Goal: Task Accomplishment & Management: Use online tool/utility

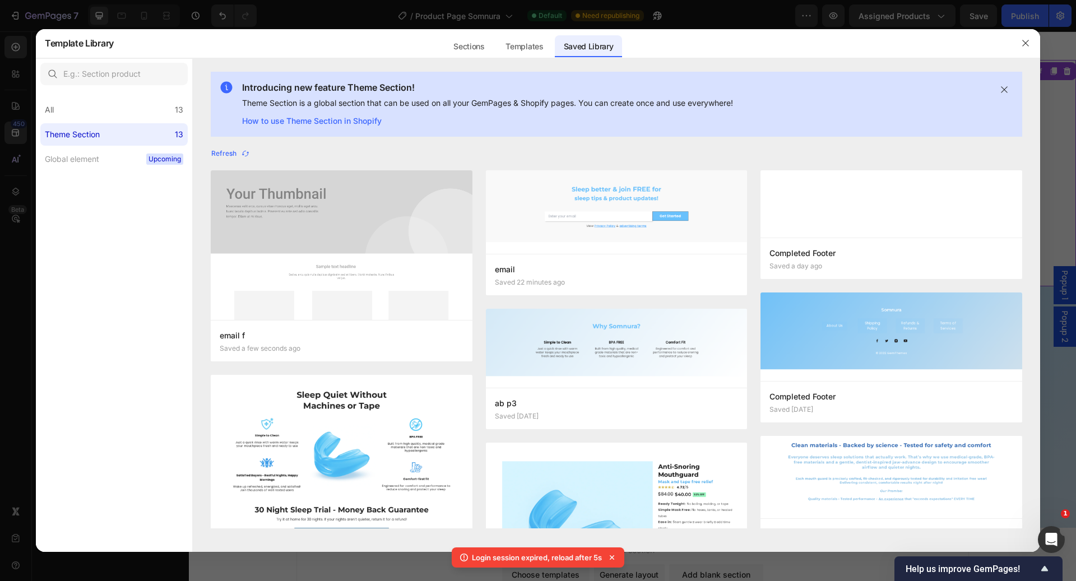
click at [1035, 47] on div at bounding box center [1025, 43] width 29 height 29
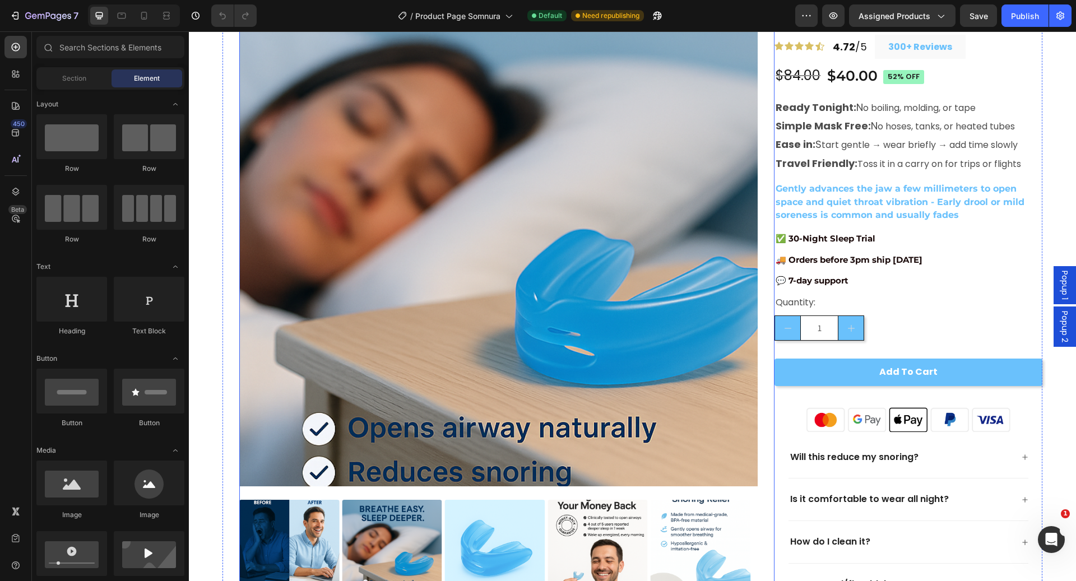
scroll to position [175, 0]
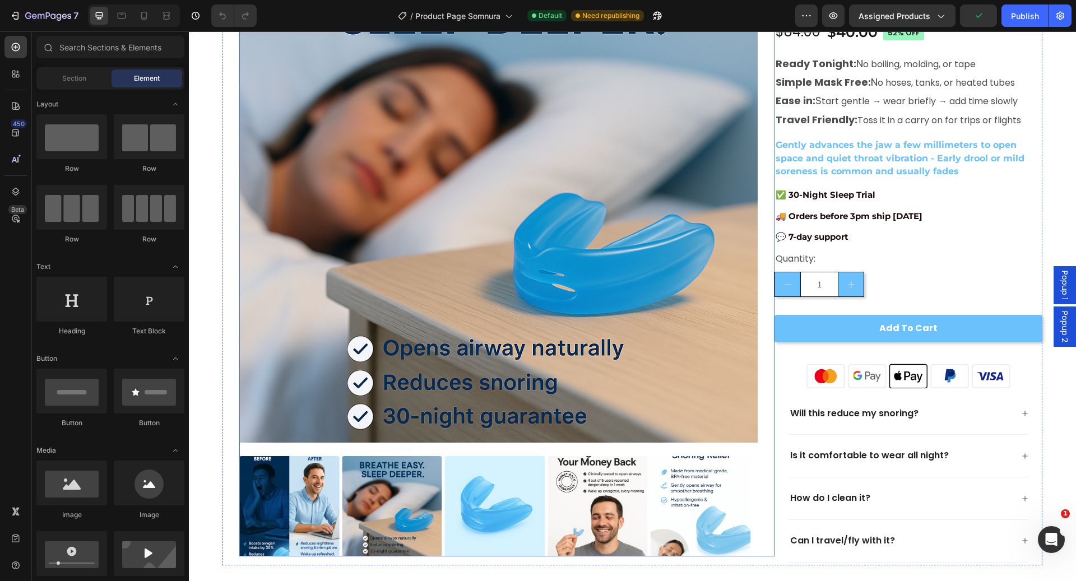
click at [488, 525] on img at bounding box center [495, 506] width 100 height 100
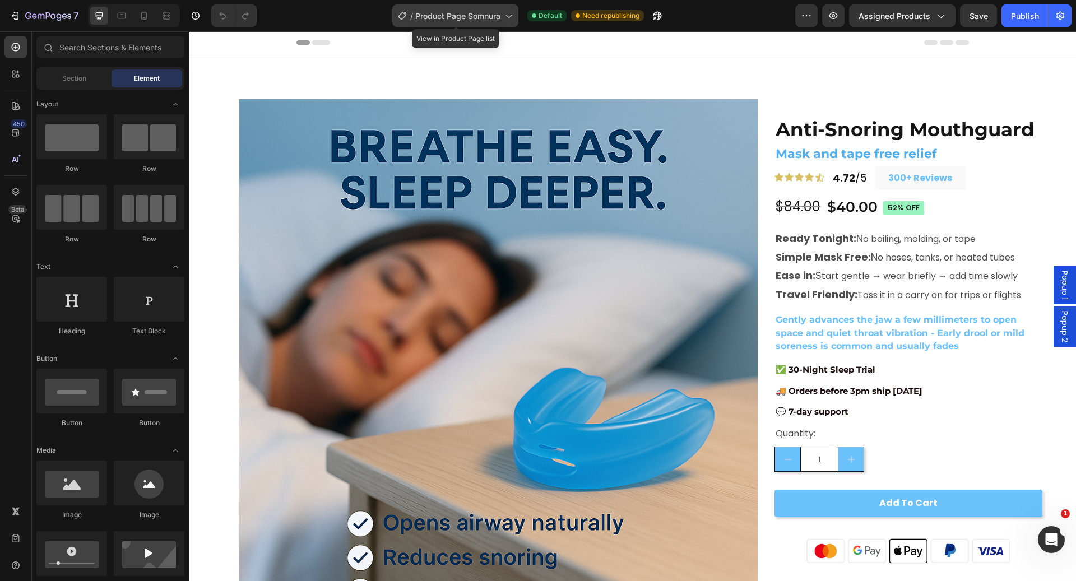
click at [505, 22] on div "/ Product Page Somnura" at bounding box center [455, 15] width 126 height 22
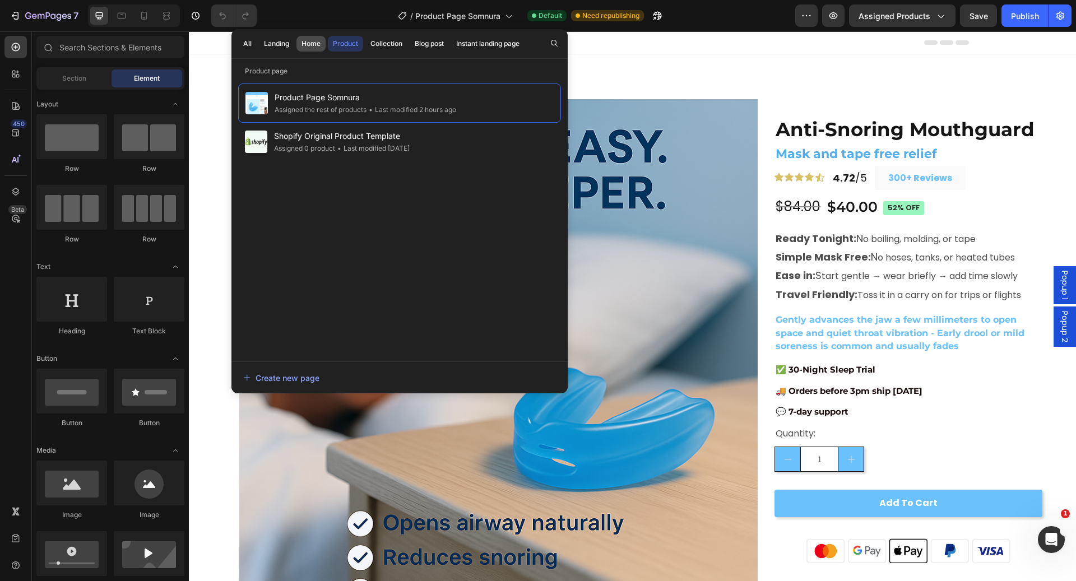
click at [314, 47] on div "Home" at bounding box center [310, 44] width 19 height 10
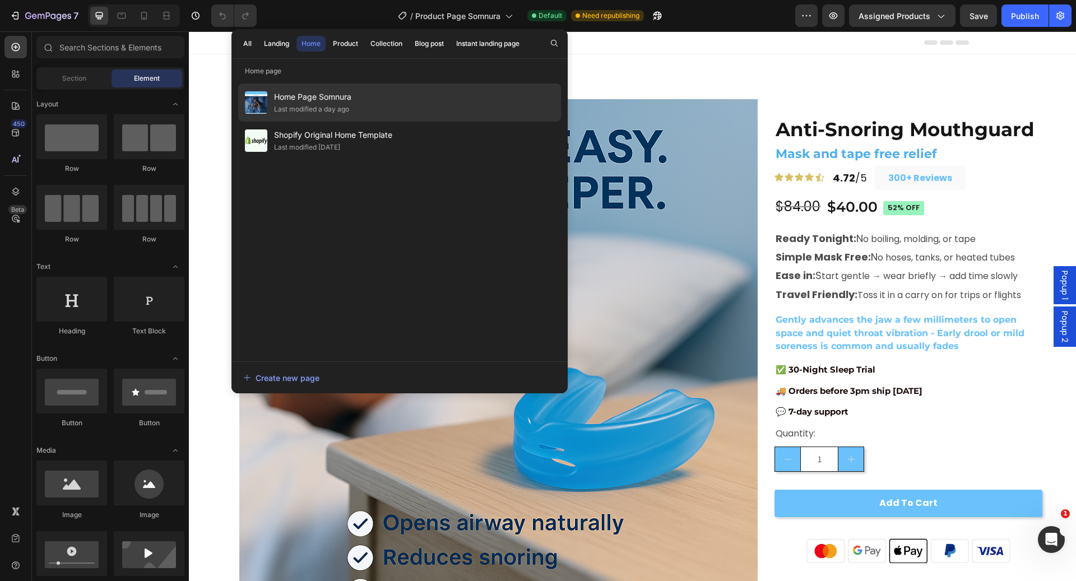
click at [356, 105] on div "Home Page Somnura Last modified a day ago" at bounding box center [399, 102] width 323 height 38
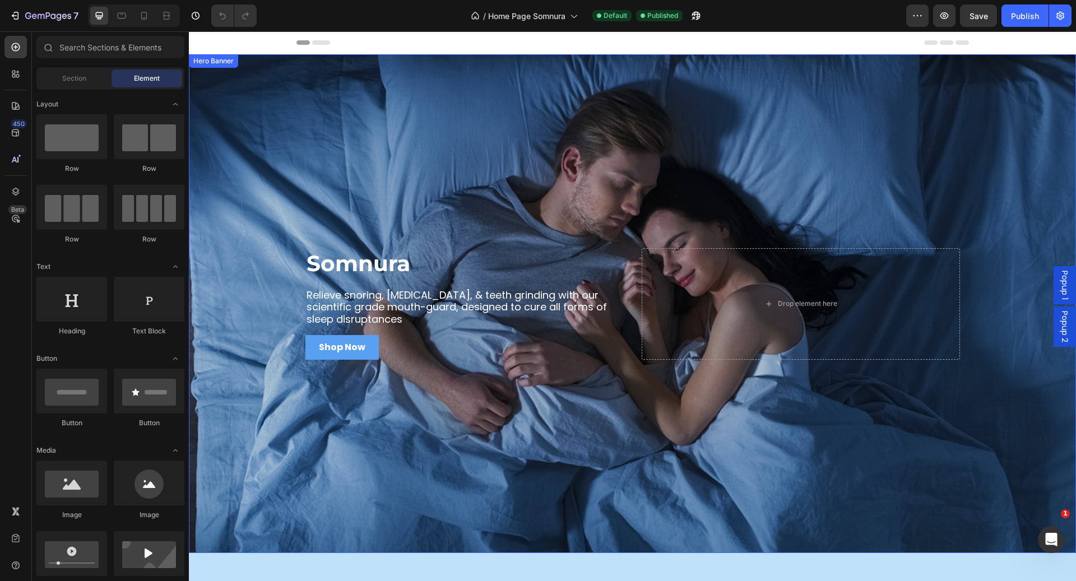
click at [480, 183] on div "Background Image" at bounding box center [632, 303] width 887 height 499
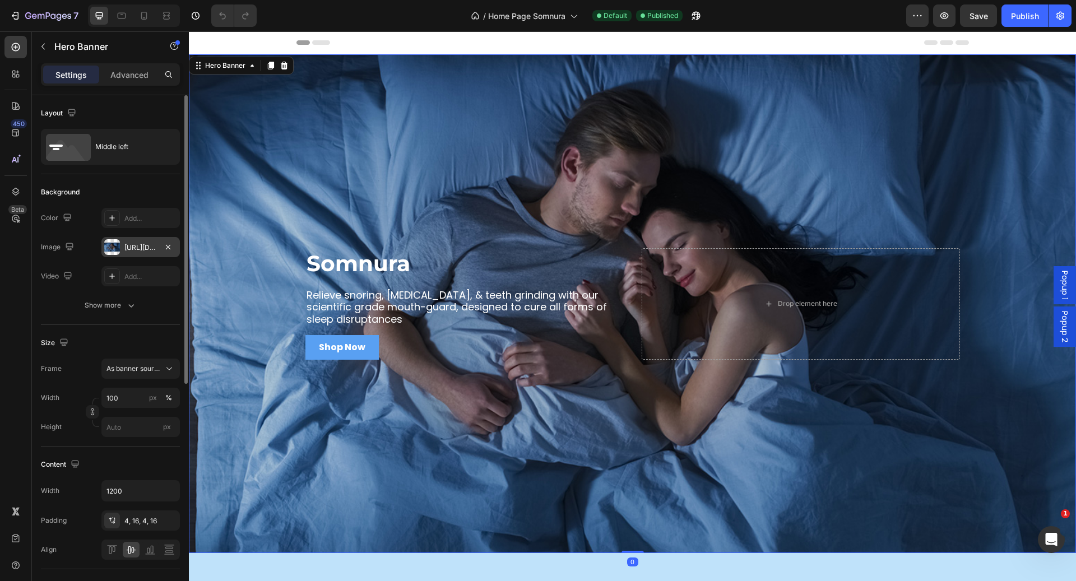
click at [133, 246] on div "https://sleepopolis.com/wp-content/uploads/2022/11/iStock-1162081800.jpg" at bounding box center [140, 248] width 32 height 10
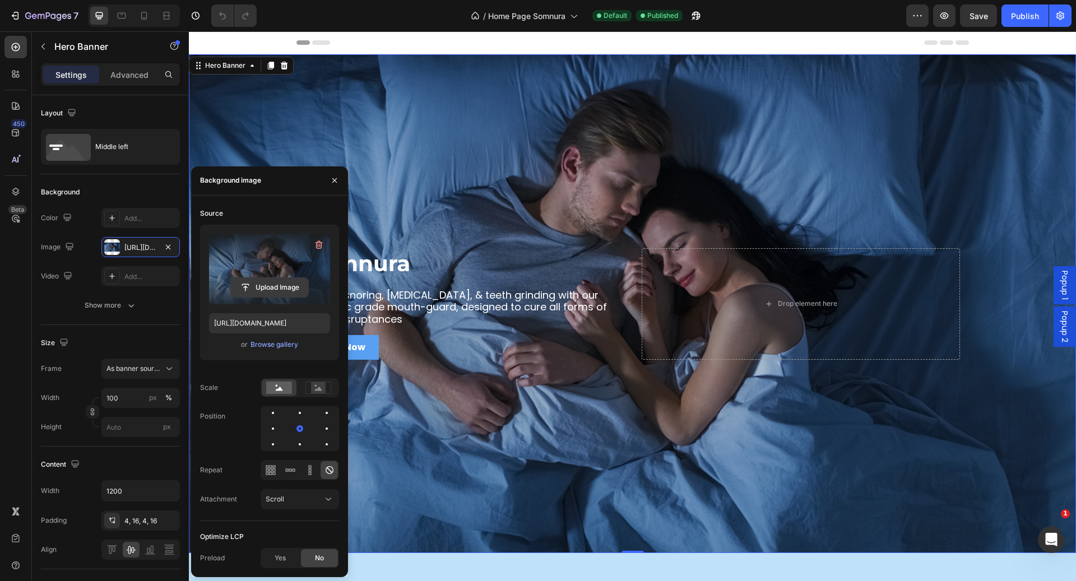
click at [267, 291] on input "file" at bounding box center [269, 287] width 77 height 19
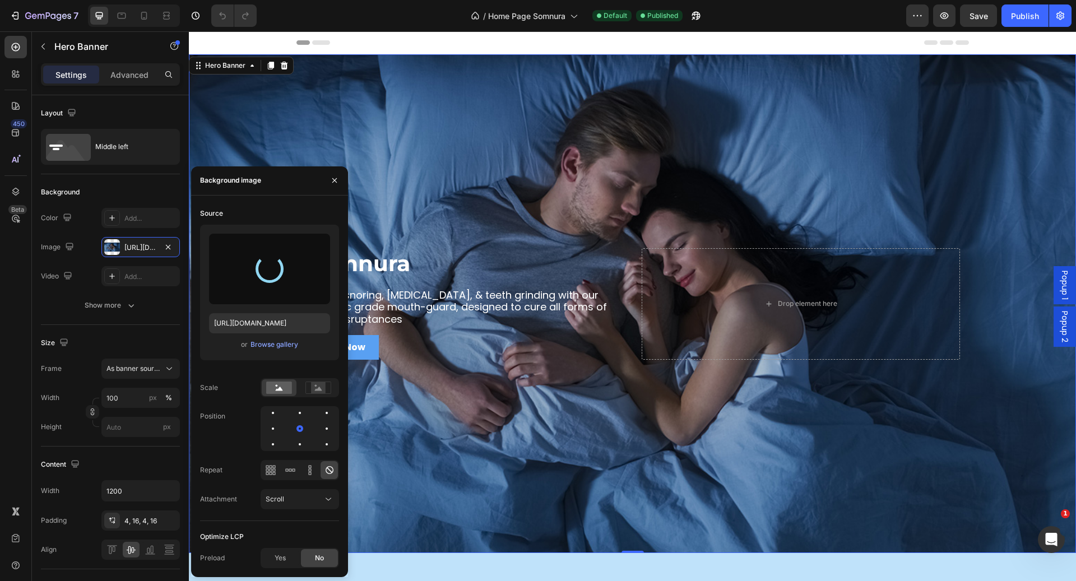
type input "https://cdn.shopify.com/s/files/1/0643/9413/3602/files/gempages_582585107668271…"
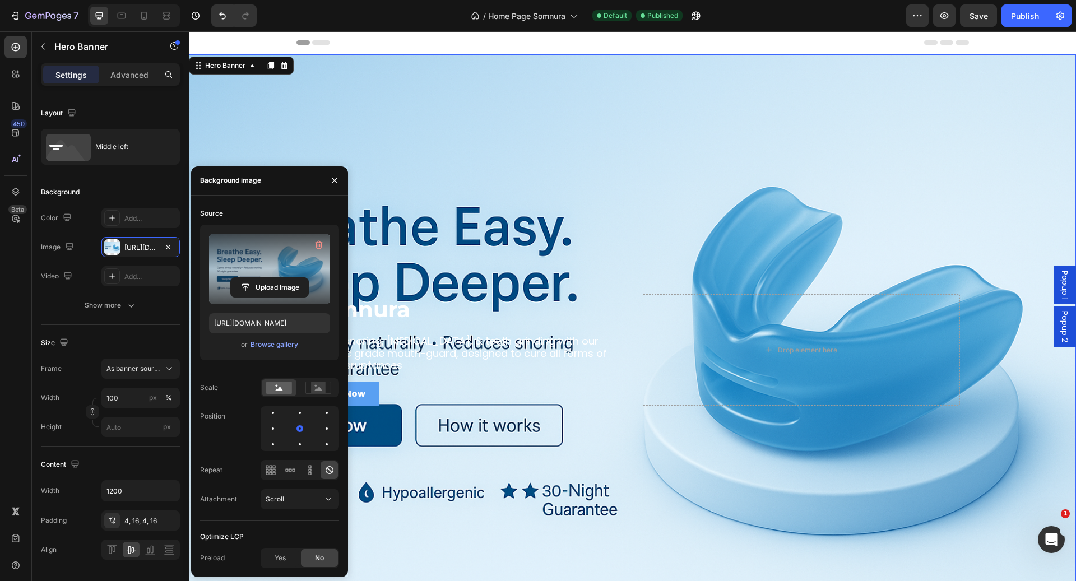
click at [486, 102] on div "Background Image" at bounding box center [632, 349] width 887 height 591
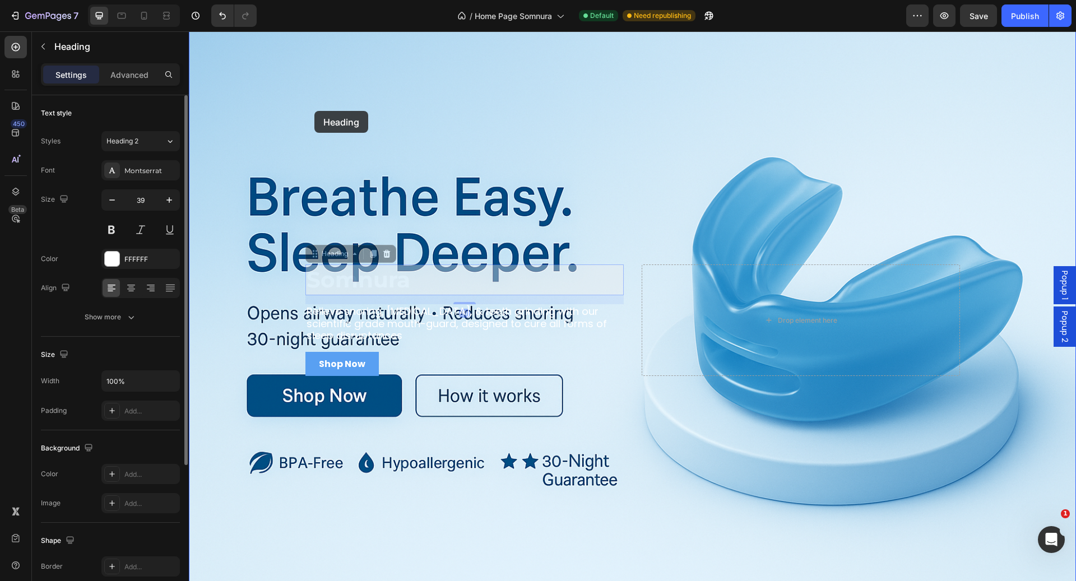
drag, startPoint x: 351, startPoint y: 280, endPoint x: 308, endPoint y: 109, distance: 175.5
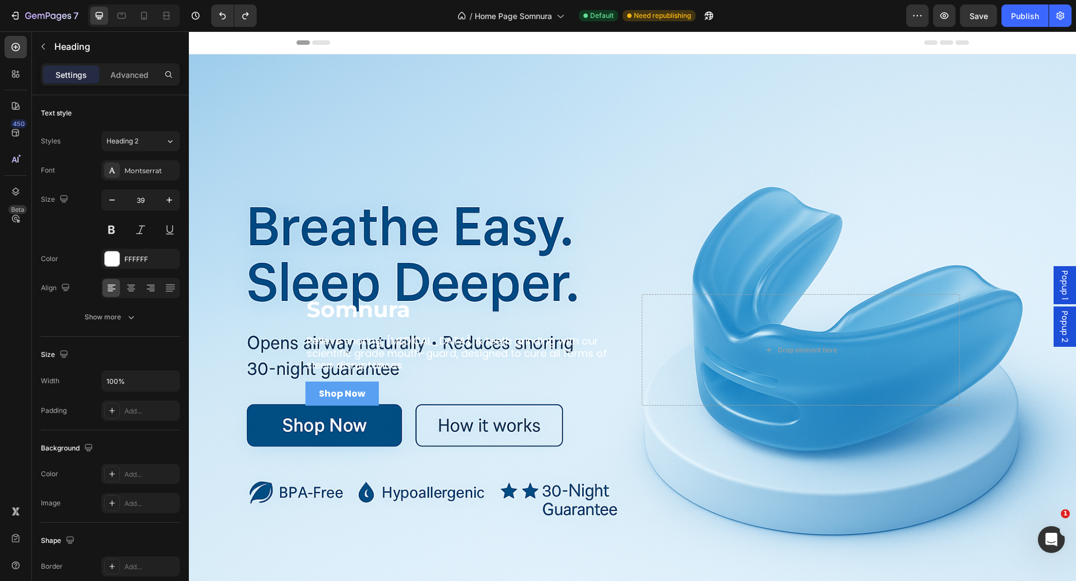
click at [361, 308] on h2 "Somnura" at bounding box center [464, 309] width 318 height 31
click at [388, 304] on p "Somnura" at bounding box center [464, 309] width 316 height 29
click at [420, 304] on p "Somnura" at bounding box center [464, 309] width 316 height 29
click at [438, 234] on div "Background Image" at bounding box center [632, 349] width 887 height 591
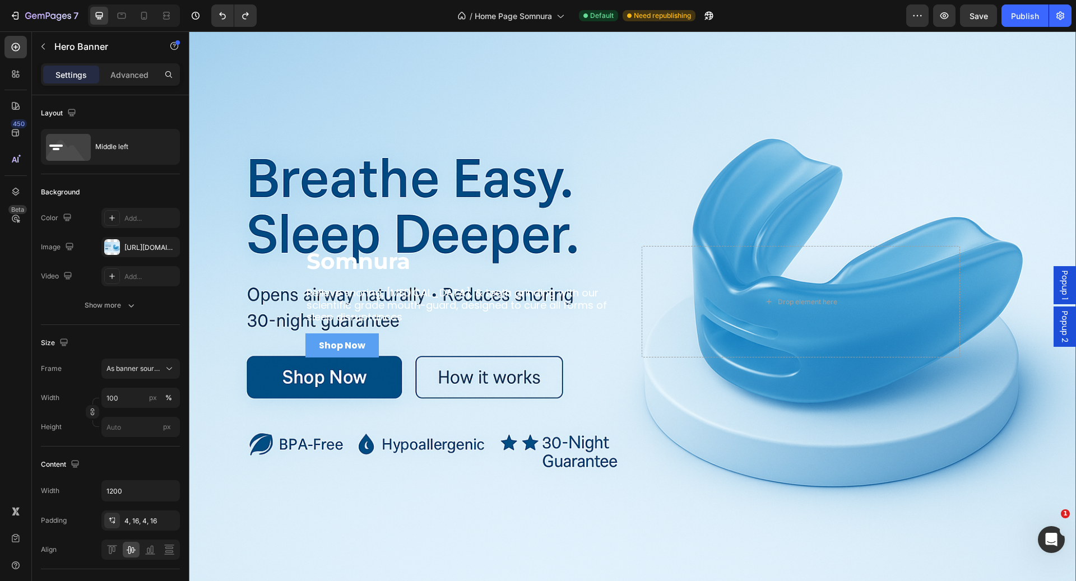
scroll to position [48, 0]
click at [371, 375] on div "Background Image" at bounding box center [632, 302] width 887 height 591
click at [940, 14] on icon "button" at bounding box center [943, 15] width 11 height 11
click at [150, 249] on div "https://cdn.shopify.com/s/files/1/0643/9413/3602/files/gempages_582585107668271…" at bounding box center [140, 248] width 32 height 10
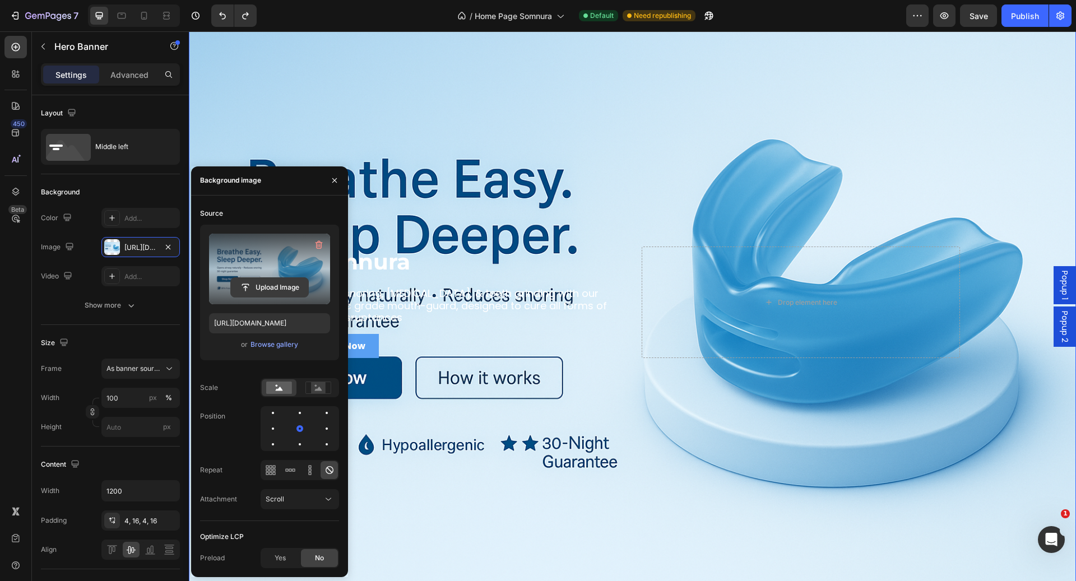
click at [266, 288] on input "file" at bounding box center [269, 287] width 77 height 19
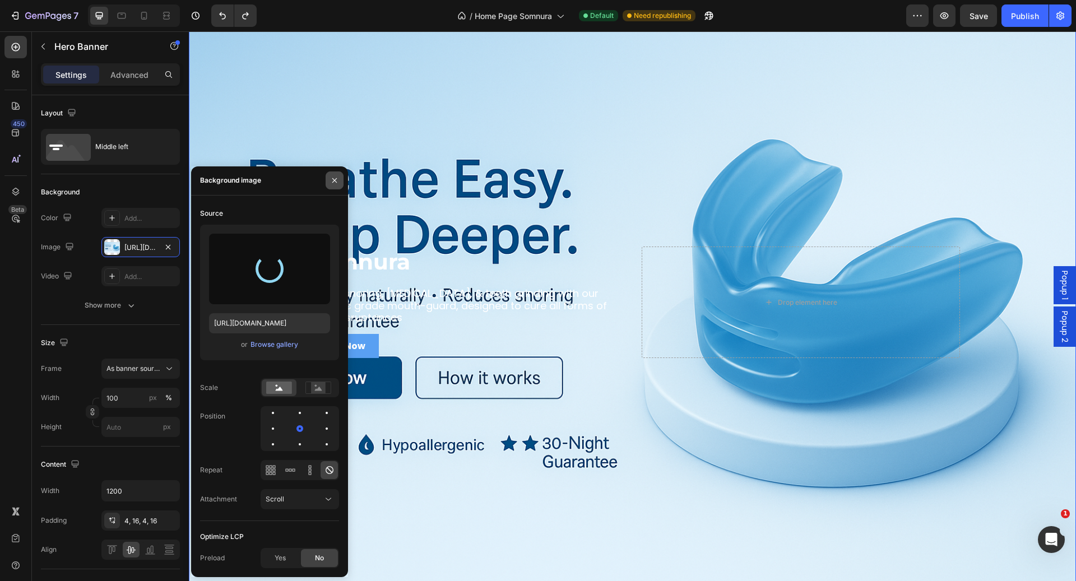
type input "[URL][DOMAIN_NAME]"
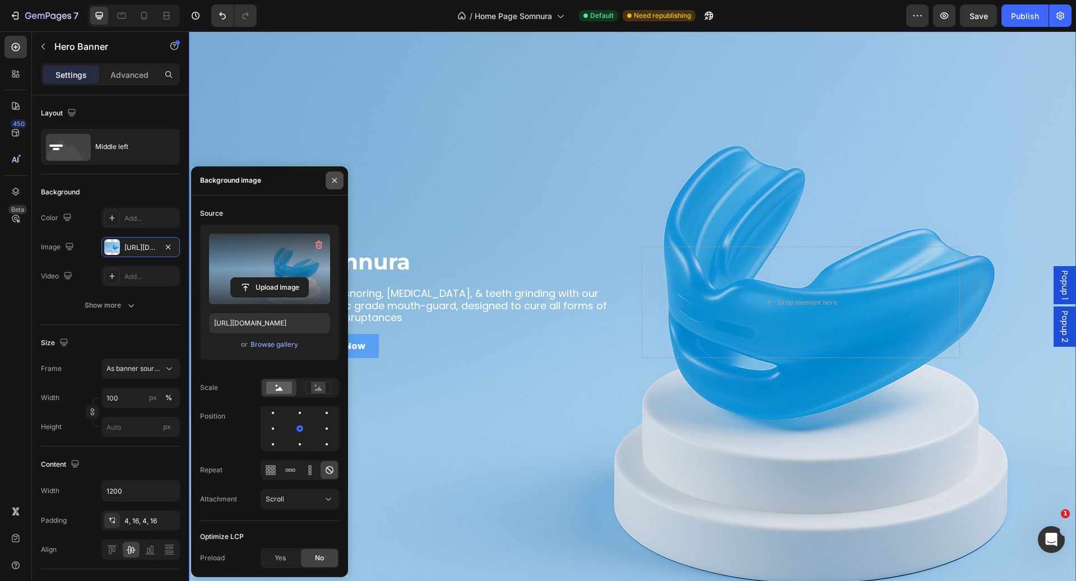
click at [333, 181] on icon "button" at bounding box center [334, 180] width 9 height 9
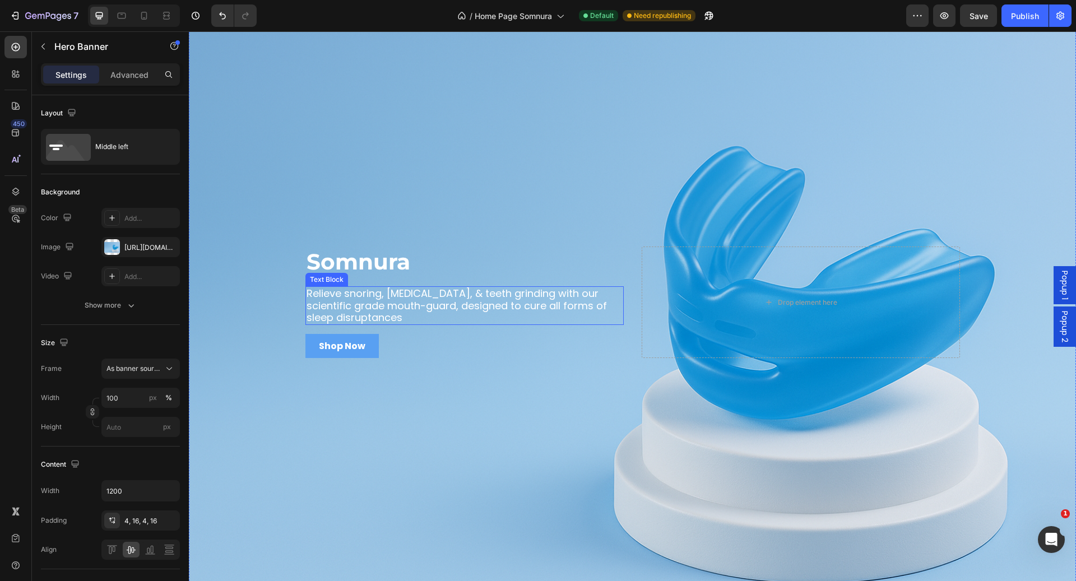
click at [369, 296] on p "Relieve snoring, [MEDICAL_DATA], & teeth grinding with our scientific grade mou…" at bounding box center [464, 305] width 316 height 36
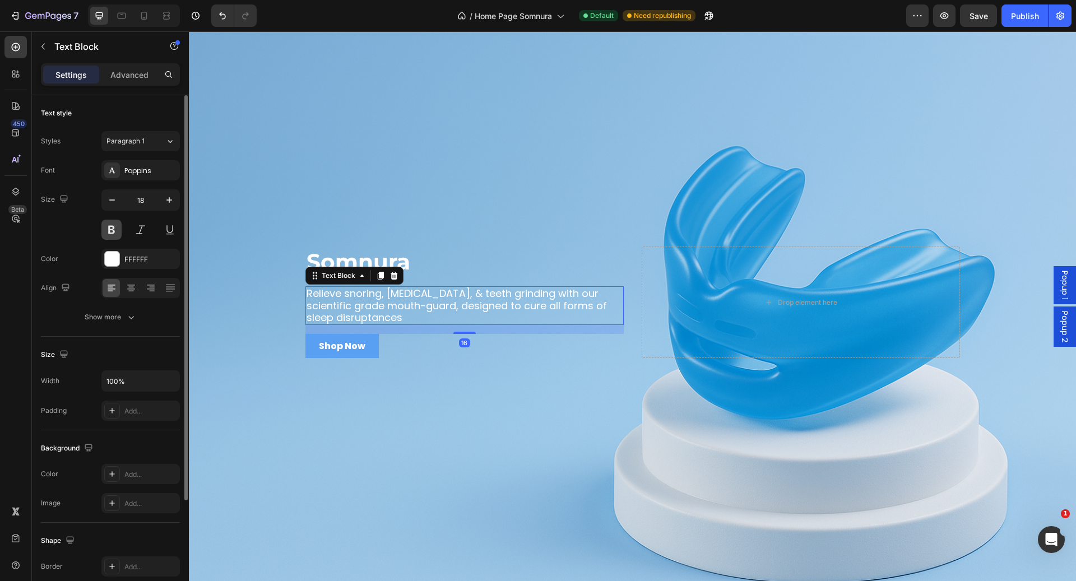
click at [114, 229] on button at bounding box center [111, 230] width 20 height 20
click at [173, 203] on icon "button" at bounding box center [169, 199] width 11 height 11
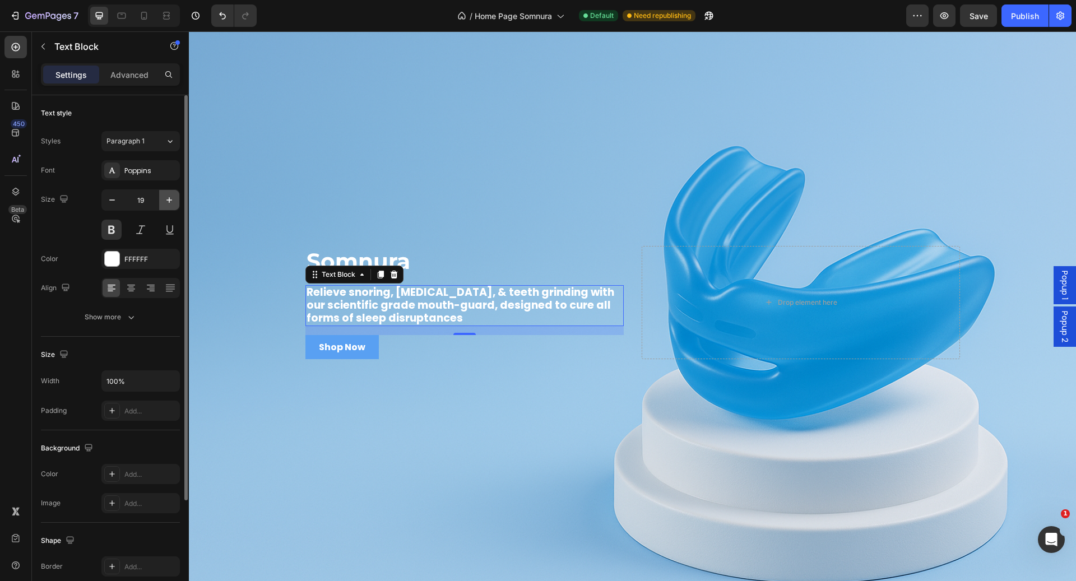
click at [173, 203] on icon "button" at bounding box center [169, 199] width 11 height 11
type input "20"
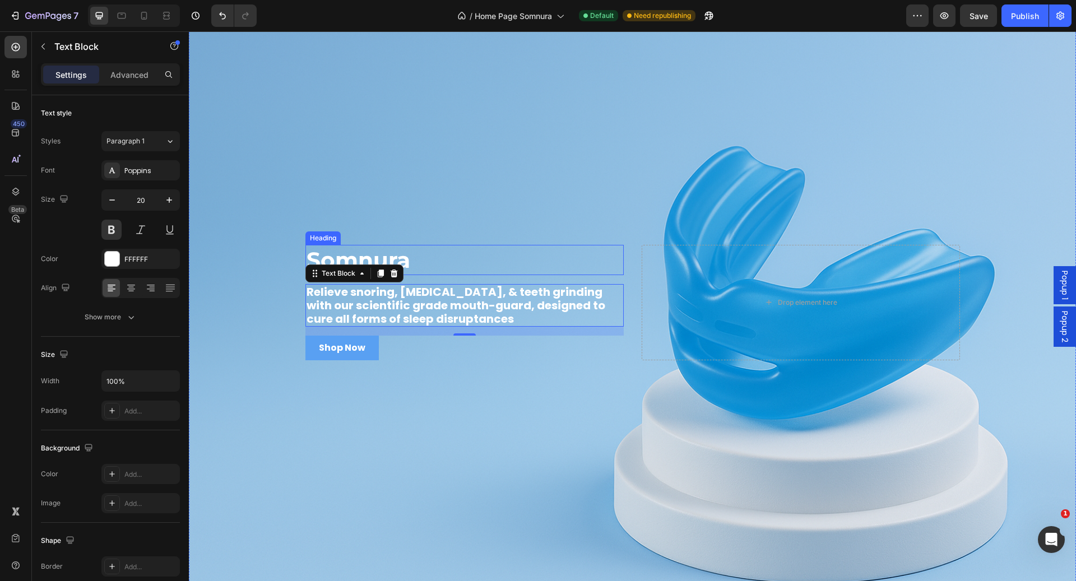
click at [365, 248] on p "Somnura" at bounding box center [464, 260] width 316 height 29
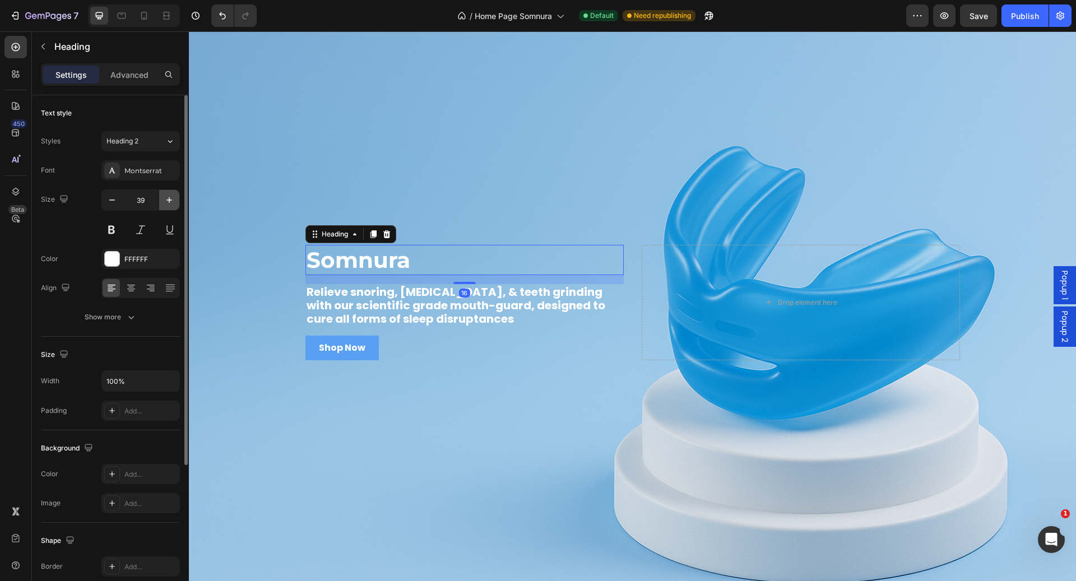
click at [174, 201] on icon "button" at bounding box center [169, 199] width 11 height 11
type input "42"
click at [370, 347] on link "Shop Now" at bounding box center [341, 349] width 73 height 24
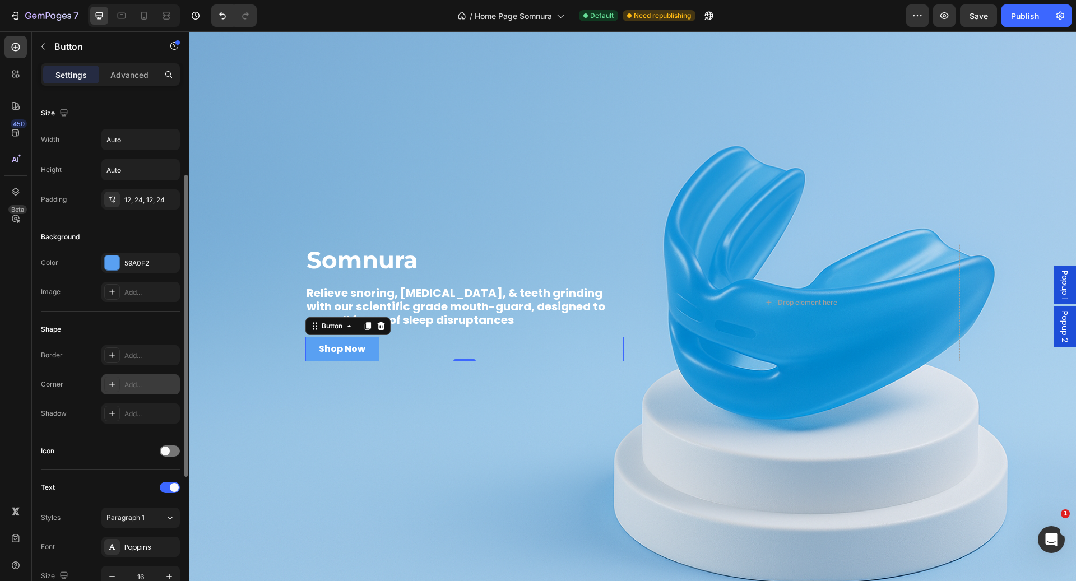
scroll to position [370, 0]
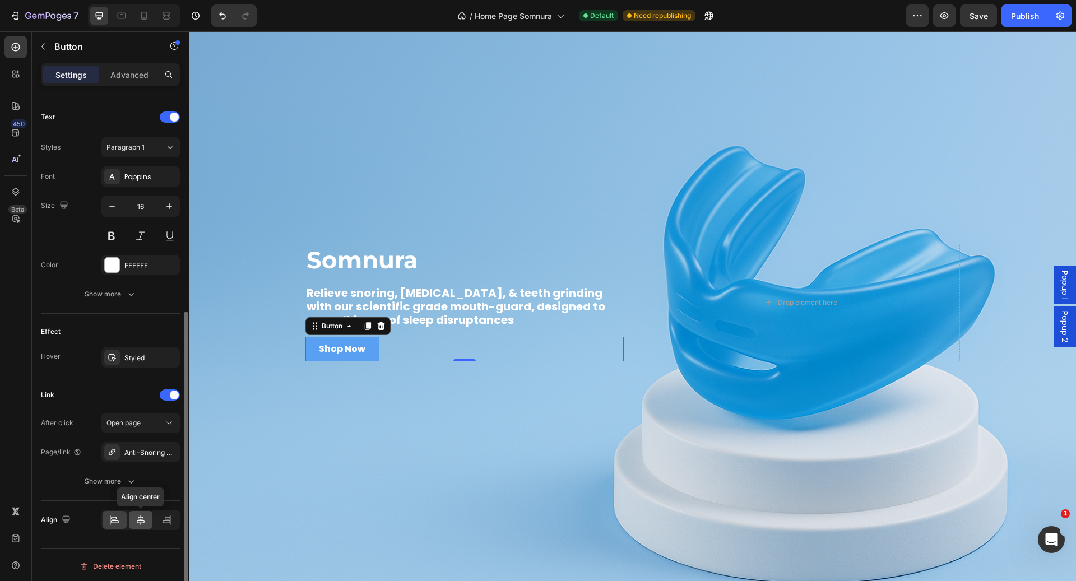
click at [138, 522] on icon at bounding box center [140, 519] width 11 height 11
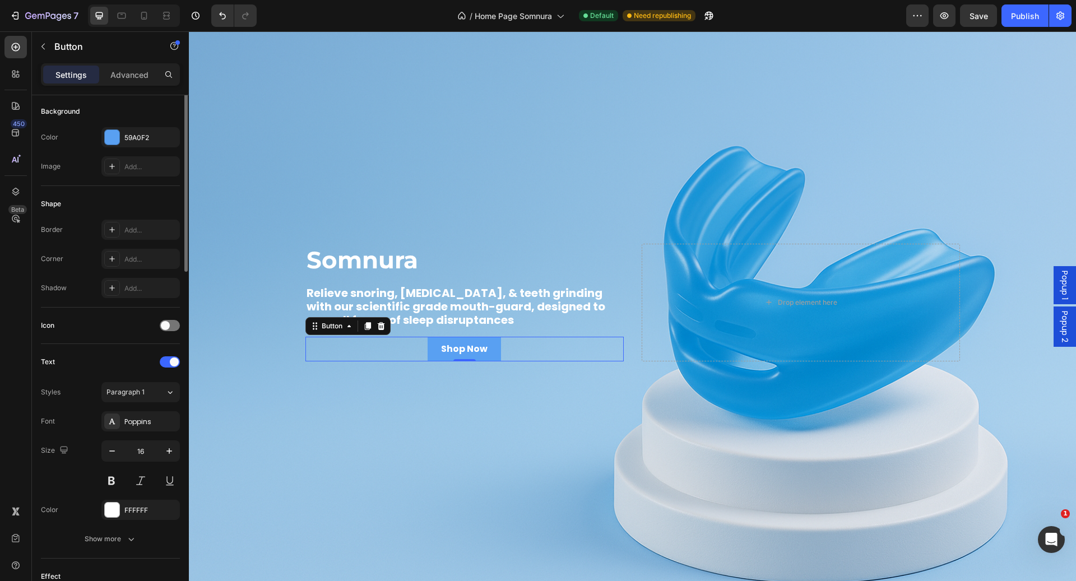
scroll to position [0, 0]
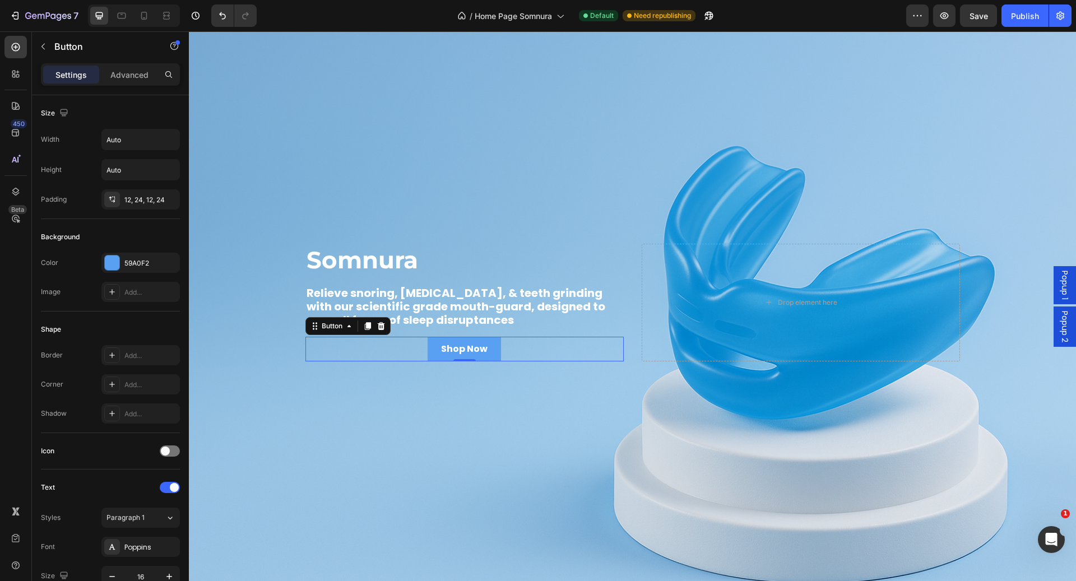
click at [134, 86] on div "Settings Advanced" at bounding box center [110, 79] width 157 height 32
click at [131, 76] on p "Advanced" at bounding box center [129, 75] width 38 height 12
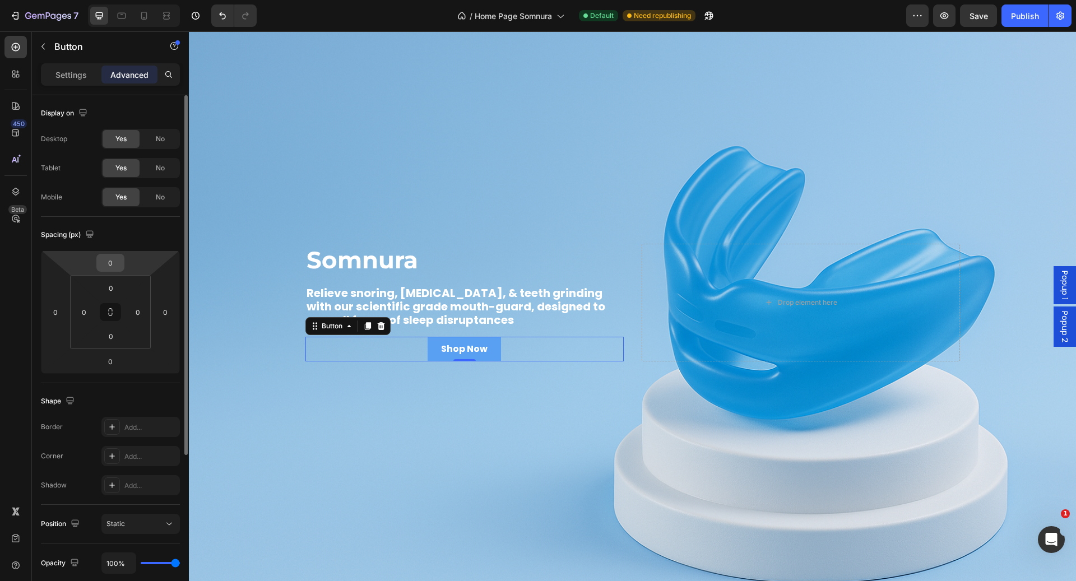
click at [109, 270] on input "0" at bounding box center [110, 262] width 22 height 17
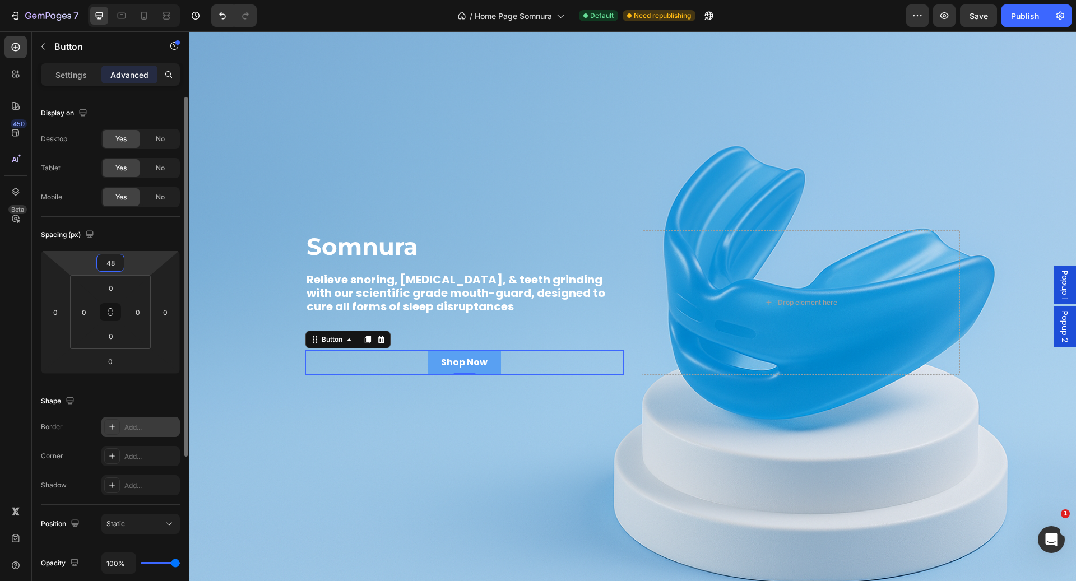
scroll to position [227, 0]
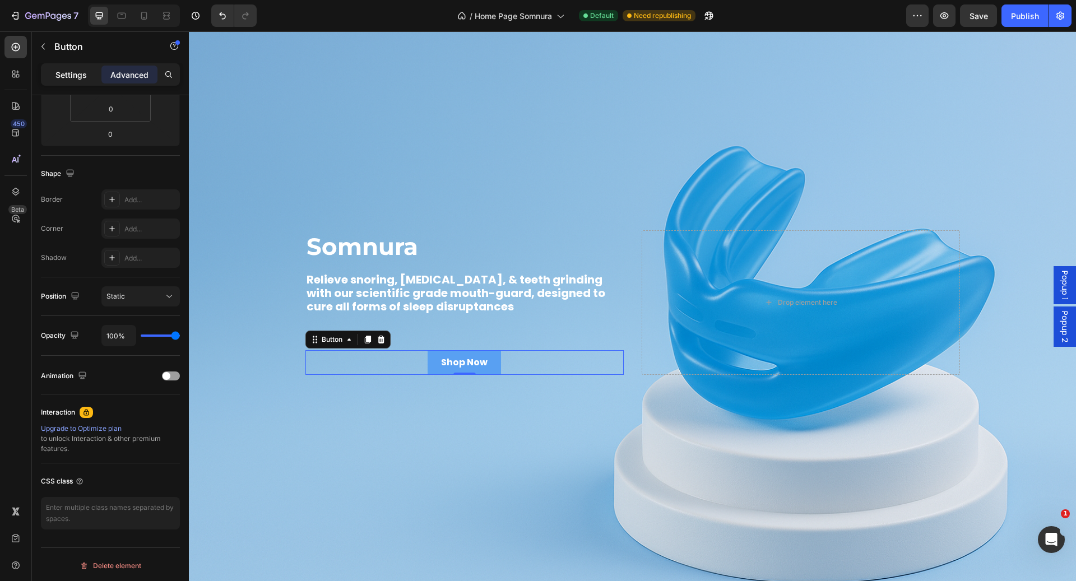
type input "48"
click at [68, 78] on p "Settings" at bounding box center [70, 75] width 31 height 12
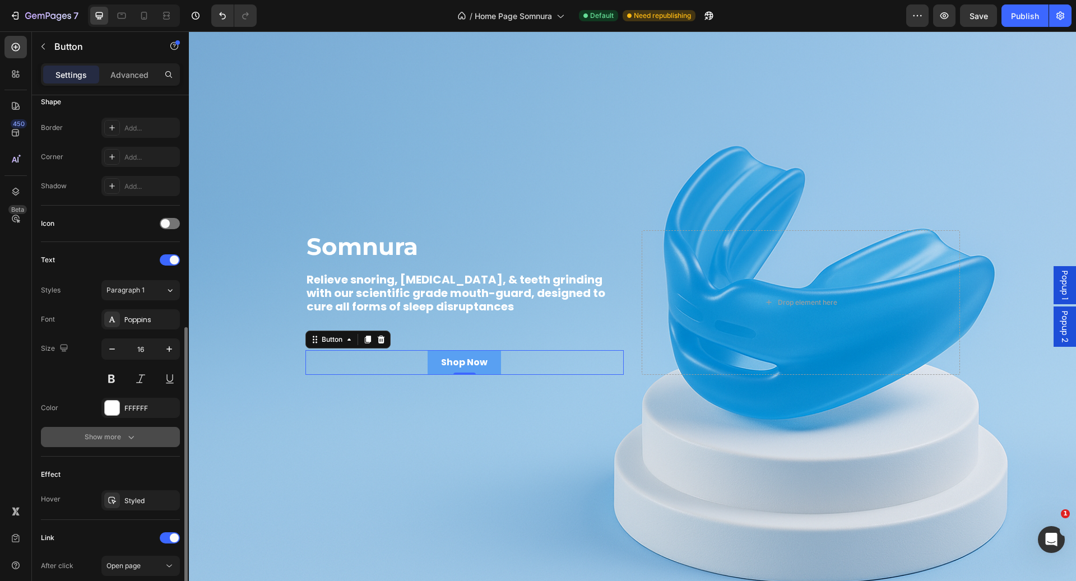
scroll to position [370, 0]
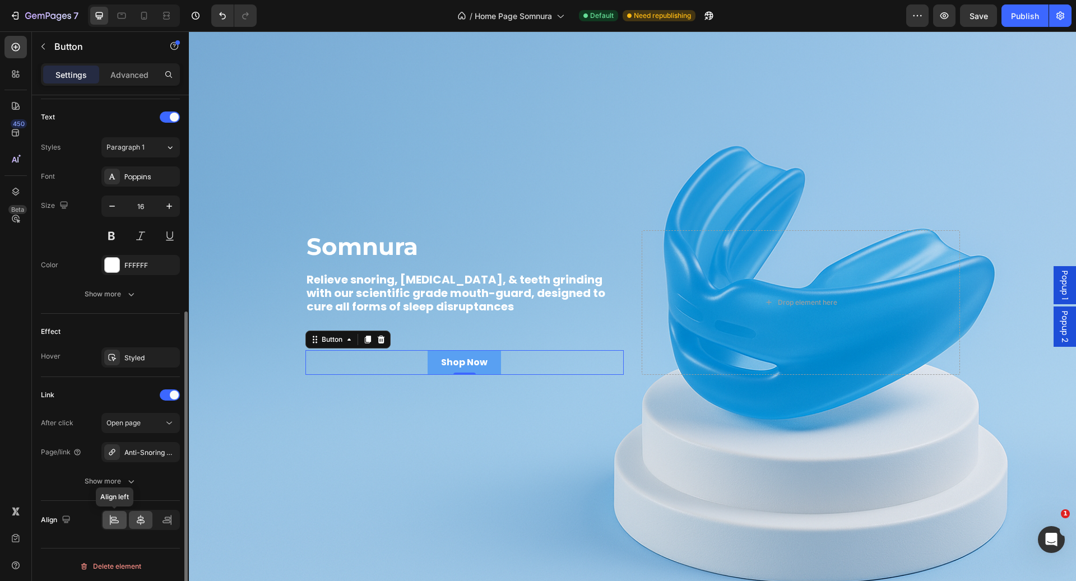
click at [115, 518] on icon at bounding box center [114, 519] width 11 height 11
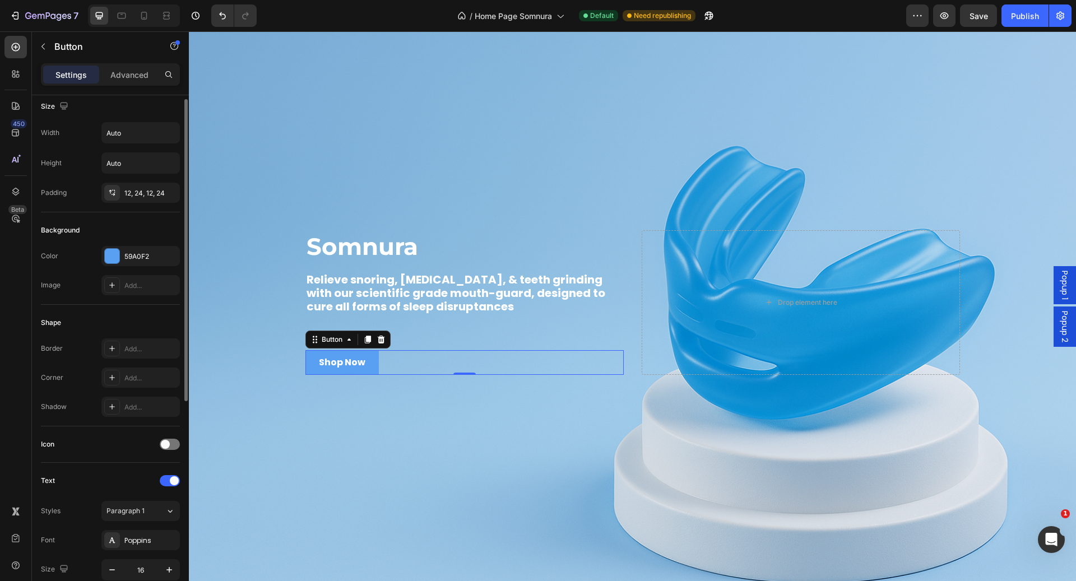
scroll to position [0, 0]
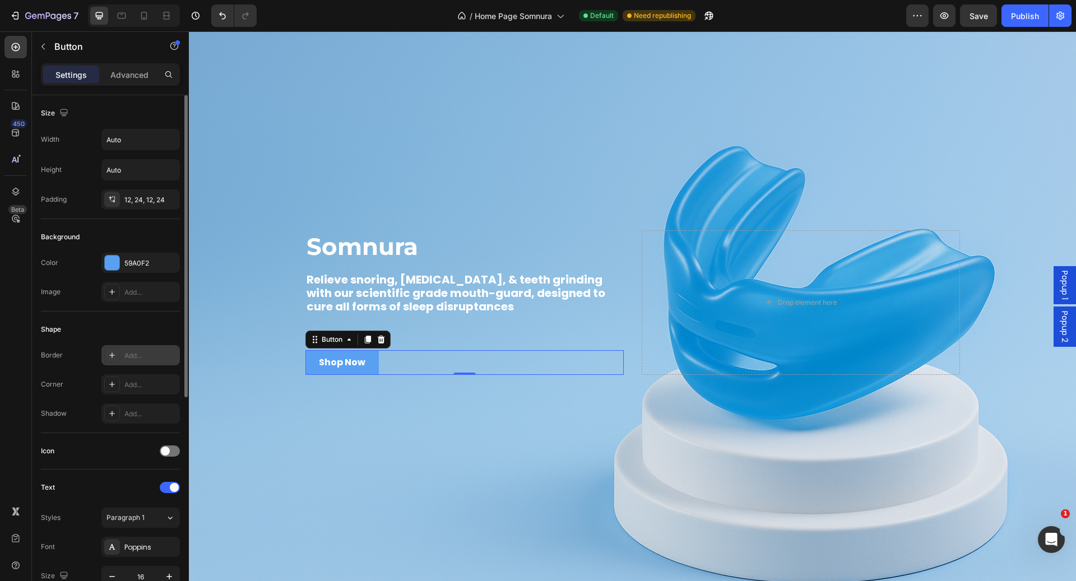
click at [138, 352] on div "Add..." at bounding box center [150, 356] width 53 height 10
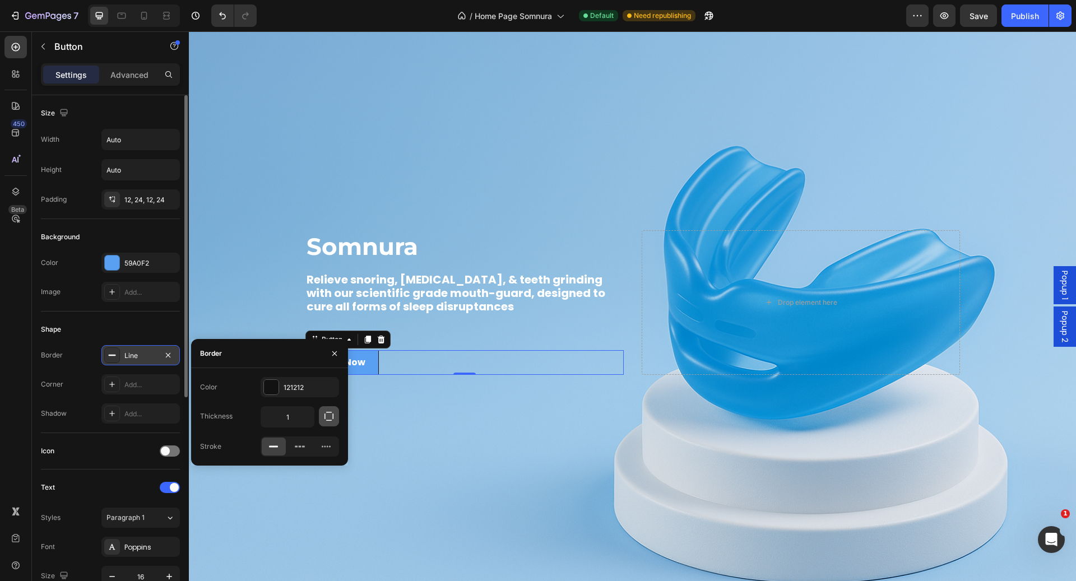
click at [332, 423] on button "button" at bounding box center [329, 416] width 20 height 20
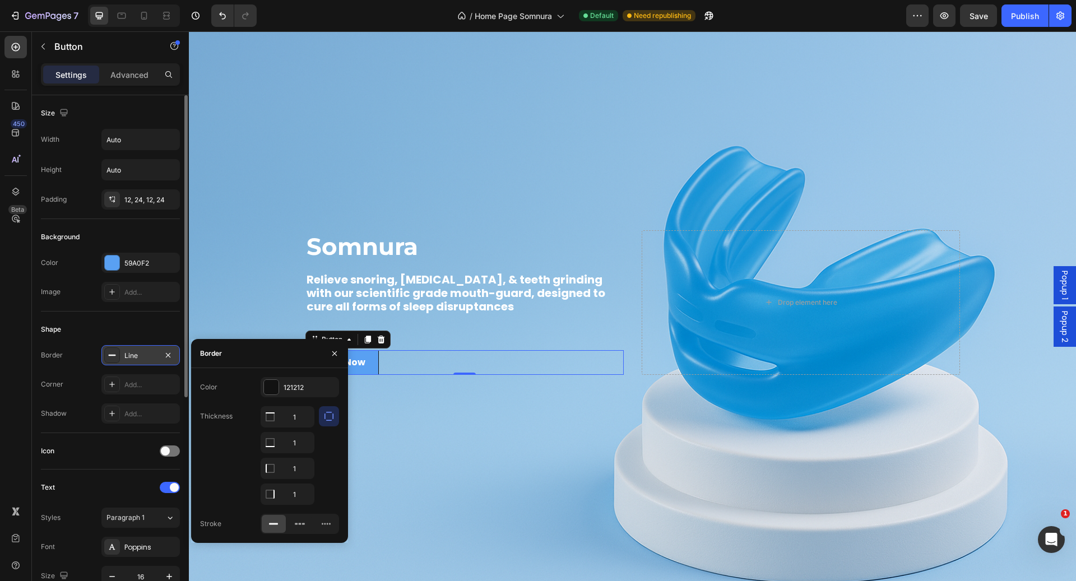
click at [236, 419] on div "Thickness 1 1 1 1" at bounding box center [269, 455] width 139 height 99
click at [329, 416] on icon "button" at bounding box center [328, 416] width 11 height 11
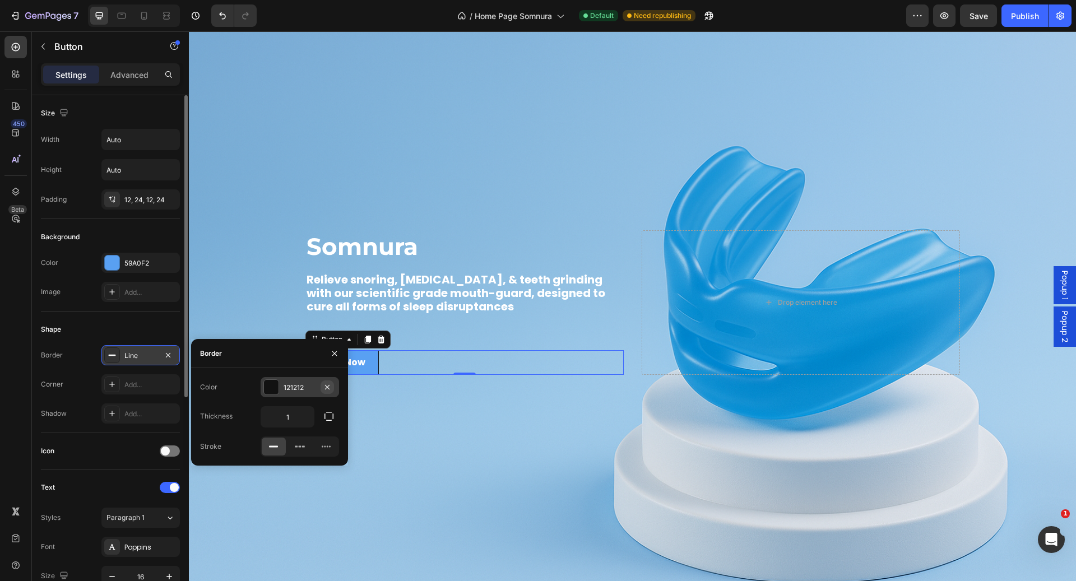
click at [328, 384] on icon "button" at bounding box center [327, 387] width 9 height 9
click at [331, 347] on button "button" at bounding box center [334, 354] width 18 height 18
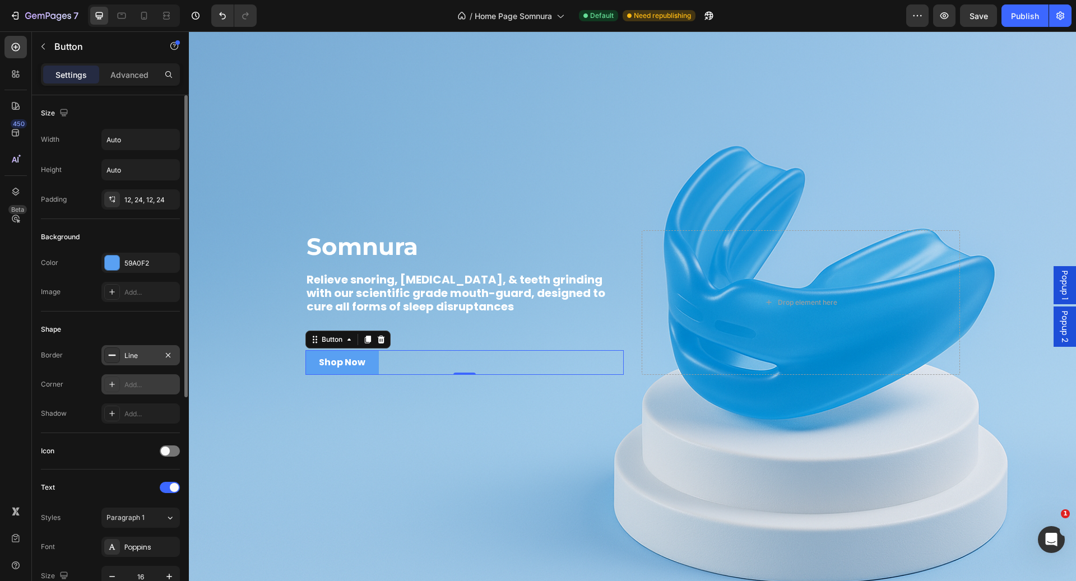
click at [152, 380] on div "Add..." at bounding box center [150, 385] width 53 height 10
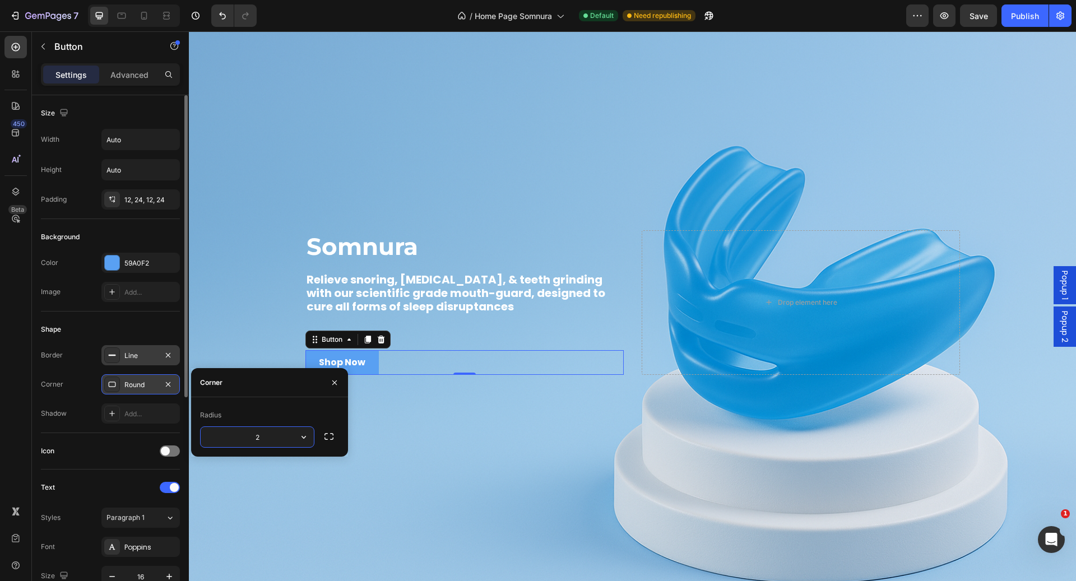
type input "24"
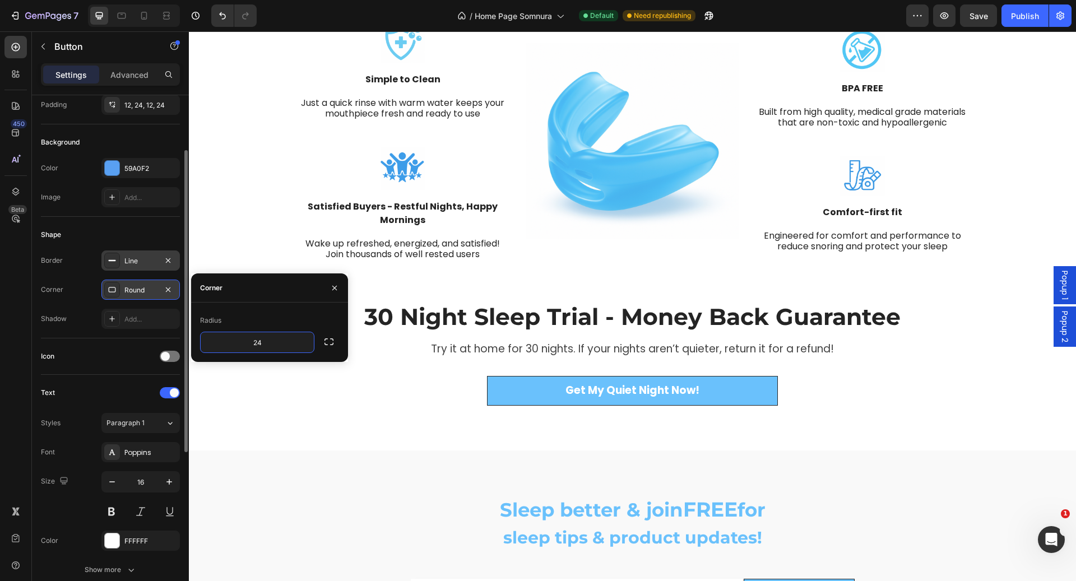
scroll to position [1356, 0]
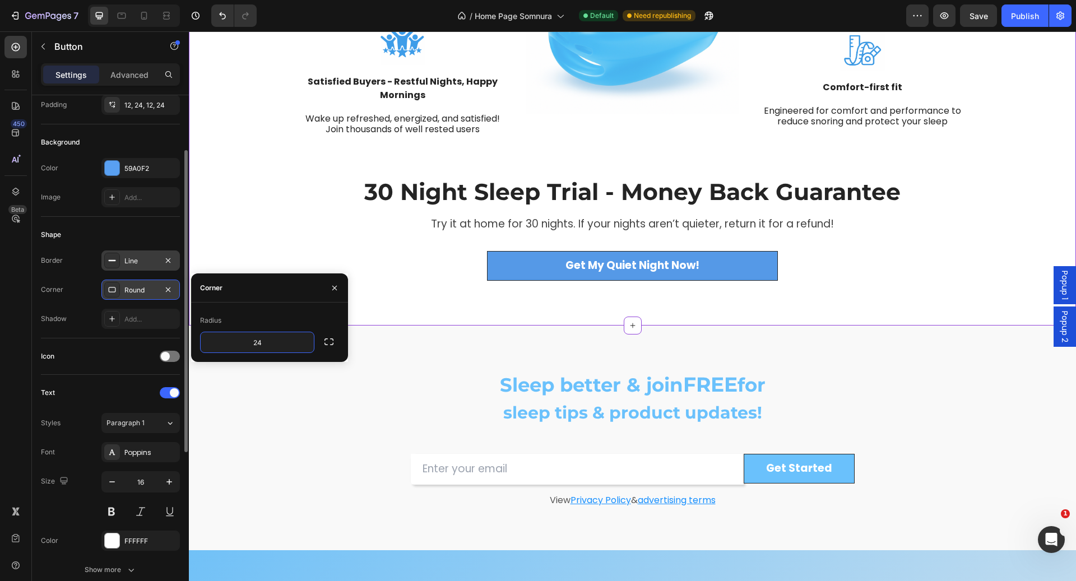
click at [528, 264] on link "Get My Quiet Night Now!" at bounding box center [632, 266] width 291 height 30
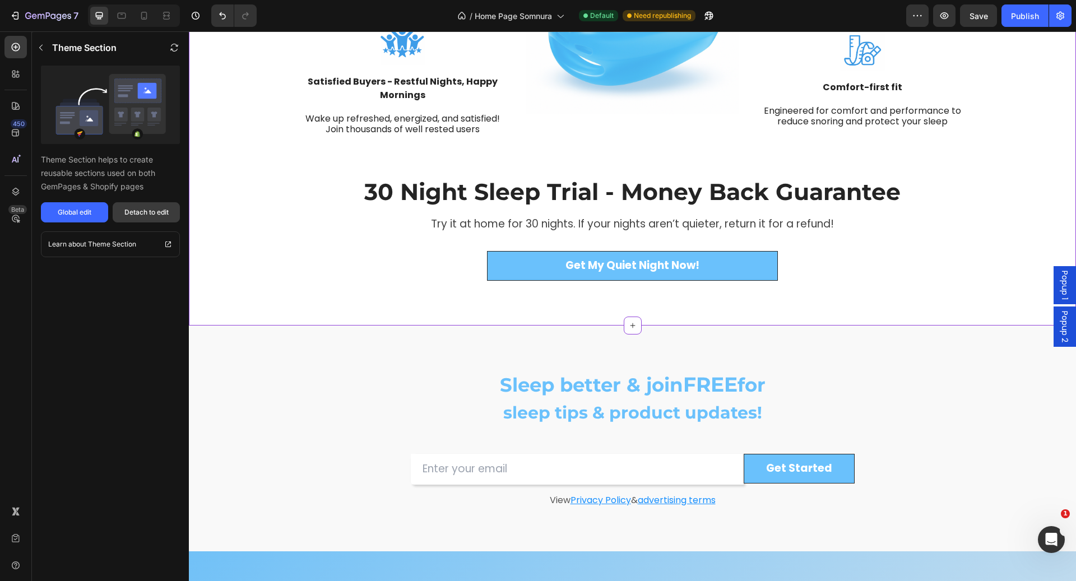
click at [130, 212] on div "Detach to edit" at bounding box center [146, 212] width 44 height 10
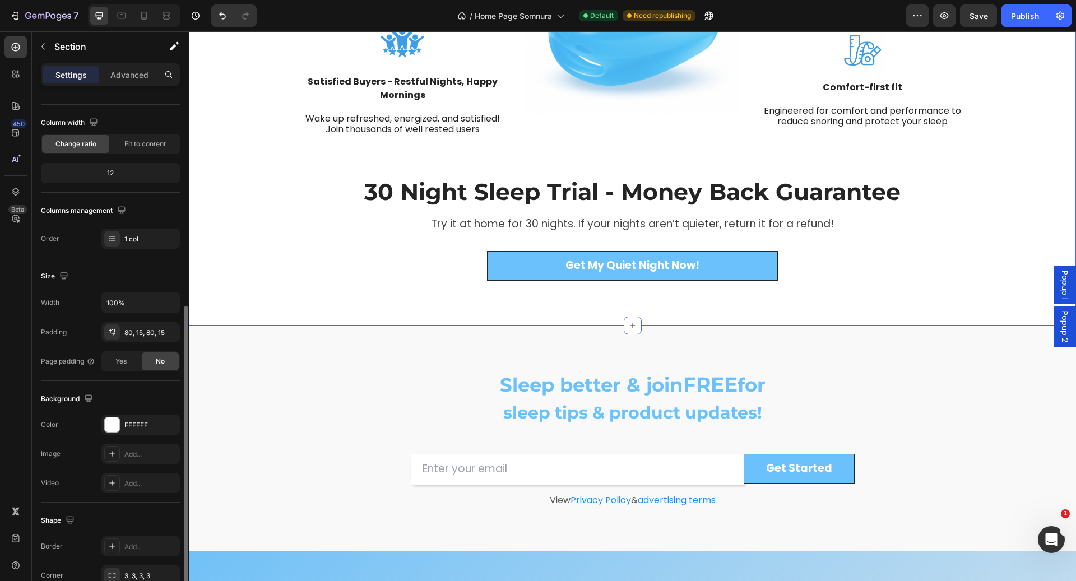
scroll to position [164, 0]
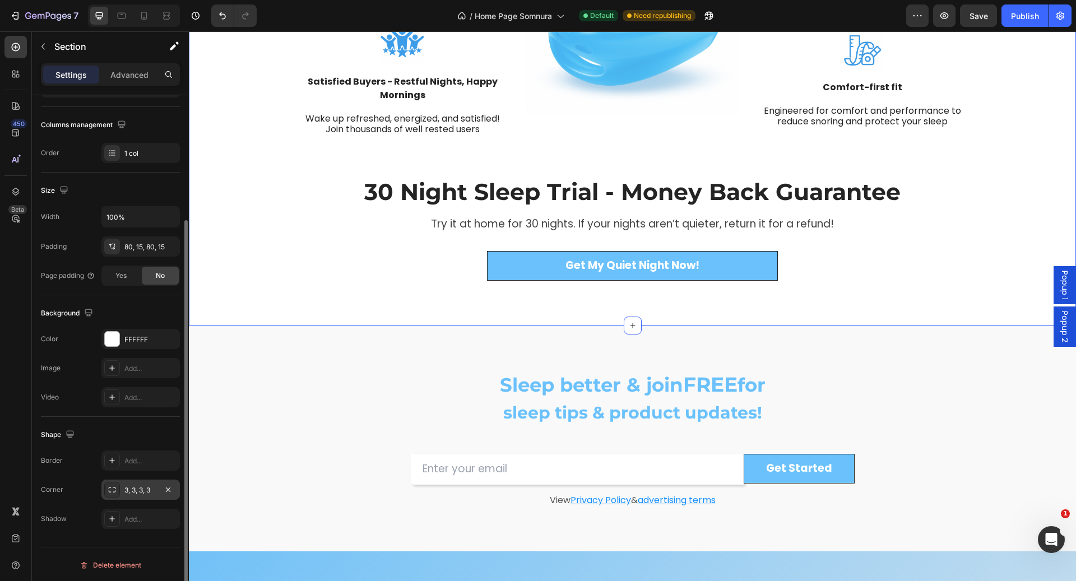
click at [142, 486] on div "3, 3, 3, 3" at bounding box center [140, 490] width 32 height 10
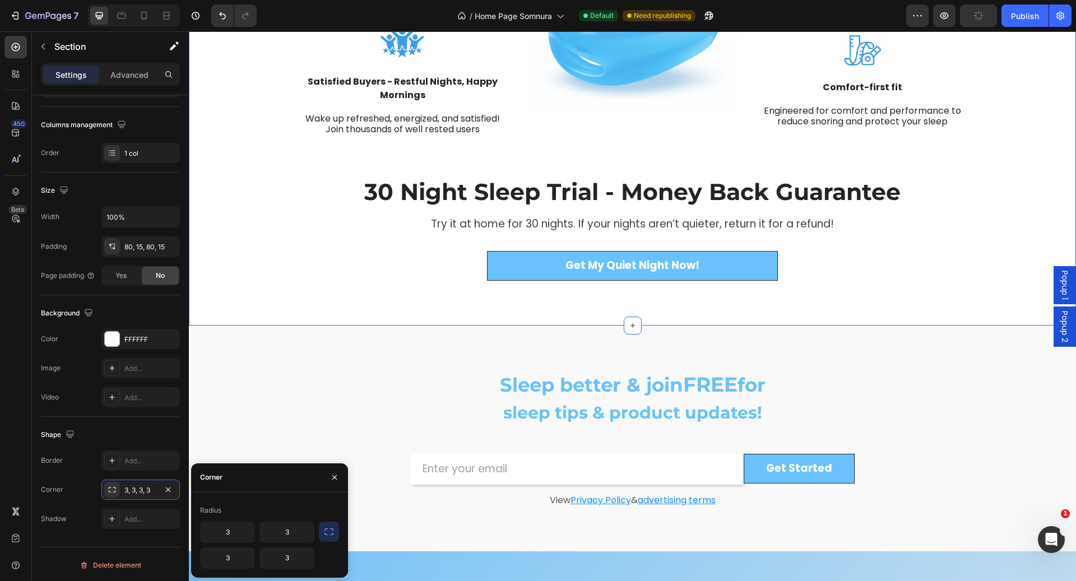
click at [325, 535] on icon "button" at bounding box center [328, 531] width 11 height 11
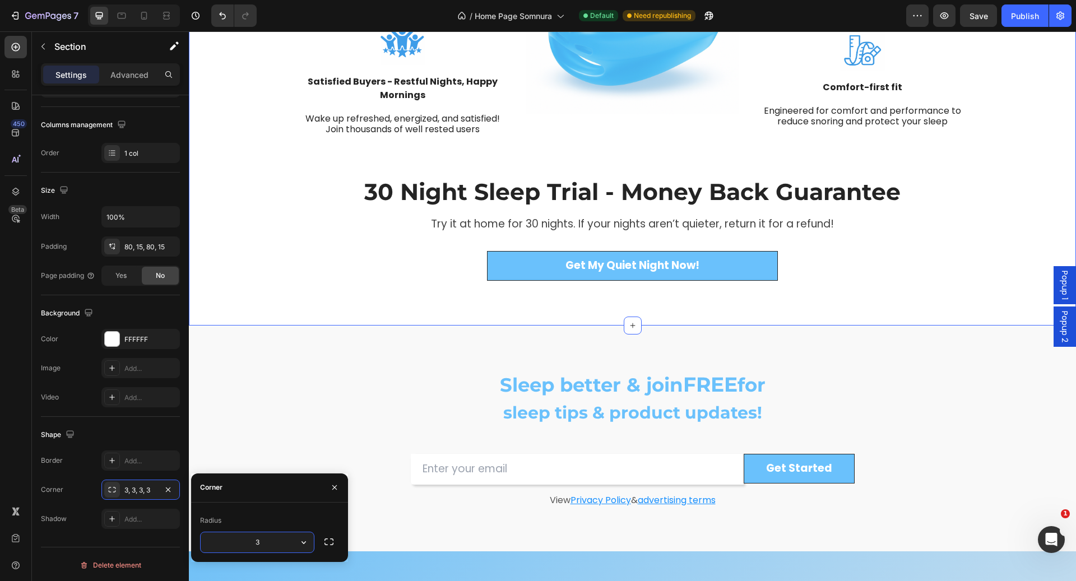
click at [281, 548] on input "3" at bounding box center [257, 542] width 113 height 20
type input "2"
click at [8, 454] on div "450 Beta" at bounding box center [15, 268] width 22 height 464
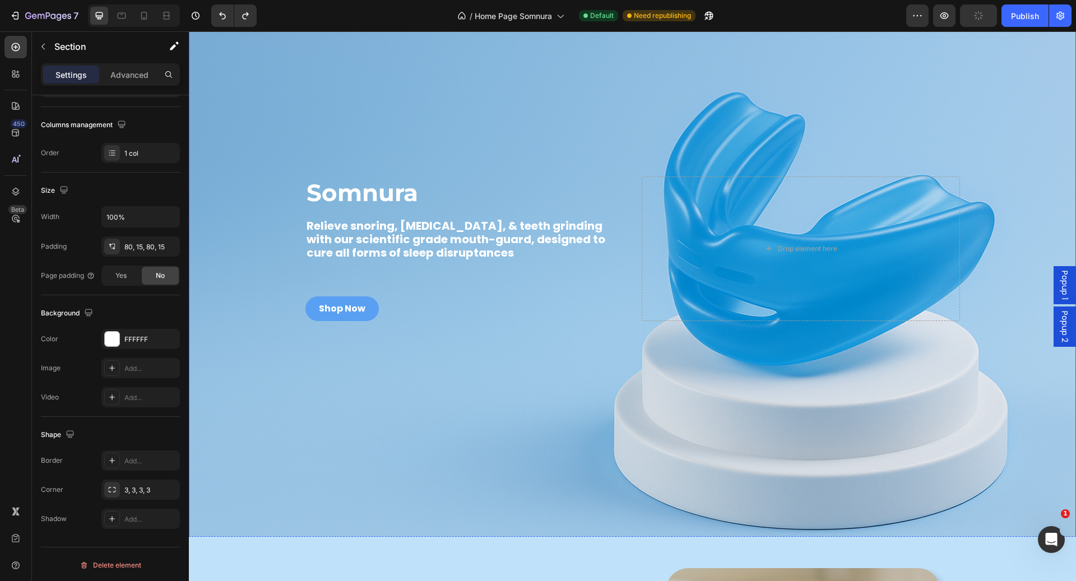
scroll to position [110, 0]
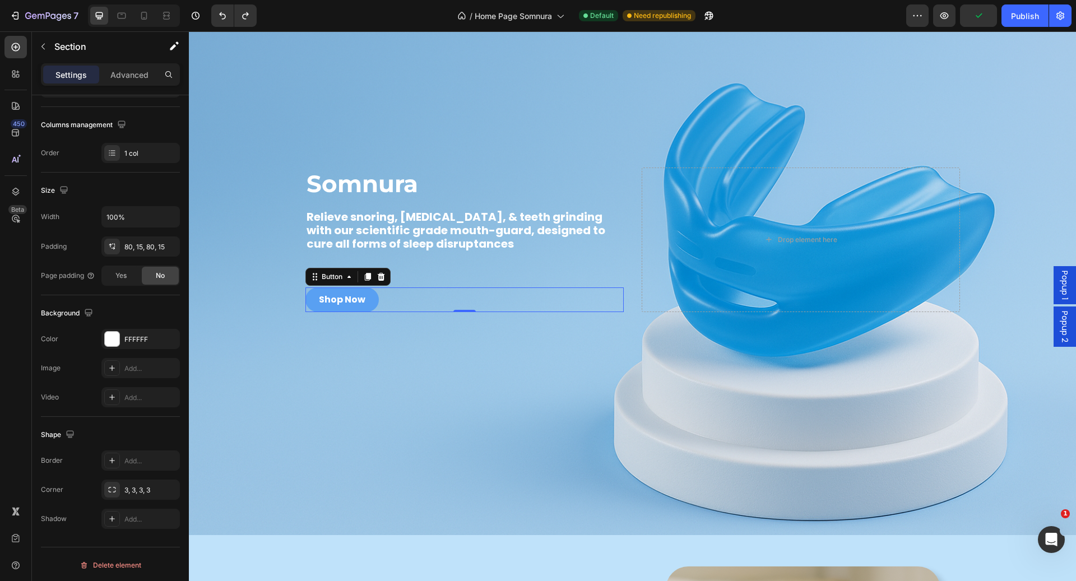
click at [374, 292] on div "Shop Now Button 0" at bounding box center [464, 299] width 318 height 24
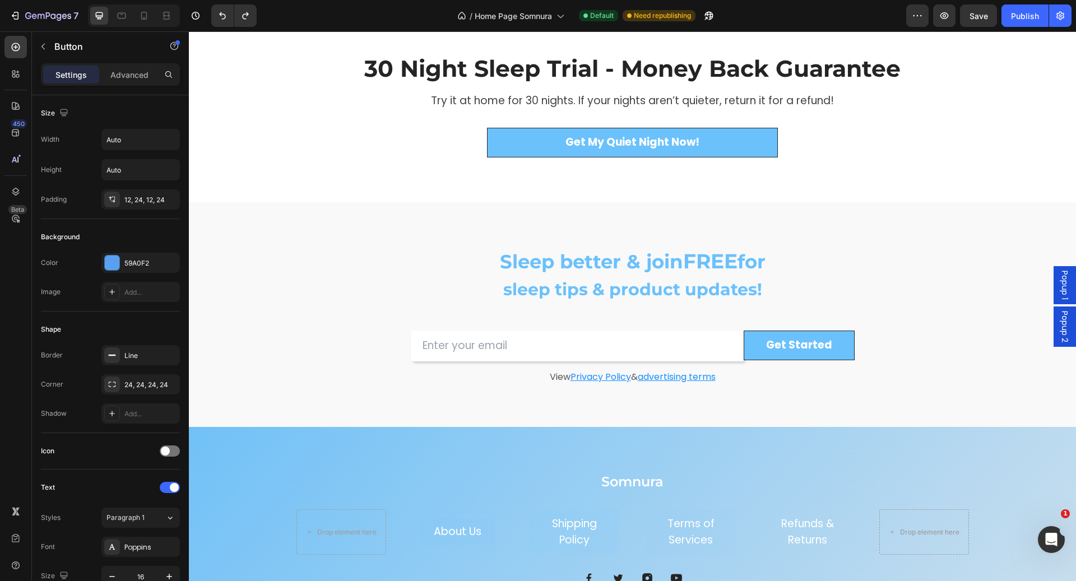
scroll to position [1520, 0]
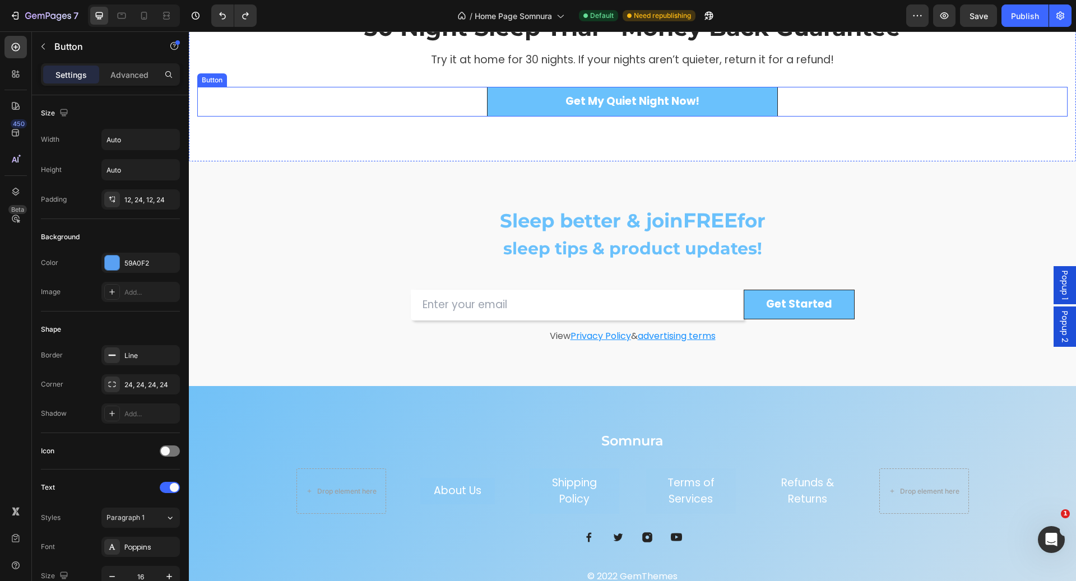
click at [473, 98] on div "Get My Quiet Night Now! Button" at bounding box center [632, 102] width 870 height 30
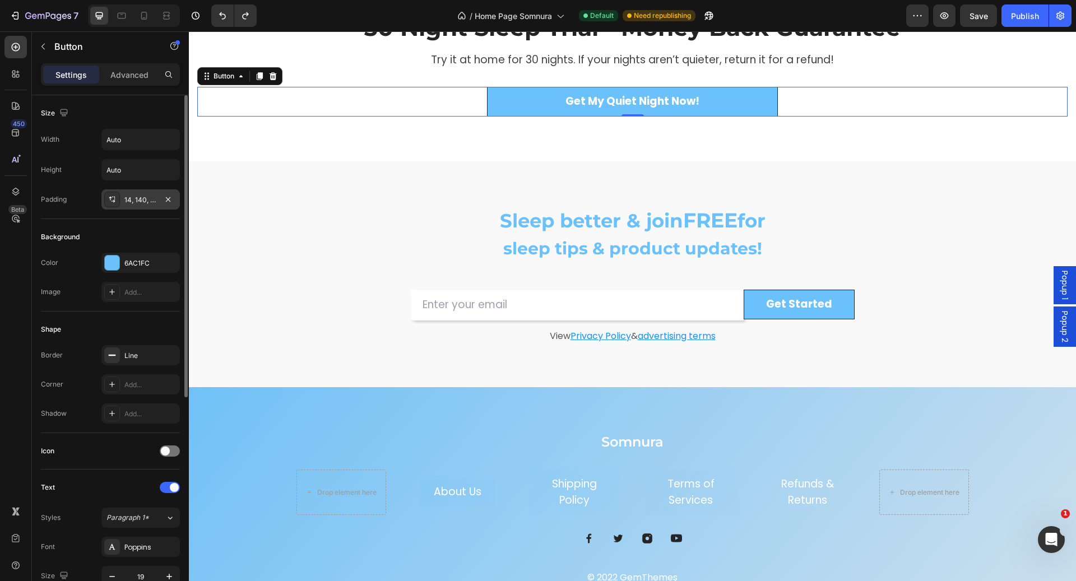
click at [137, 201] on div "14, 140, 14, 140" at bounding box center [140, 200] width 32 height 10
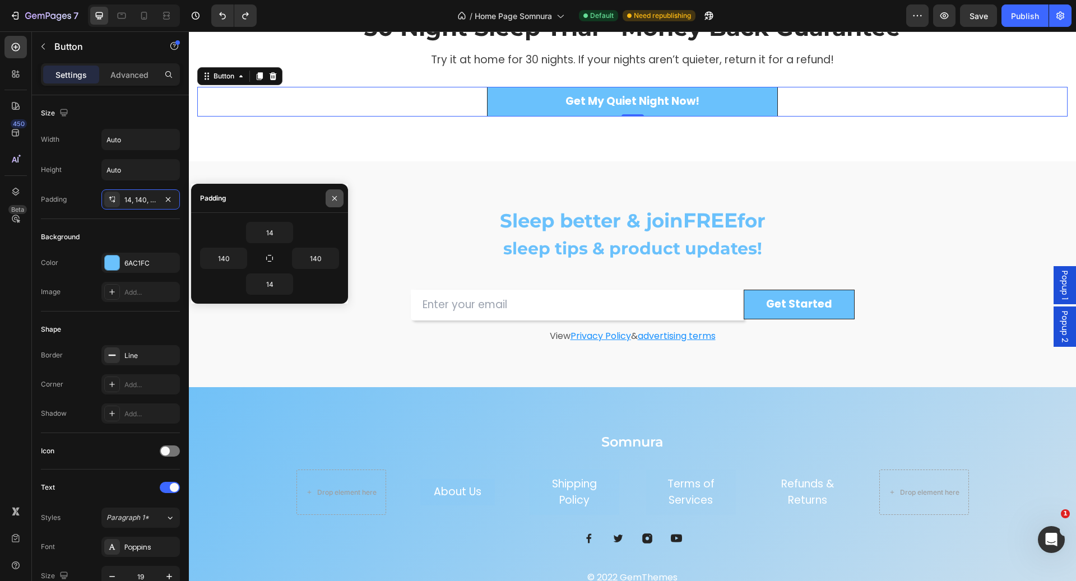
drag, startPoint x: 327, startPoint y: 194, endPoint x: 7, endPoint y: 164, distance: 321.9
click at [327, 194] on button "button" at bounding box center [334, 198] width 18 height 18
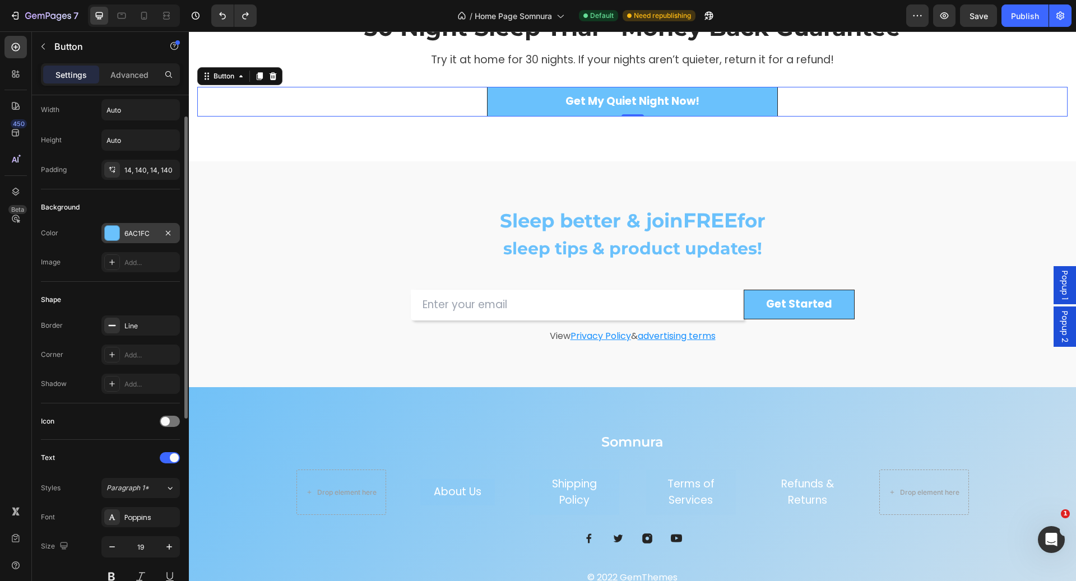
scroll to position [32, 0]
click at [145, 352] on div "Add..." at bounding box center [150, 352] width 53 height 10
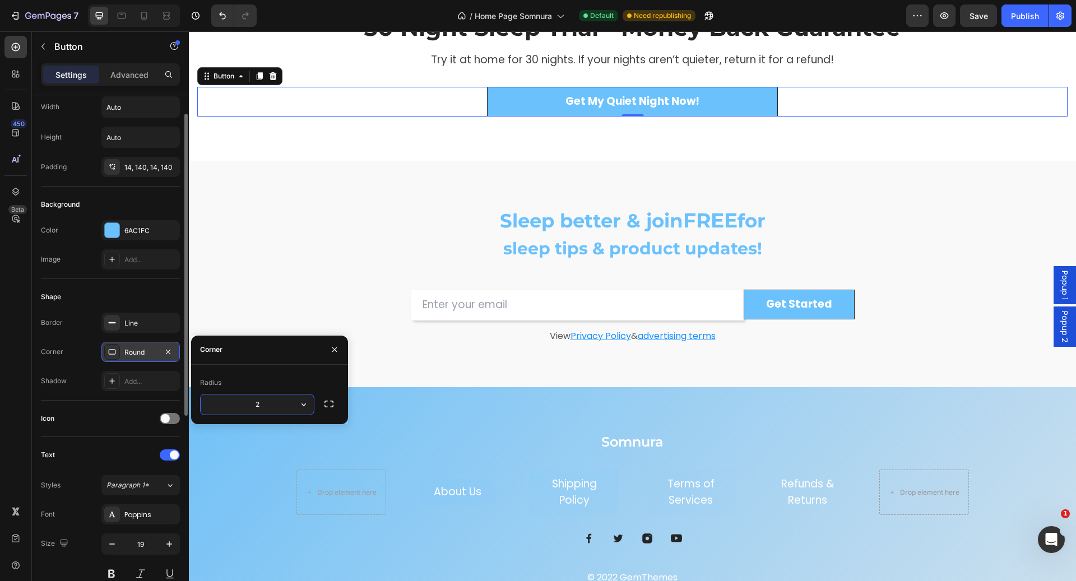
type input "24"
click at [248, 243] on div "Sleep better & join FREE for sleep tips & product updates! Heading Row Email Fi…" at bounding box center [632, 274] width 870 height 136
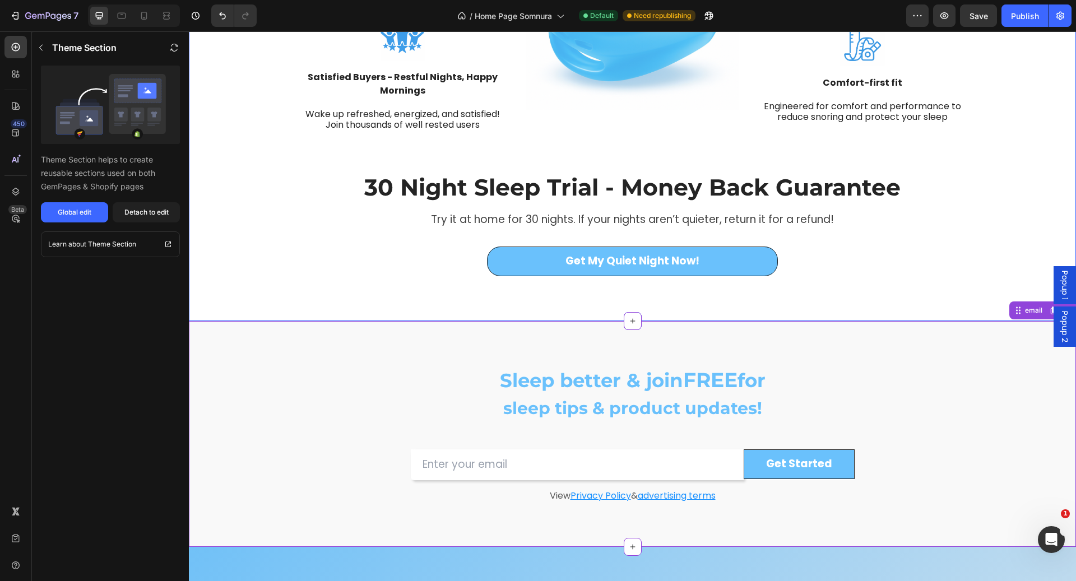
scroll to position [1358, 0]
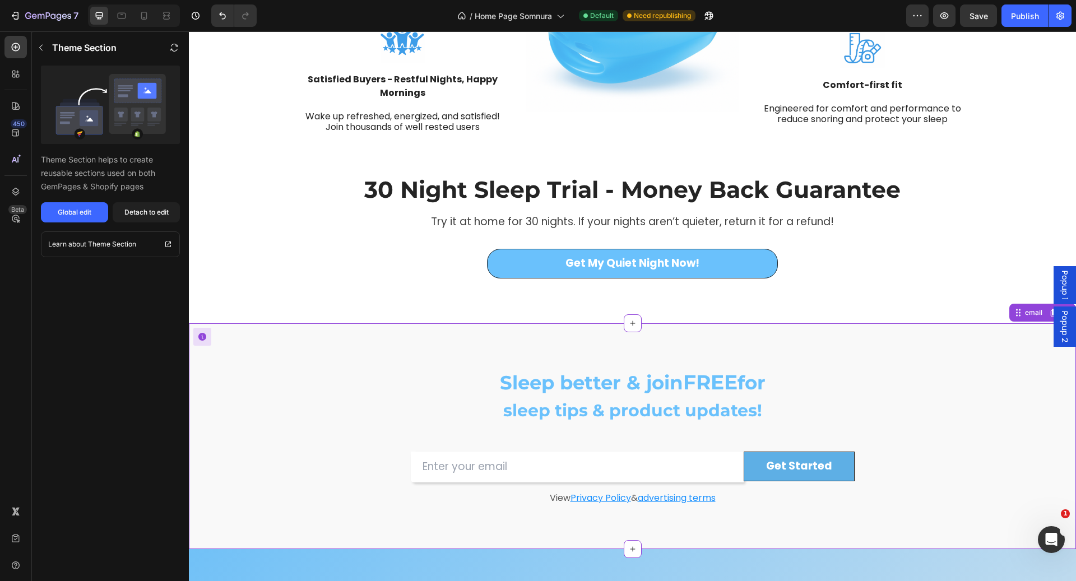
click at [816, 464] on div "Get Started" at bounding box center [799, 466] width 66 height 14
click at [874, 452] on div "Sleep better & join FREE for sleep tips & product updates! Heading Row Email Fi…" at bounding box center [632, 436] width 672 height 136
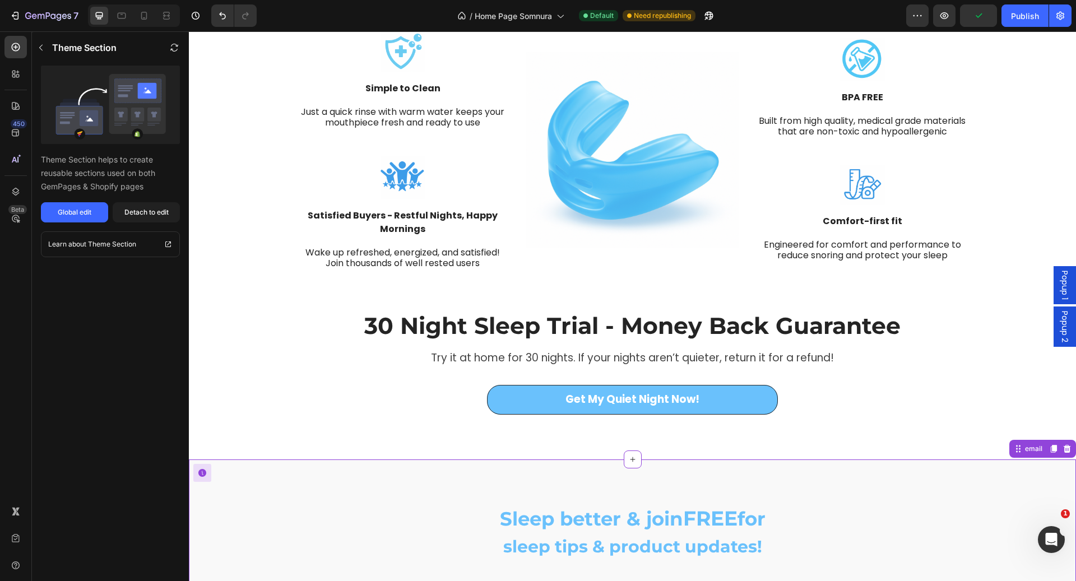
scroll to position [1185, 0]
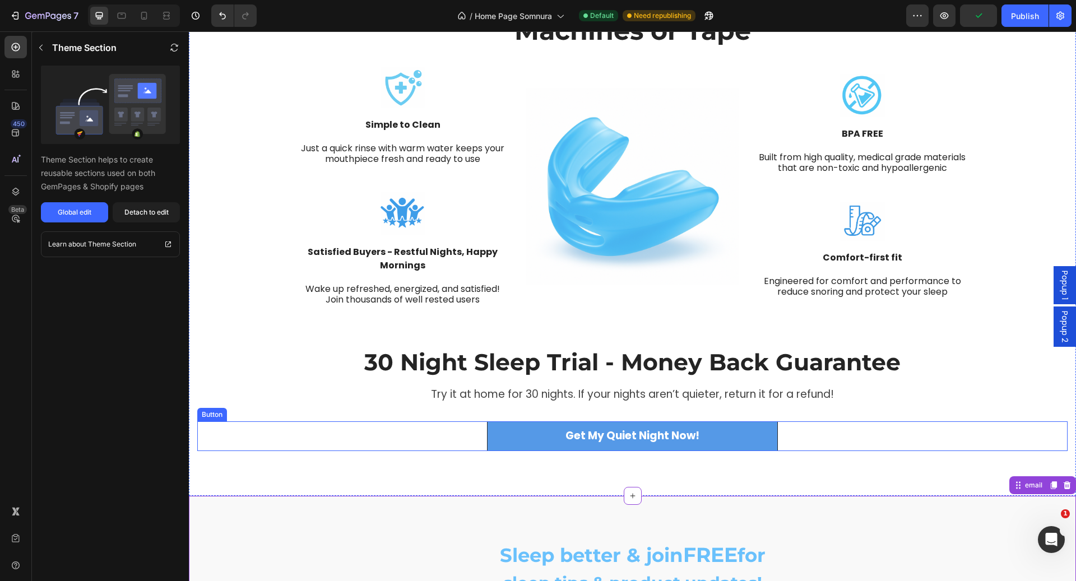
click at [729, 438] on link "Get My Quiet Night Now!" at bounding box center [632, 436] width 291 height 30
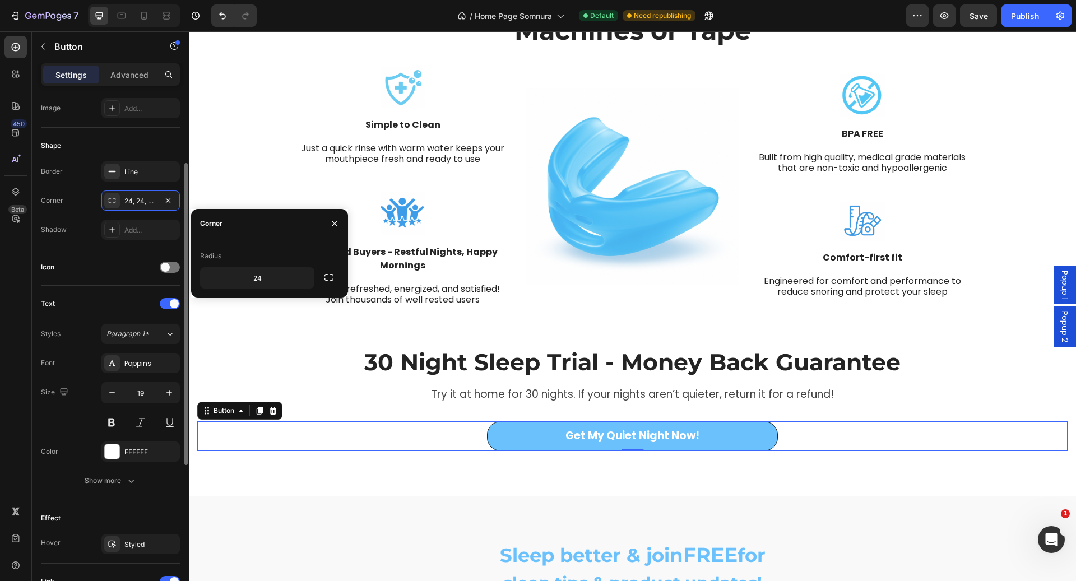
scroll to position [269, 0]
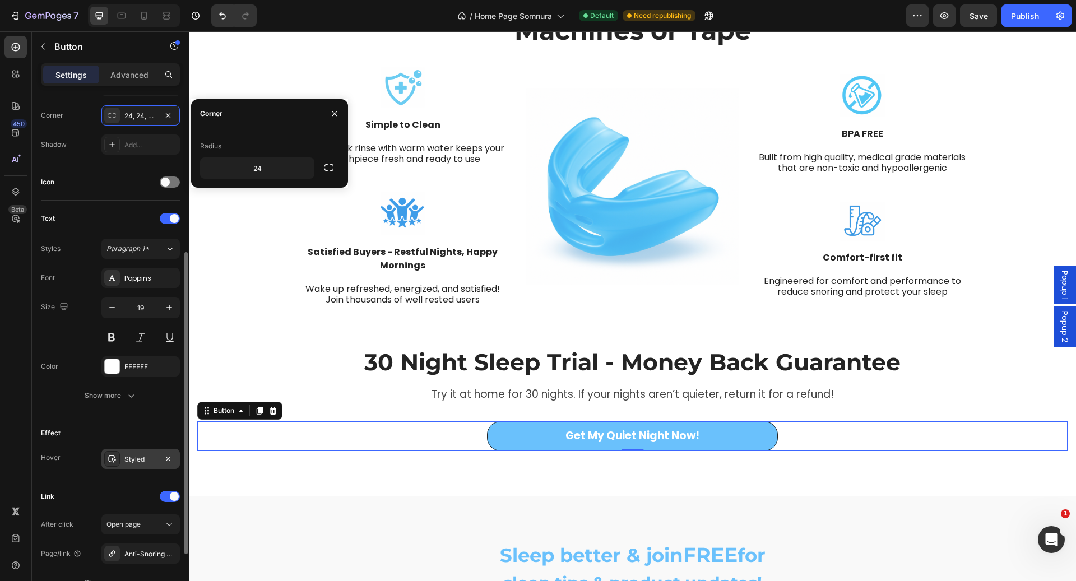
click at [139, 458] on div "Styled" at bounding box center [140, 459] width 32 height 10
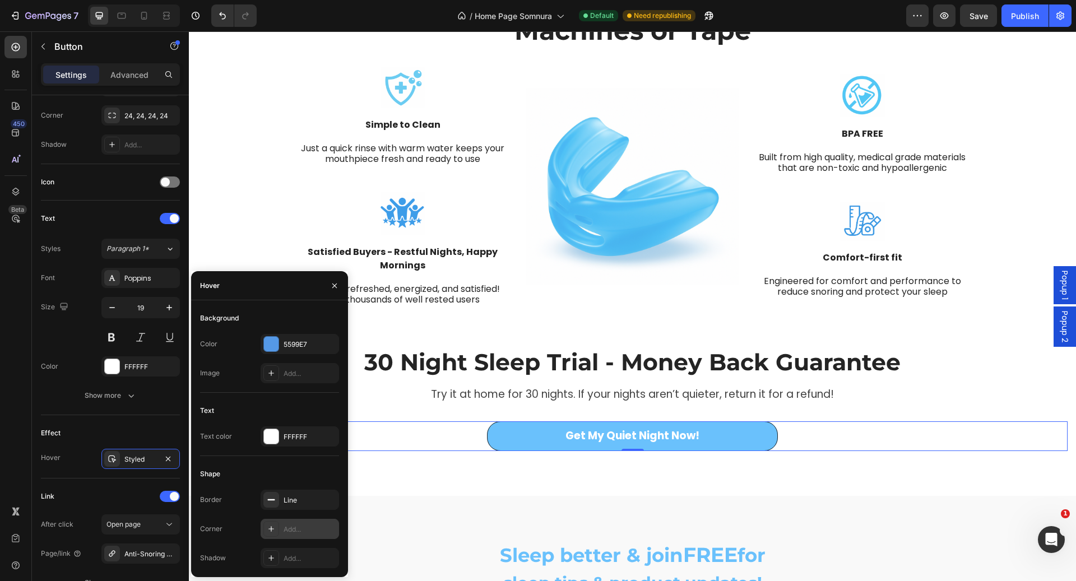
click at [299, 525] on div "Add..." at bounding box center [309, 529] width 53 height 10
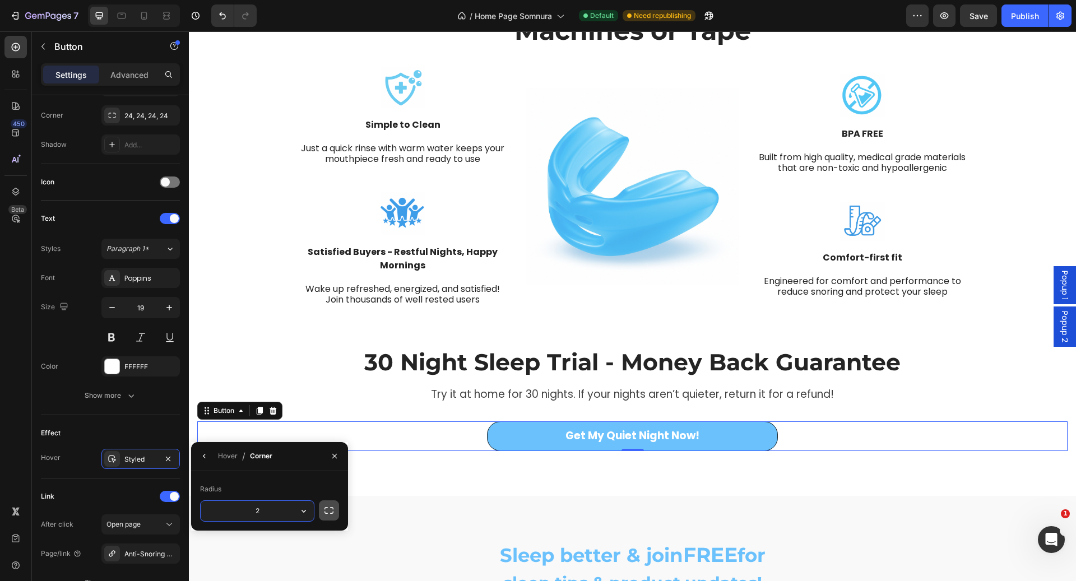
type input "24"
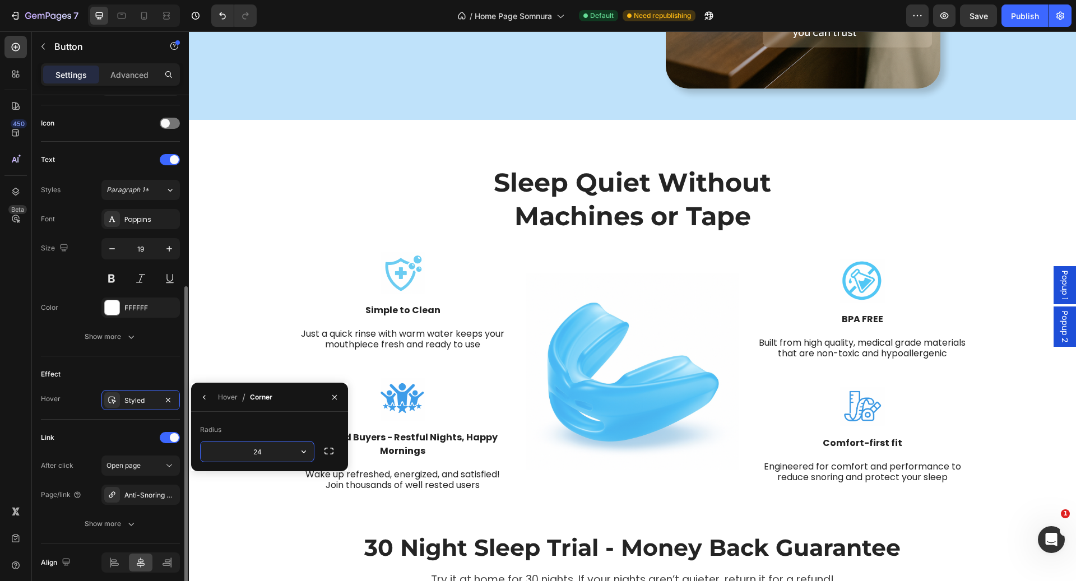
scroll to position [370, 0]
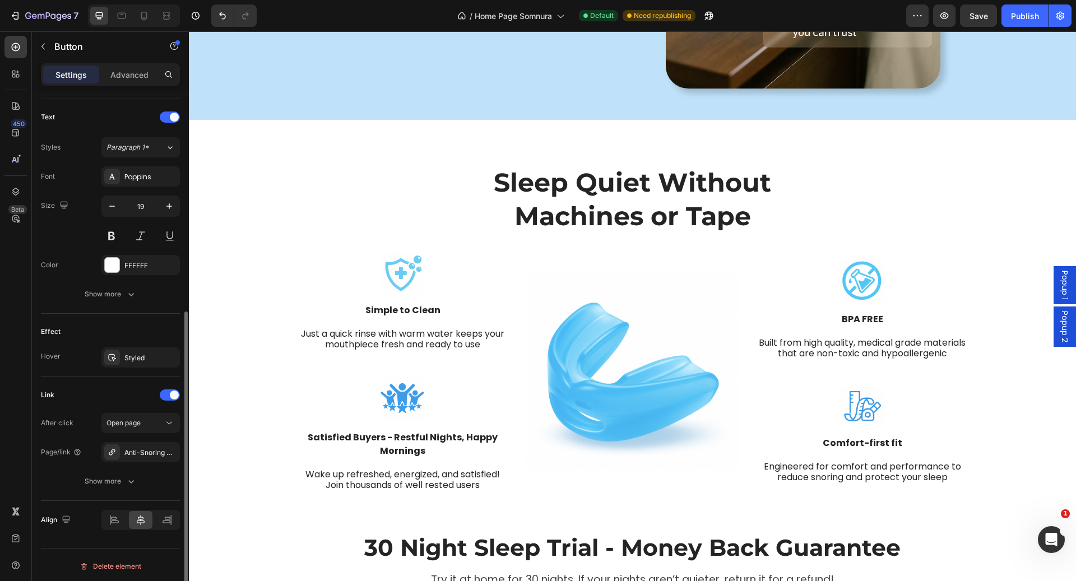
click at [89, 378] on div "Link After click Open page Page/link Anti-Snoring Mouthguard Show more" at bounding box center [110, 439] width 139 height 124
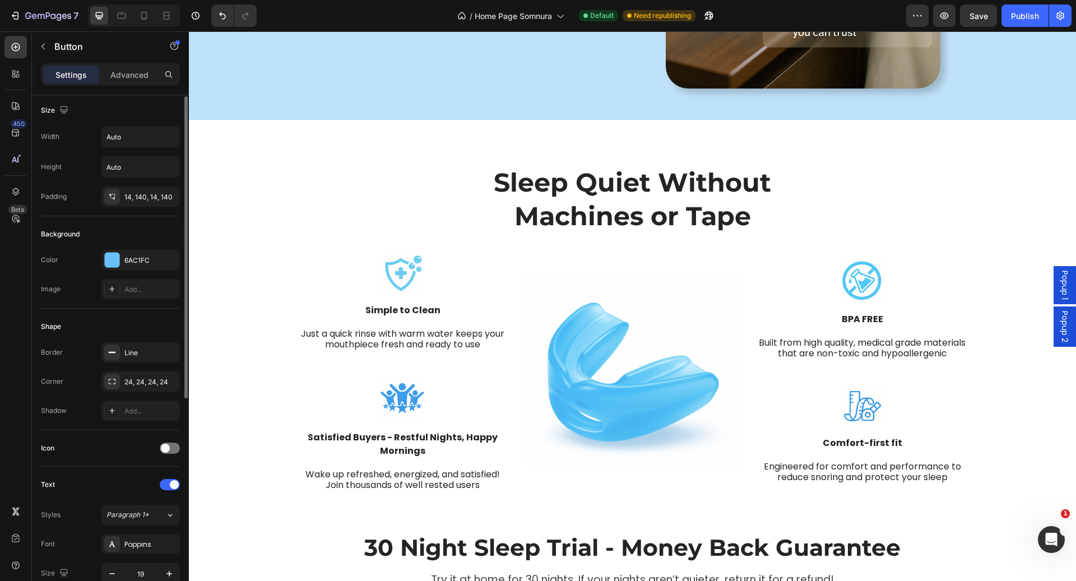
scroll to position [0, 0]
click at [168, 357] on icon "button" at bounding box center [168, 355] width 9 height 9
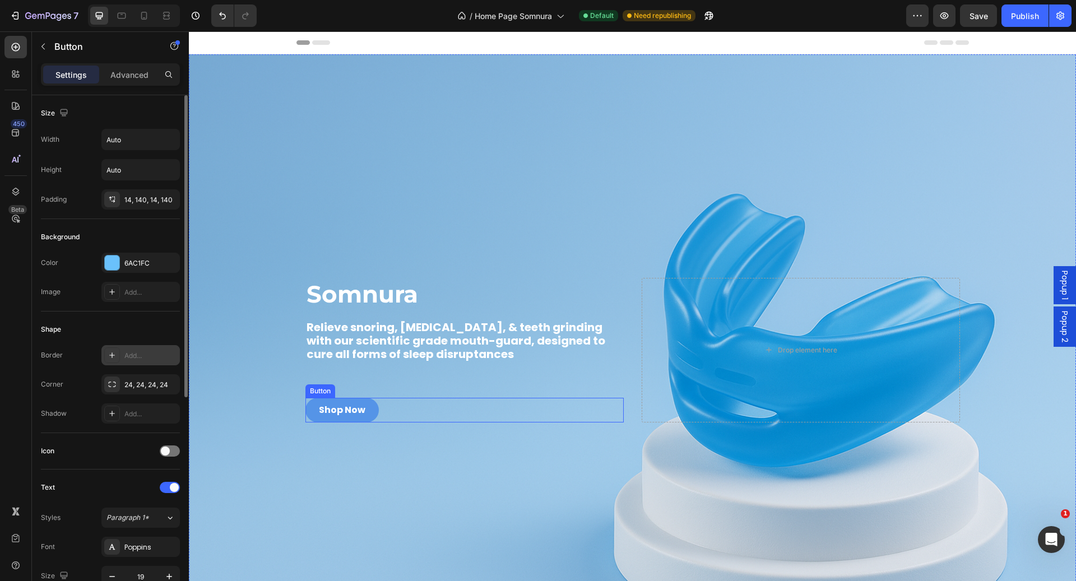
click at [363, 407] on link "Shop Now" at bounding box center [341, 410] width 73 height 24
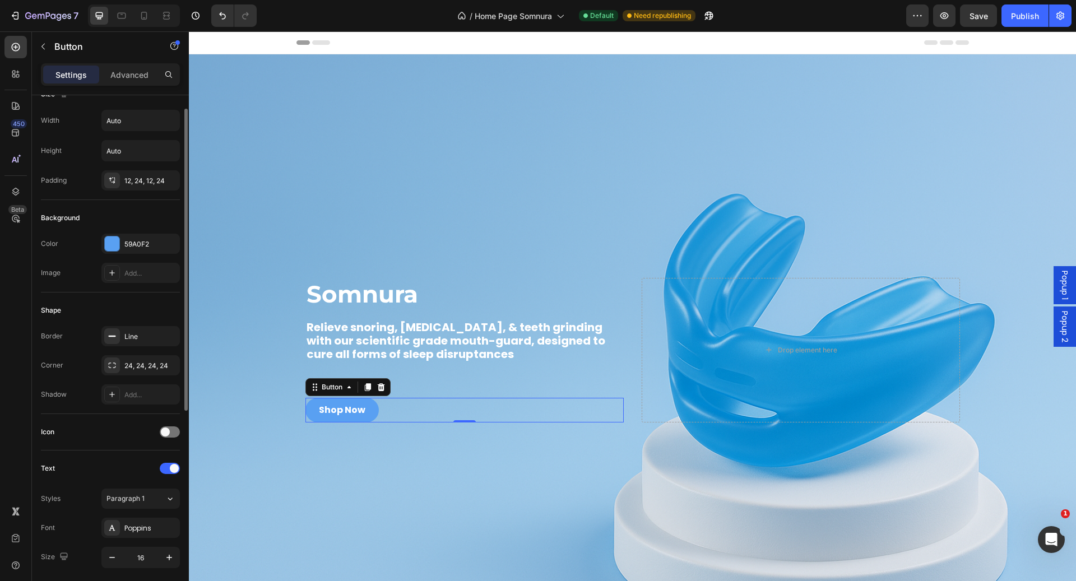
scroll to position [21, 0]
click at [170, 333] on icon "button" at bounding box center [168, 334] width 9 height 9
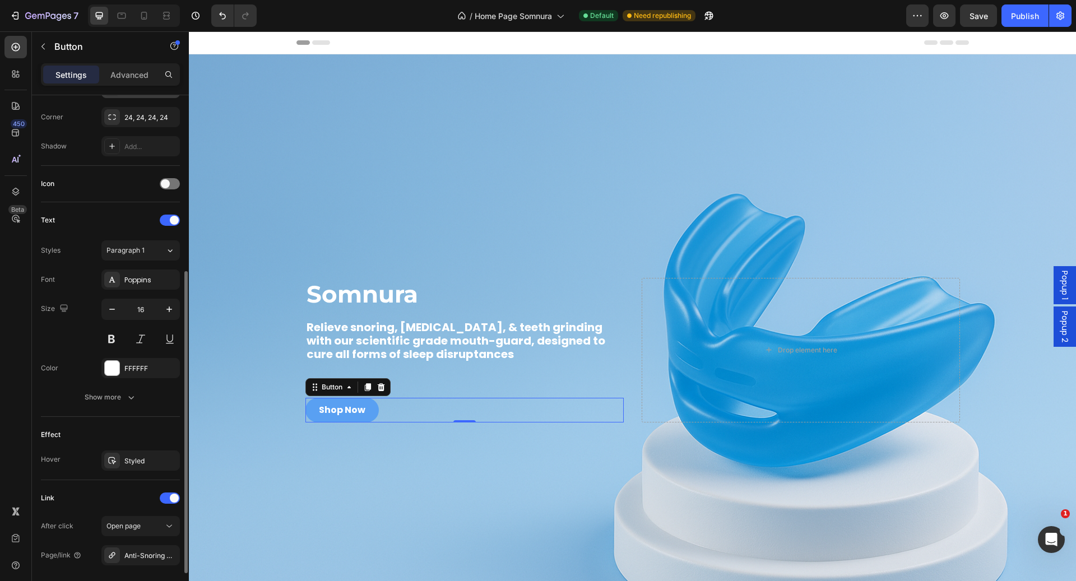
scroll to position [286, 0]
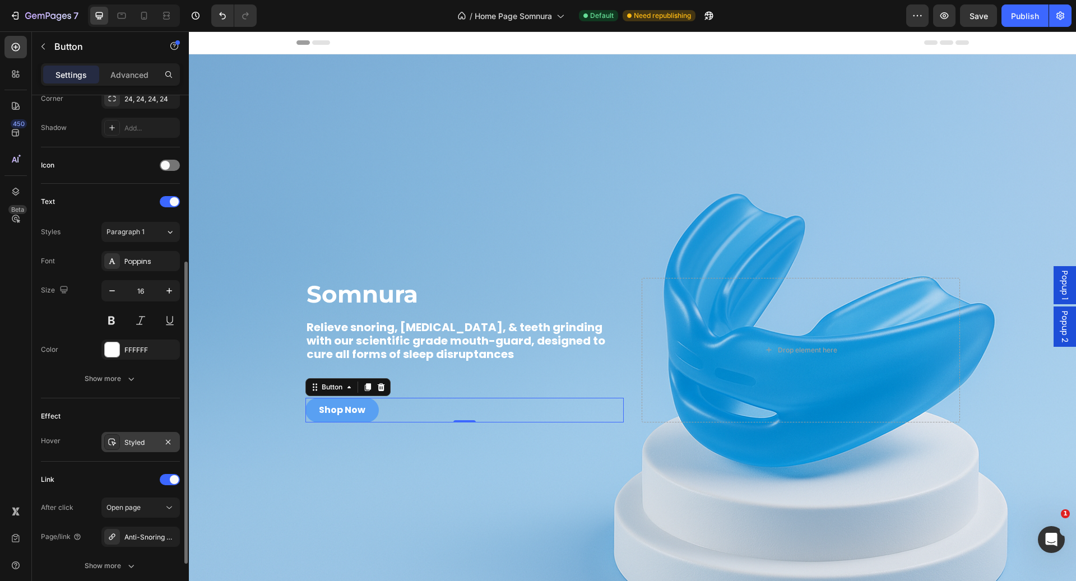
click at [138, 442] on div "Styled" at bounding box center [140, 443] width 32 height 10
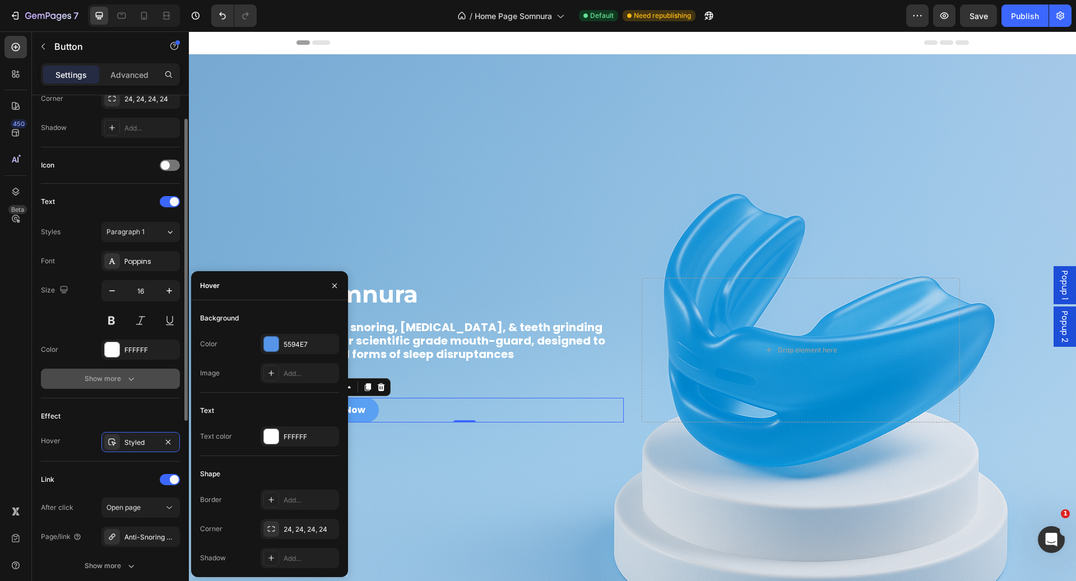
scroll to position [0, 0]
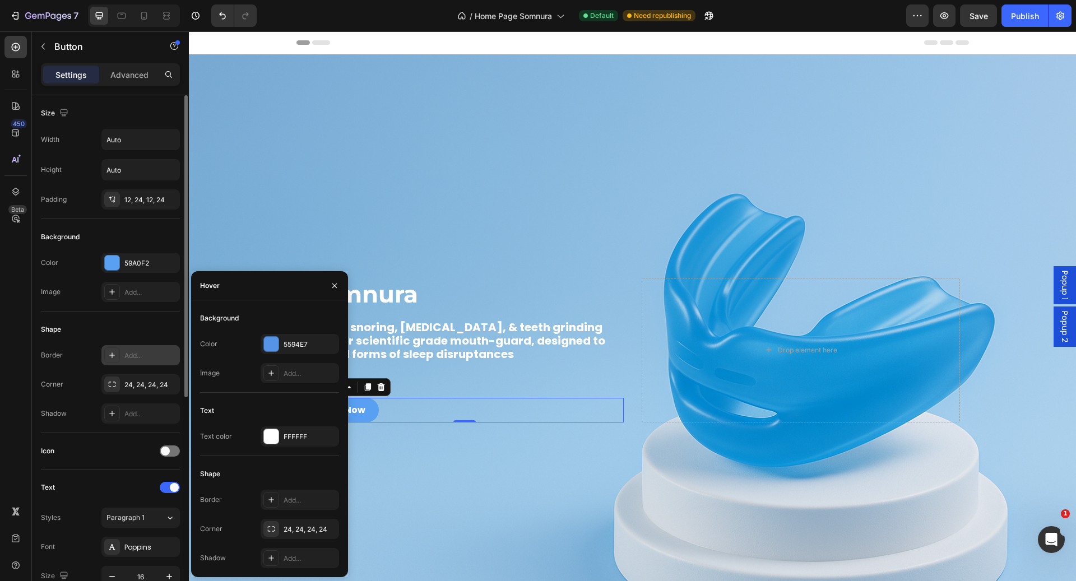
click at [90, 239] on div "Background" at bounding box center [110, 237] width 139 height 18
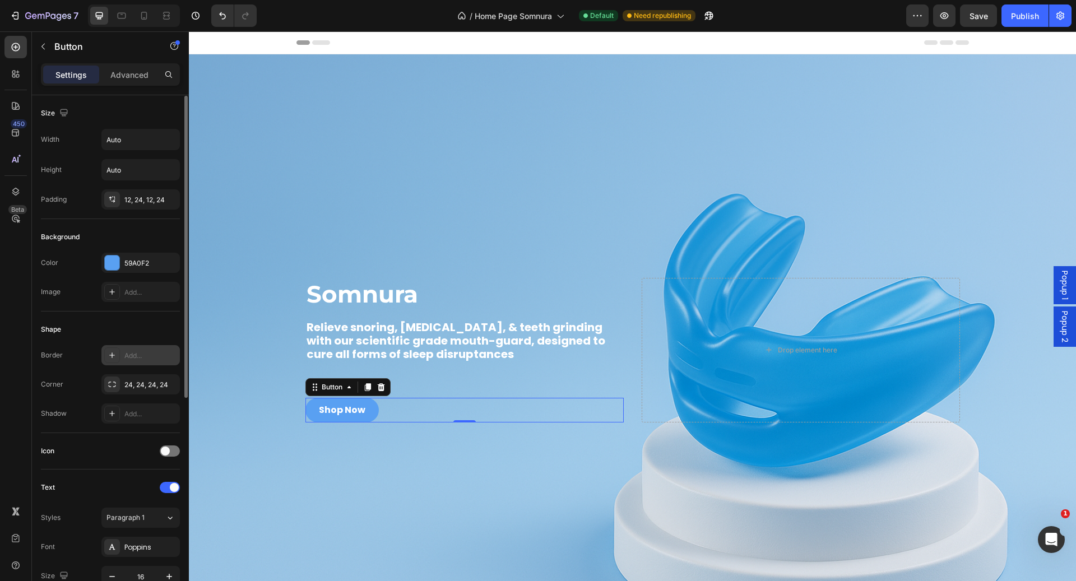
scroll to position [4, 0]
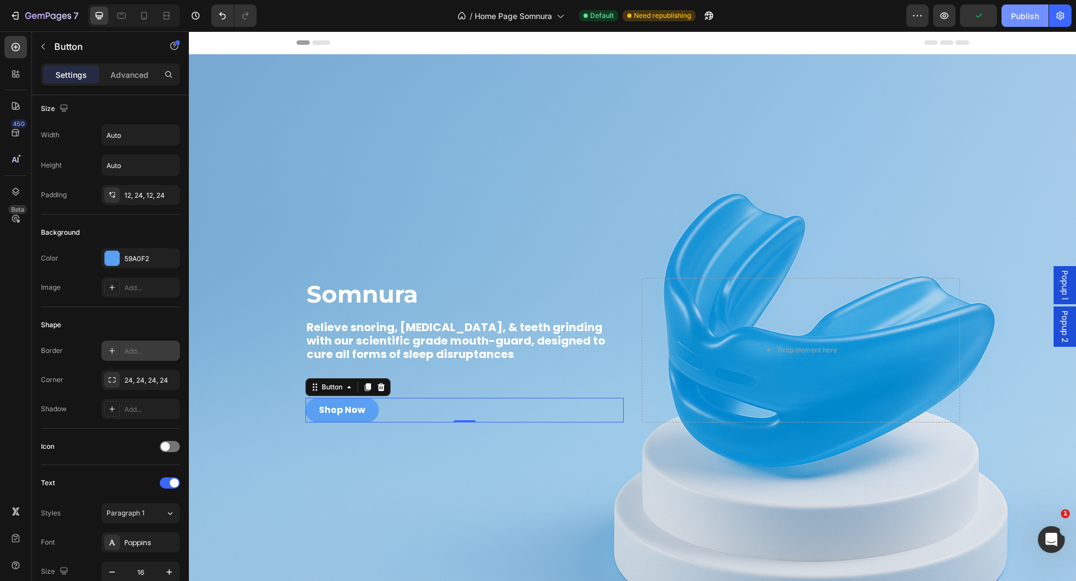
click at [1029, 11] on div "Publish" at bounding box center [1025, 16] width 28 height 12
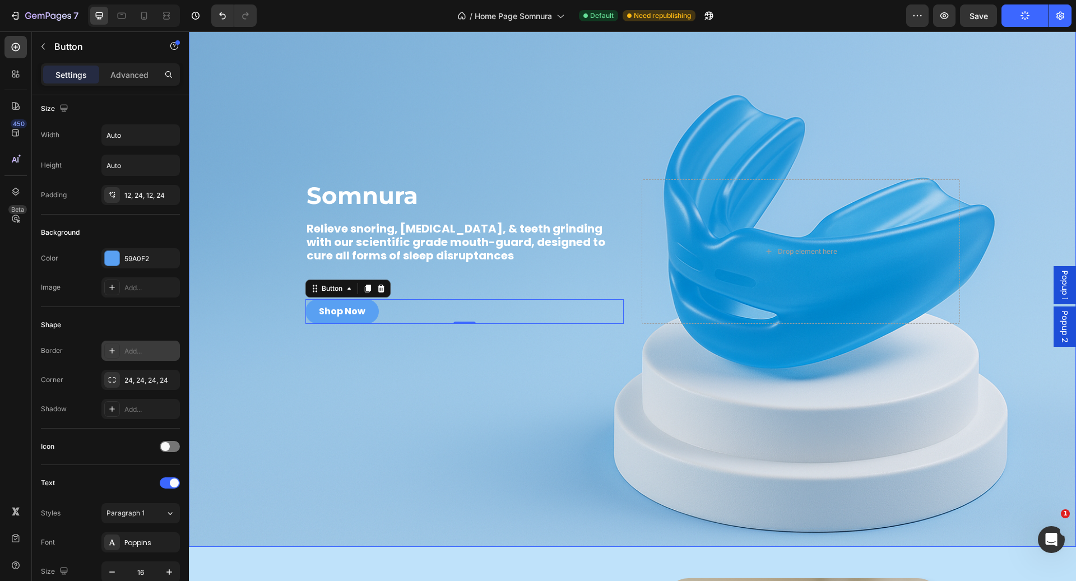
scroll to position [0, 0]
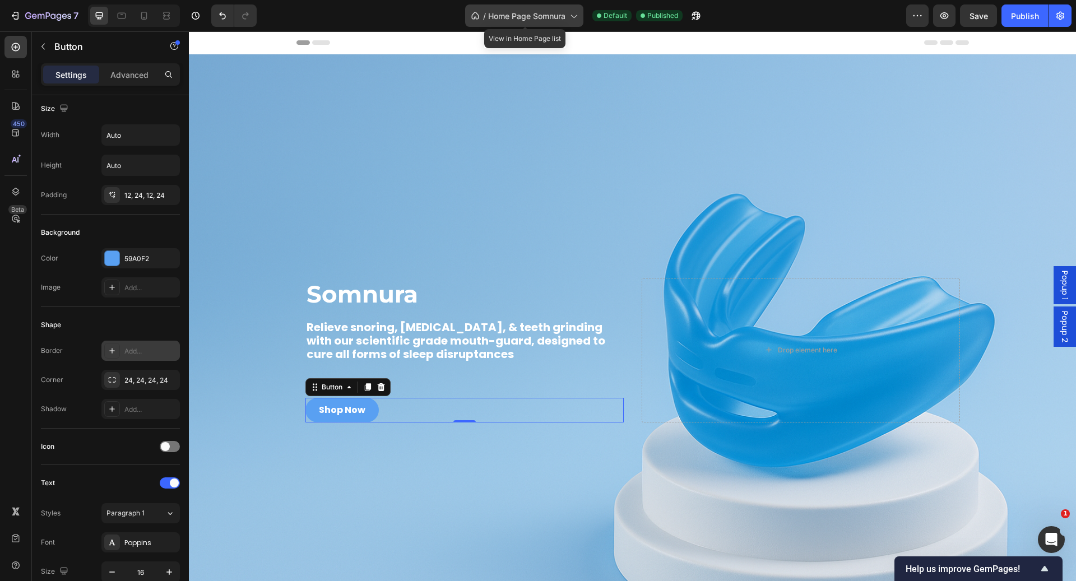
click at [527, 24] on div "/ Home Page Somnura" at bounding box center [524, 15] width 118 height 22
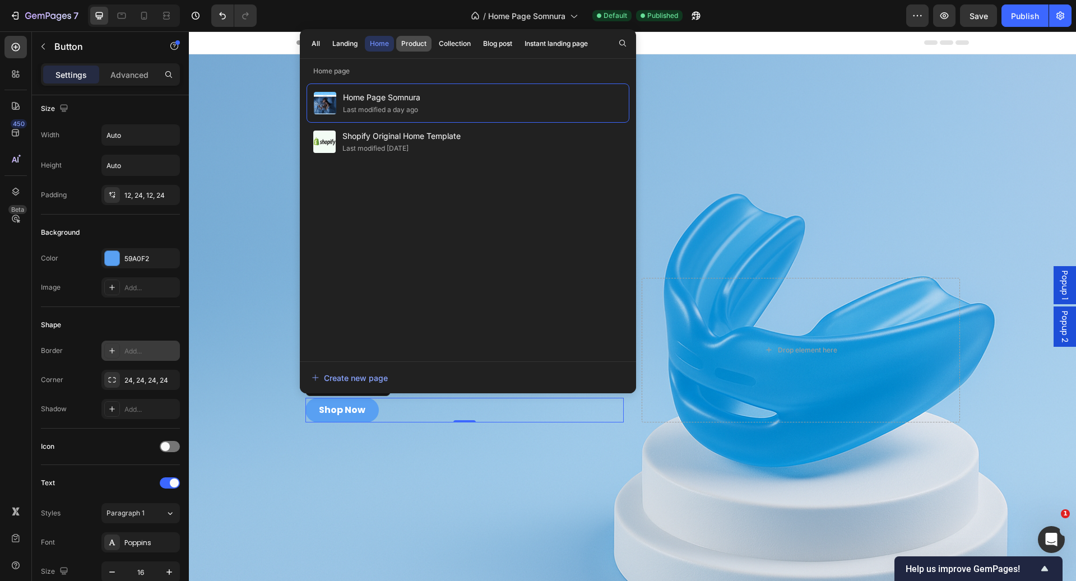
click at [417, 51] on button "Product" at bounding box center [413, 44] width 35 height 16
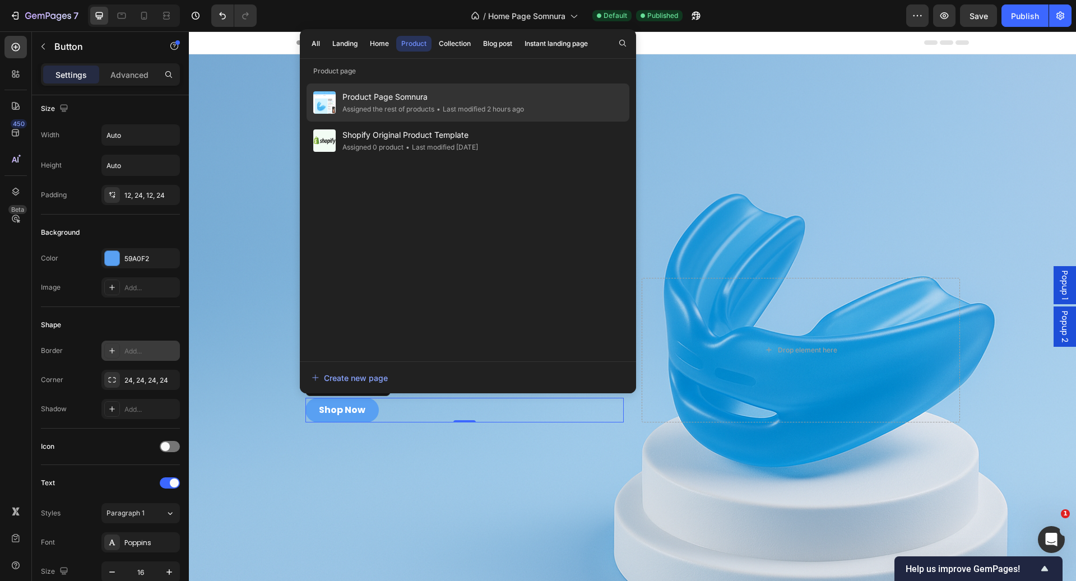
click at [413, 107] on div "Assigned the rest of products" at bounding box center [388, 109] width 92 height 11
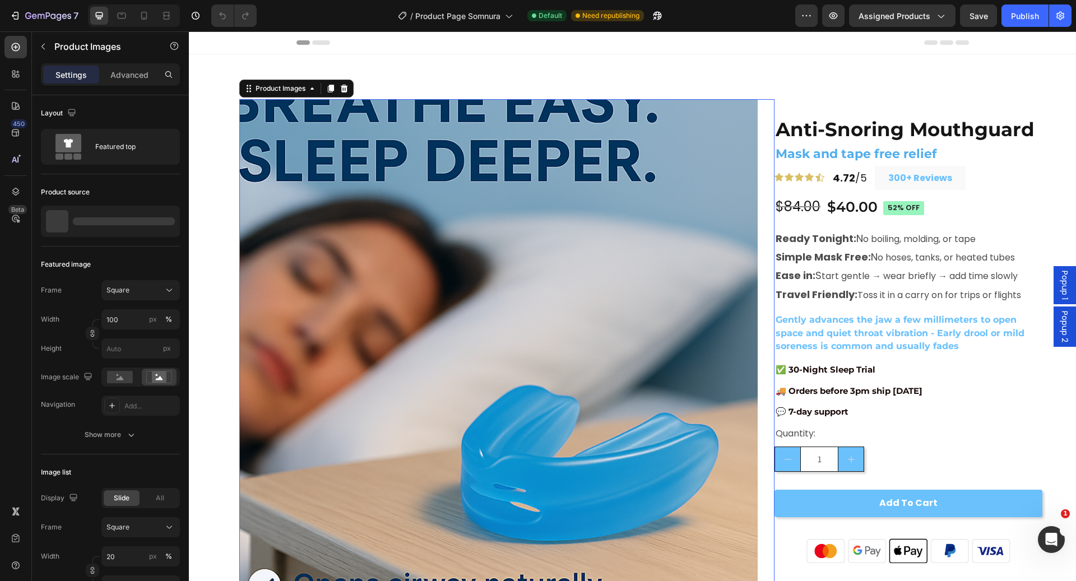
click at [672, 293] on img at bounding box center [498, 358] width 518 height 518
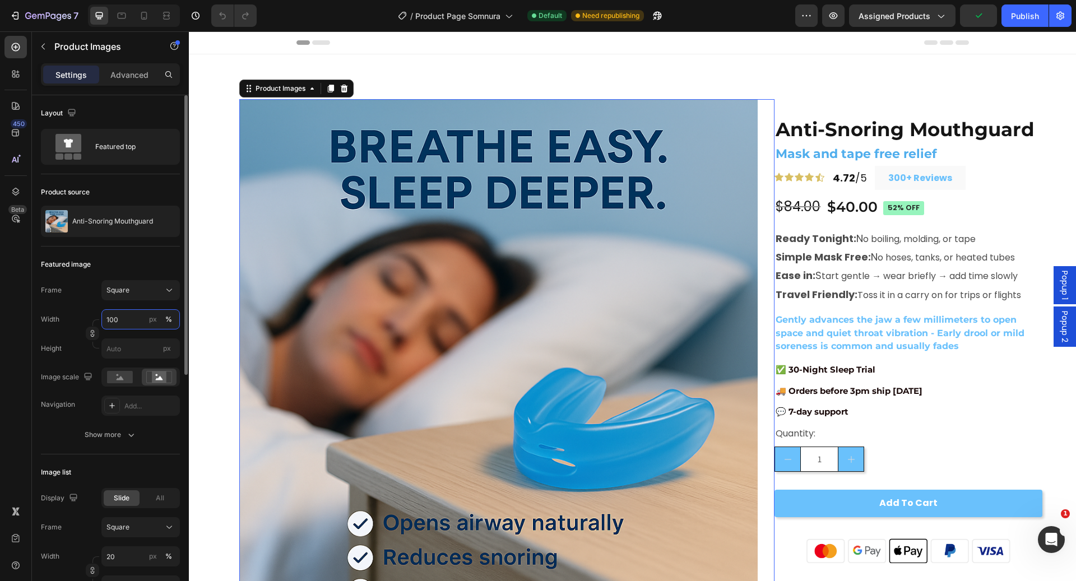
click at [143, 318] on input "100" at bounding box center [140, 319] width 78 height 20
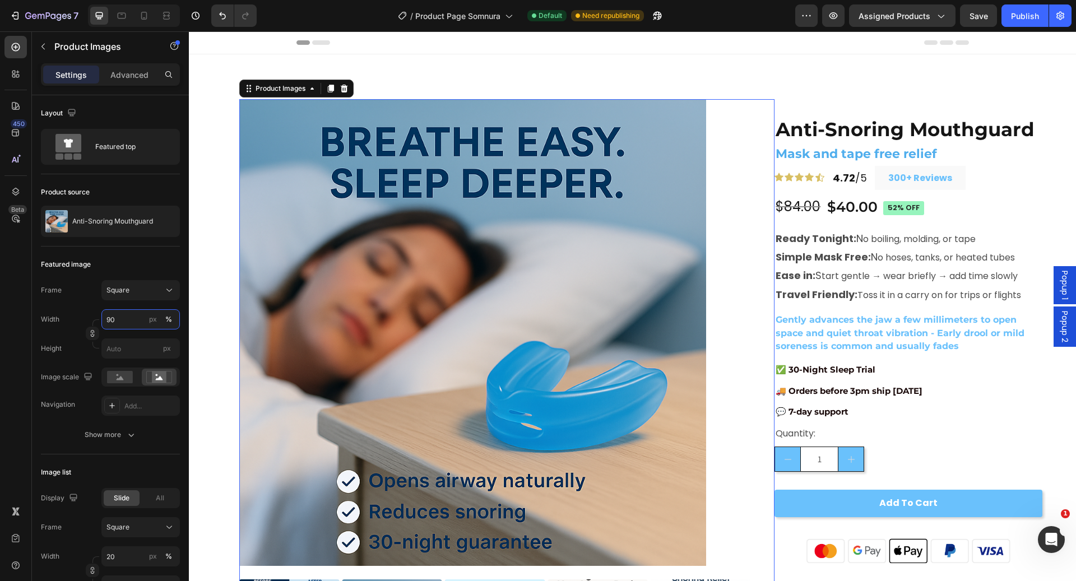
type input "90"
click at [133, 64] on div "Settings Advanced" at bounding box center [110, 74] width 139 height 22
click at [127, 81] on div "Advanced" at bounding box center [129, 75] width 56 height 18
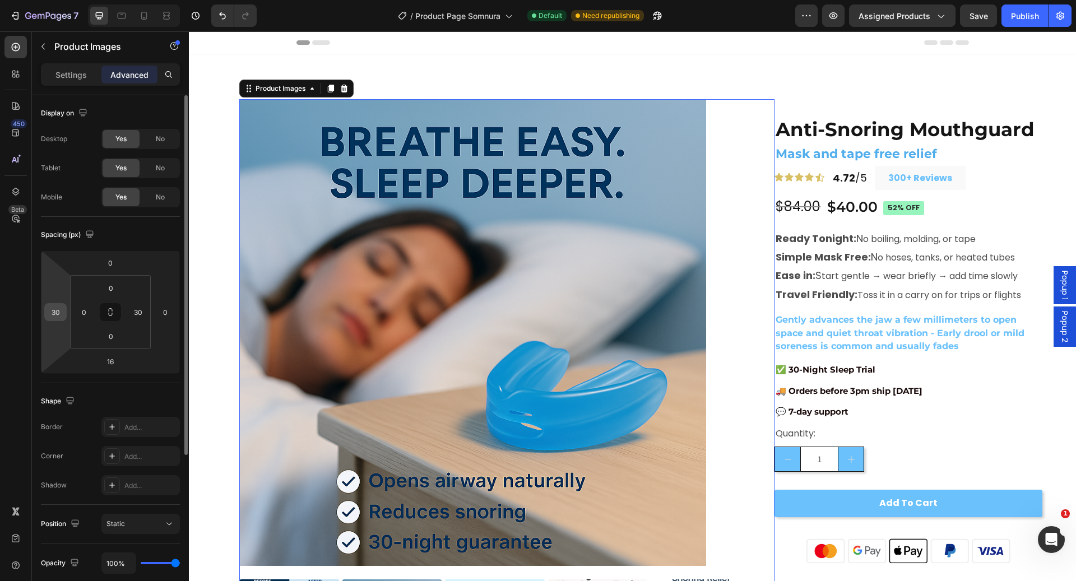
click at [58, 311] on input "30" at bounding box center [55, 312] width 17 height 17
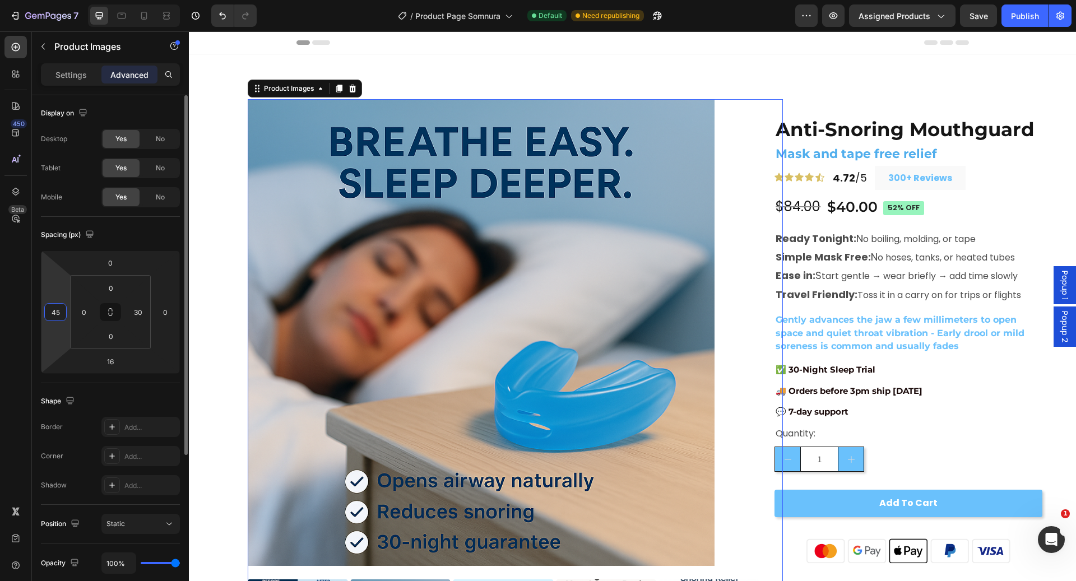
type input "4"
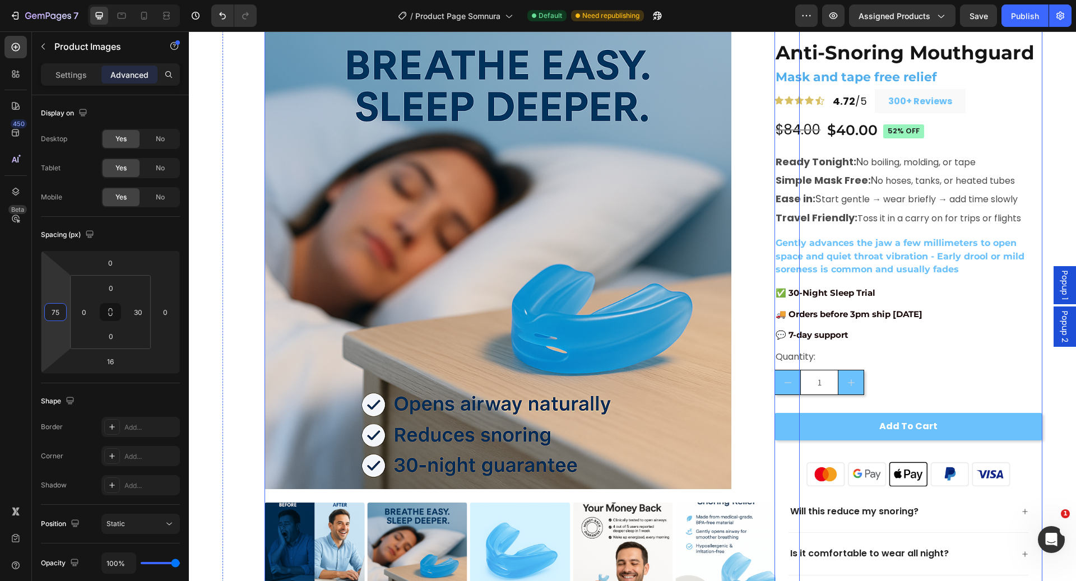
scroll to position [229, 0]
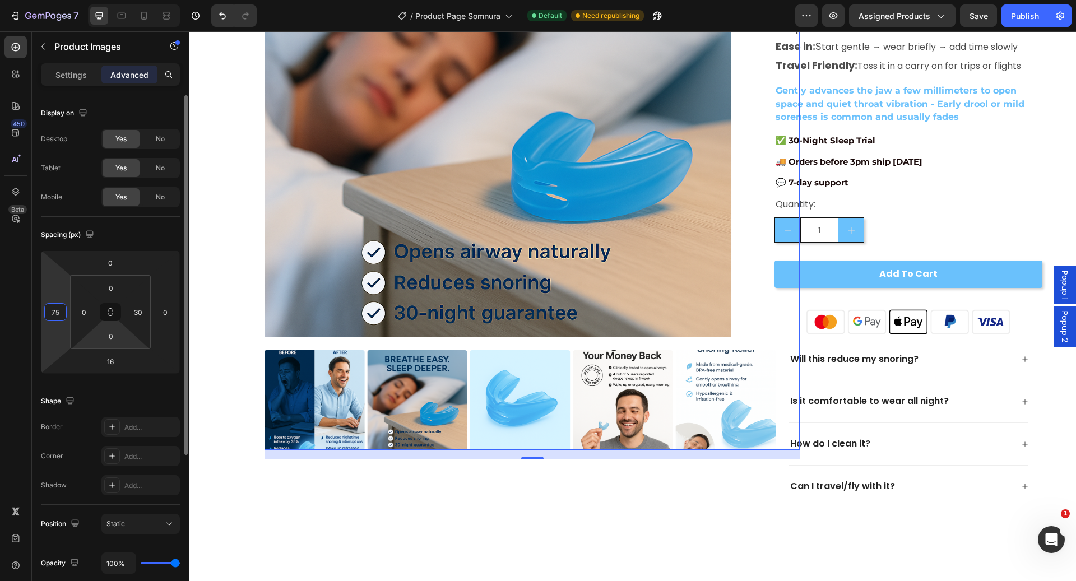
type input "7"
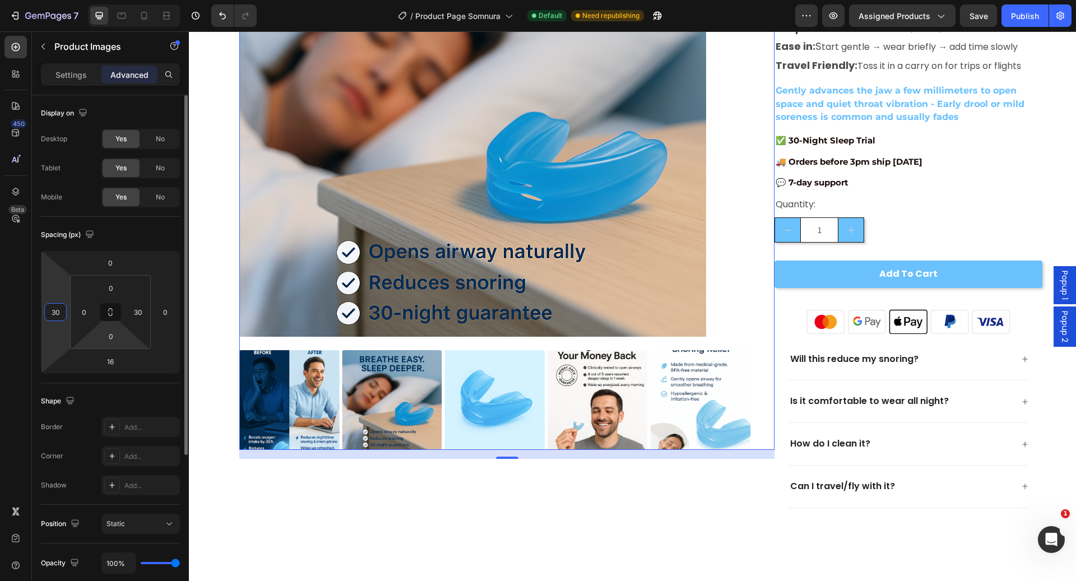
type input "3"
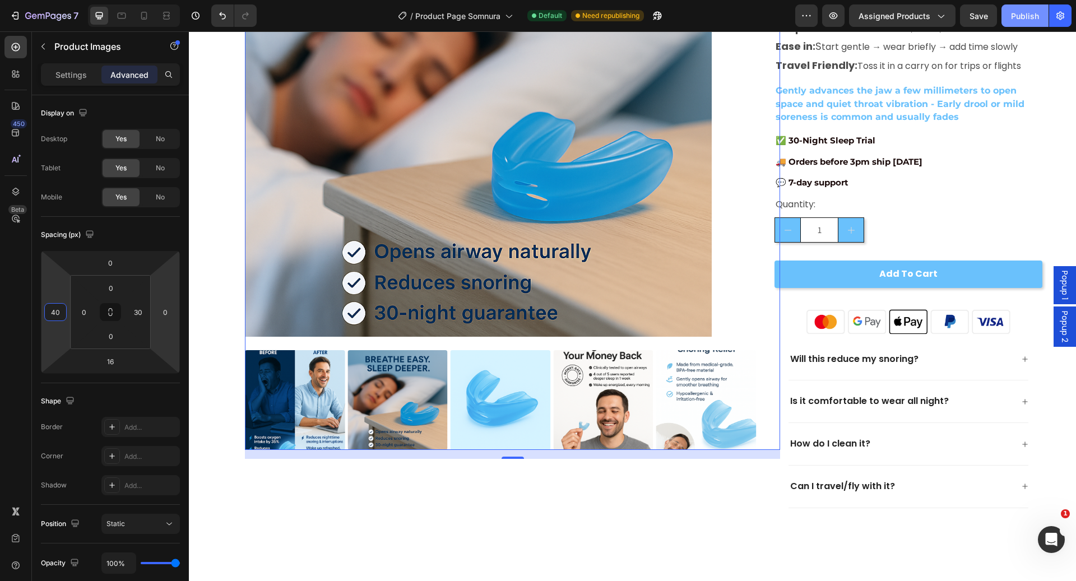
type input "40"
click at [1029, 11] on div "Publish" at bounding box center [1025, 16] width 28 height 12
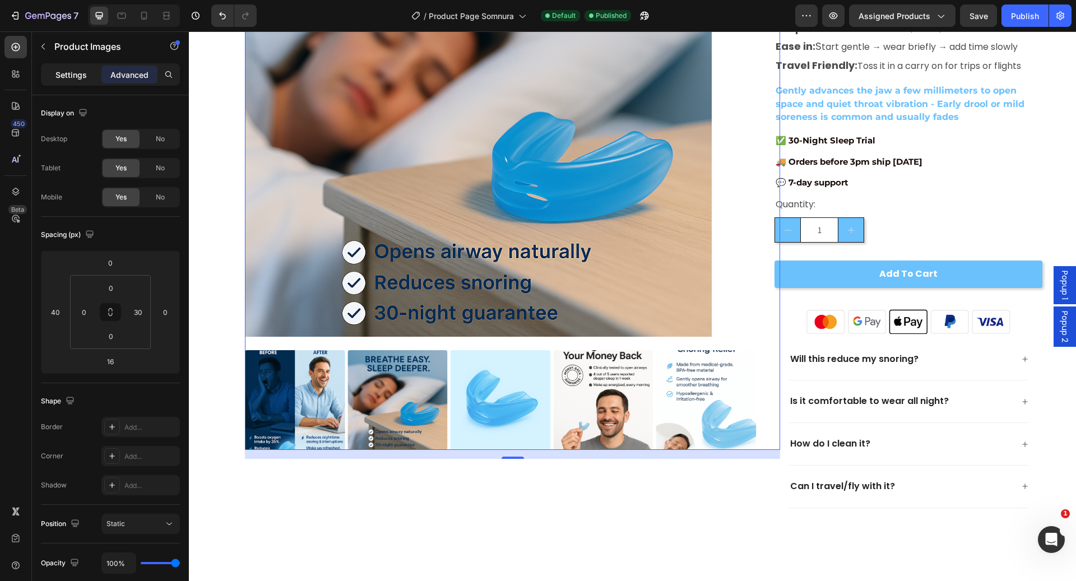
click at [78, 69] on p "Settings" at bounding box center [70, 75] width 31 height 12
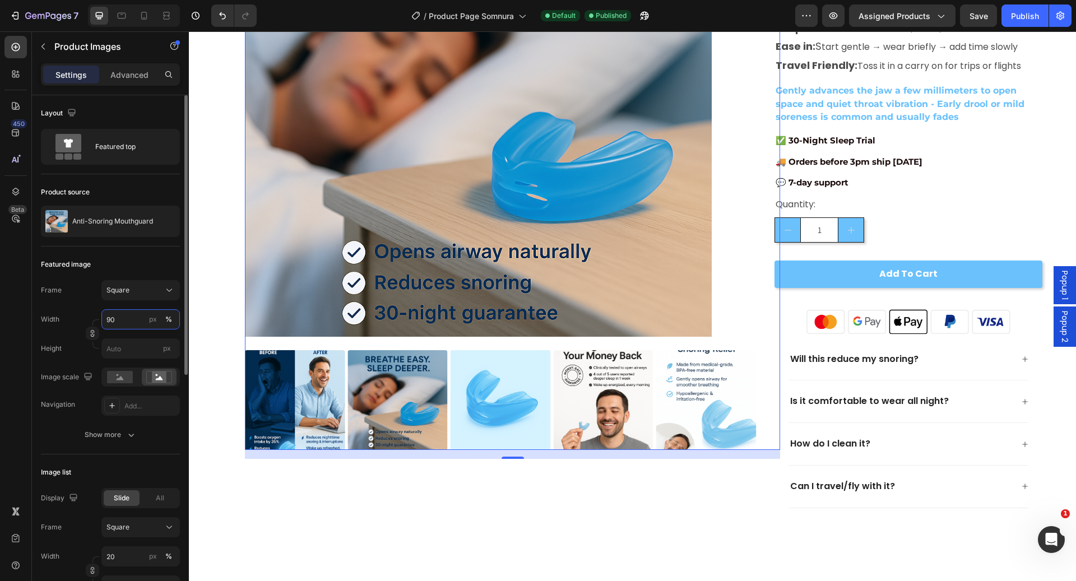
click at [142, 317] on input "90" at bounding box center [140, 319] width 78 height 20
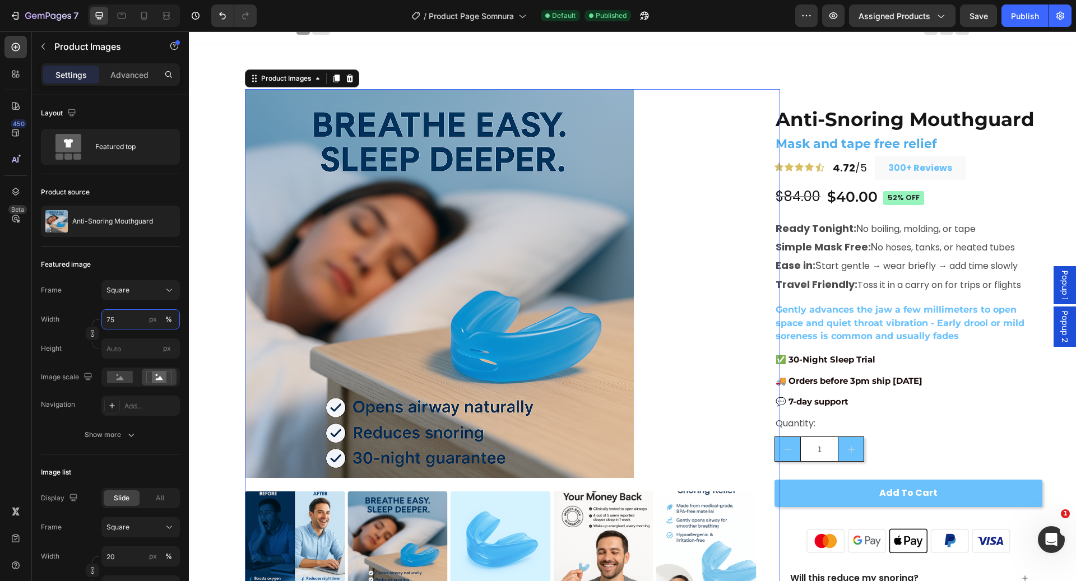
scroll to position [0, 0]
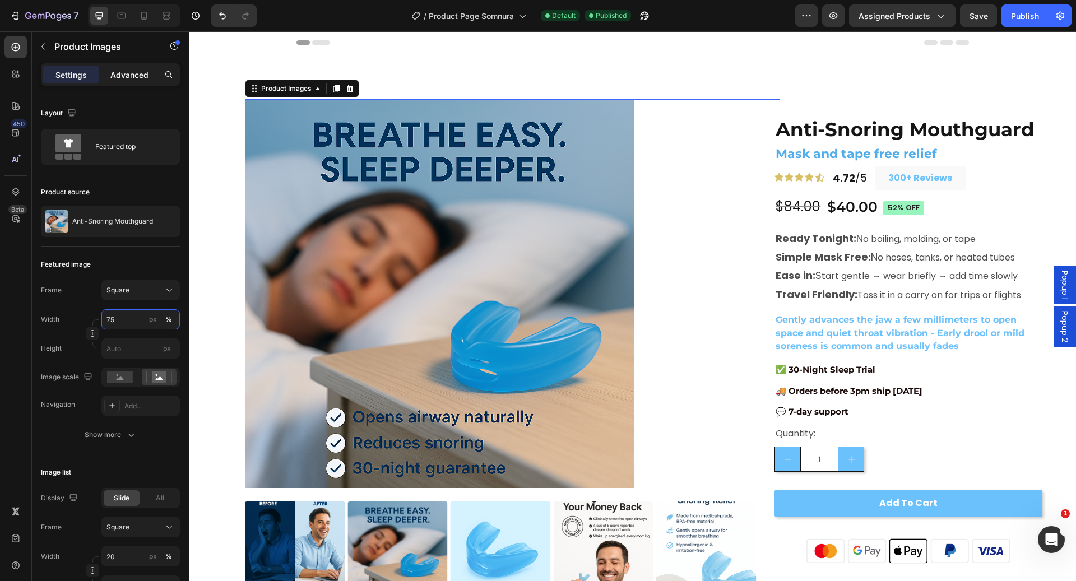
type input "75"
click at [137, 69] on p "Advanced" at bounding box center [129, 75] width 38 height 12
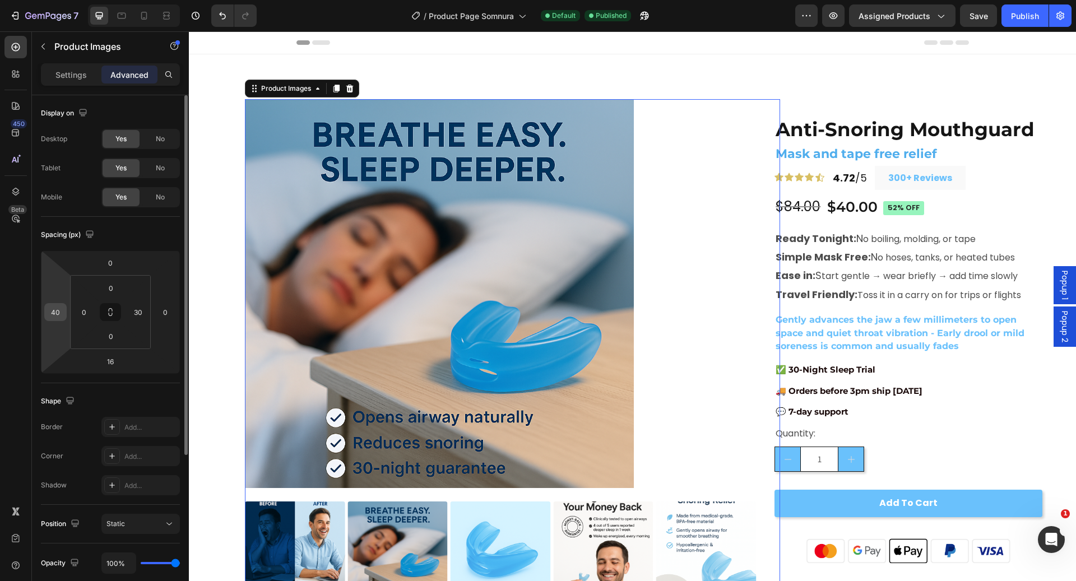
click at [60, 309] on input "40" at bounding box center [55, 312] width 17 height 17
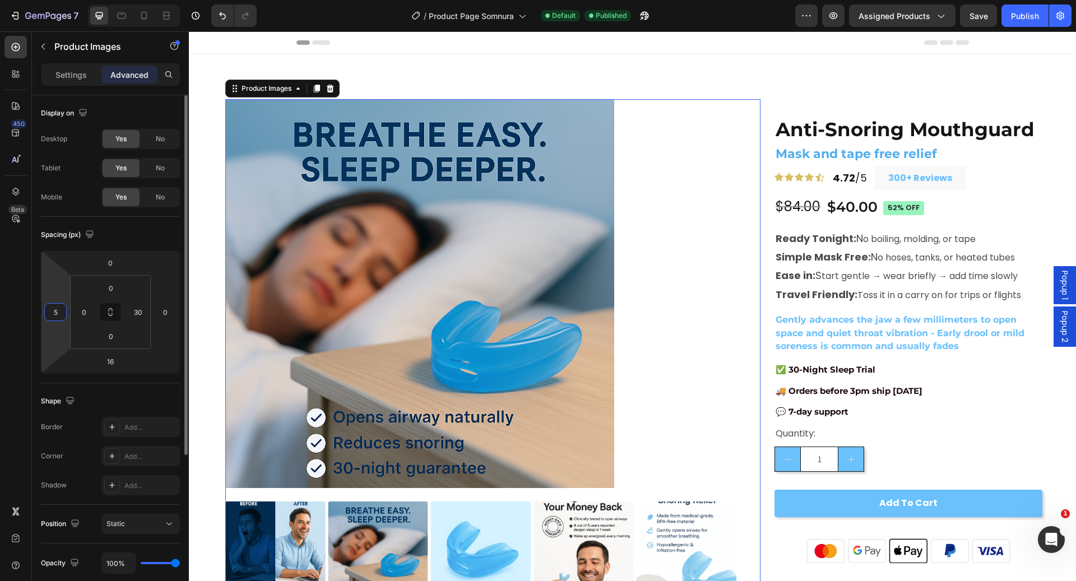
type input "50"
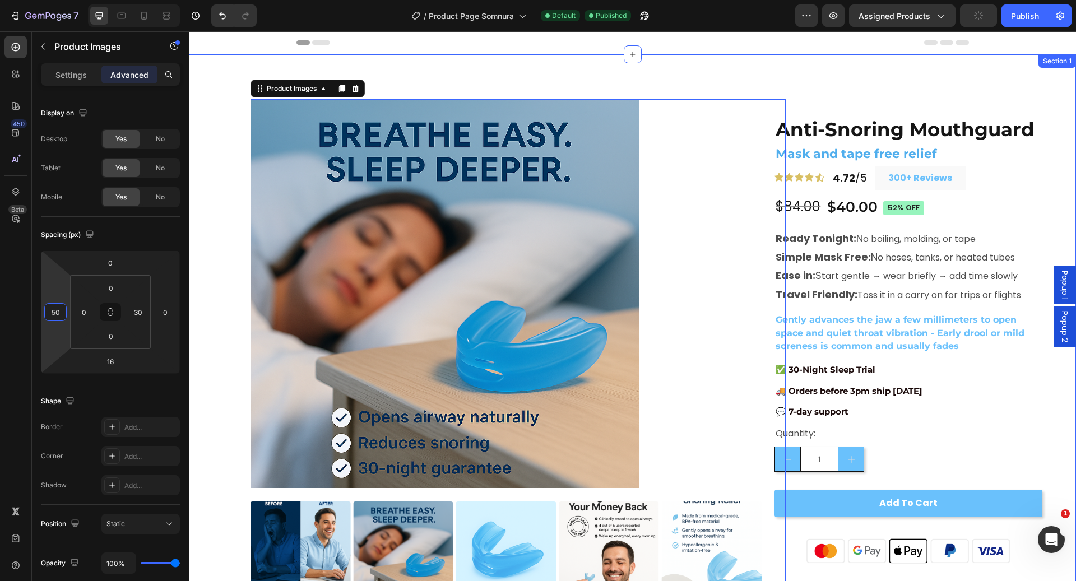
click at [882, 67] on div "Product Images 16 Anti-Snoring Mouthguard Product Title Mask and tape free reli…" at bounding box center [632, 413] width 887 height 719
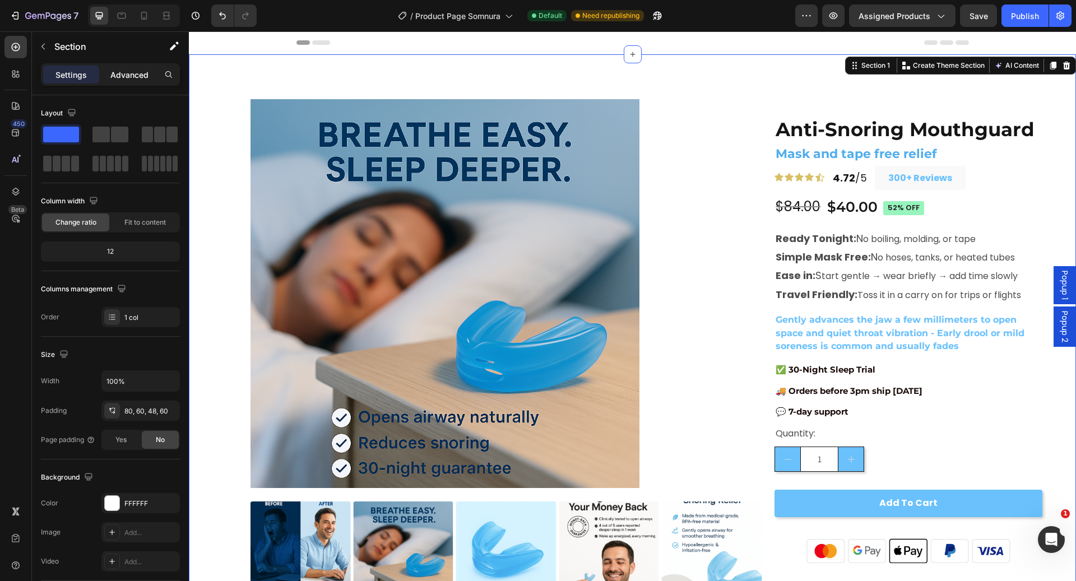
click at [113, 74] on p "Advanced" at bounding box center [129, 75] width 38 height 12
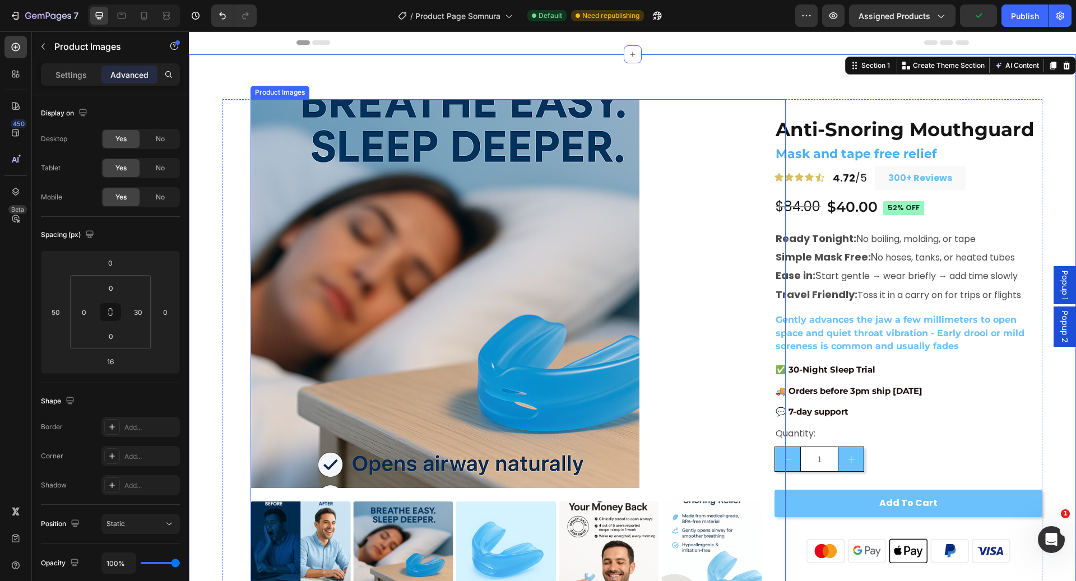
click at [366, 243] on img at bounding box center [444, 293] width 389 height 389
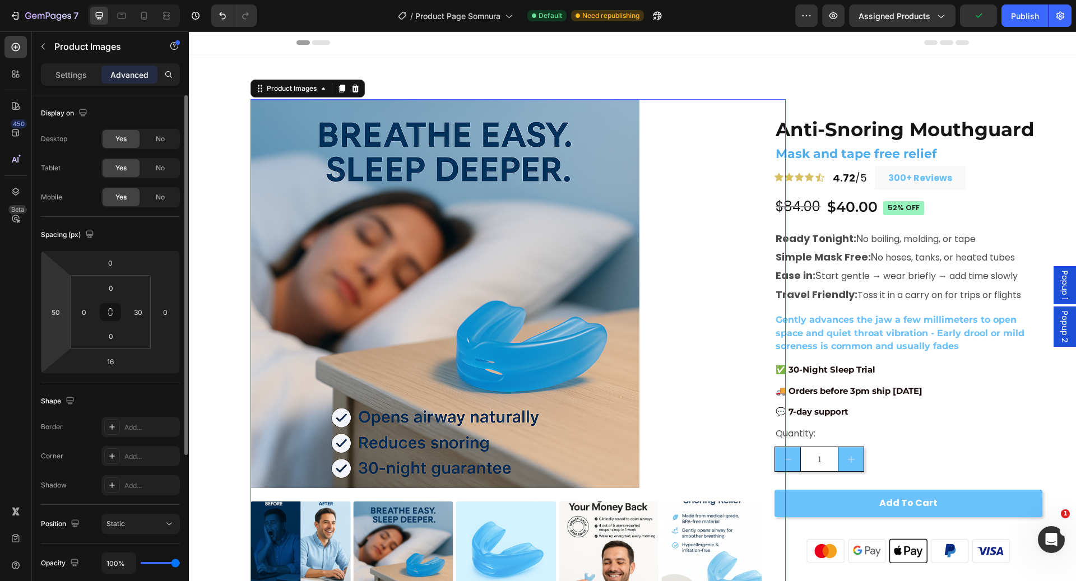
click at [69, 0] on html "7 Version history / Product Page Somnura Default Need republishing Preview Assi…" at bounding box center [538, 0] width 1076 height 0
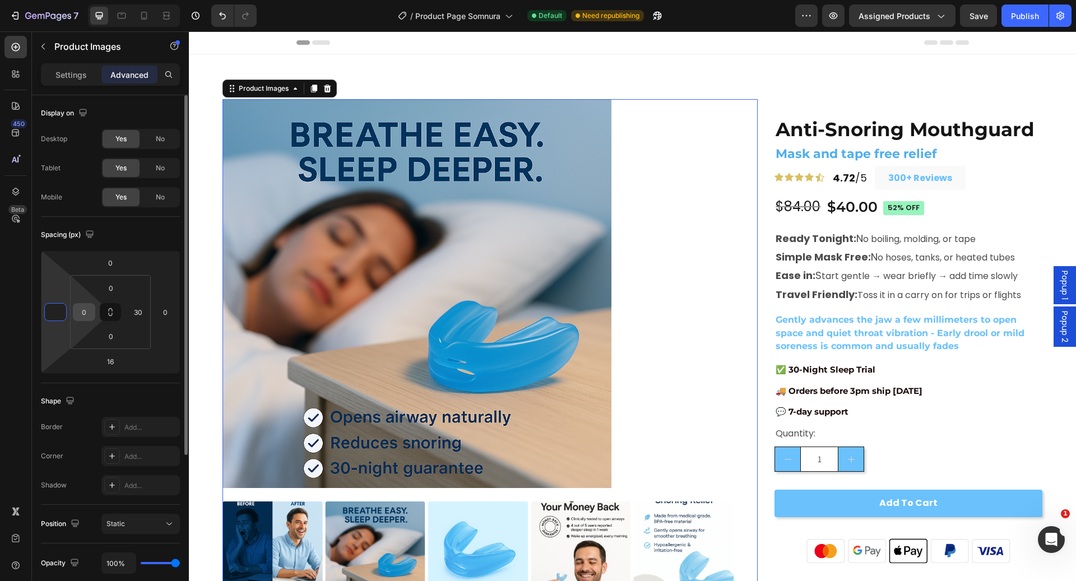
type input "0"
click at [89, 310] on input "0" at bounding box center [84, 312] width 17 height 17
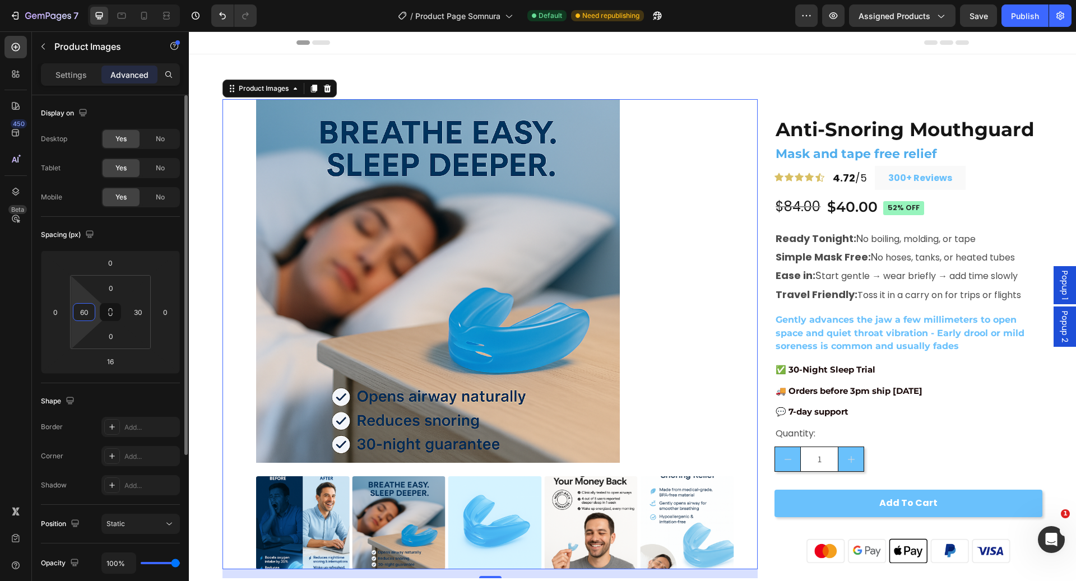
type input "6"
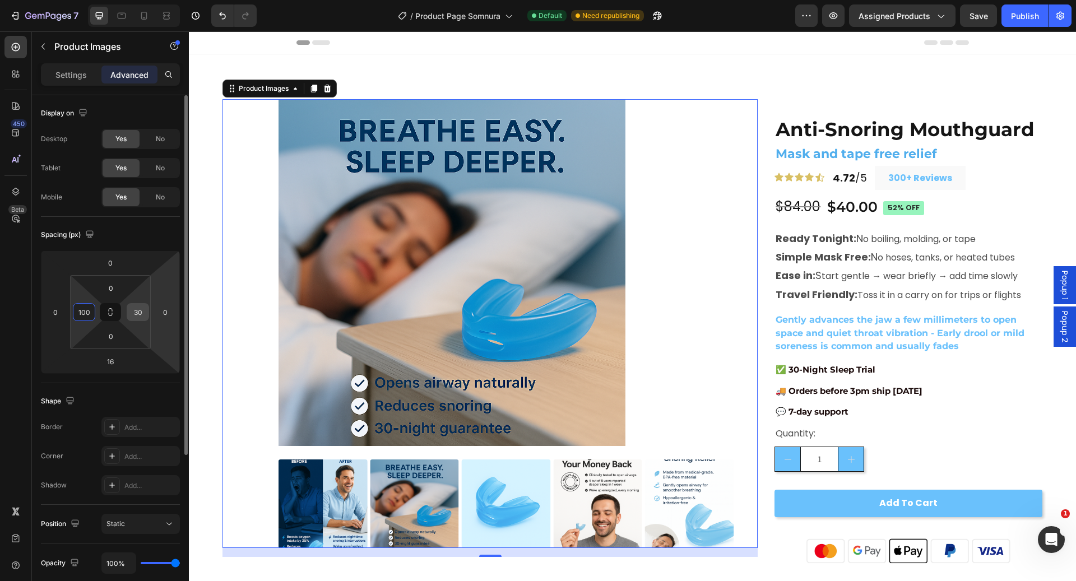
type input "100"
click at [144, 306] on input "30" at bounding box center [137, 312] width 17 height 17
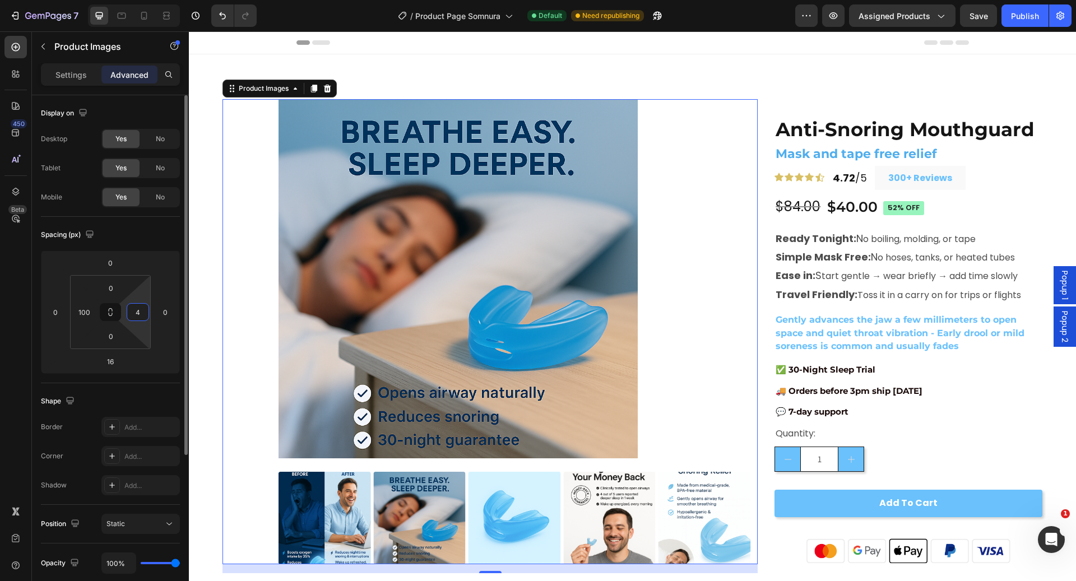
type input "40"
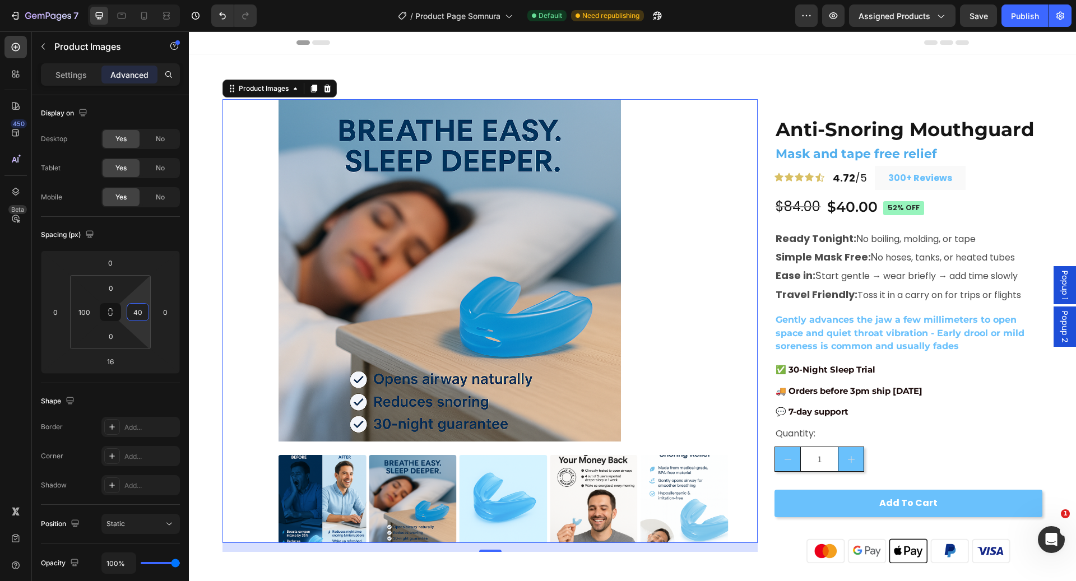
click at [788, 42] on div "Header" at bounding box center [632, 42] width 672 height 22
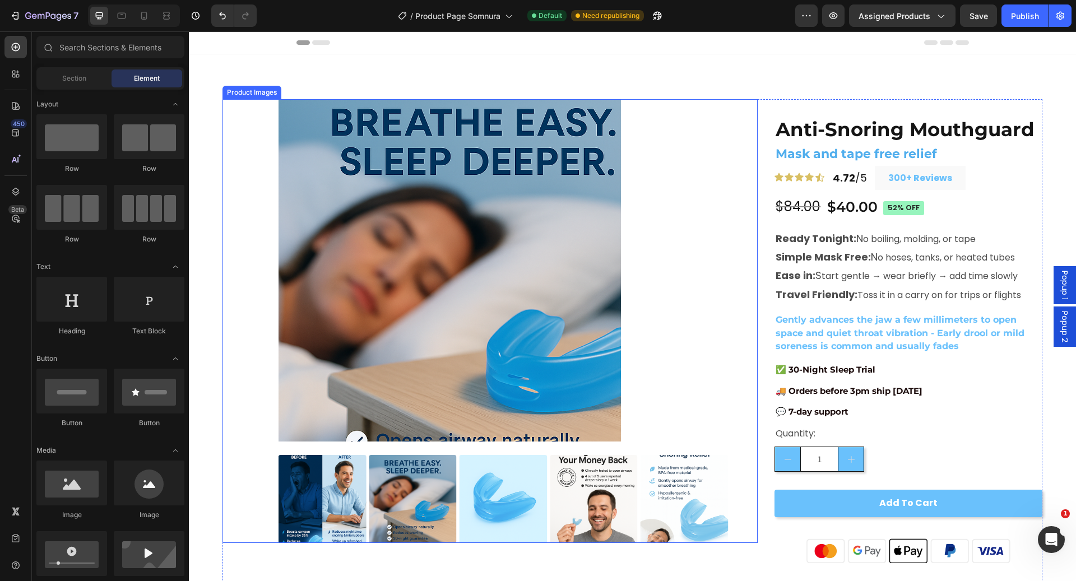
click at [359, 156] on img at bounding box center [449, 270] width 342 height 342
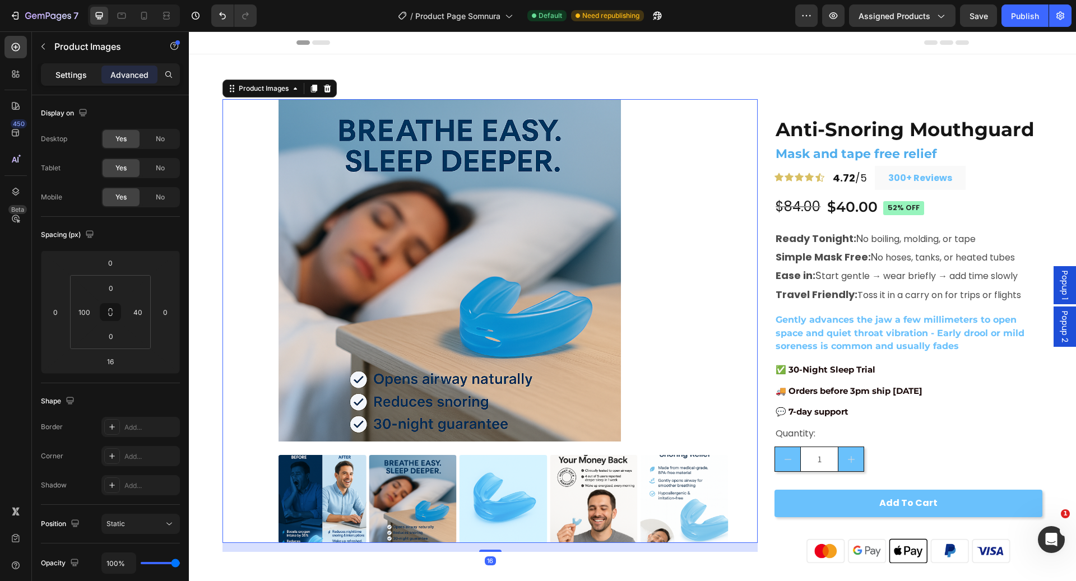
click at [67, 72] on p "Settings" at bounding box center [70, 75] width 31 height 12
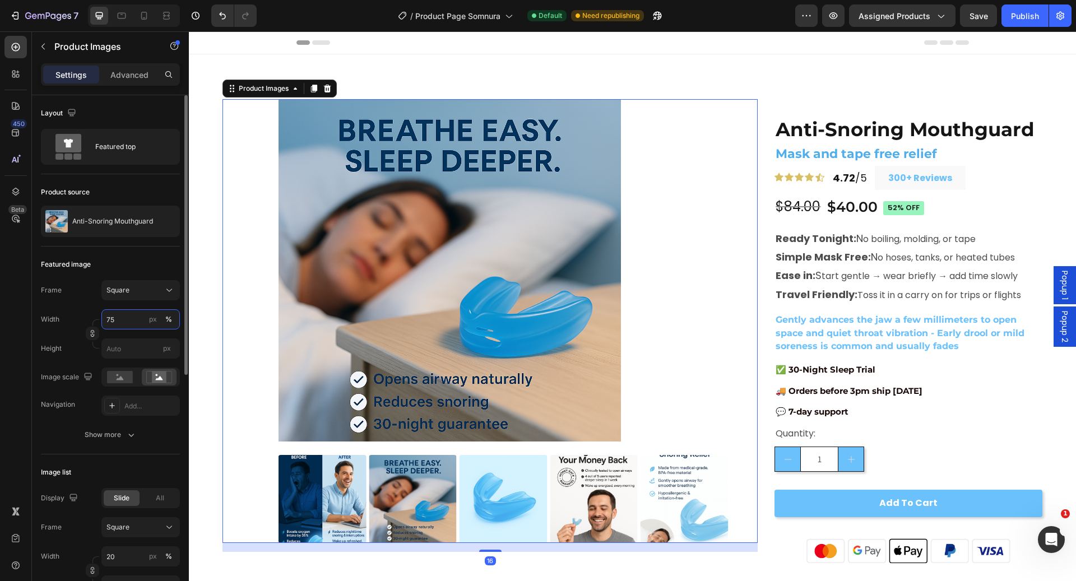
click at [124, 309] on input "75" at bounding box center [140, 319] width 78 height 20
click at [124, 315] on input "75" at bounding box center [140, 319] width 78 height 20
type input "7"
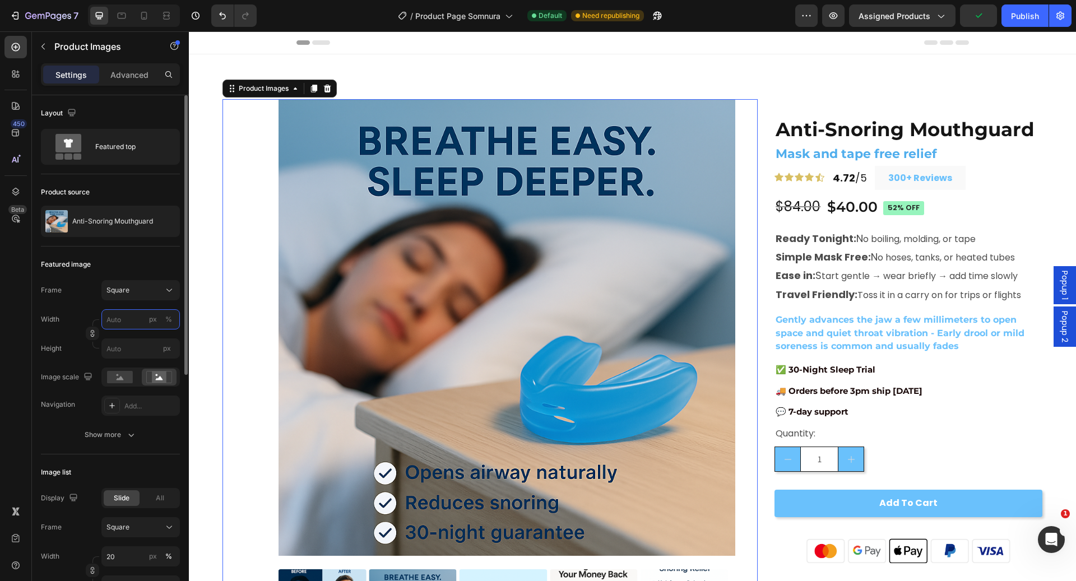
type input "1"
type input "10"
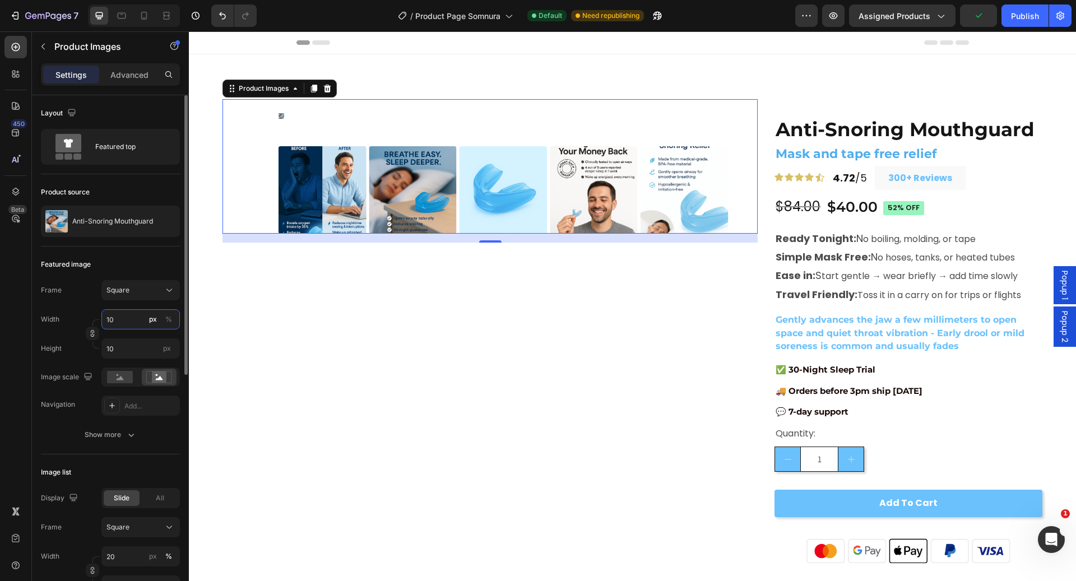
type input "100"
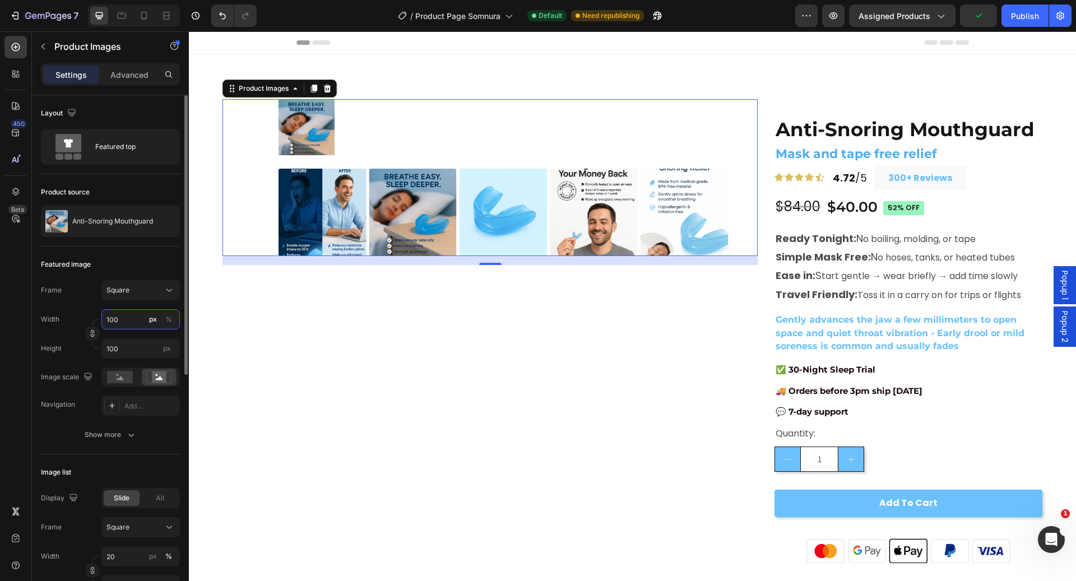
type input "10"
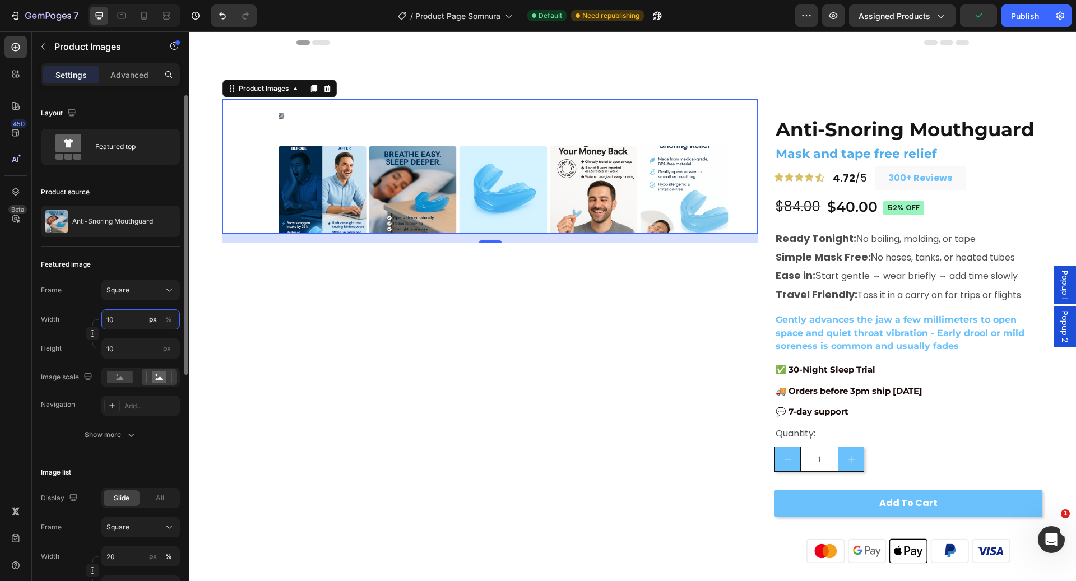
type input "1"
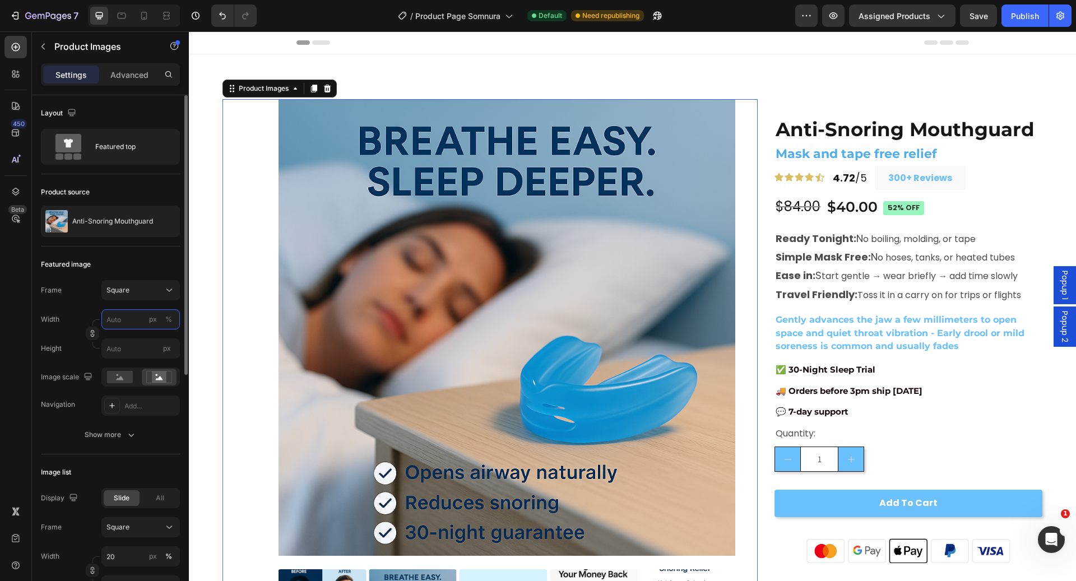
type input "1"
click at [123, 318] on input "1" at bounding box center [140, 319] width 78 height 20
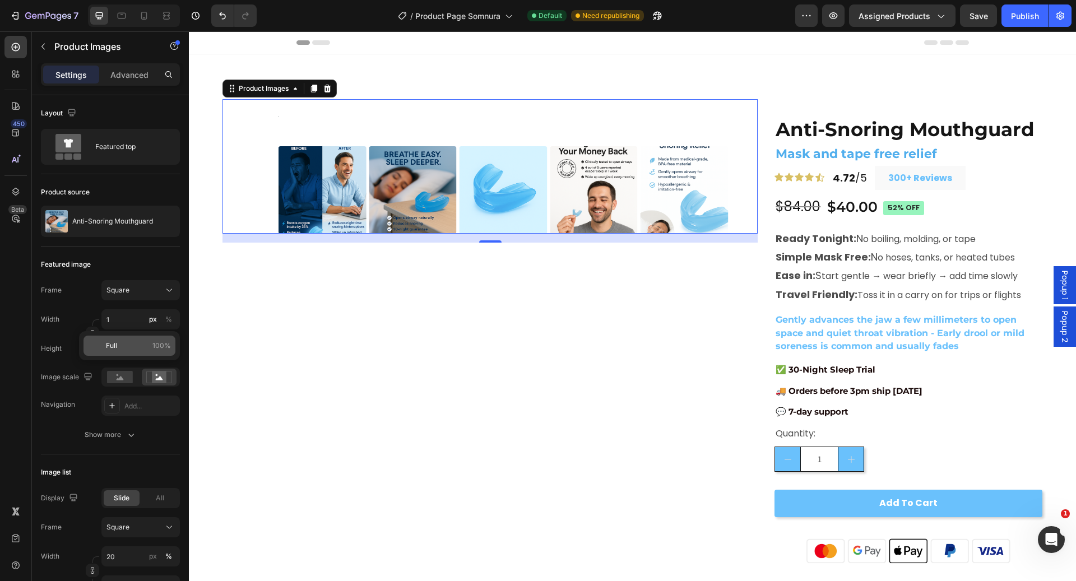
click at [130, 348] on p "Full 100%" at bounding box center [138, 346] width 65 height 10
type input "100"
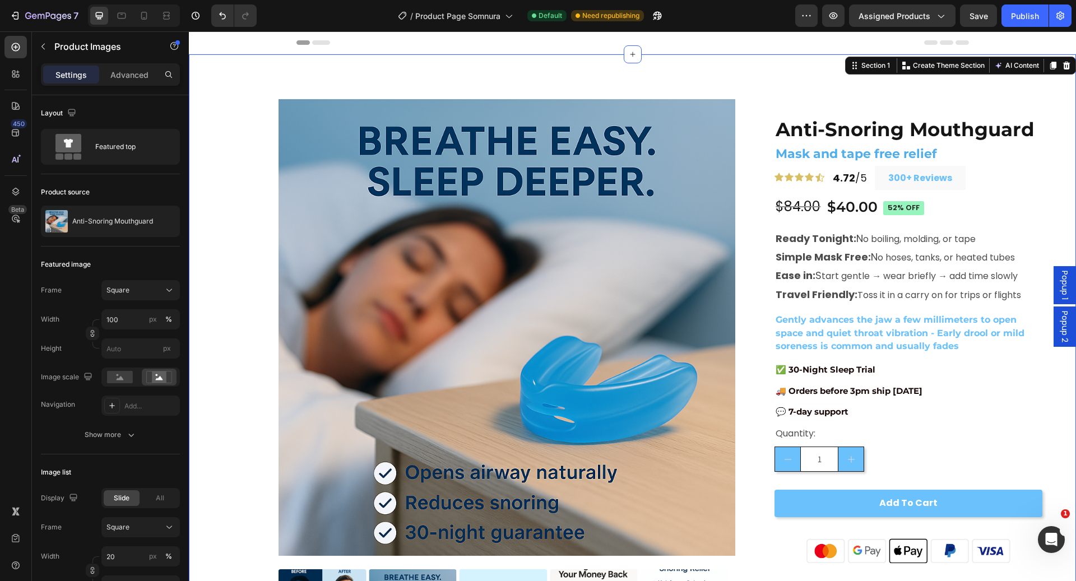
click at [857, 73] on div "Product Images Anti-Snoring Mouthguard Product Title Mask and tape free relief …" at bounding box center [632, 413] width 887 height 719
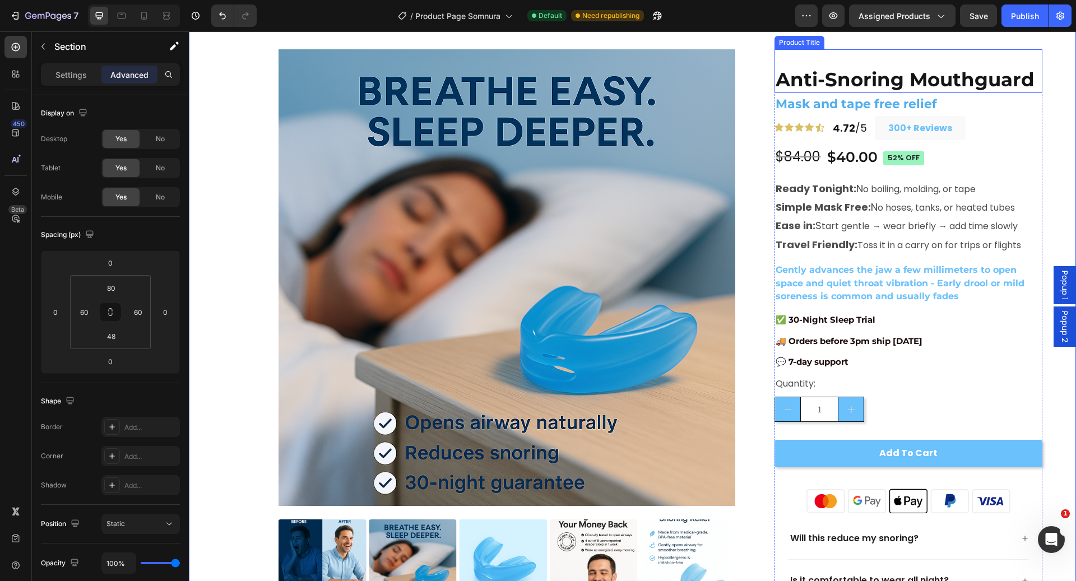
scroll to position [40, 0]
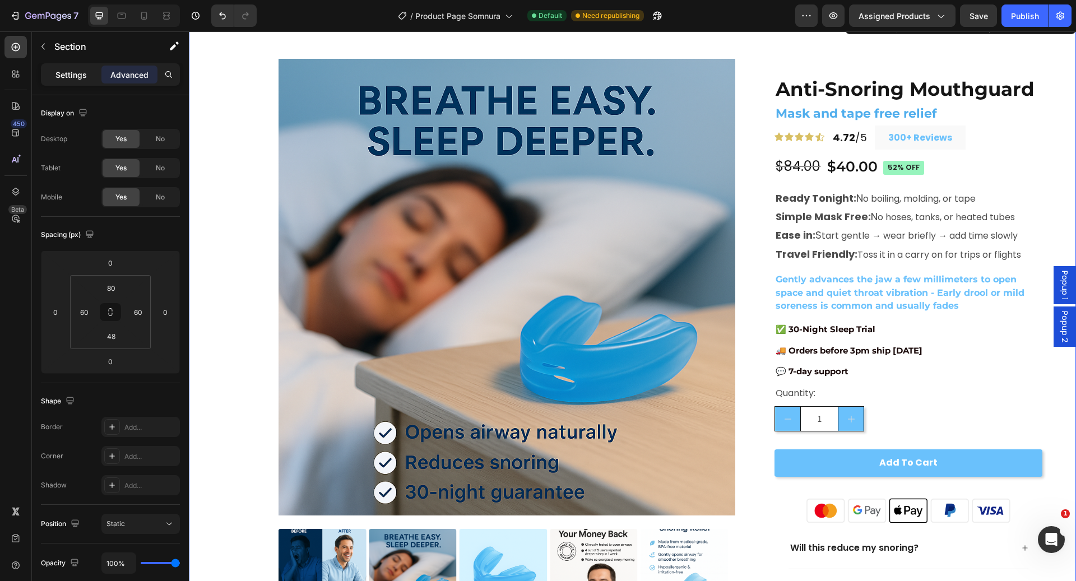
click at [72, 75] on p "Settings" at bounding box center [70, 75] width 31 height 12
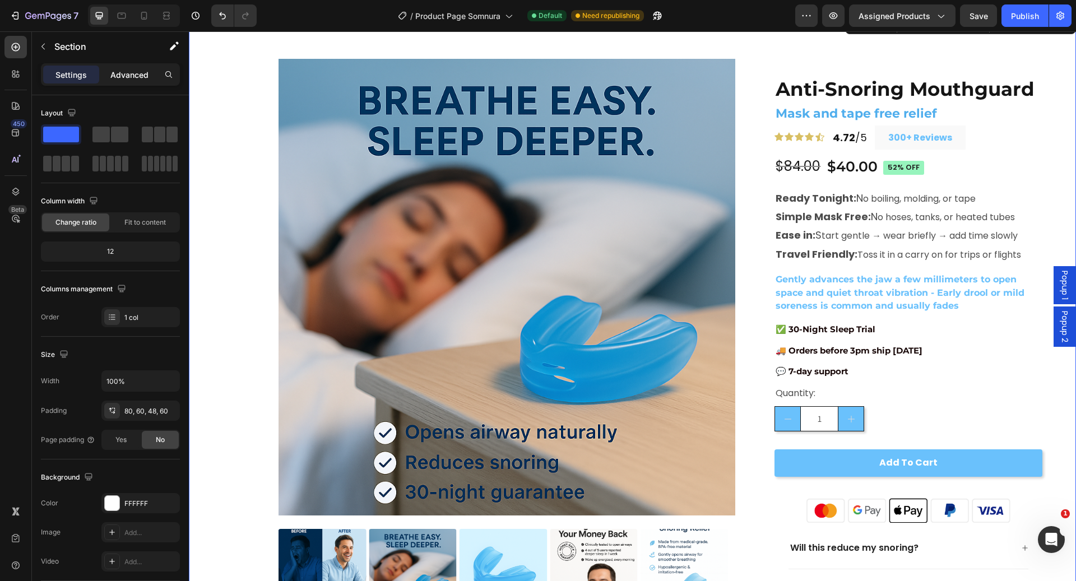
click at [122, 72] on p "Advanced" at bounding box center [129, 75] width 38 height 12
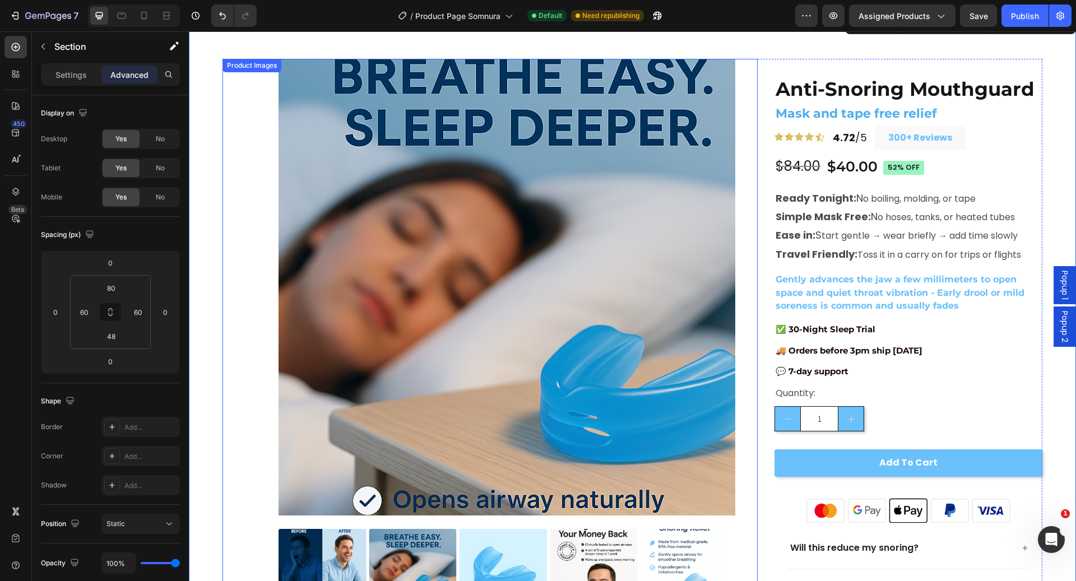
click at [436, 180] on img at bounding box center [506, 287] width 457 height 457
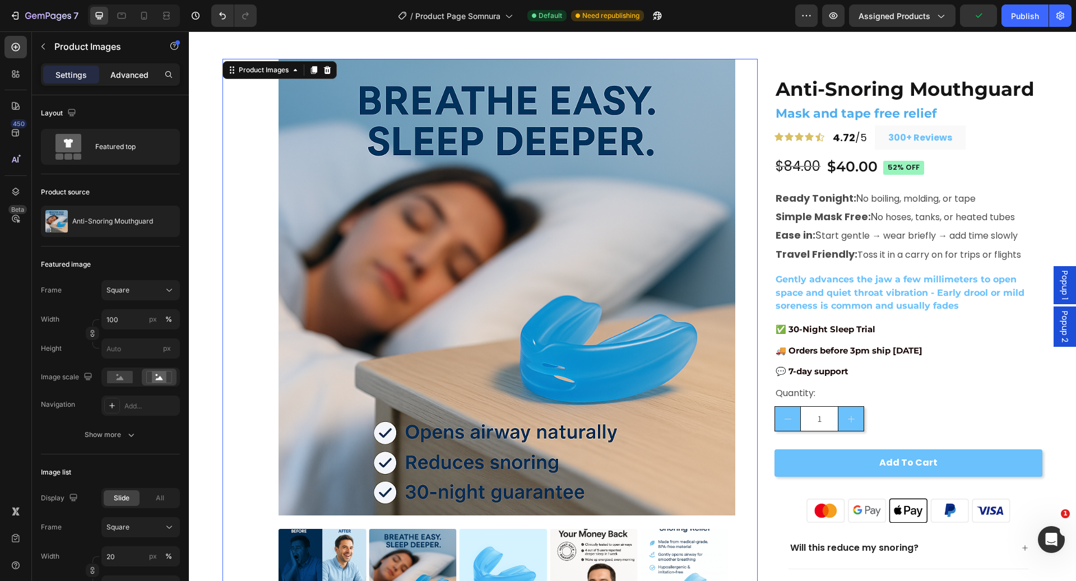
click at [138, 75] on p "Advanced" at bounding box center [129, 75] width 38 height 12
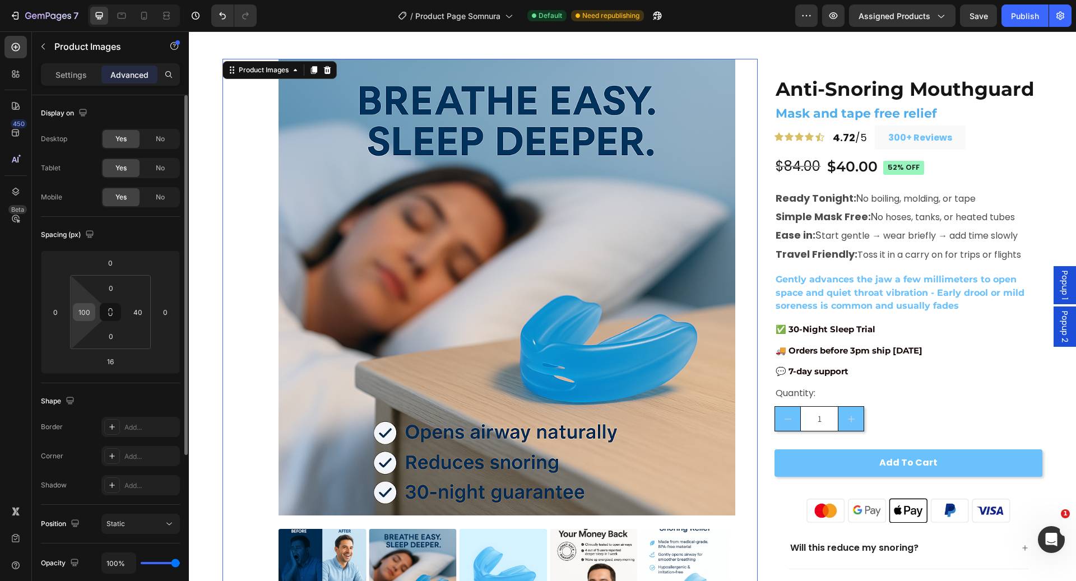
click at [89, 313] on input "100" at bounding box center [84, 312] width 17 height 17
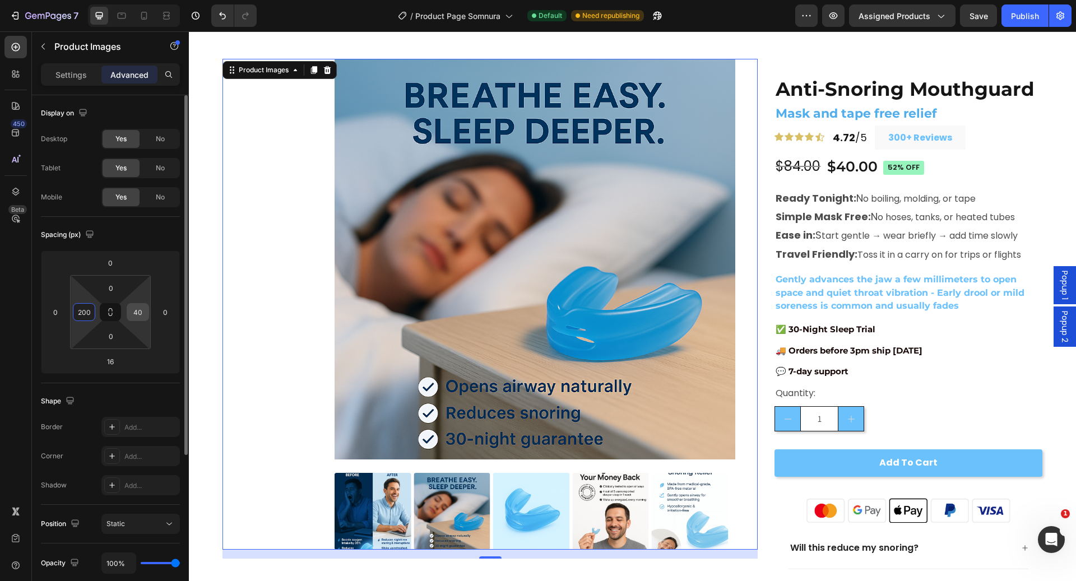
type input "200"
click at [145, 311] on input "40" at bounding box center [137, 312] width 17 height 17
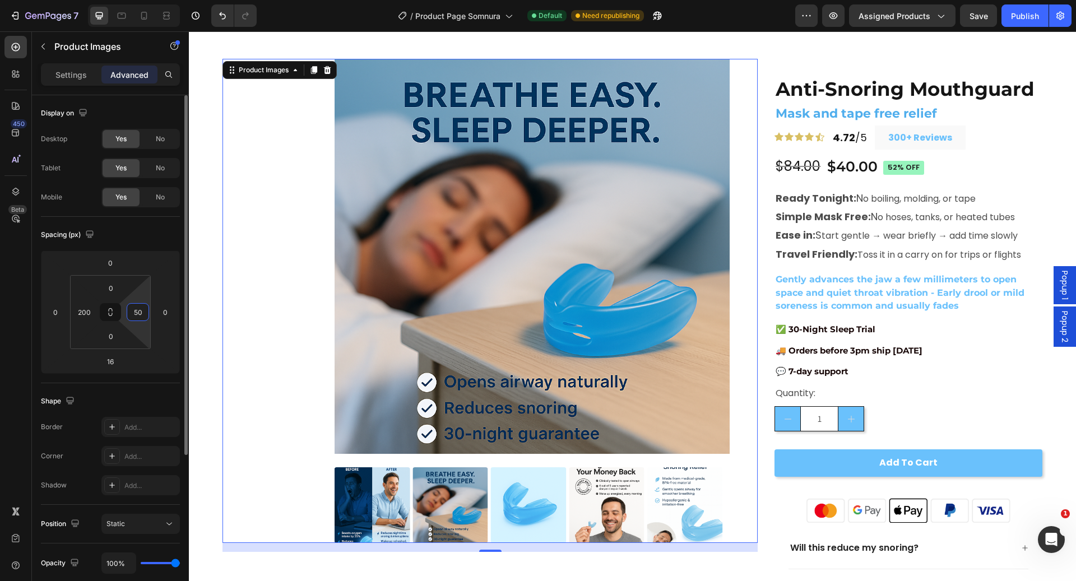
type input "5"
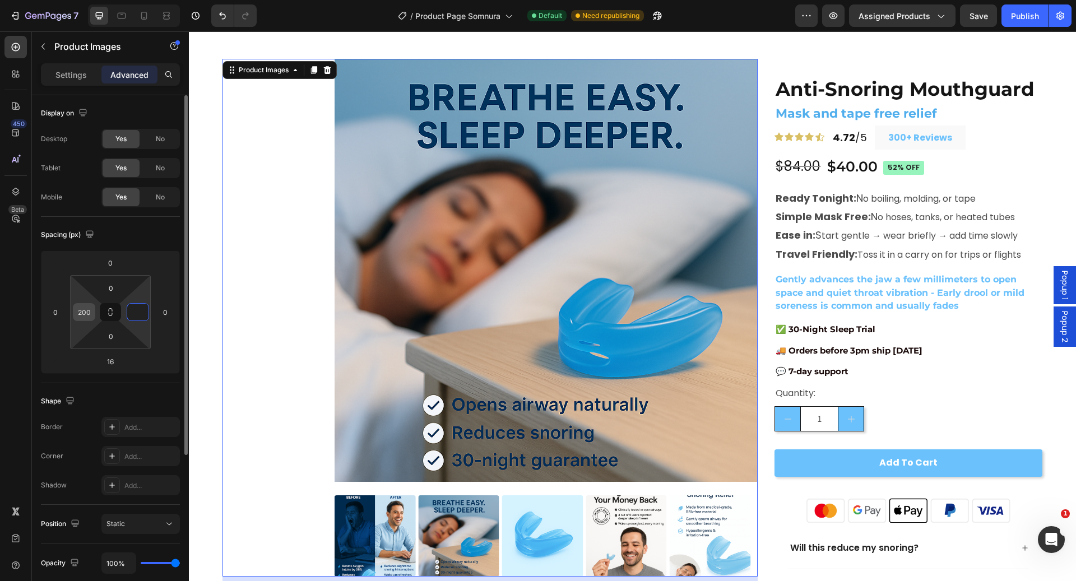
type input "0"
click at [83, 312] on input "200" at bounding box center [84, 312] width 17 height 17
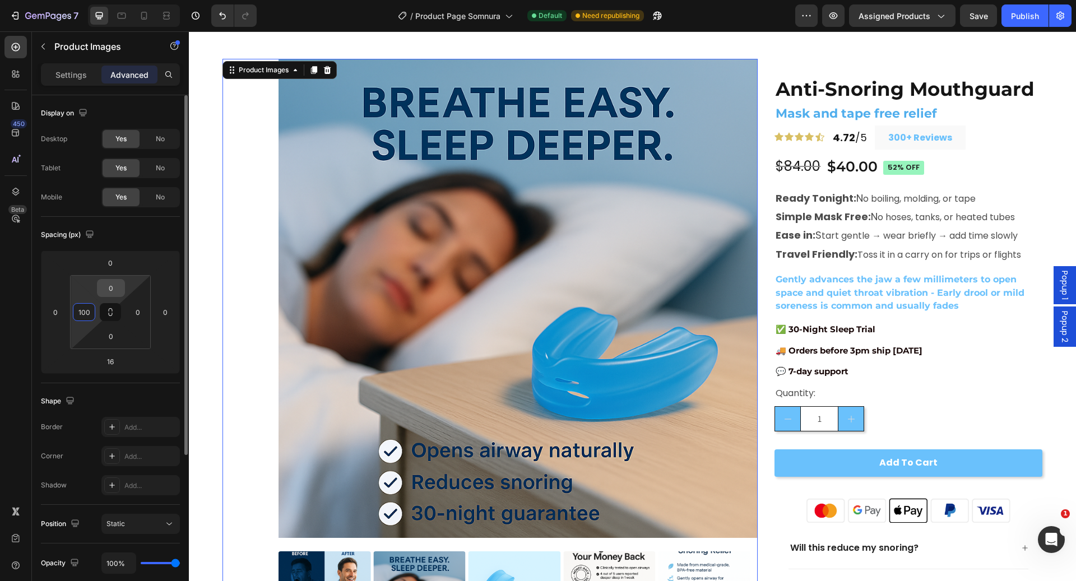
type input "100"
click at [108, 283] on input "0" at bounding box center [111, 288] width 22 height 17
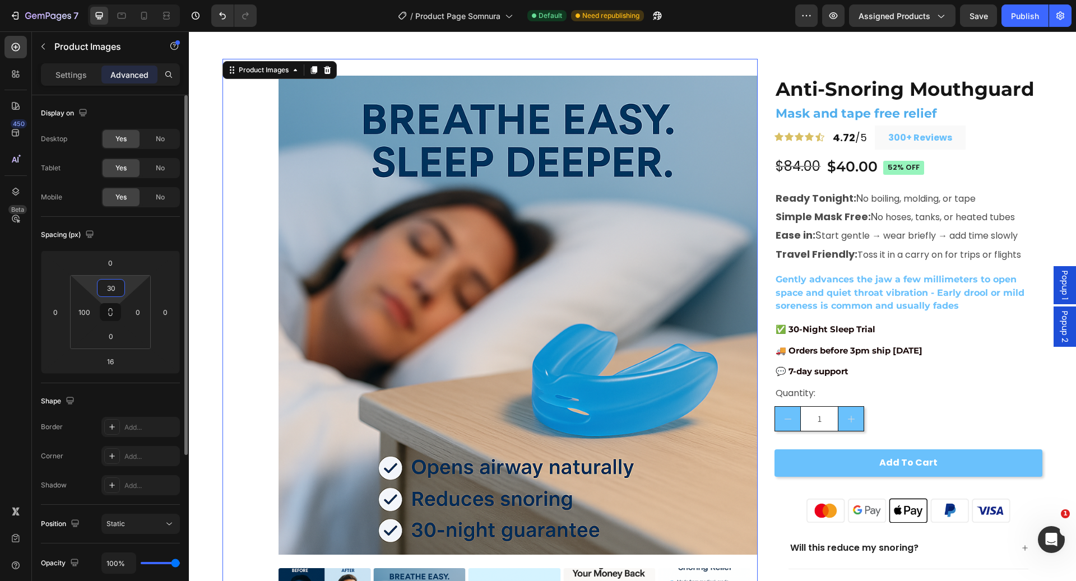
type input "3"
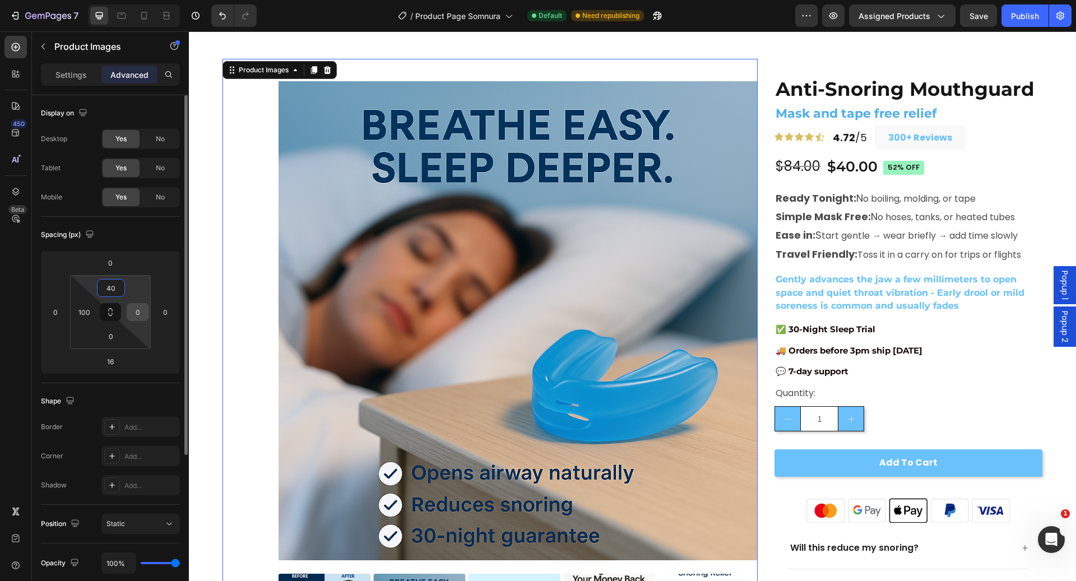
type input "40"
click at [136, 311] on input "0" at bounding box center [137, 312] width 17 height 17
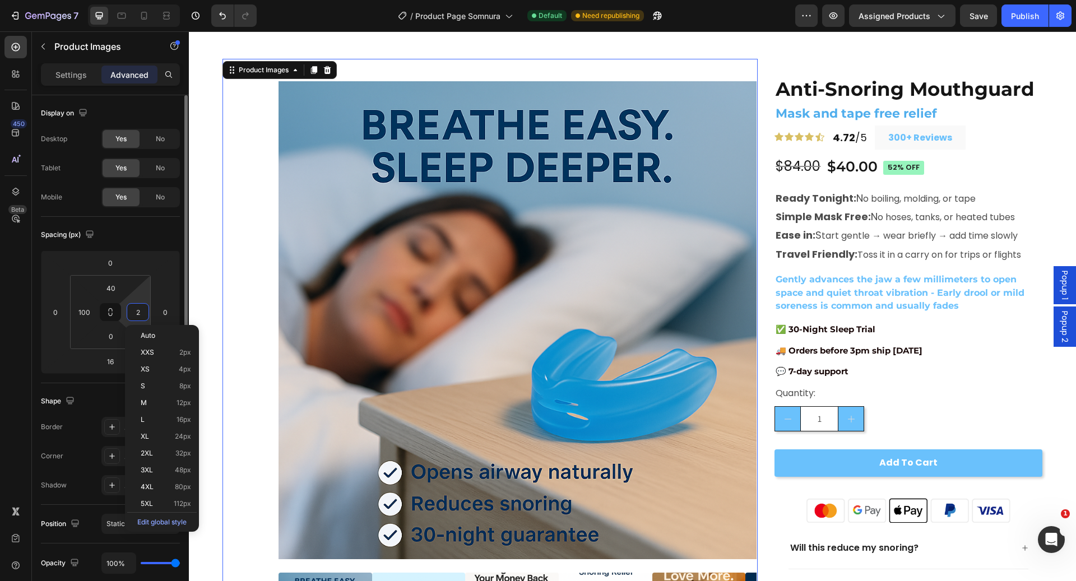
type input "20"
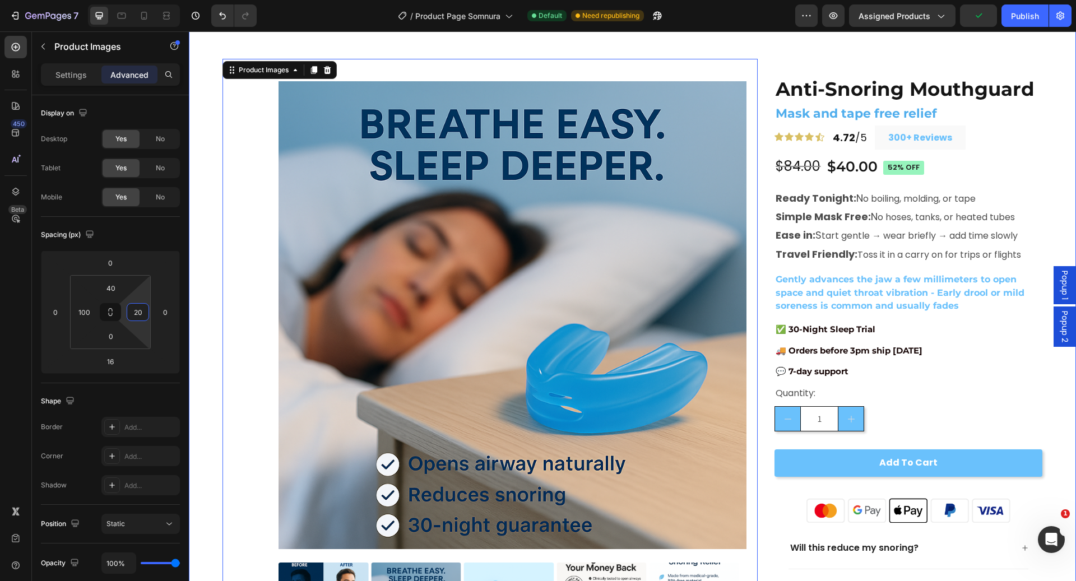
click at [867, 43] on div "Product Images 16 Anti-Snoring Mouthguard Product Title Mask and tape free reli…" at bounding box center [632, 373] width 887 height 719
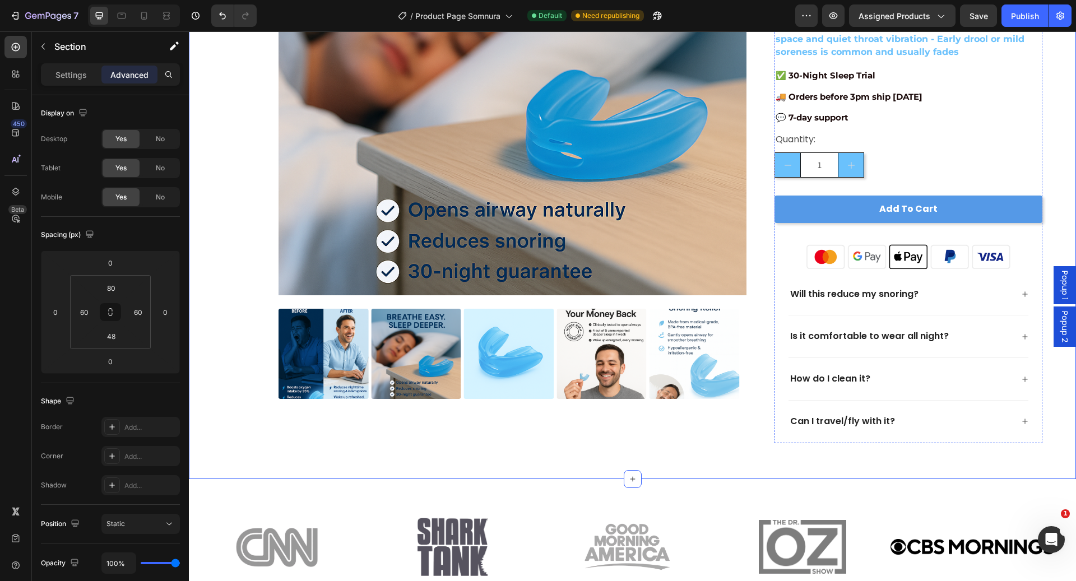
scroll to position [240, 0]
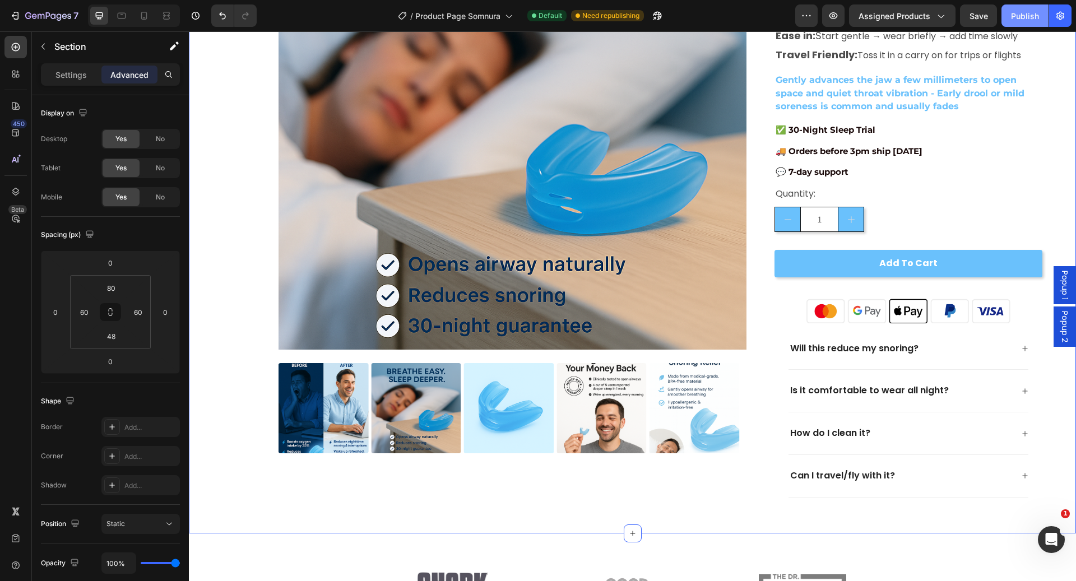
click at [1026, 24] on button "Publish" at bounding box center [1024, 15] width 47 height 22
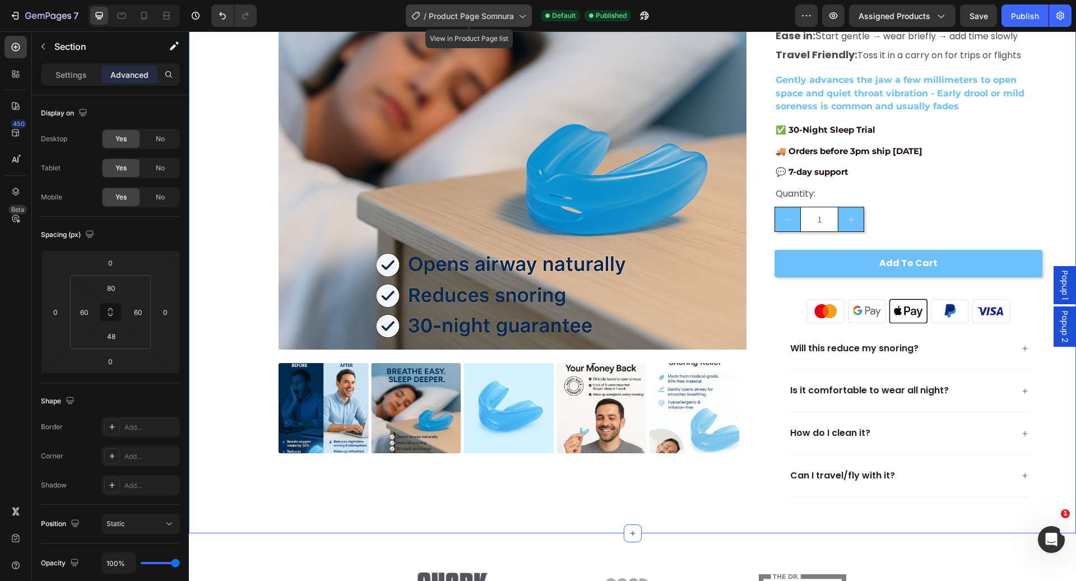
click at [460, 11] on span "Product Page Somnura" at bounding box center [471, 16] width 85 height 12
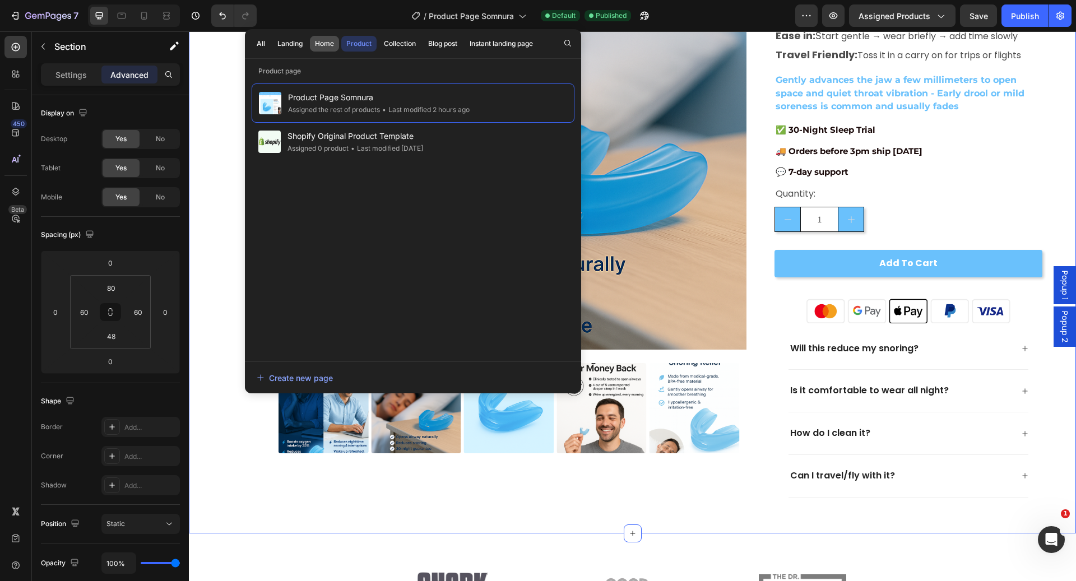
click at [324, 46] on div "Home" at bounding box center [324, 44] width 19 height 10
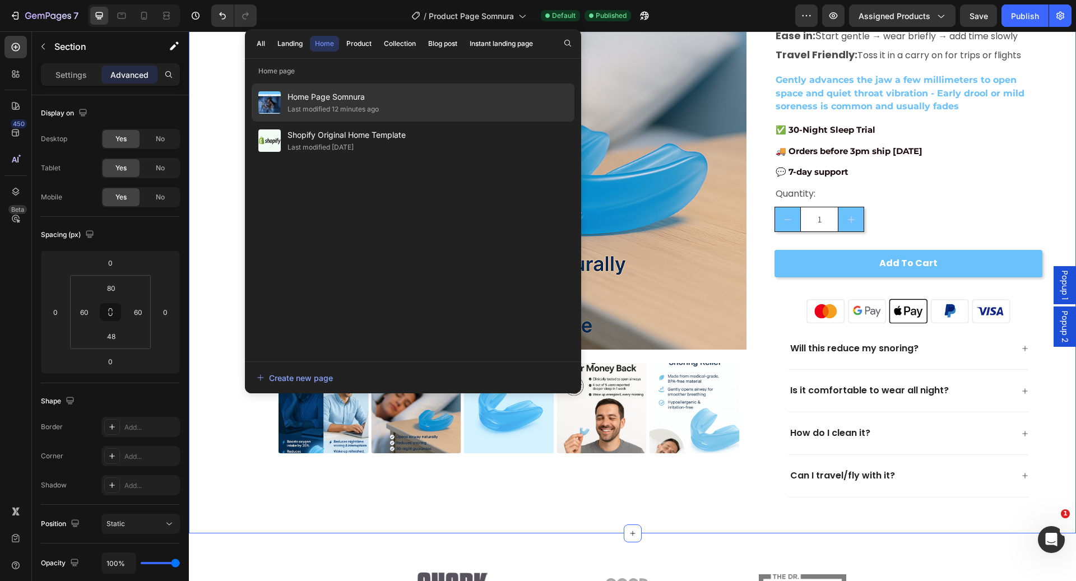
click at [365, 106] on div "Last modified 12 minutes ago" at bounding box center [332, 109] width 91 height 11
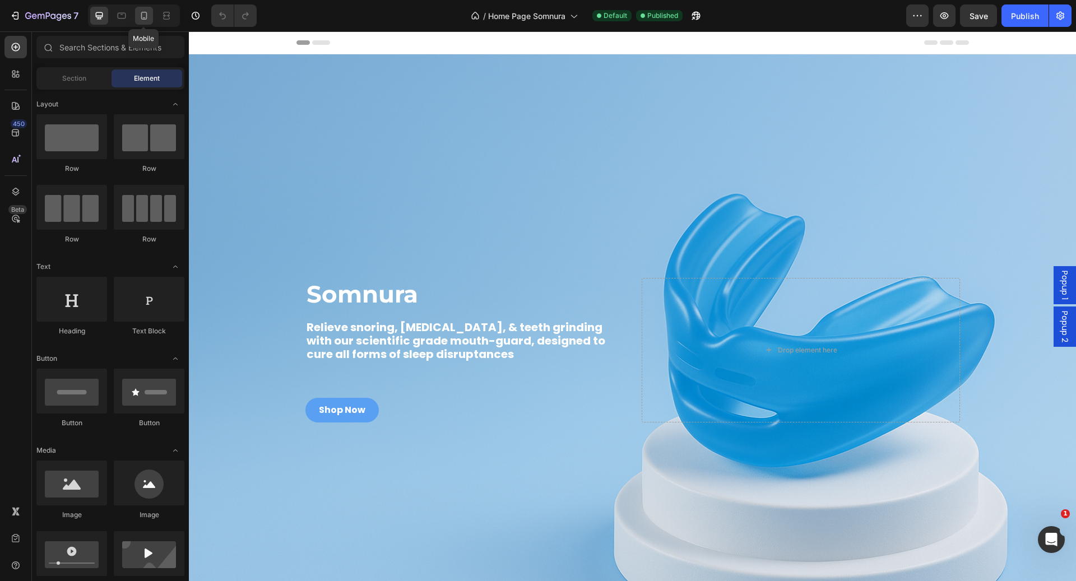
click at [149, 20] on icon at bounding box center [143, 15] width 11 height 11
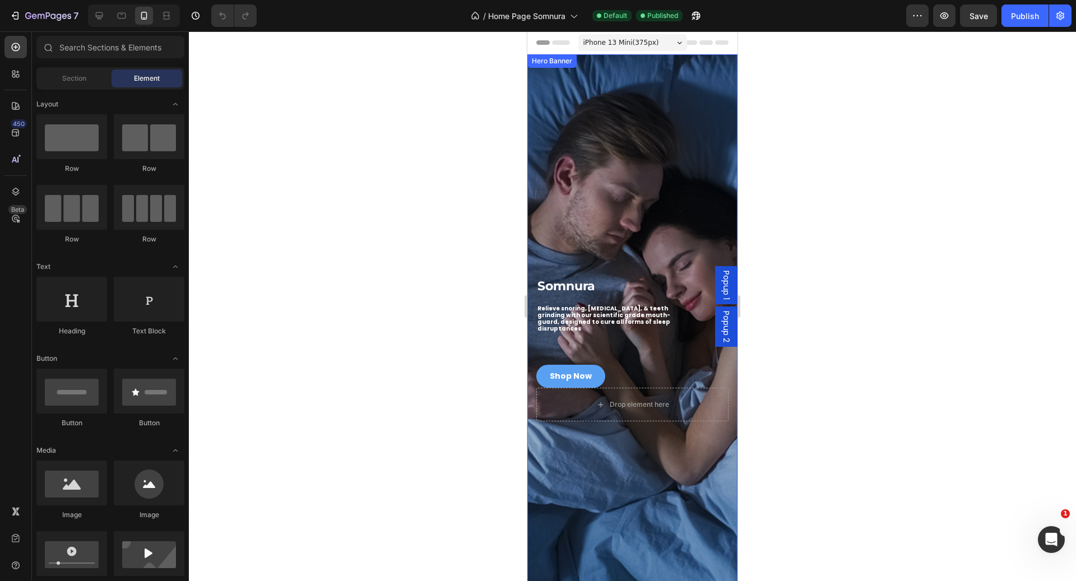
click at [600, 132] on div "Background Image" at bounding box center [632, 329] width 210 height 550
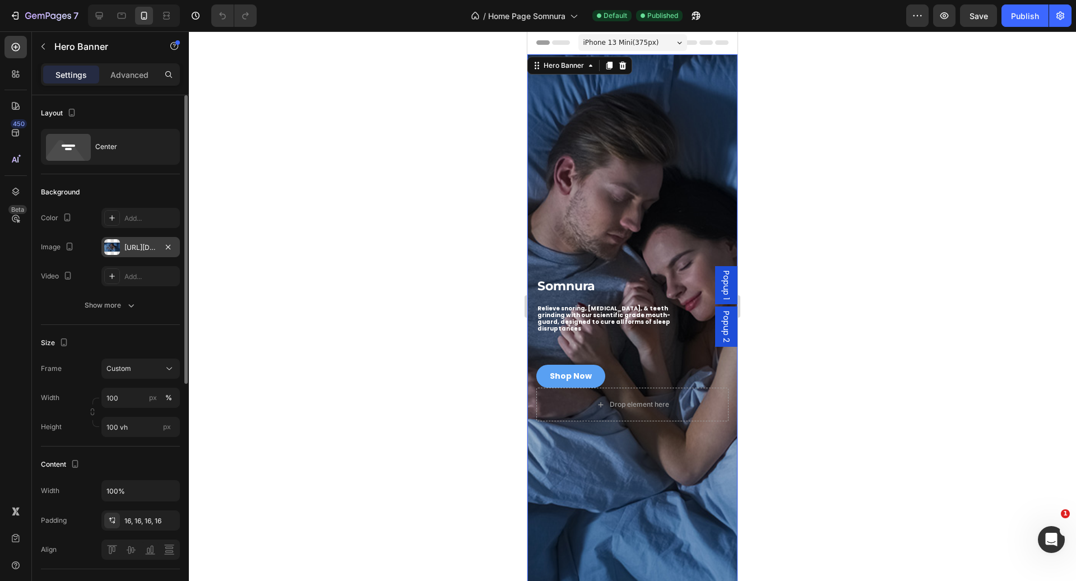
click at [146, 243] on div "https://sleepopolis.com/wp-content/uploads/2022/11/iStock-1162081800.jpg" at bounding box center [140, 248] width 32 height 10
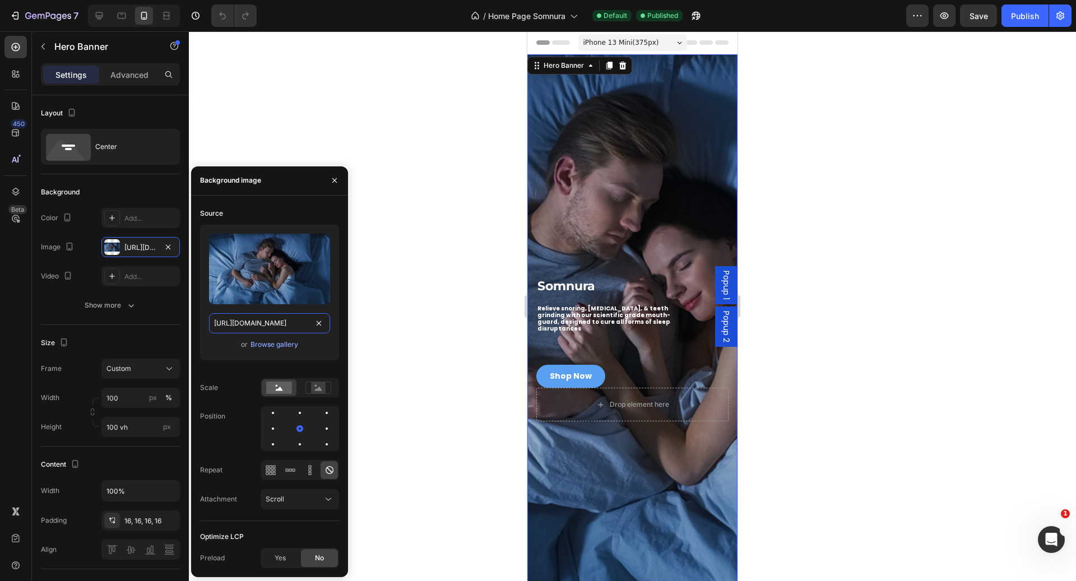
click at [268, 322] on input "https://sleepopolis.com/wp-content/uploads/2022/11/iStock-1162081800.jpg" at bounding box center [269, 323] width 121 height 20
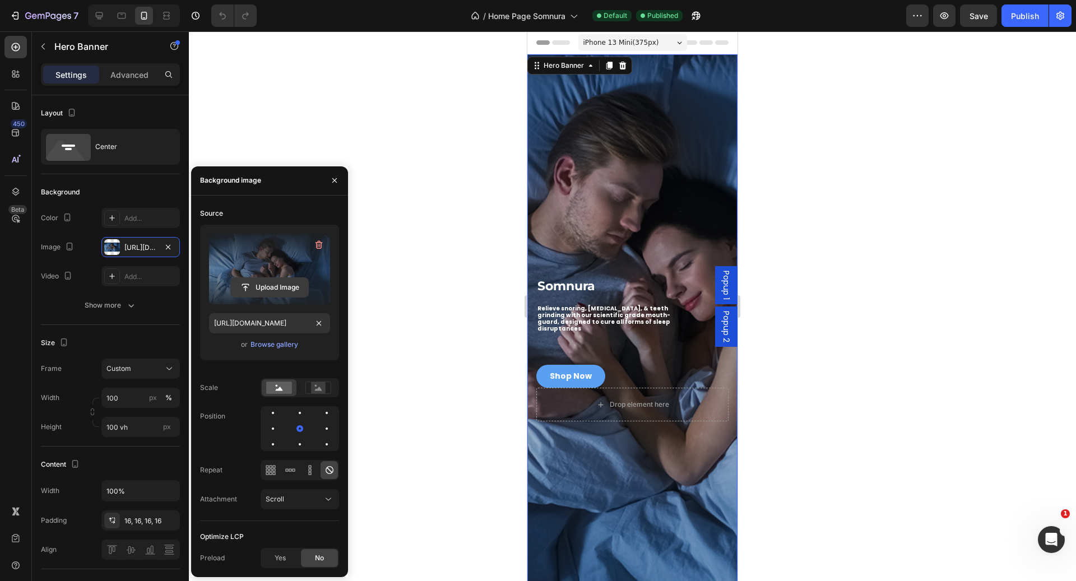
click at [268, 293] on input "file" at bounding box center [269, 287] width 77 height 19
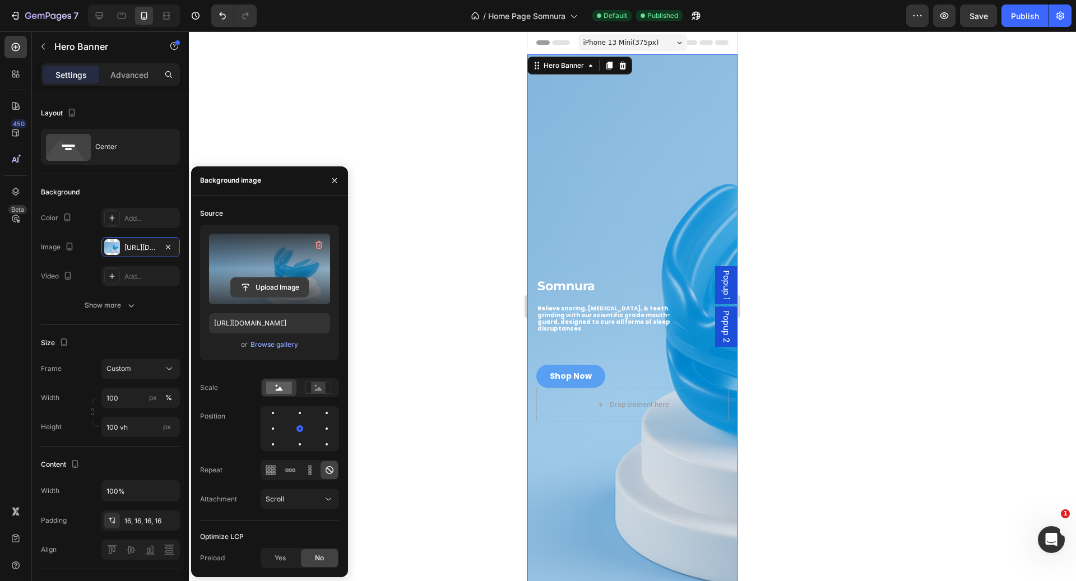
click at [268, 282] on input "file" at bounding box center [269, 287] width 77 height 19
click at [266, 283] on input "file" at bounding box center [269, 287] width 77 height 19
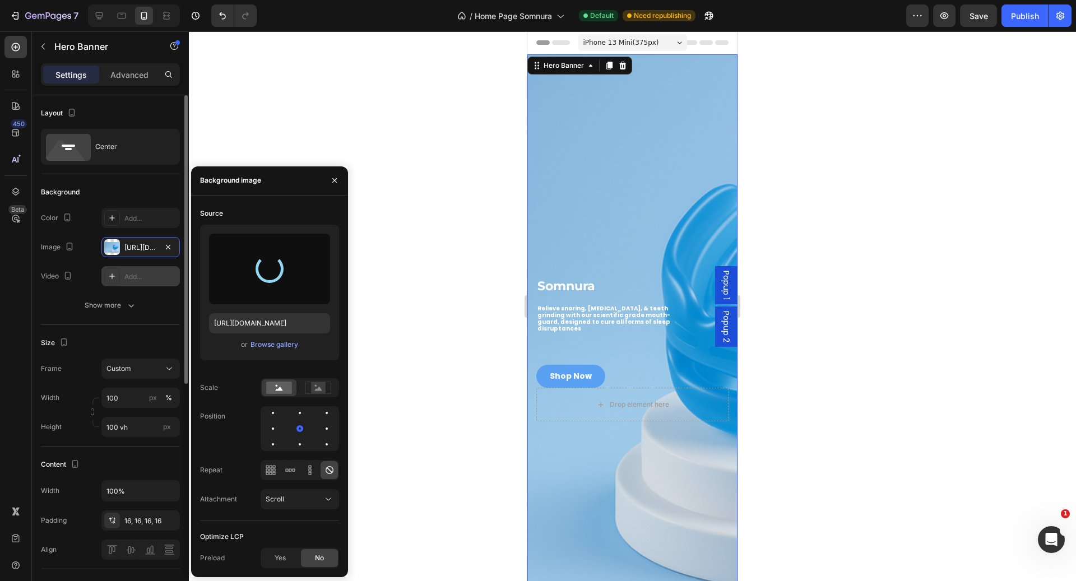
type input "[URL][DOMAIN_NAME]"
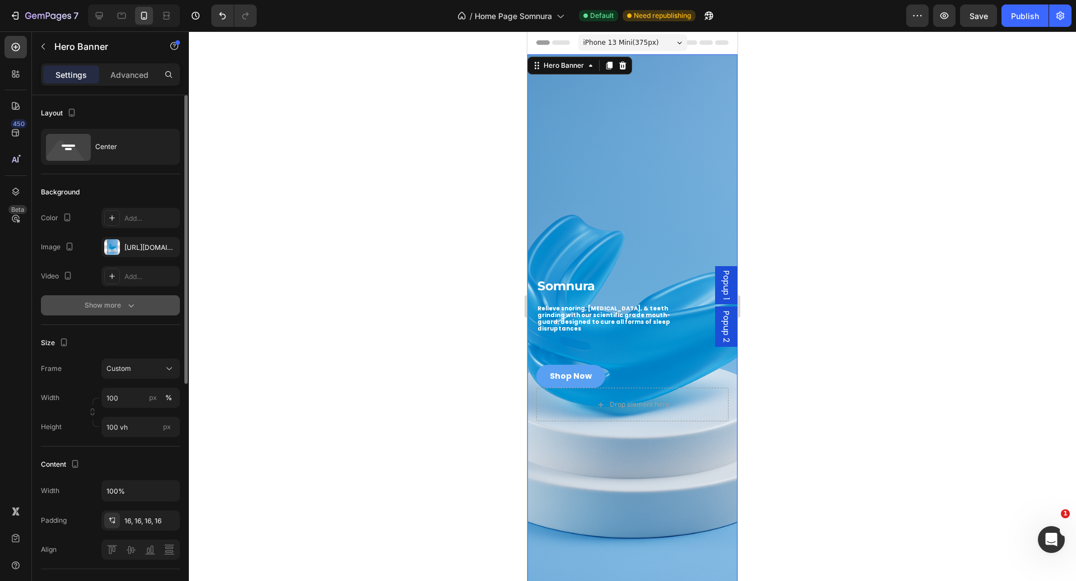
click at [118, 306] on div "Show more" at bounding box center [111, 305] width 52 height 11
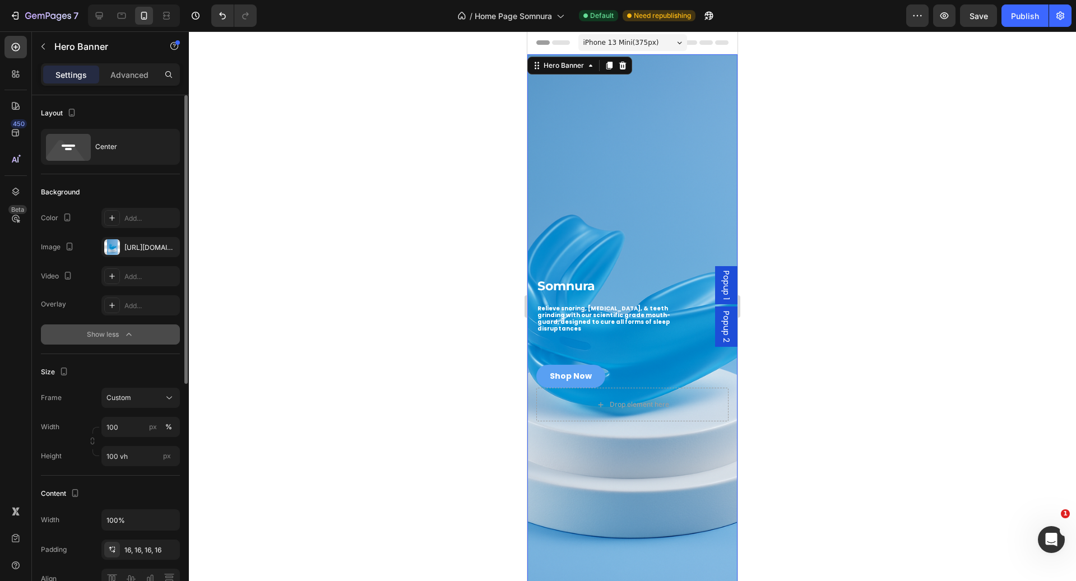
click at [116, 339] on button "Show less" at bounding box center [110, 334] width 139 height 20
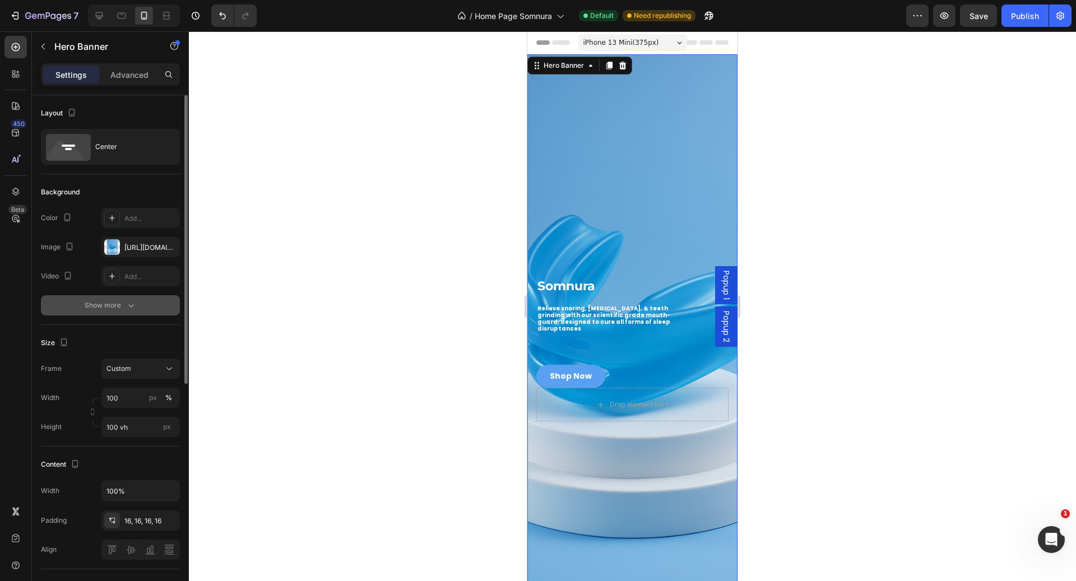
click at [128, 300] on icon "button" at bounding box center [130, 305] width 11 height 11
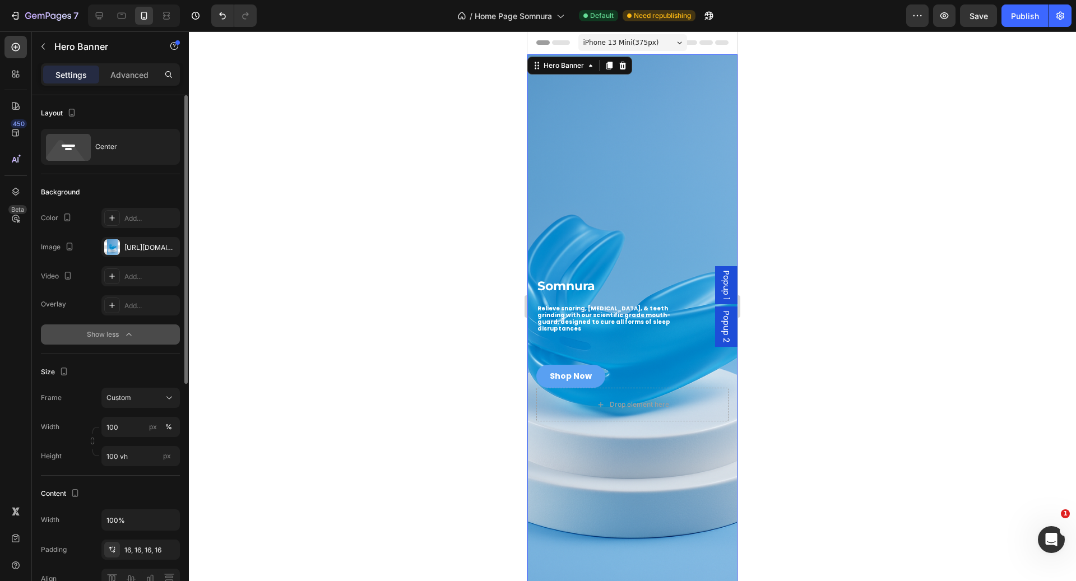
click at [120, 324] on button "Show less" at bounding box center [110, 334] width 139 height 20
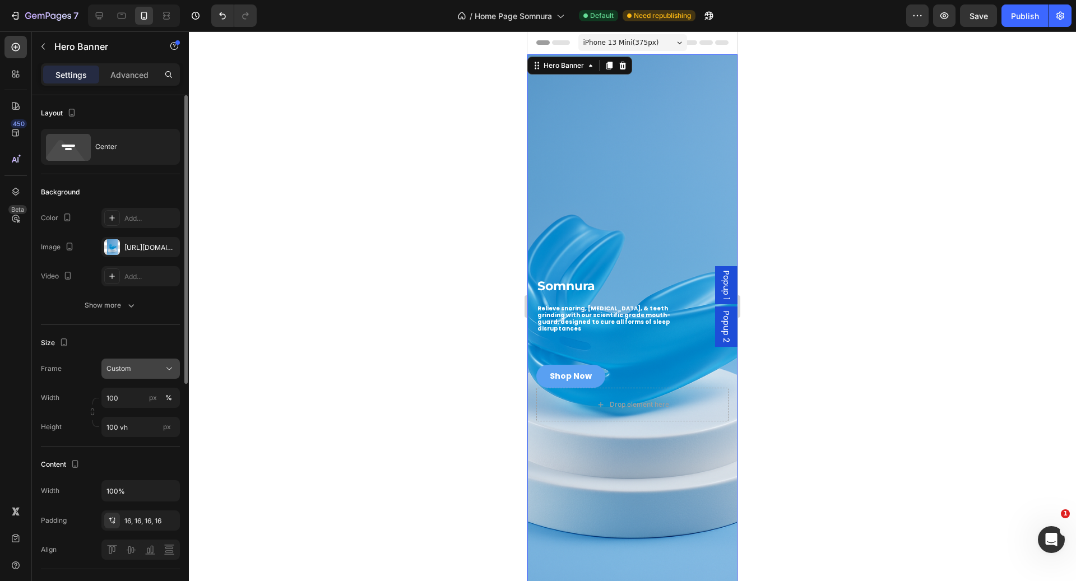
click at [143, 365] on div "Custom" at bounding box center [133, 369] width 55 height 10
click at [53, 371] on label "Frame" at bounding box center [51, 369] width 21 height 10
click at [141, 428] on input "100 vh" at bounding box center [140, 427] width 78 height 20
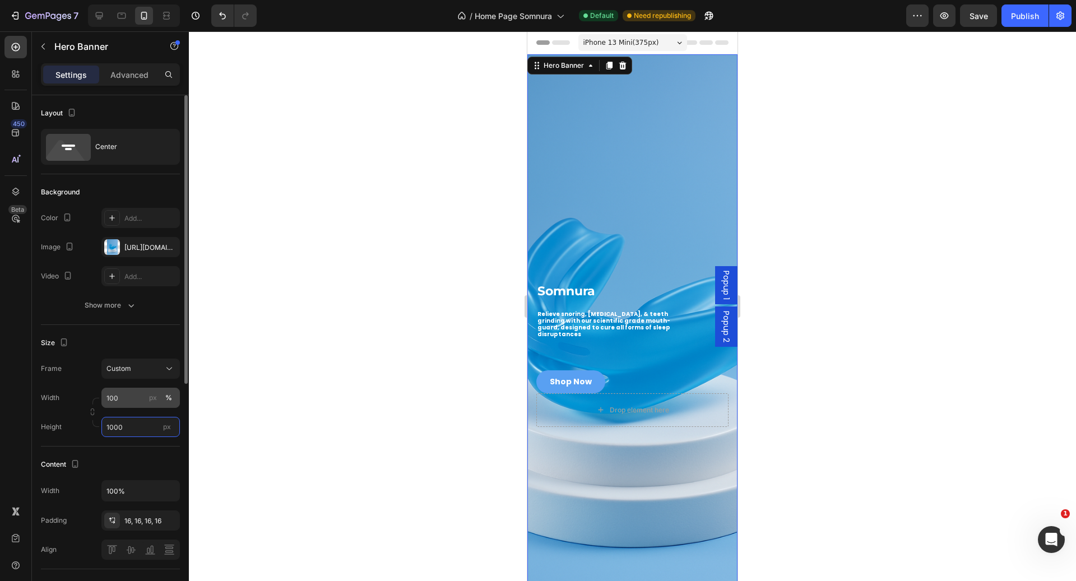
type input "1000"
click at [146, 400] on input "100" at bounding box center [140, 398] width 78 height 20
click at [139, 436] on div "Default 100%" at bounding box center [129, 444] width 92 height 20
click at [136, 395] on input "100" at bounding box center [140, 398] width 78 height 20
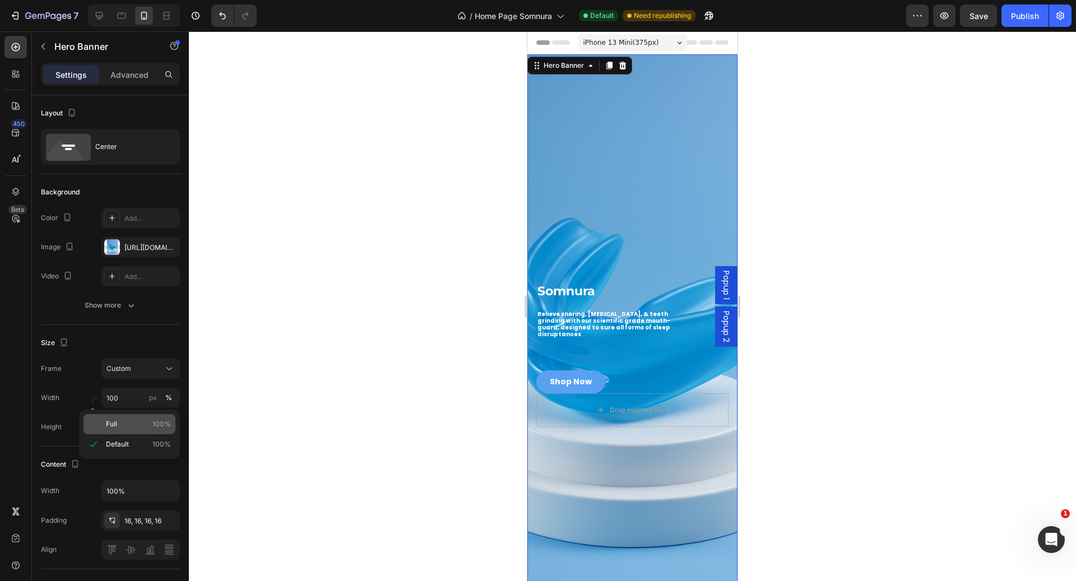
click at [137, 422] on p "Full 100%" at bounding box center [138, 424] width 65 height 10
click at [144, 360] on button "Custom" at bounding box center [140, 369] width 78 height 20
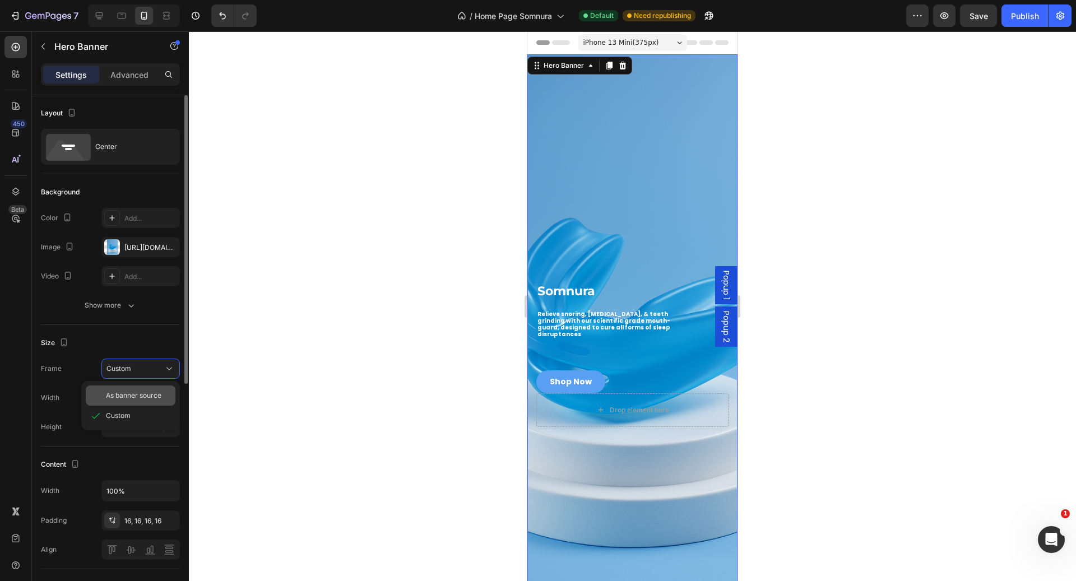
click at [140, 391] on span "As banner source" at bounding box center [133, 395] width 55 height 10
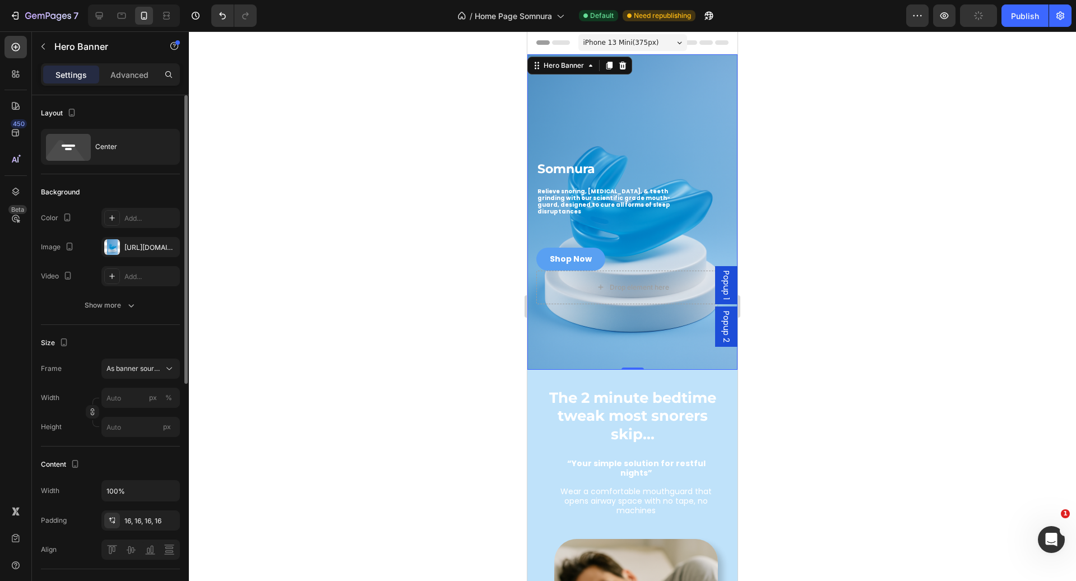
click at [319, 119] on div at bounding box center [632, 306] width 887 height 550
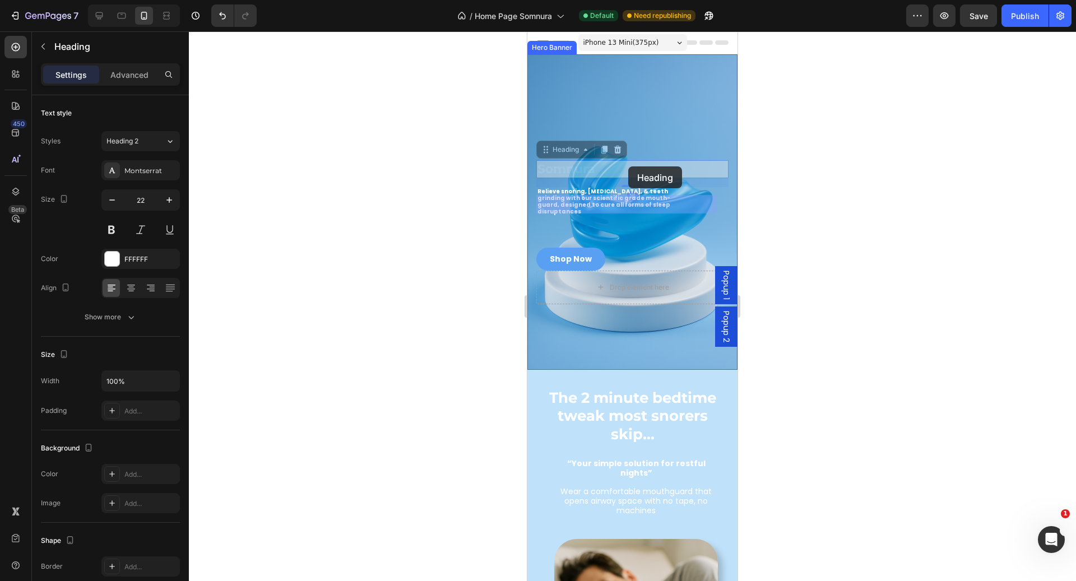
drag, startPoint x: 643, startPoint y: 162, endPoint x: 628, endPoint y: 164, distance: 15.2
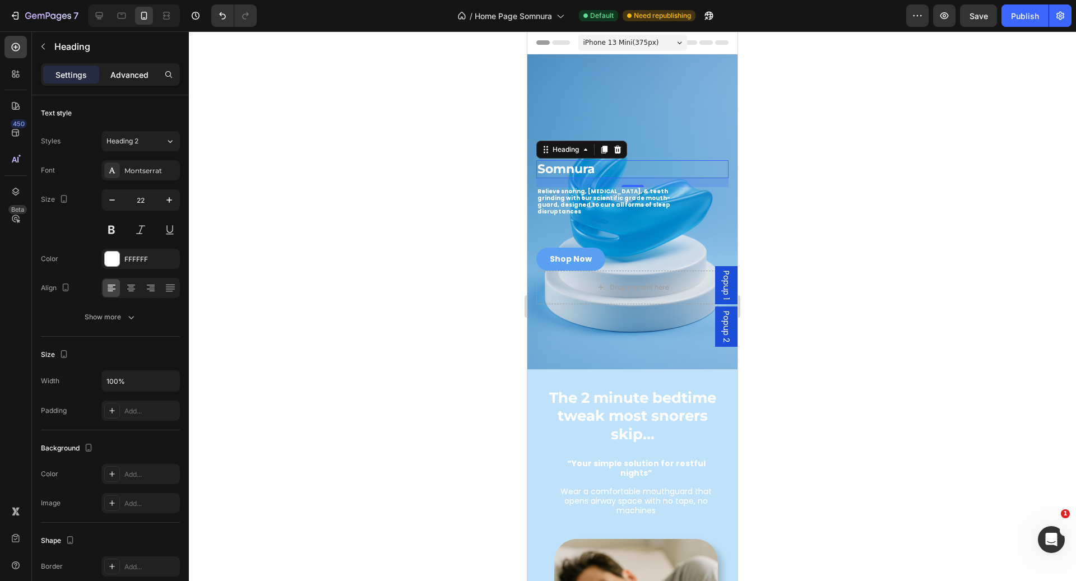
click at [141, 78] on p "Advanced" at bounding box center [129, 75] width 38 height 12
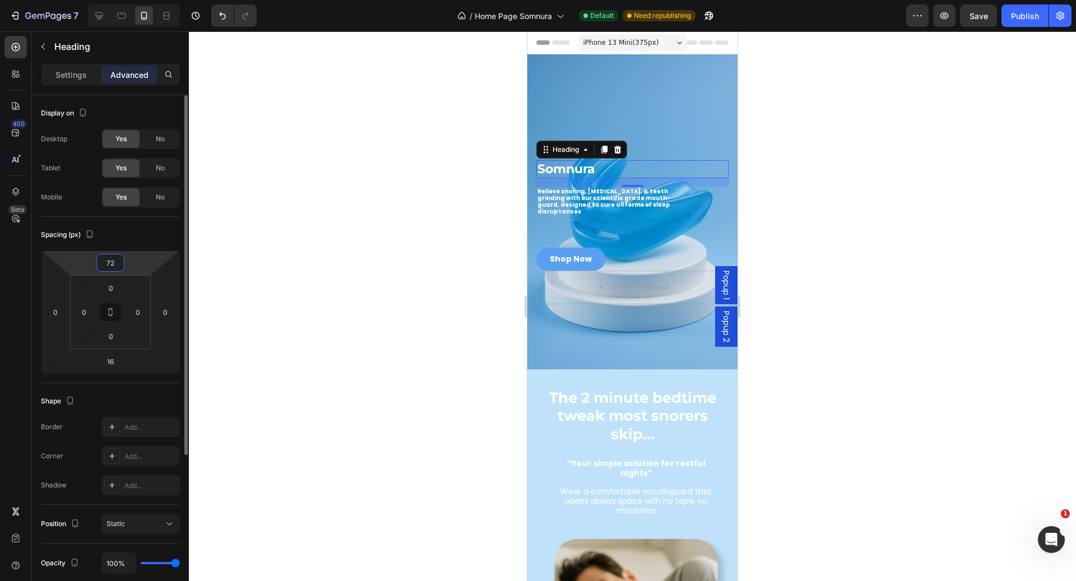
click at [116, 263] on input "72" at bounding box center [110, 262] width 22 height 17
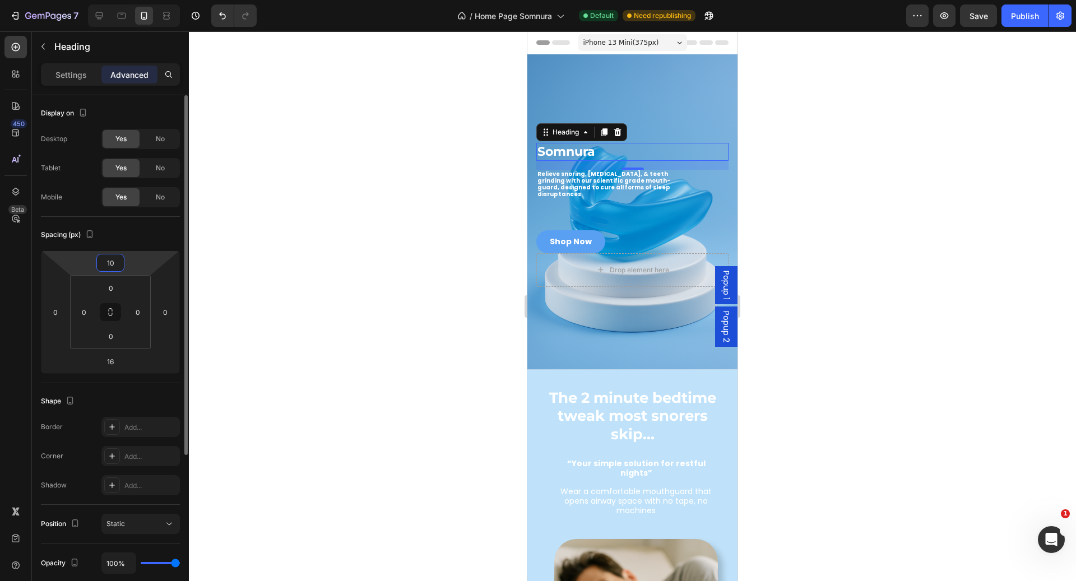
type input "1"
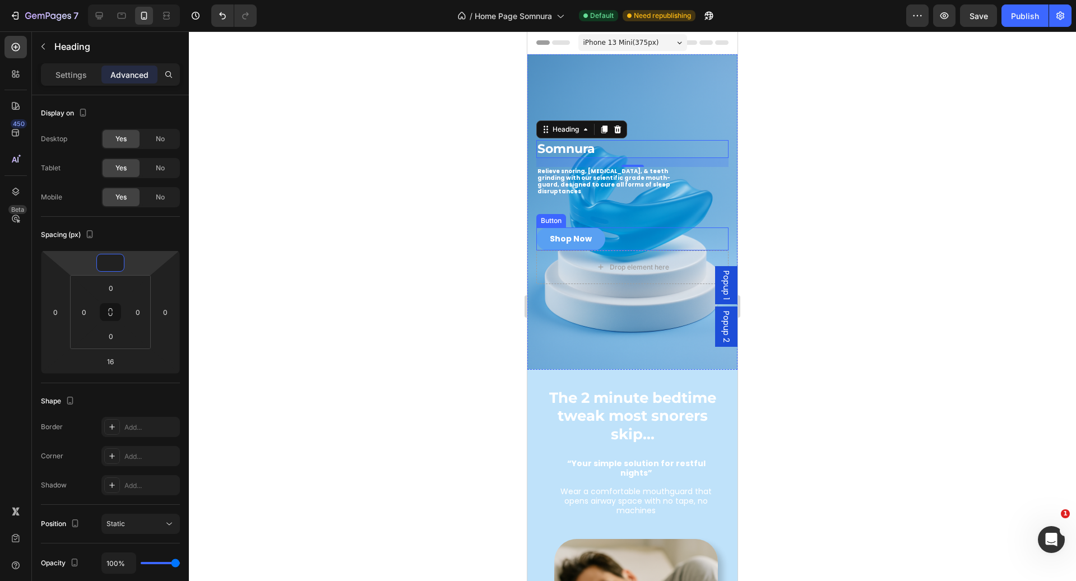
click at [623, 227] on div "Shop Now Button" at bounding box center [632, 238] width 192 height 23
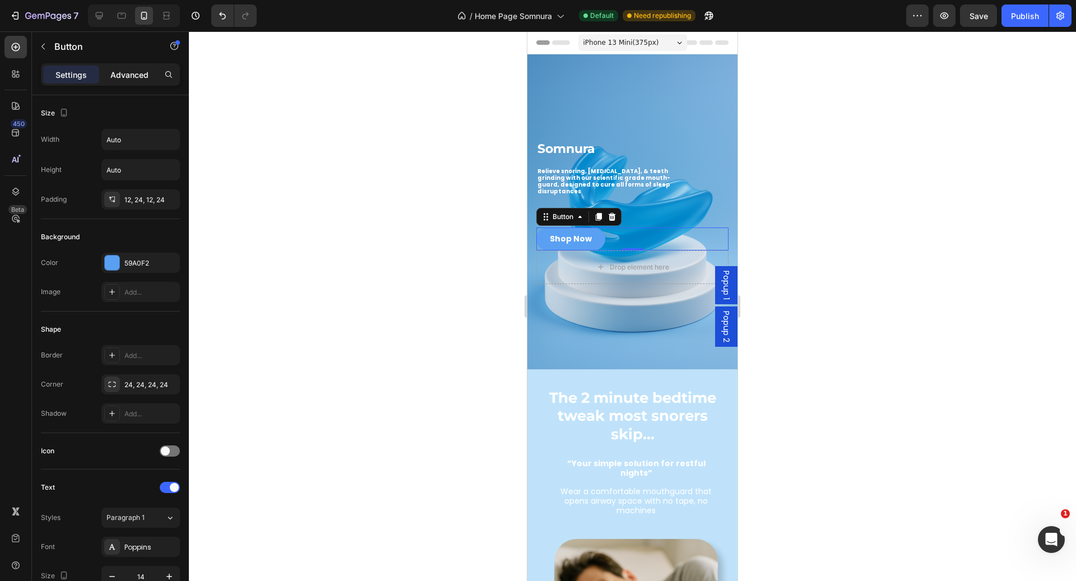
click at [114, 74] on p "Advanced" at bounding box center [129, 75] width 38 height 12
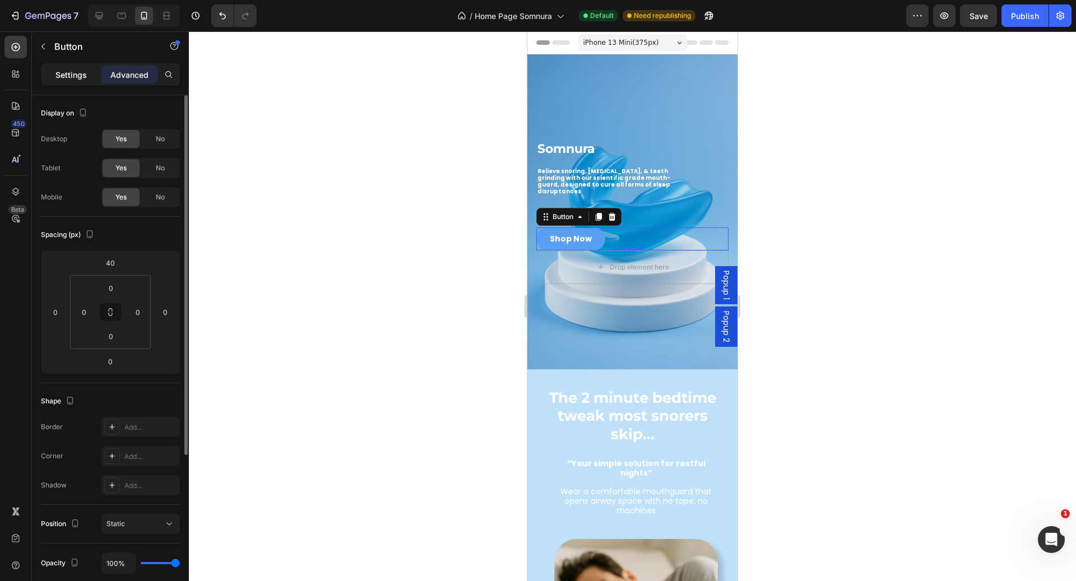
click at [81, 76] on p "Settings" at bounding box center [70, 75] width 31 height 12
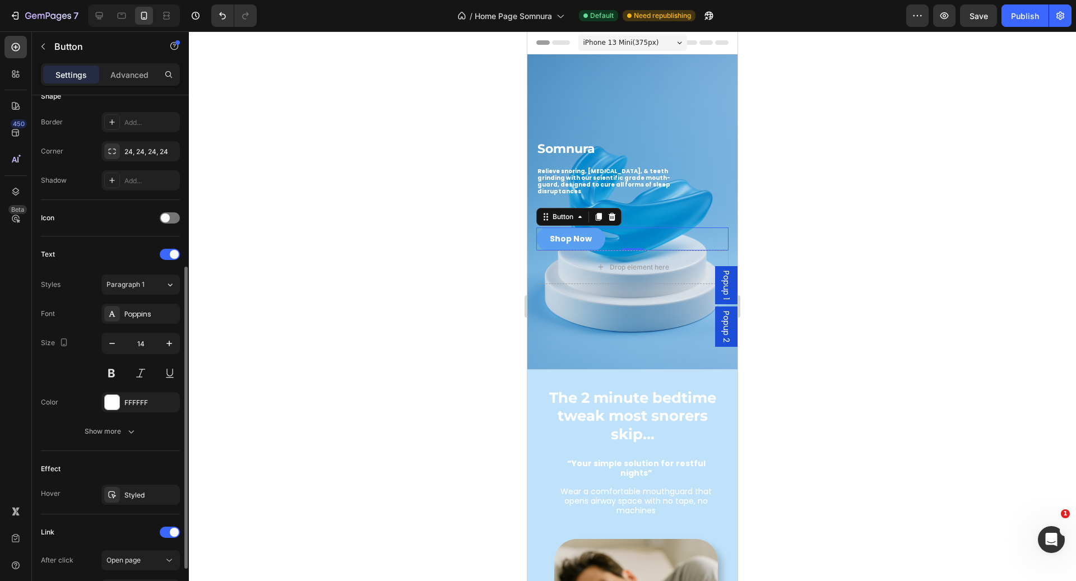
scroll to position [339, 0]
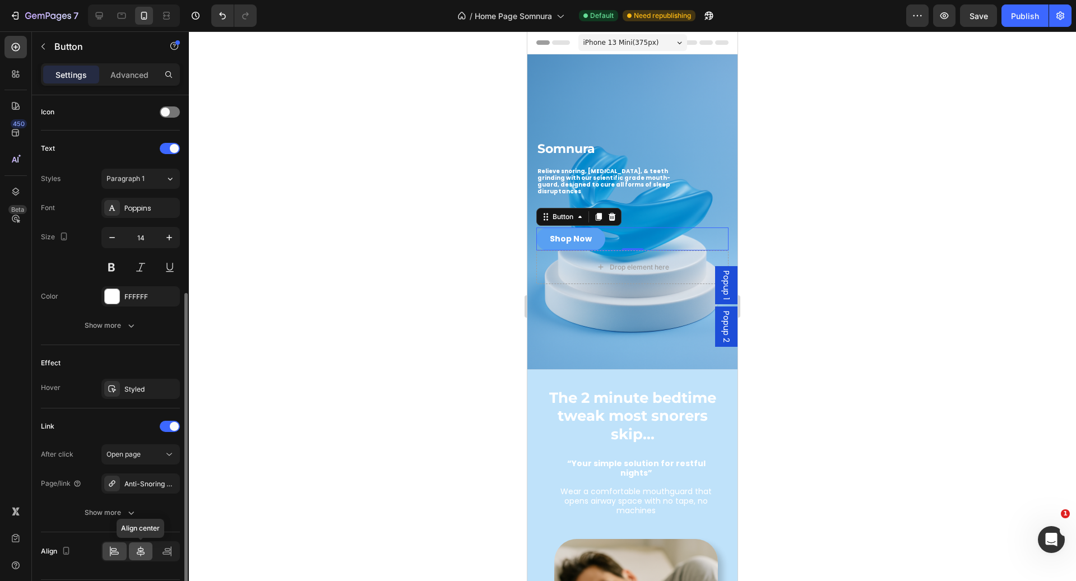
click at [144, 546] on icon at bounding box center [140, 551] width 11 height 11
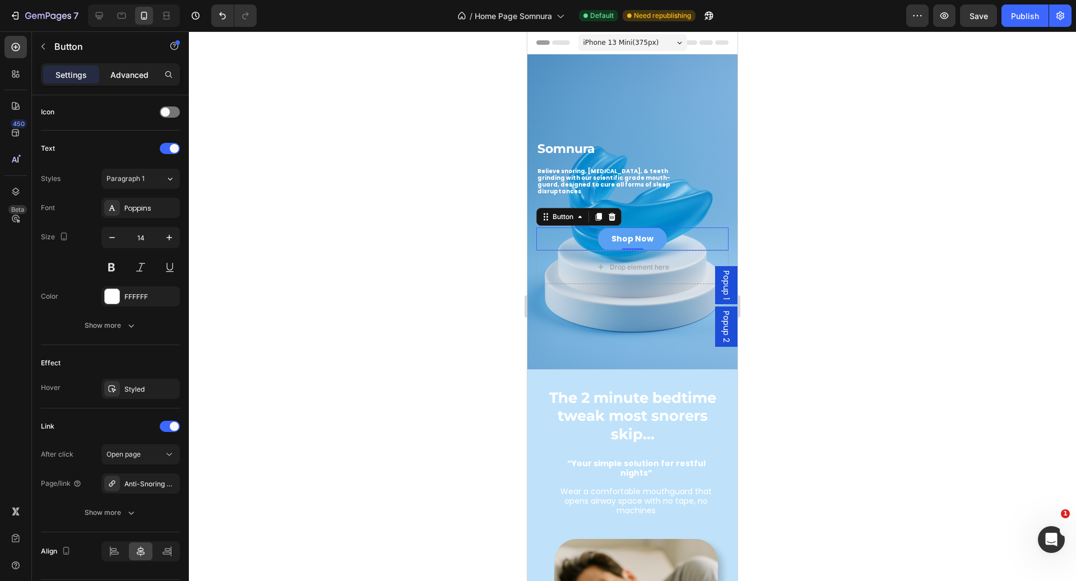
click at [122, 75] on p "Advanced" at bounding box center [129, 75] width 38 height 12
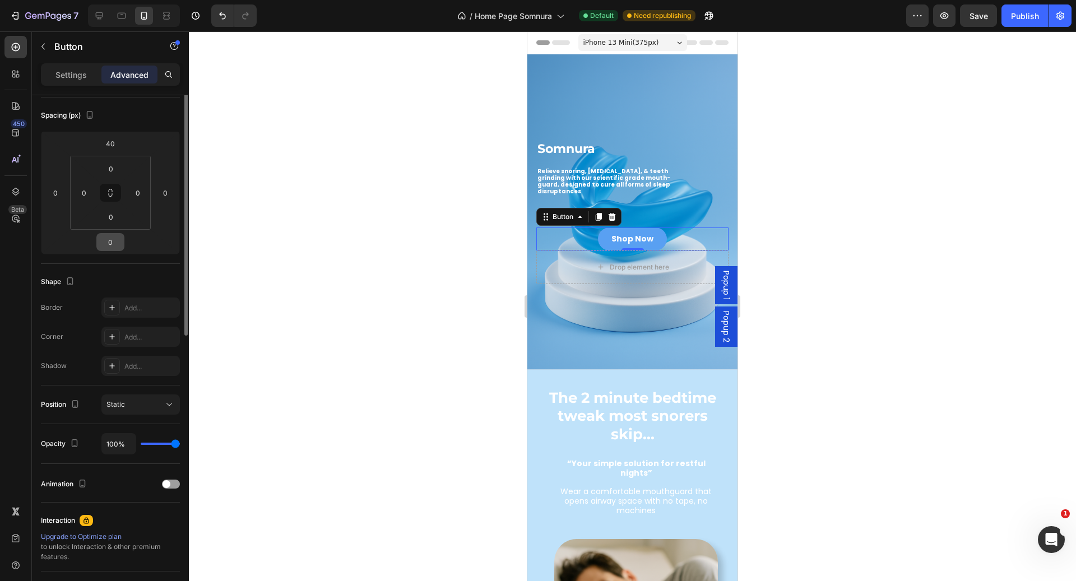
scroll to position [0, 0]
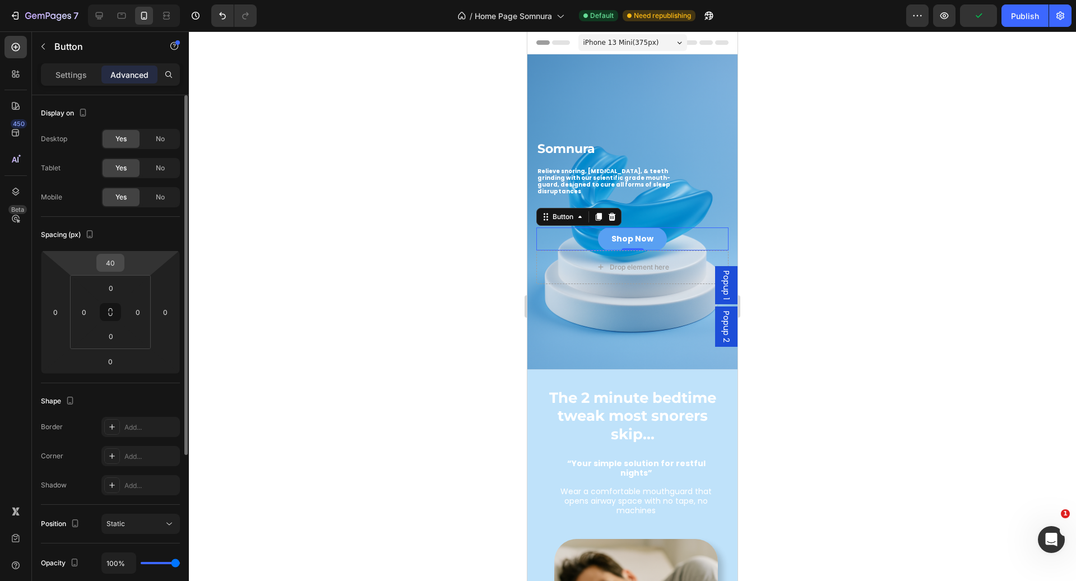
click at [116, 260] on input "40" at bounding box center [110, 262] width 22 height 17
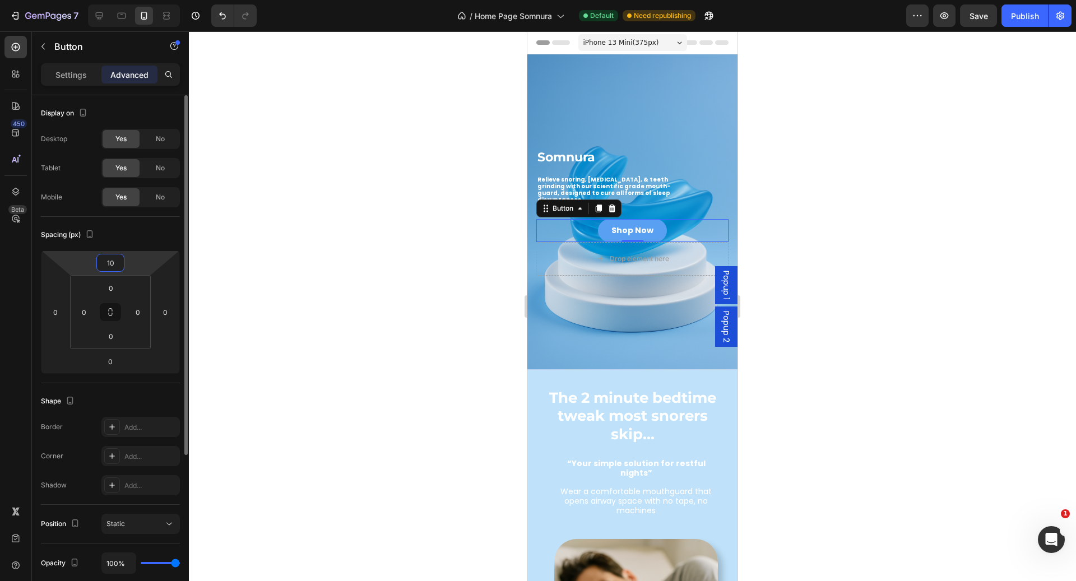
type input "1"
type input "200"
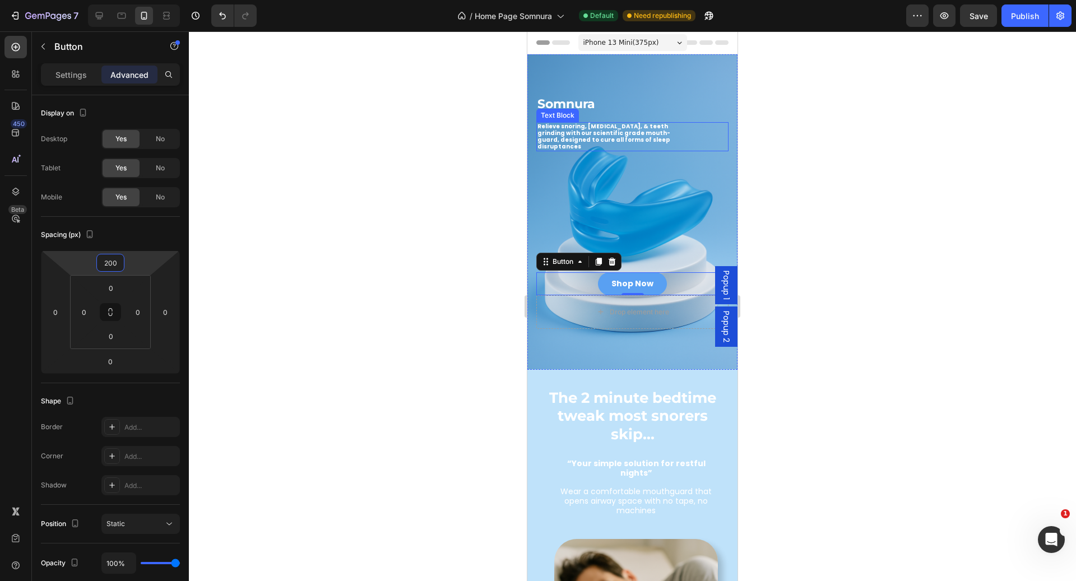
click at [677, 125] on div "Relieve snoring, sleep apnea, & teeth grinding with our scientific grade mouth-…" at bounding box center [632, 136] width 192 height 29
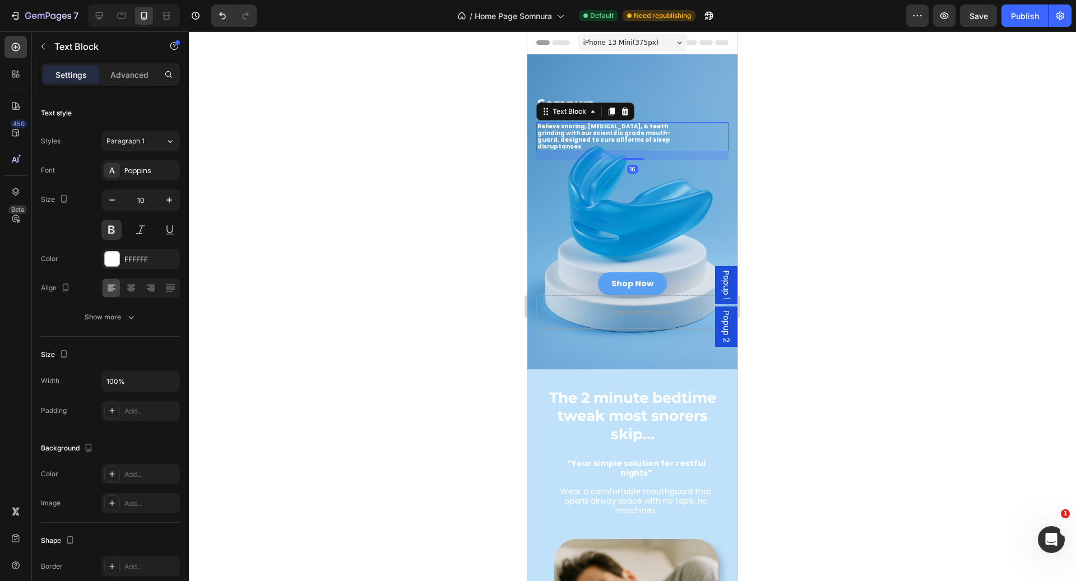
click at [139, 85] on div "Settings Advanced" at bounding box center [110, 74] width 139 height 22
click at [135, 73] on p "Advanced" at bounding box center [129, 75] width 38 height 12
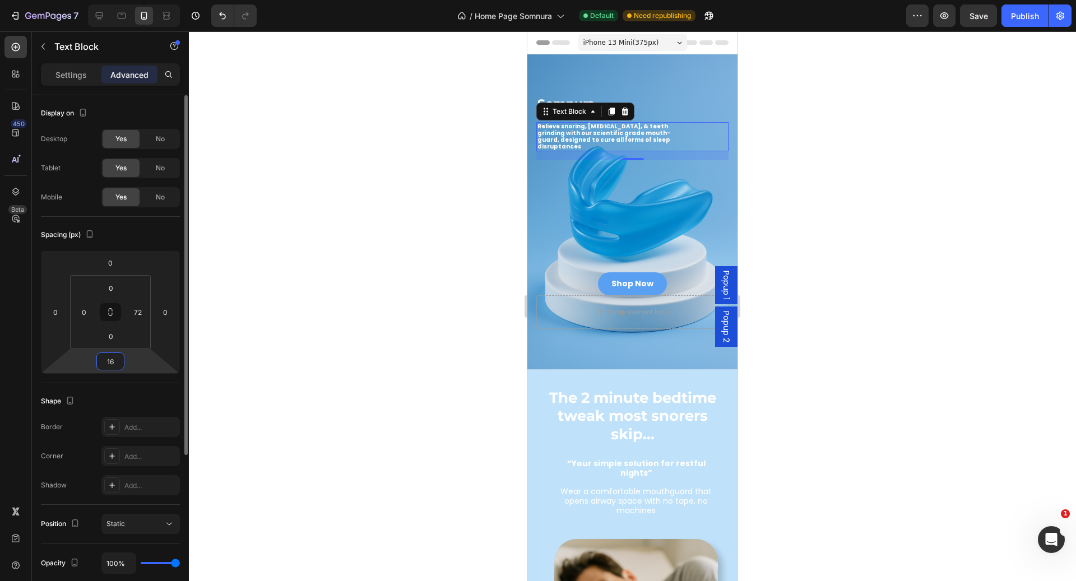
click at [118, 359] on input "16" at bounding box center [110, 361] width 22 height 17
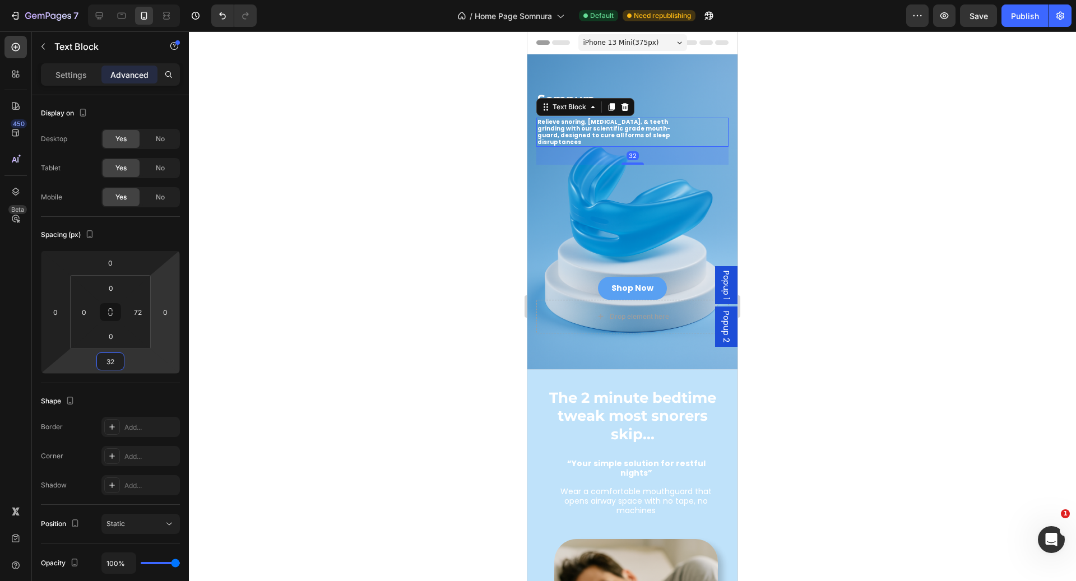
type input "32"
click at [857, 134] on div at bounding box center [632, 306] width 887 height 550
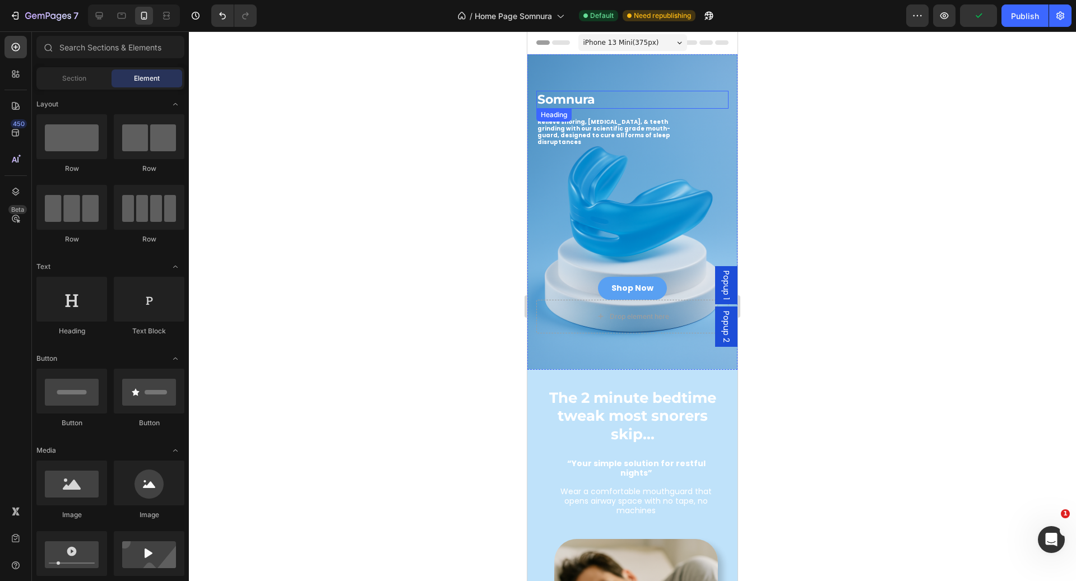
click at [614, 100] on h2 "Somnura" at bounding box center [632, 100] width 192 height 18
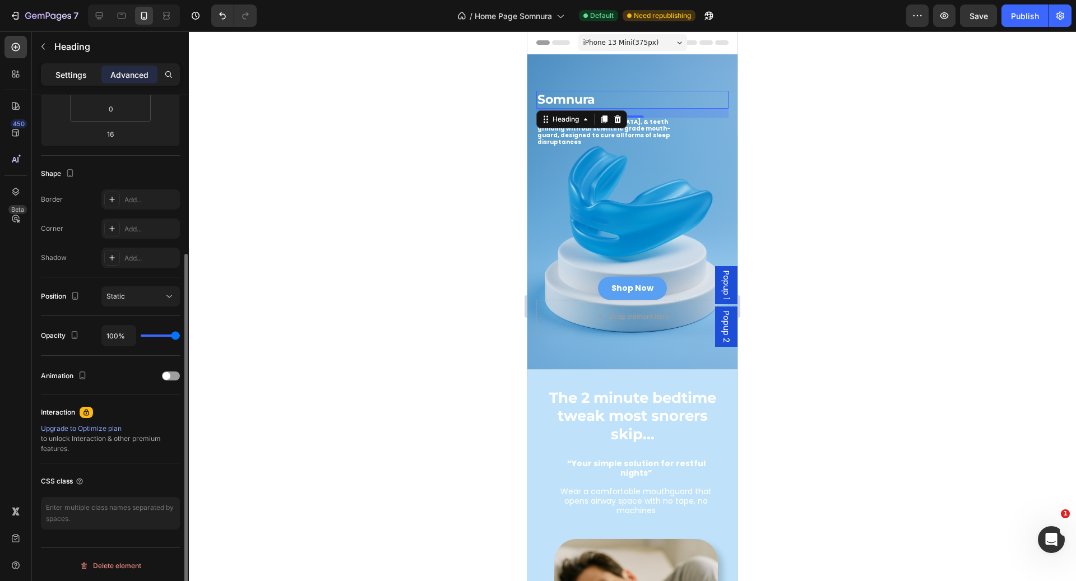
click at [83, 74] on p "Settings" at bounding box center [70, 75] width 31 height 12
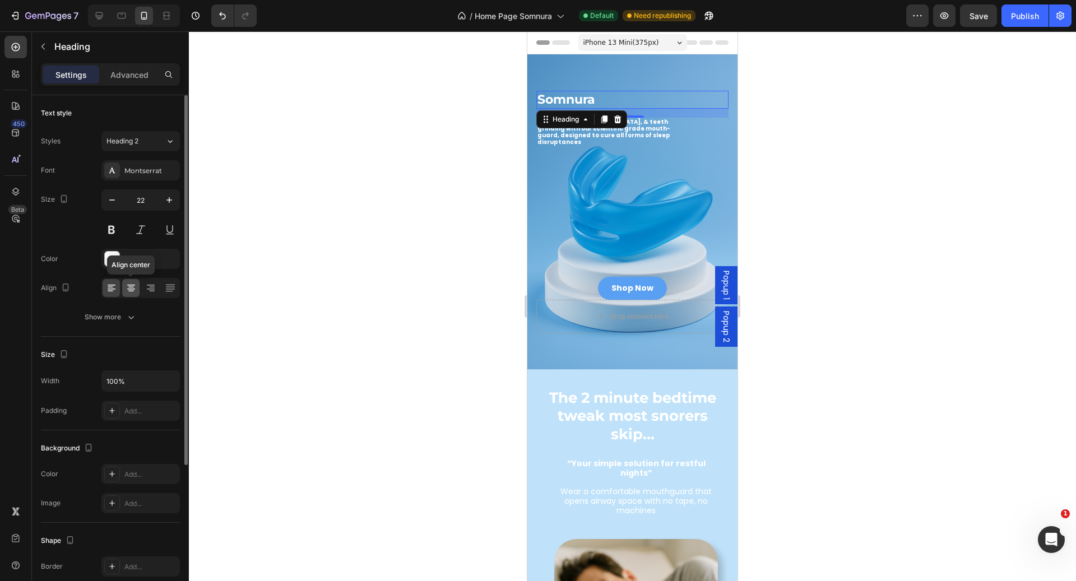
click at [128, 286] on icon at bounding box center [130, 287] width 11 height 11
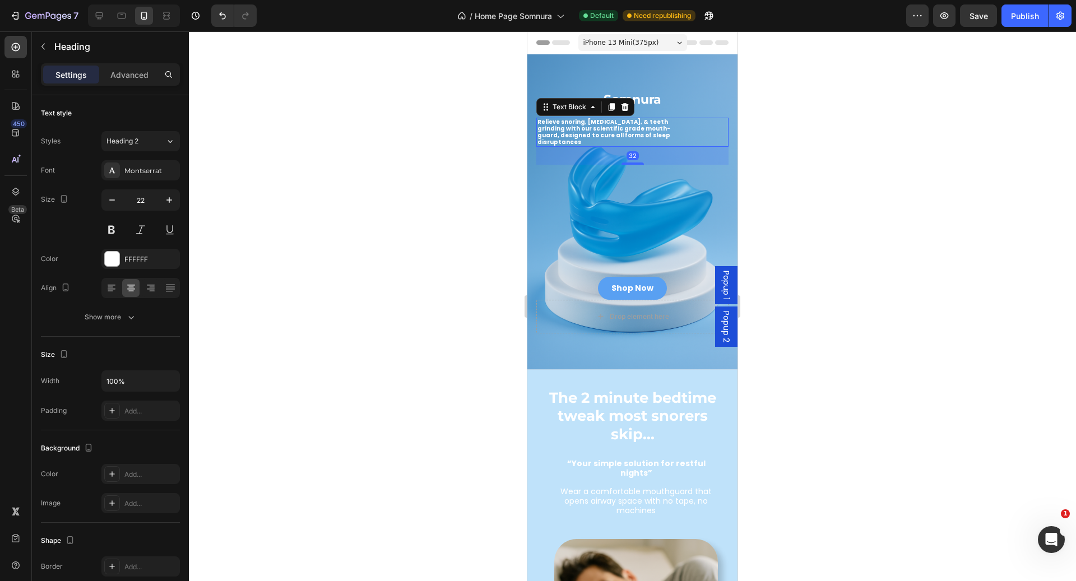
click at [685, 118] on div "Relieve snoring, sleep apnea, & teeth grinding with our scientific grade mouth-…" at bounding box center [632, 132] width 192 height 29
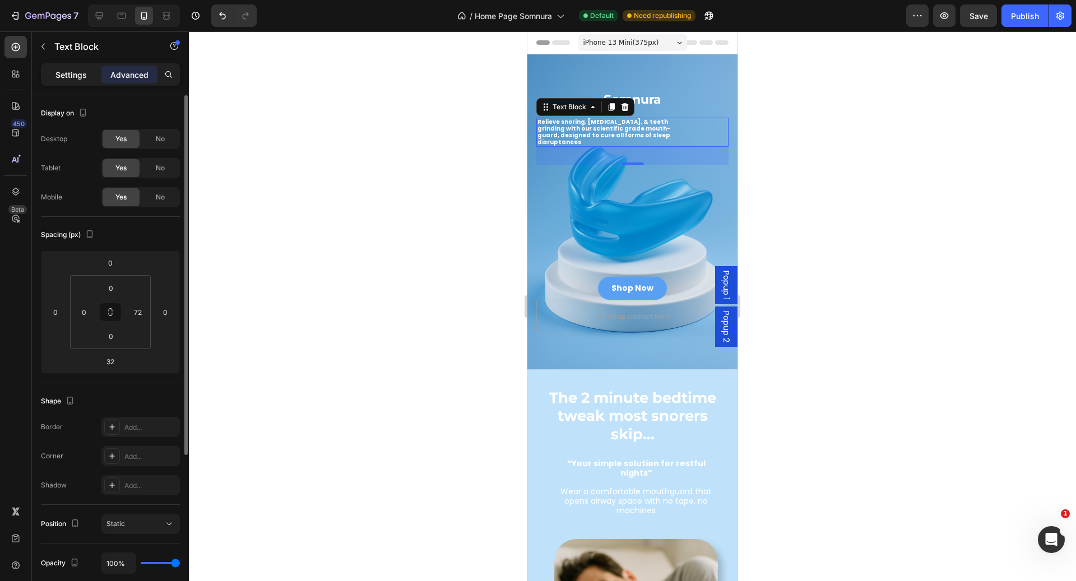
click at [72, 78] on p "Settings" at bounding box center [70, 75] width 31 height 12
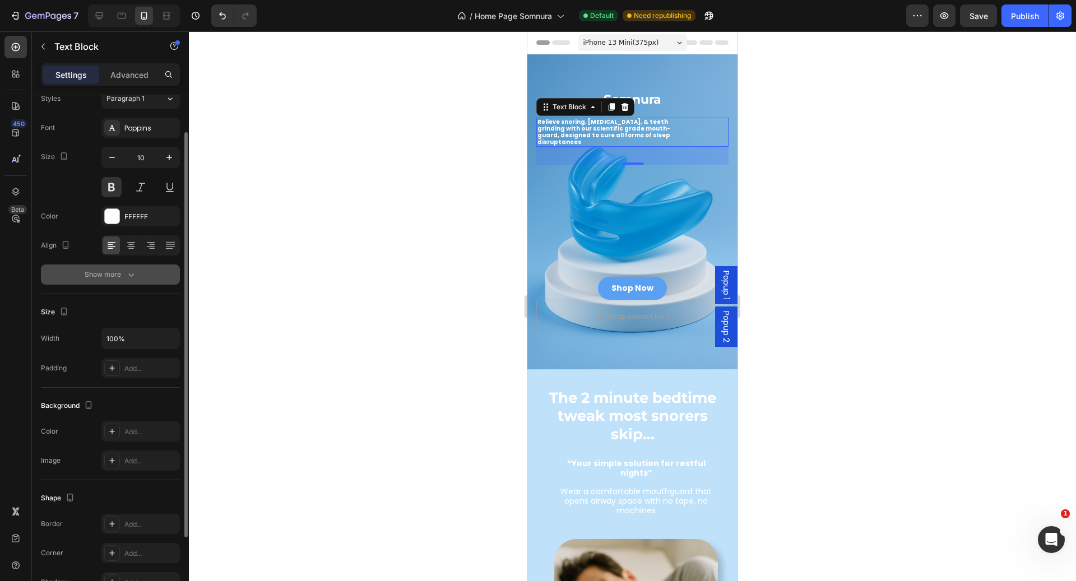
scroll to position [45, 0]
click at [127, 247] on icon at bounding box center [130, 243] width 11 height 11
click at [111, 242] on icon at bounding box center [111, 243] width 11 height 11
click at [131, 242] on icon at bounding box center [130, 243] width 11 height 11
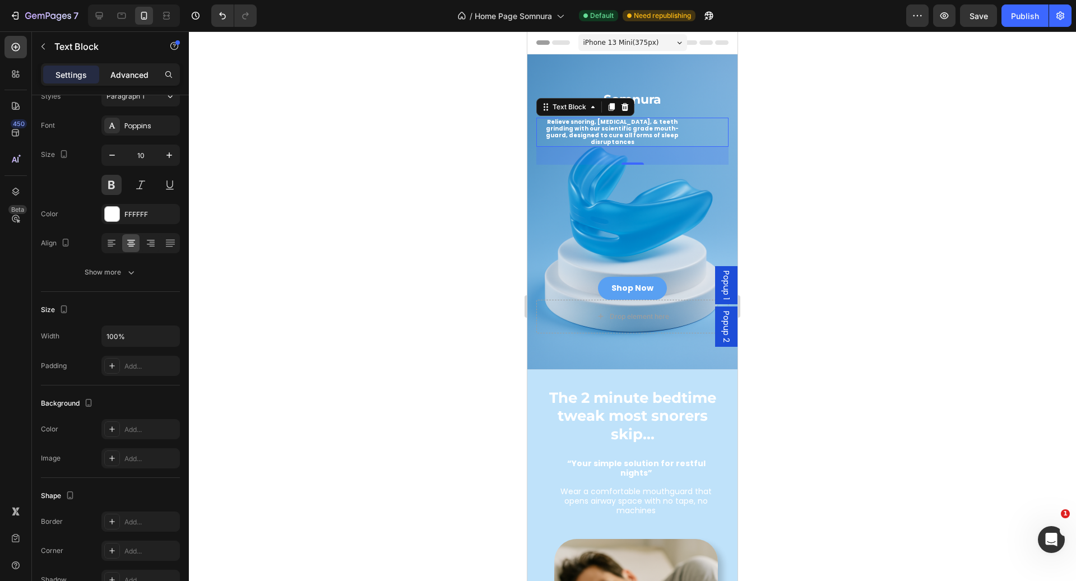
click at [138, 76] on p "Advanced" at bounding box center [129, 75] width 38 height 12
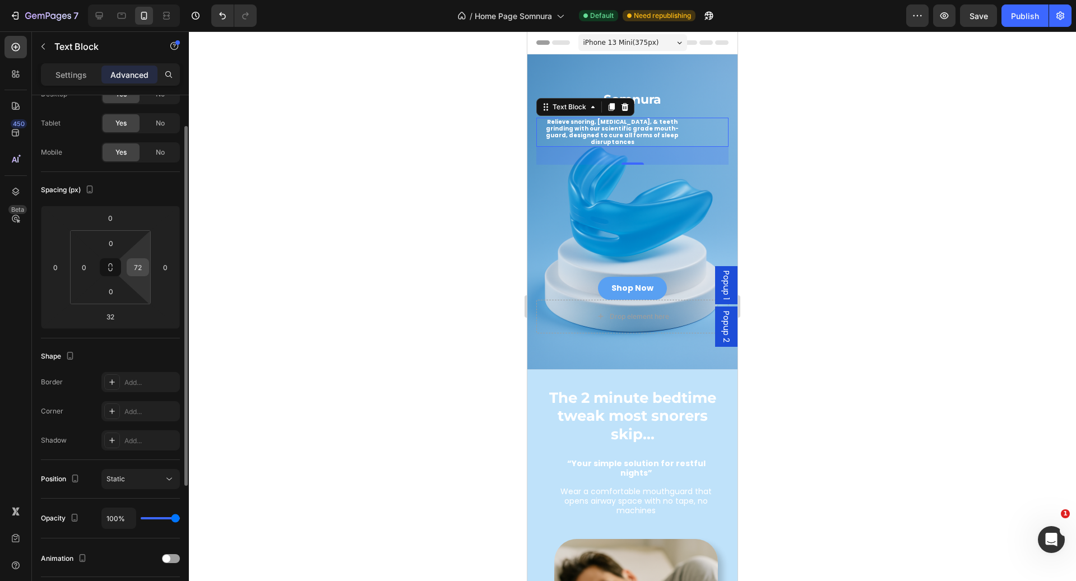
click at [142, 274] on input "72" at bounding box center [137, 267] width 17 height 17
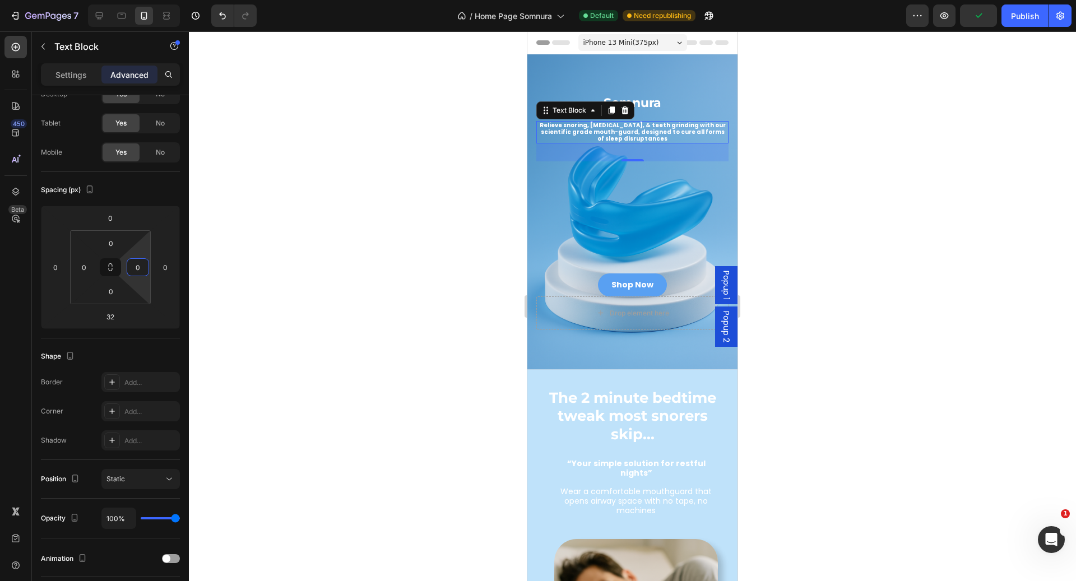
click at [86, 77] on div "Settings" at bounding box center [71, 75] width 56 height 18
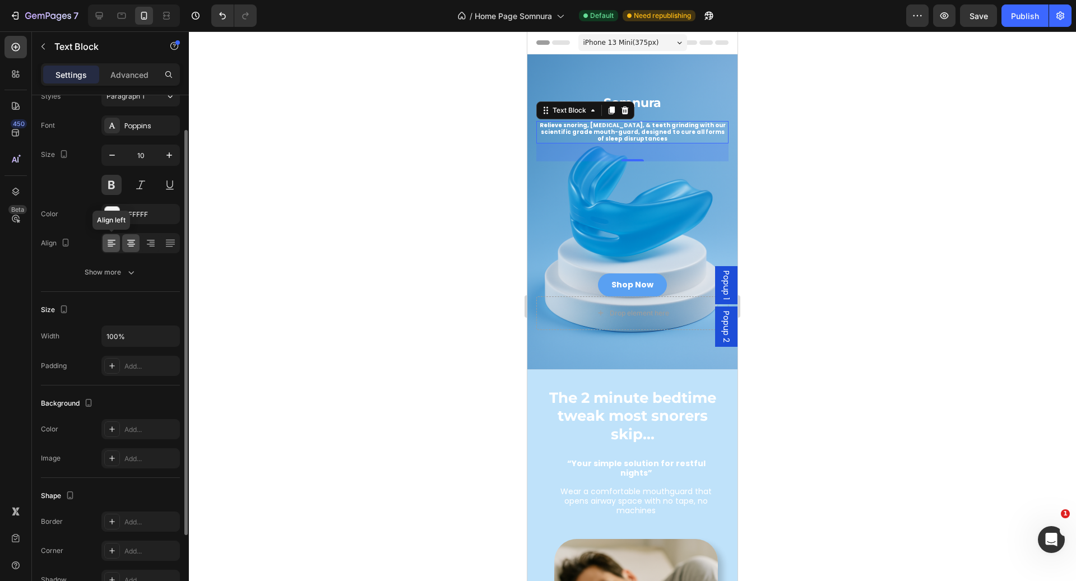
click at [114, 240] on icon at bounding box center [111, 243] width 11 height 11
click at [129, 240] on icon at bounding box center [130, 243] width 11 height 11
click at [115, 153] on icon "button" at bounding box center [111, 155] width 11 height 11
type input "8"
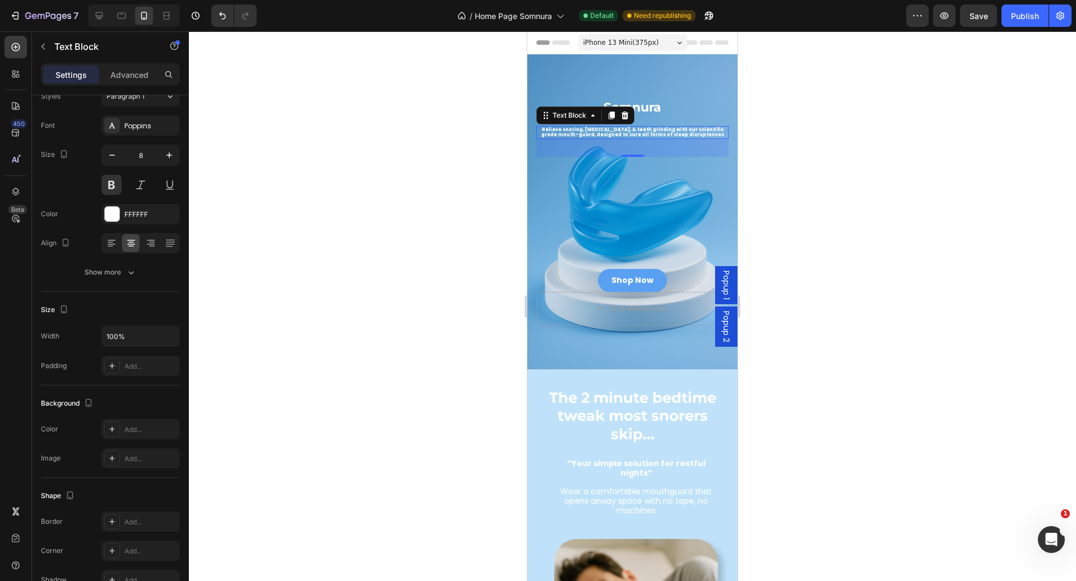
click at [838, 156] on div at bounding box center [632, 306] width 887 height 550
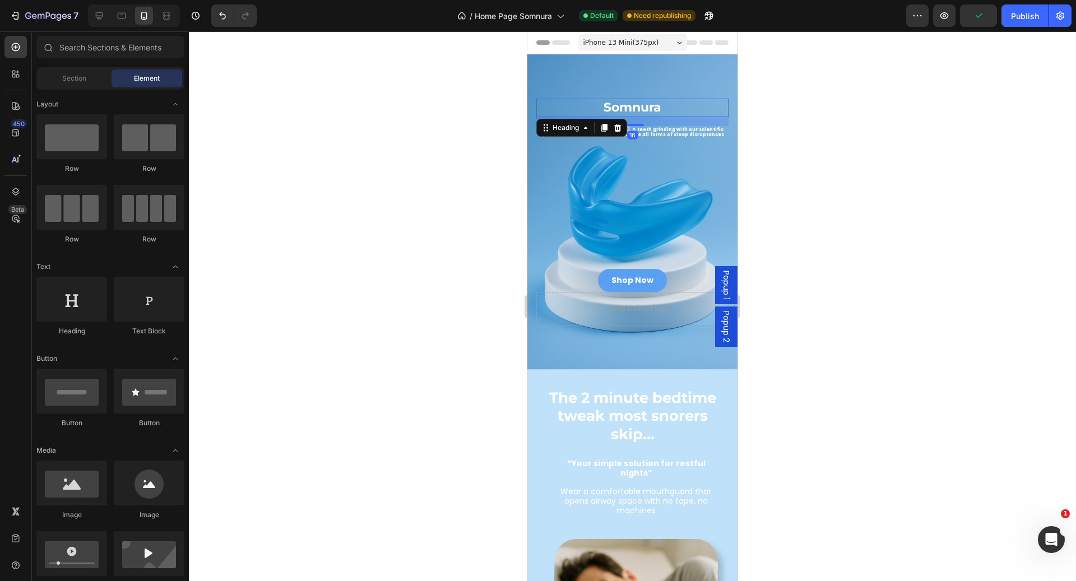
click at [651, 101] on h2 "Somnura" at bounding box center [632, 108] width 192 height 18
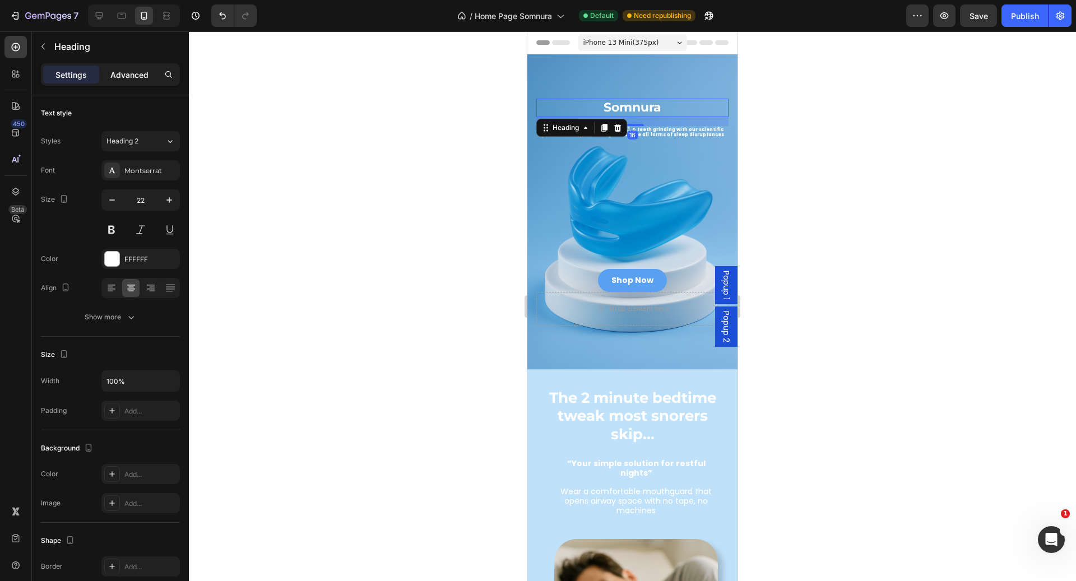
click at [135, 75] on p "Advanced" at bounding box center [129, 75] width 38 height 12
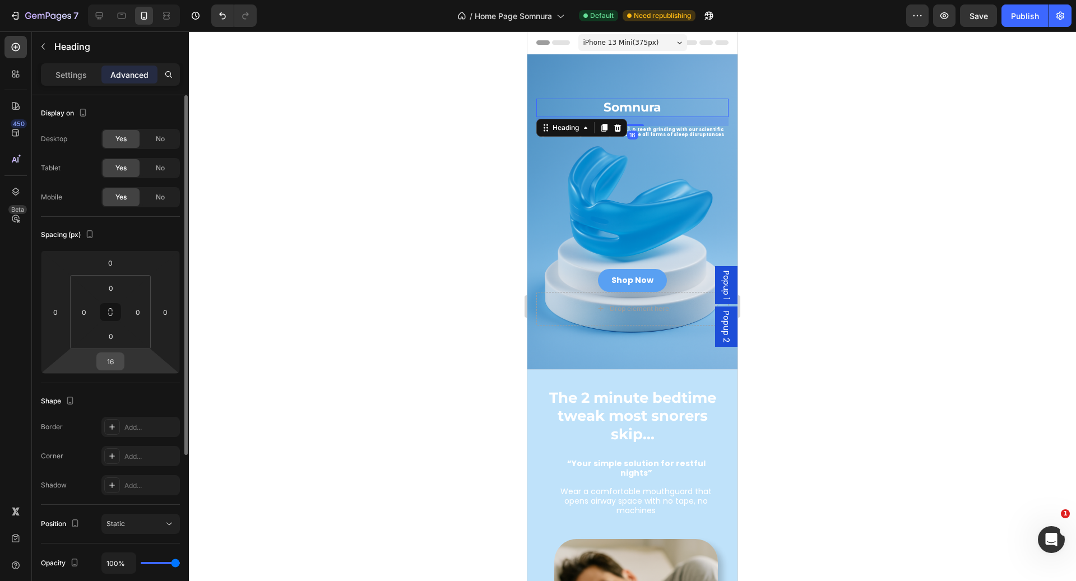
click at [119, 357] on input "16" at bounding box center [110, 361] width 22 height 17
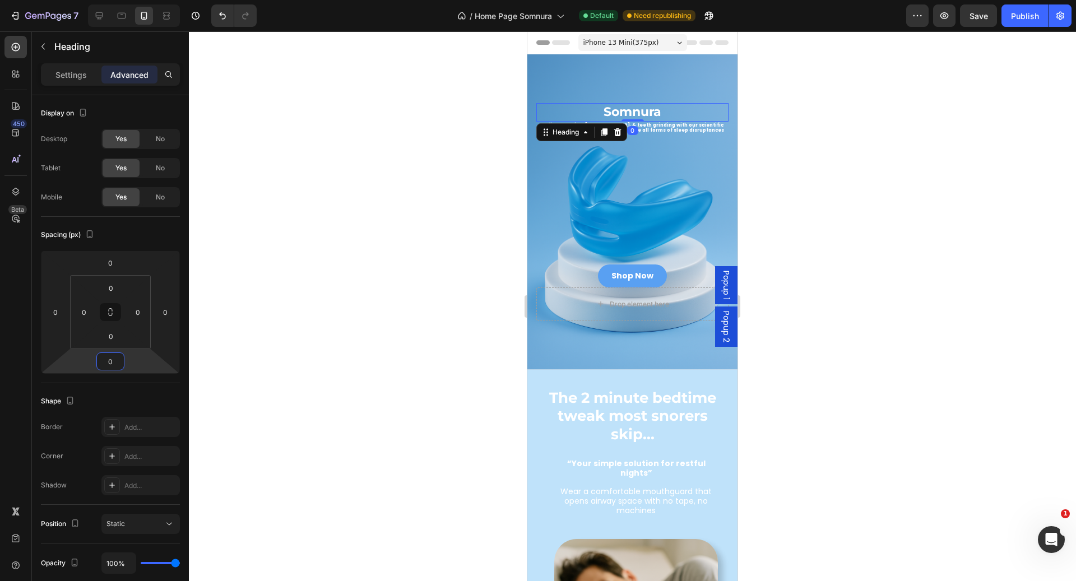
click at [885, 222] on div at bounding box center [632, 306] width 887 height 550
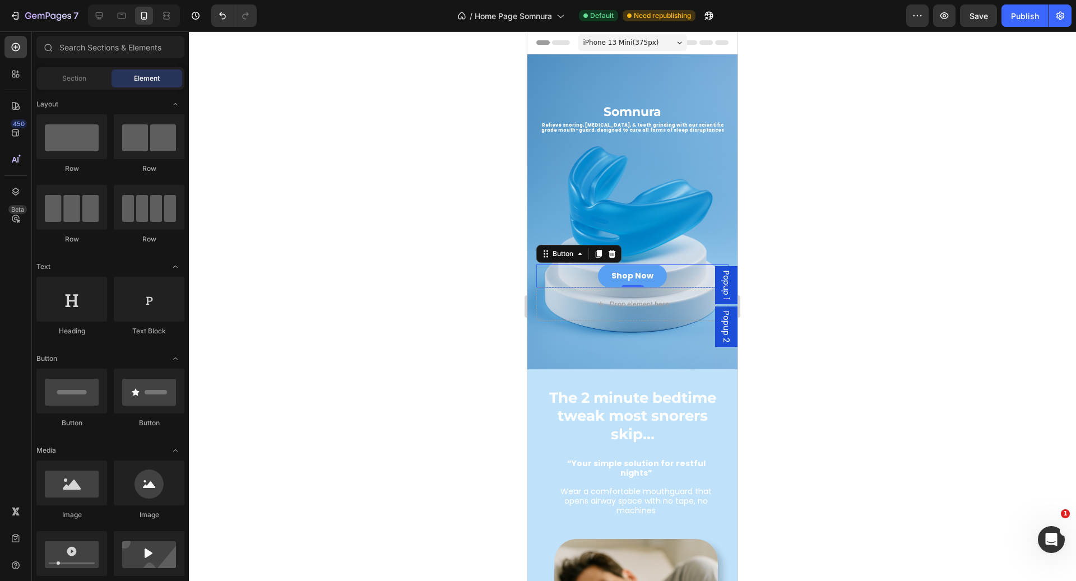
click at [682, 269] on div "Shop Now Button 0" at bounding box center [632, 275] width 192 height 23
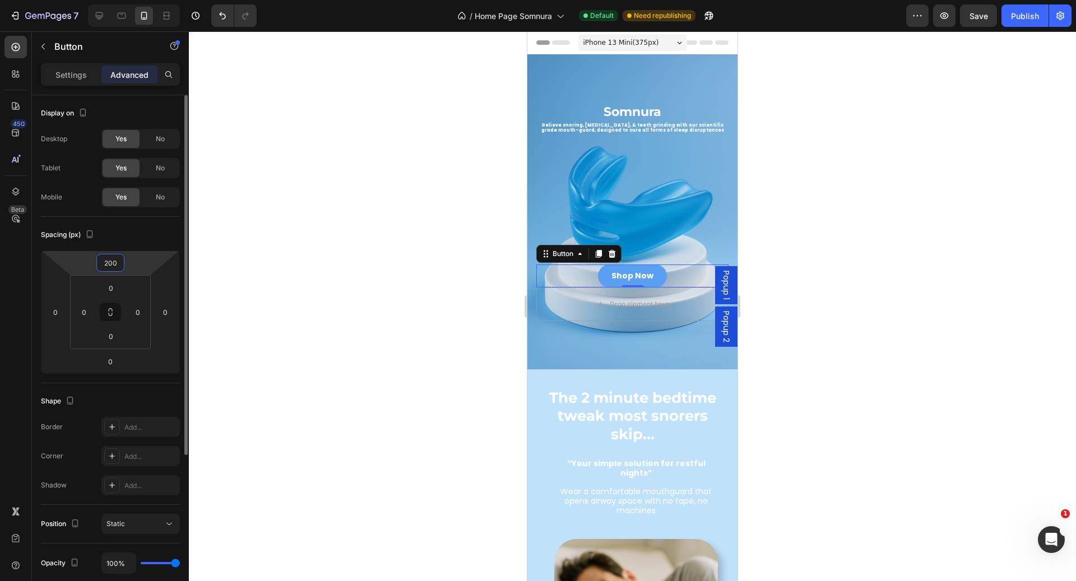
click at [126, 0] on html "7 Version history / Home Page Somnura Default Need republishing Preview Save Pu…" at bounding box center [538, 0] width 1076 height 0
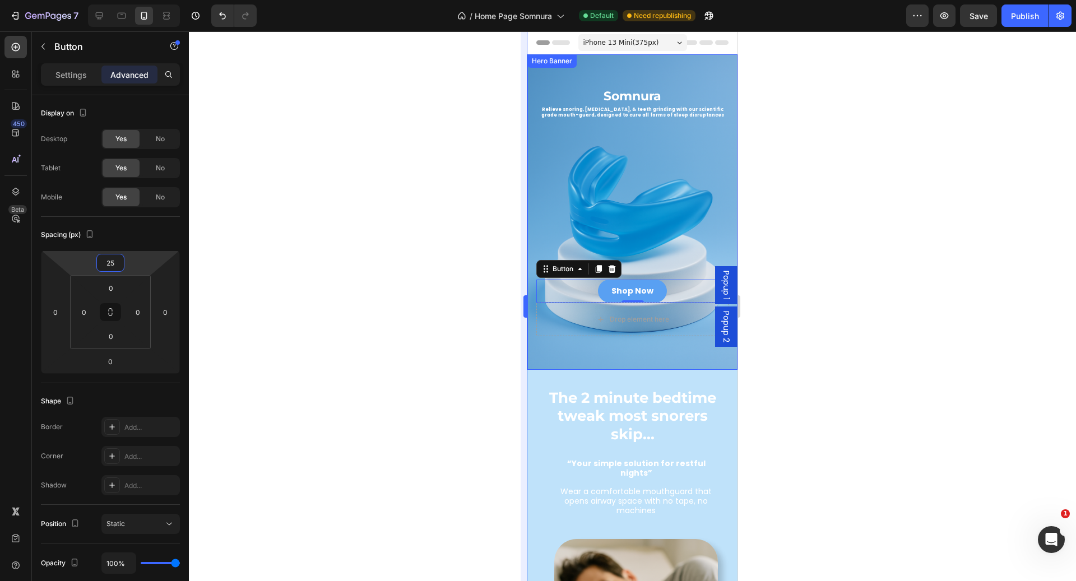
type input "225"
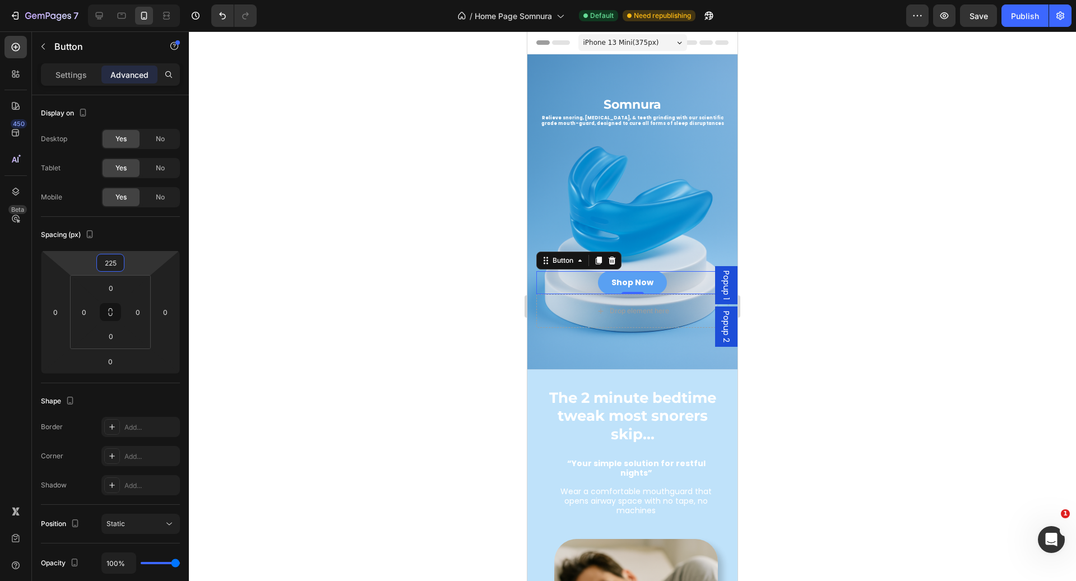
click at [969, 218] on div at bounding box center [632, 306] width 887 height 550
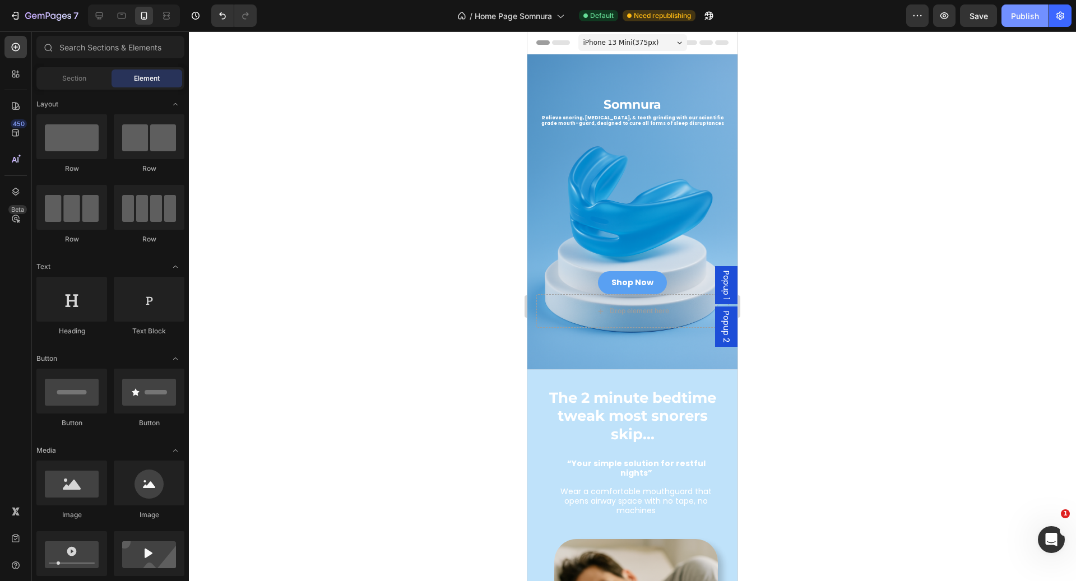
click at [1031, 13] on div "Publish" at bounding box center [1025, 16] width 28 height 12
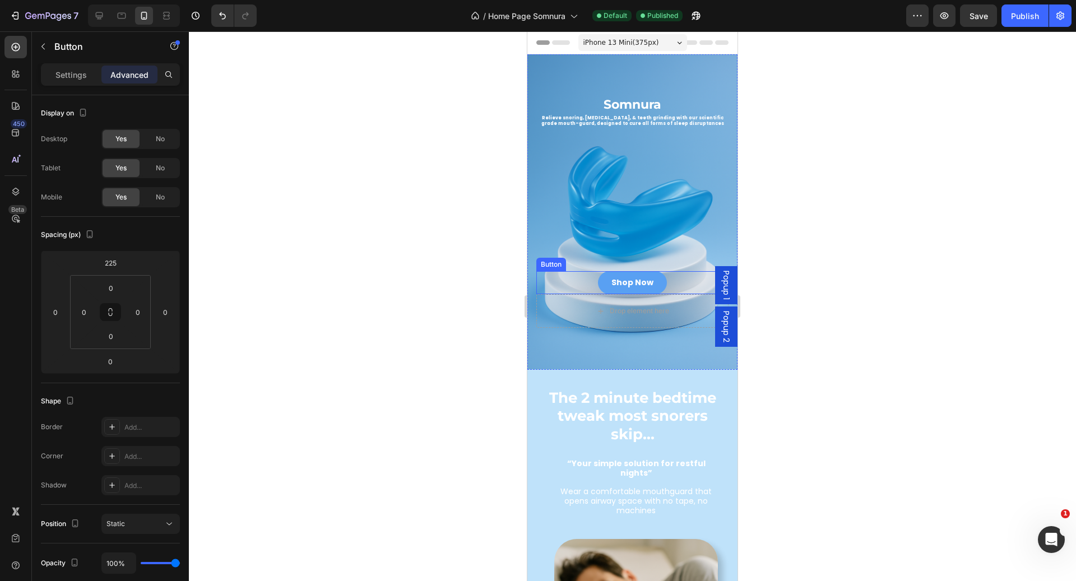
click at [672, 272] on div "Shop Now Button" at bounding box center [632, 282] width 192 height 23
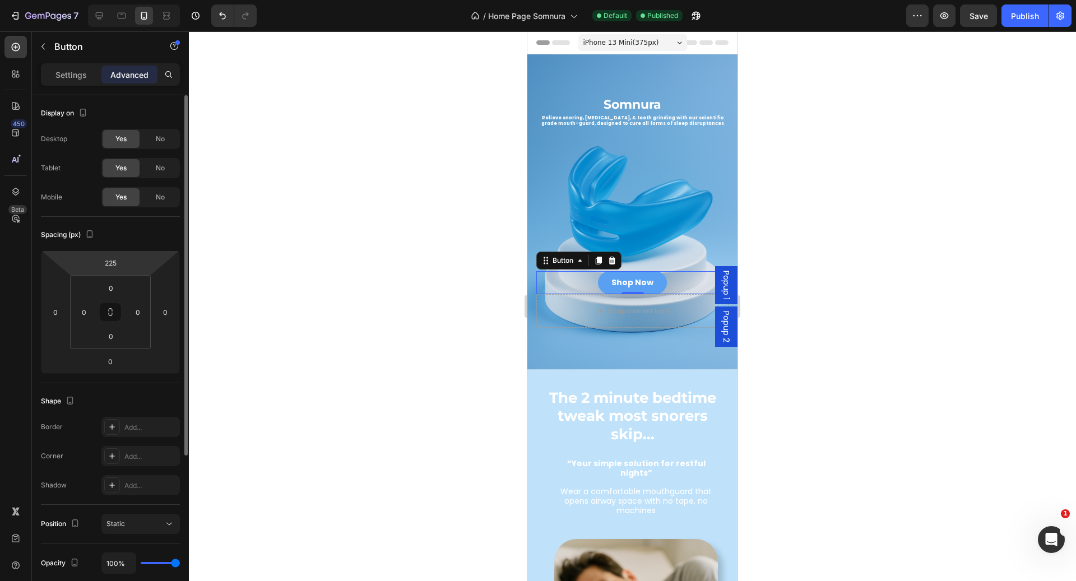
click at [128, 0] on html "7 Version history / Home Page Somnura Default Published Preview Save Publish 45…" at bounding box center [538, 0] width 1076 height 0
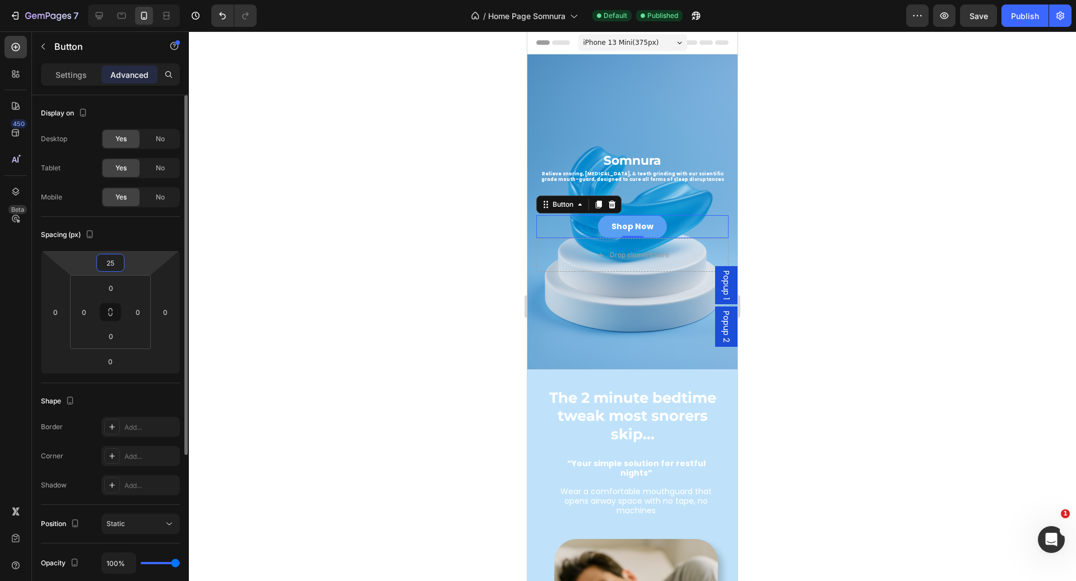
type input "250"
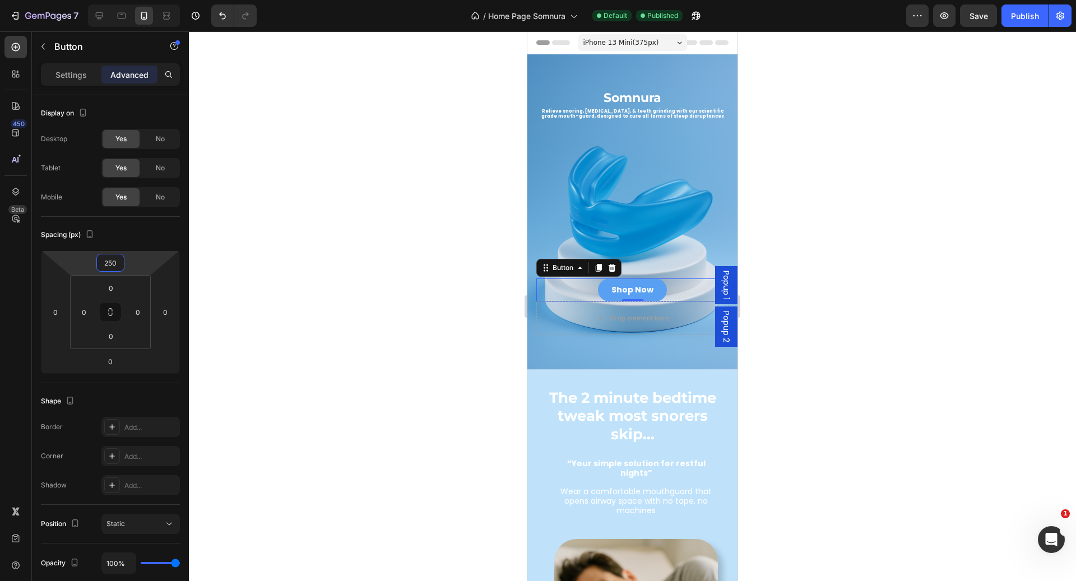
click at [853, 152] on div at bounding box center [632, 306] width 887 height 550
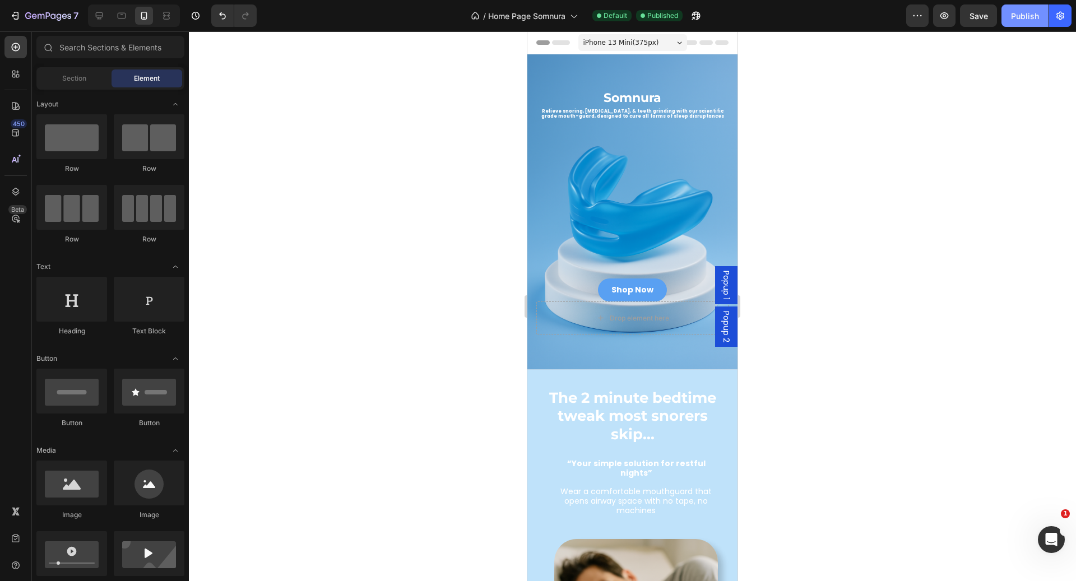
click at [1031, 18] on div "Publish" at bounding box center [1025, 16] width 28 height 12
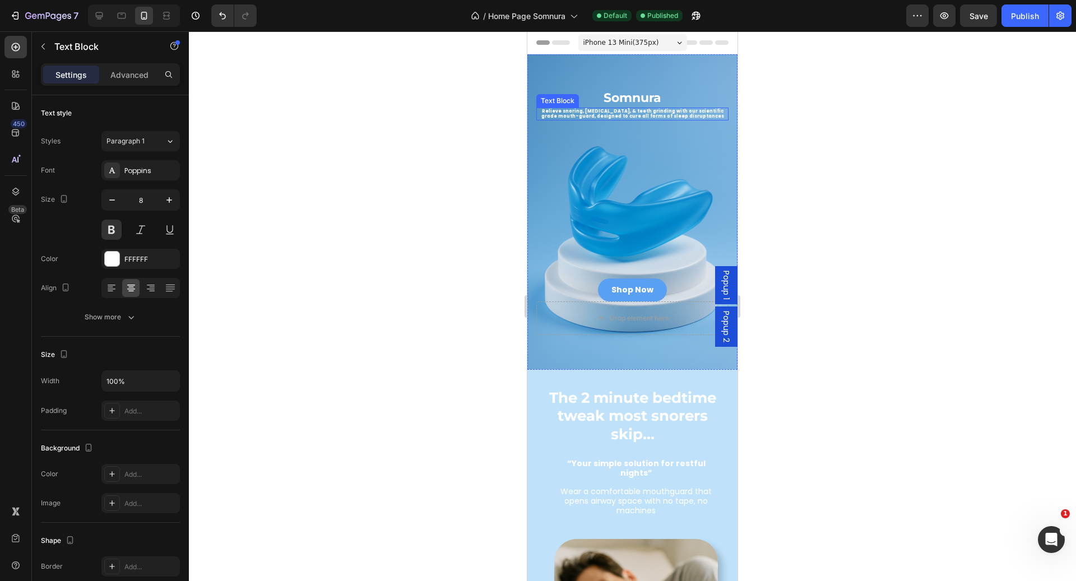
click at [707, 109] on p "Relieve snoring, [MEDICAL_DATA], & teeth grinding with our scientific grade mou…" at bounding box center [632, 114] width 190 height 11
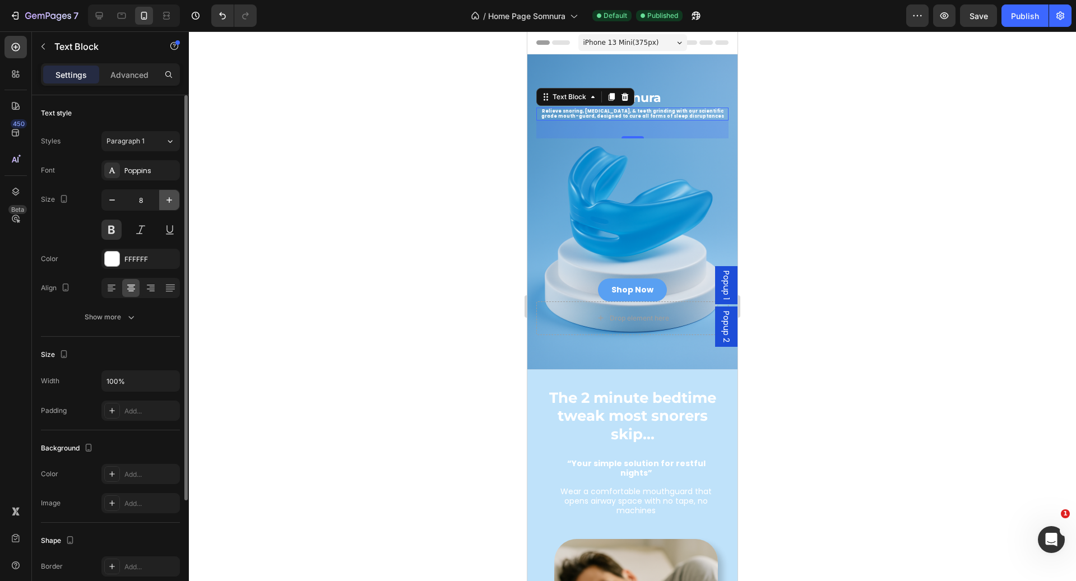
click at [169, 202] on icon "button" at bounding box center [169, 199] width 11 height 11
type input "10"
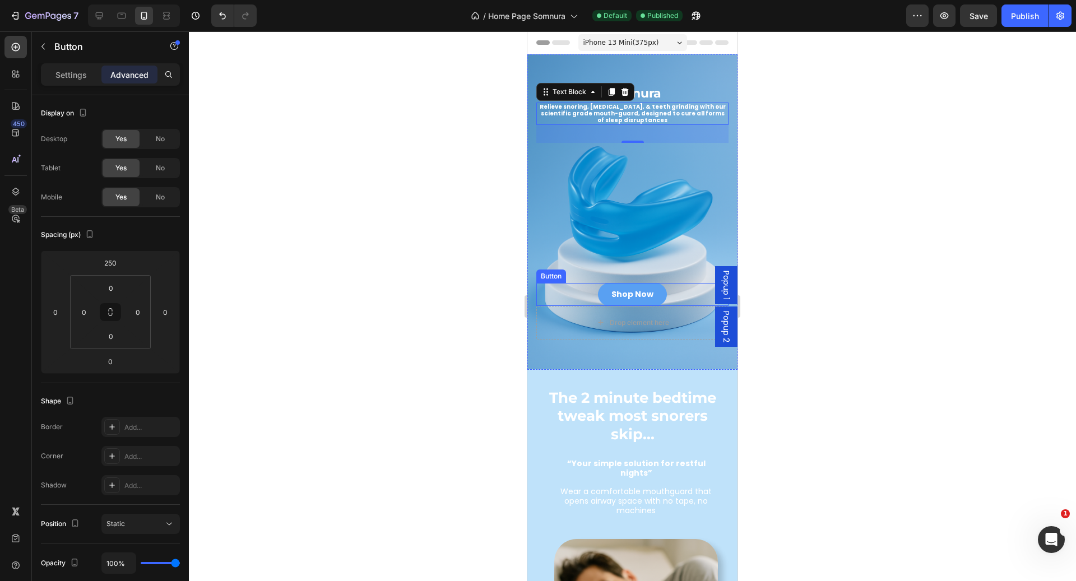
click at [666, 284] on div "Shop Now Button" at bounding box center [632, 294] width 192 height 23
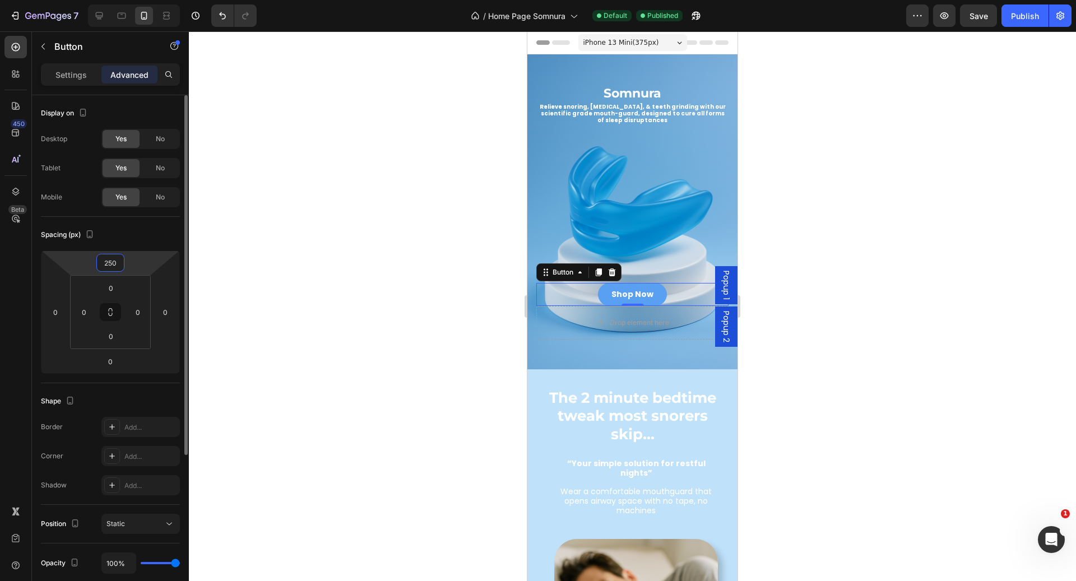
click at [113, 260] on input "250" at bounding box center [110, 262] width 22 height 17
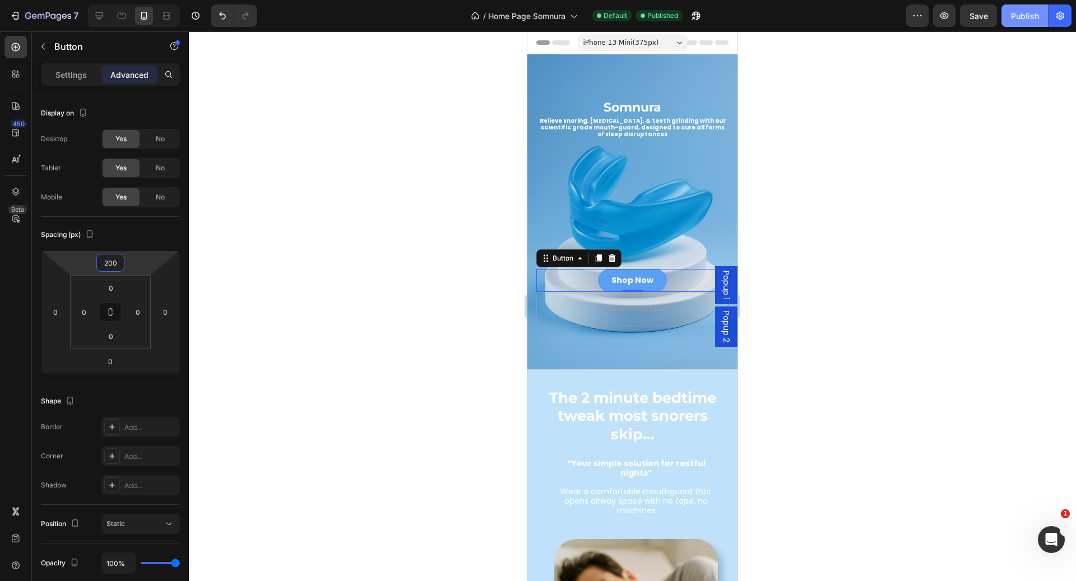
type input "200"
click at [1018, 17] on div "Publish" at bounding box center [1025, 16] width 28 height 12
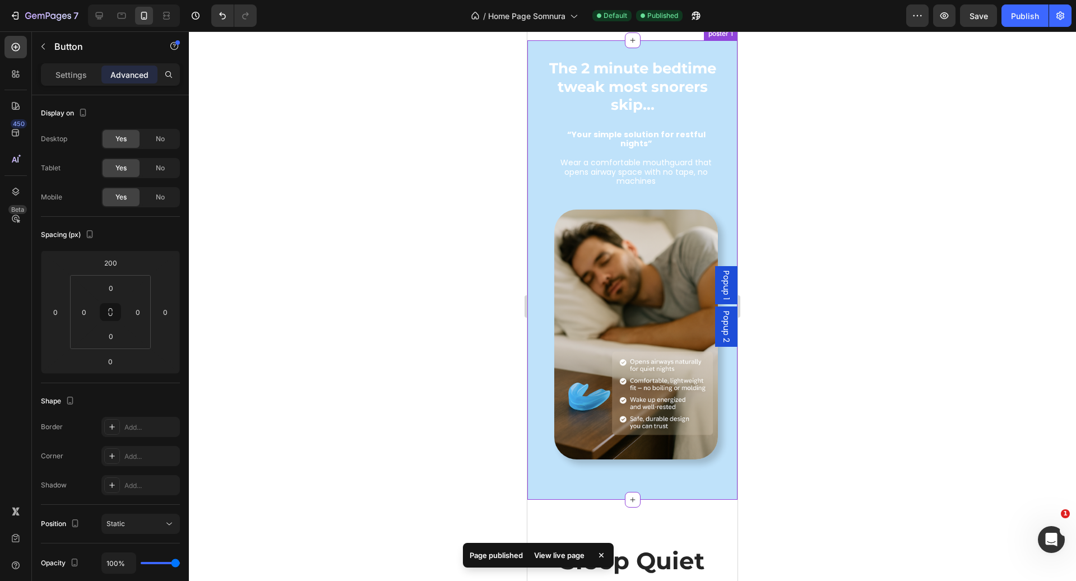
scroll to position [344, 0]
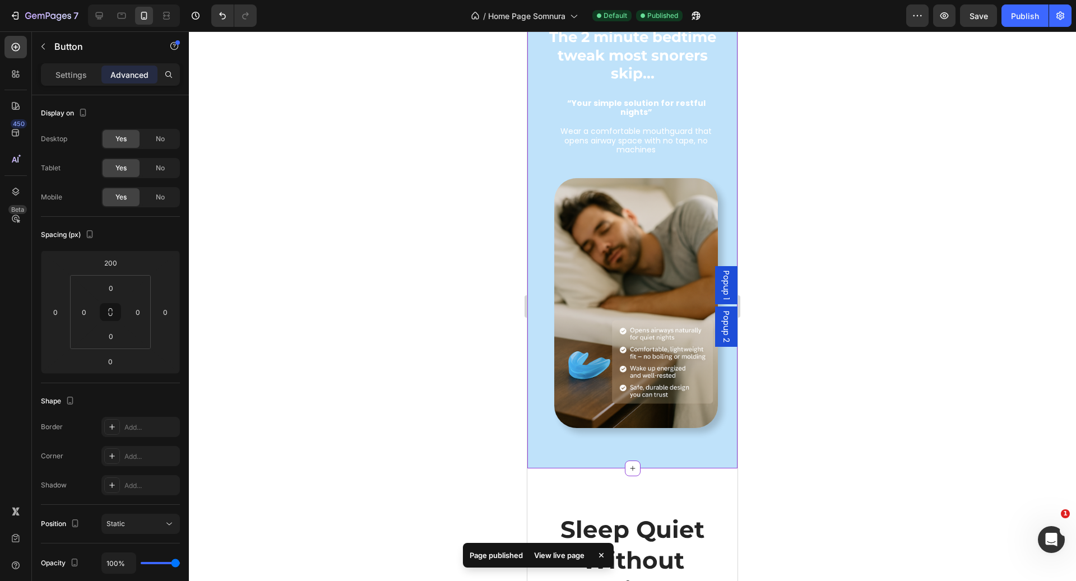
click at [660, 436] on div "The 2 minute bedtime tweak most snorers skip... Heading “Your simple solution f…" at bounding box center [632, 238] width 210 height 459
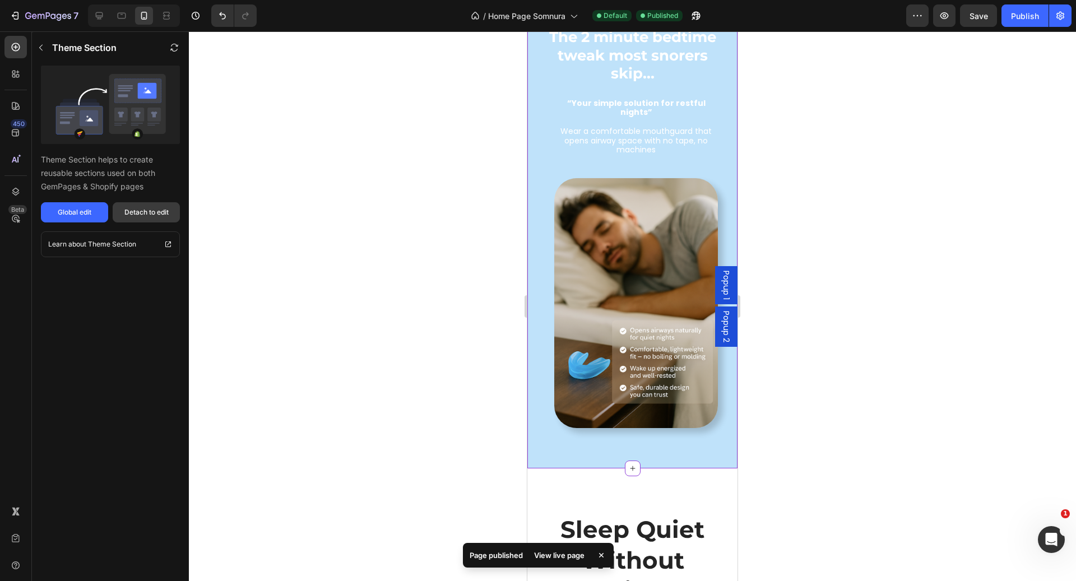
click at [141, 209] on div "Detach to edit" at bounding box center [146, 212] width 44 height 10
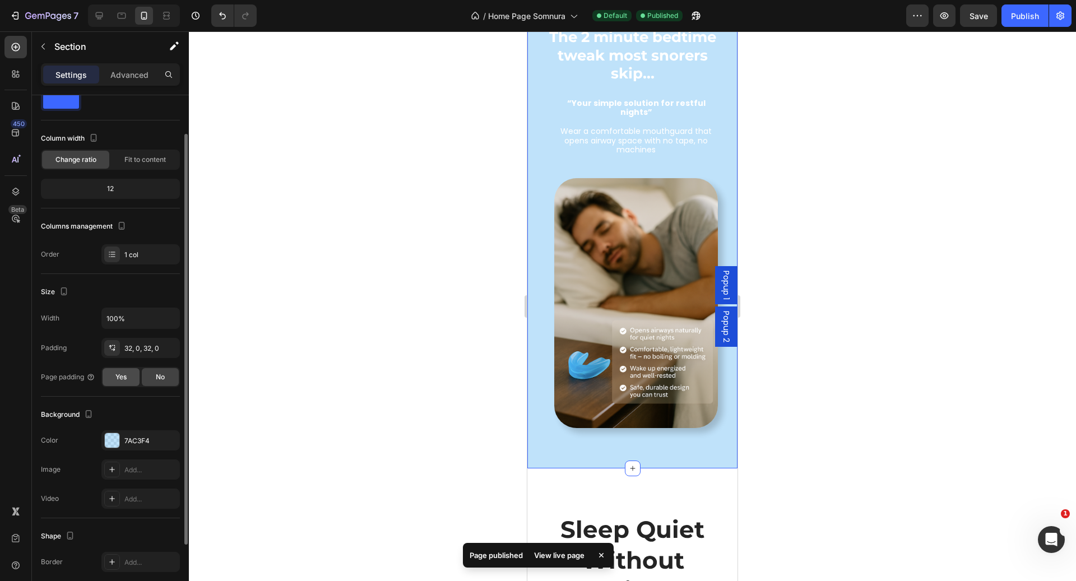
scroll to position [70, 0]
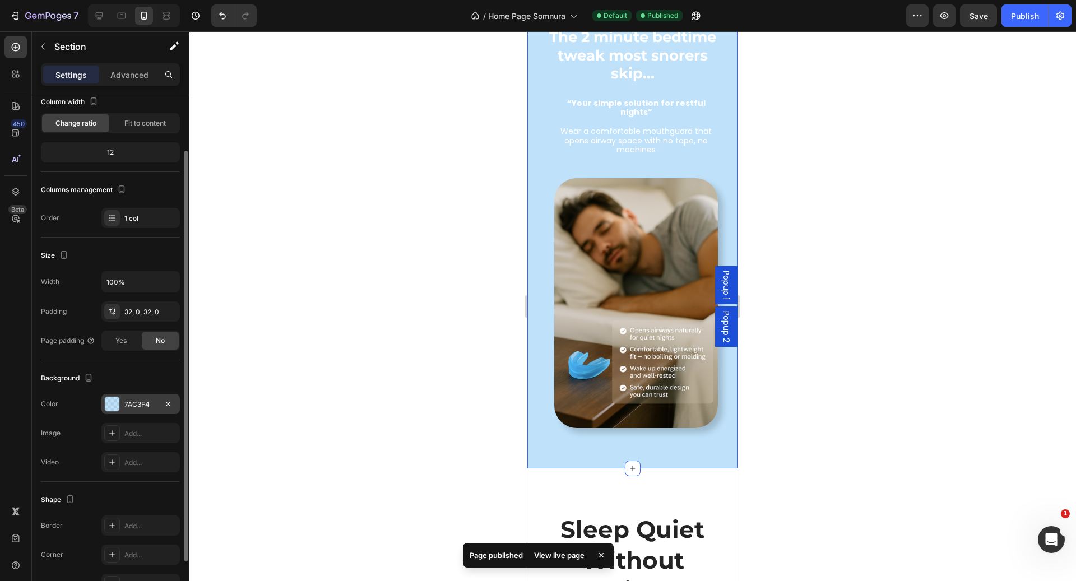
click at [138, 394] on div "7AC3F4" at bounding box center [140, 404] width 78 height 20
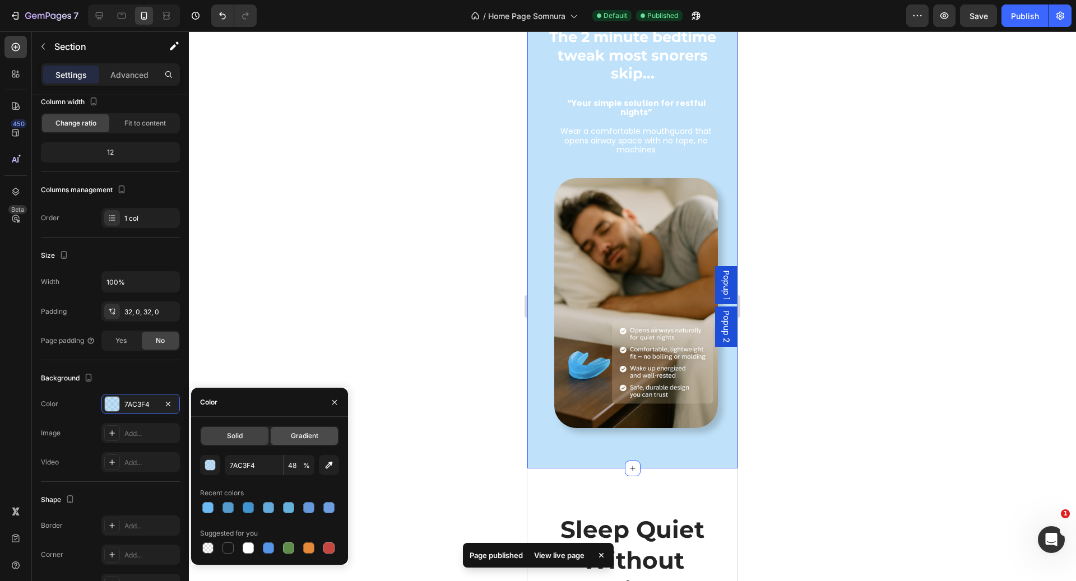
click at [300, 429] on div "Gradient" at bounding box center [304, 436] width 67 height 18
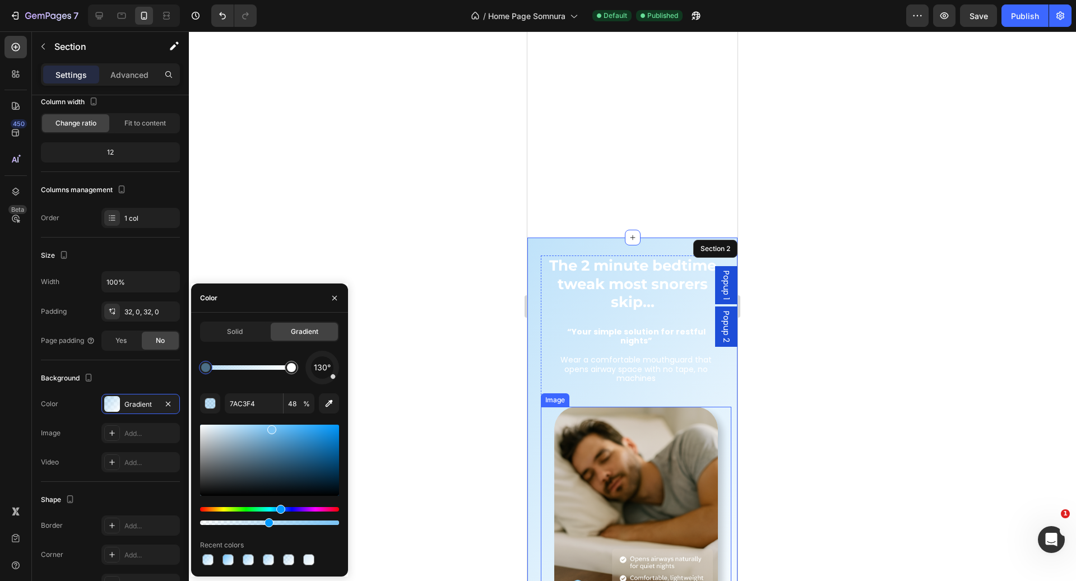
scroll to position [0, 0]
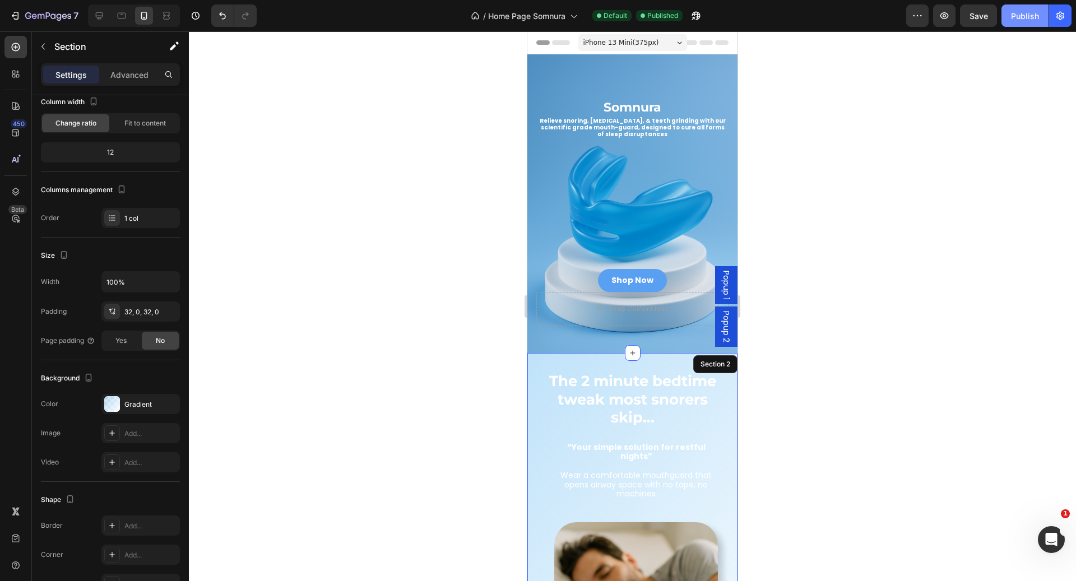
click at [1037, 20] on div "Publish" at bounding box center [1025, 16] width 28 height 12
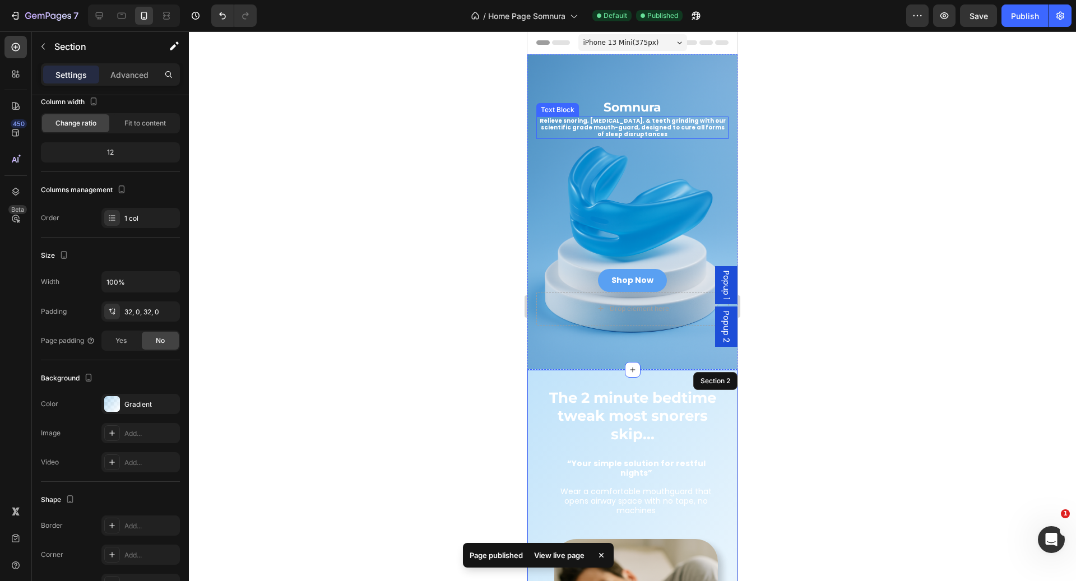
click at [662, 125] on p "Relieve snoring, [MEDICAL_DATA], & teeth grinding with our scientific grade mou…" at bounding box center [632, 128] width 190 height 20
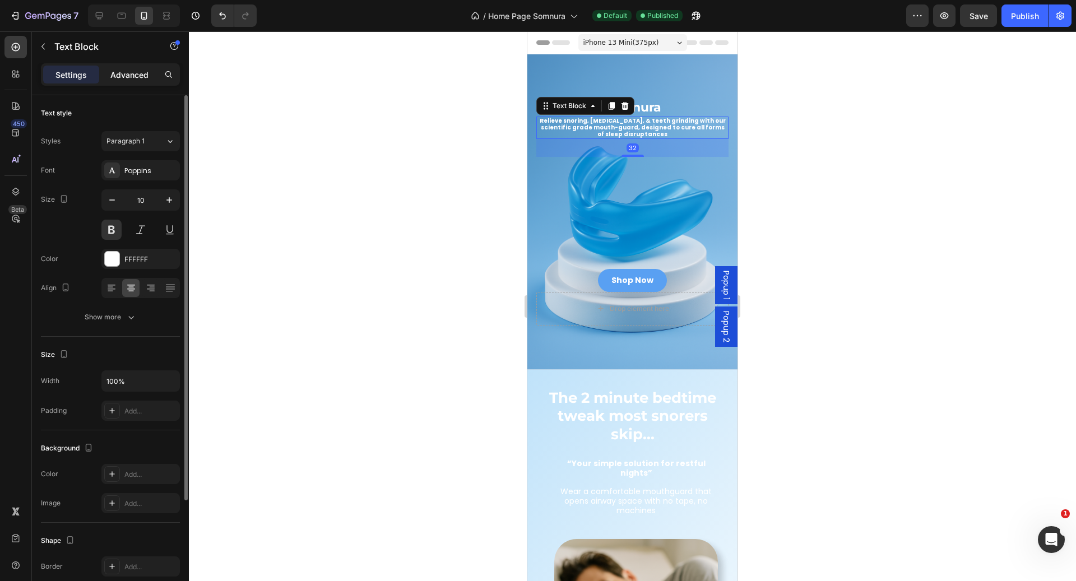
click at [135, 74] on p "Advanced" at bounding box center [129, 75] width 38 height 12
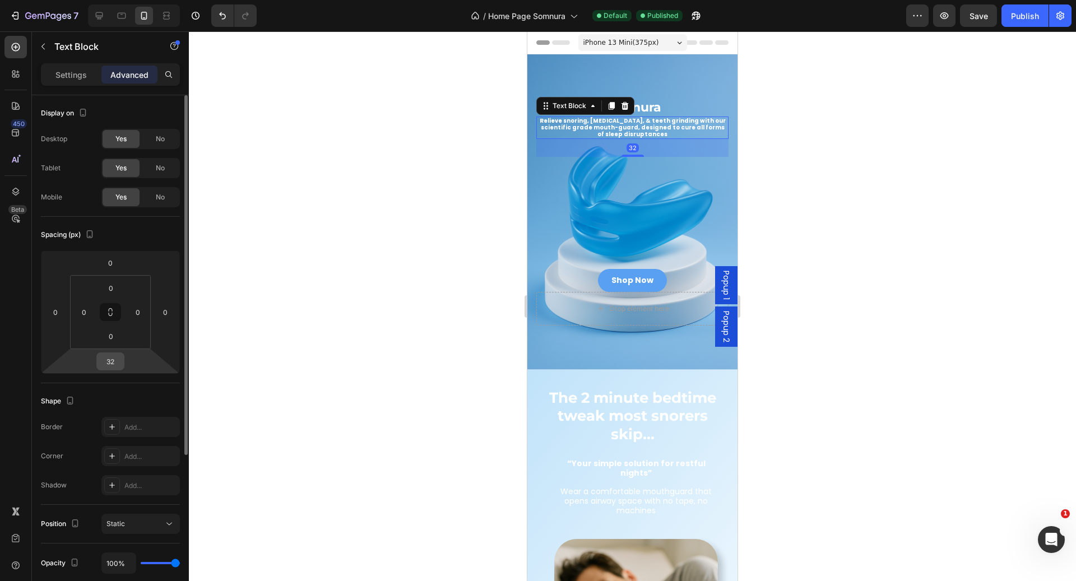
click at [122, 366] on div "32" at bounding box center [110, 361] width 28 height 18
click at [112, 364] on input "32" at bounding box center [110, 361] width 22 height 17
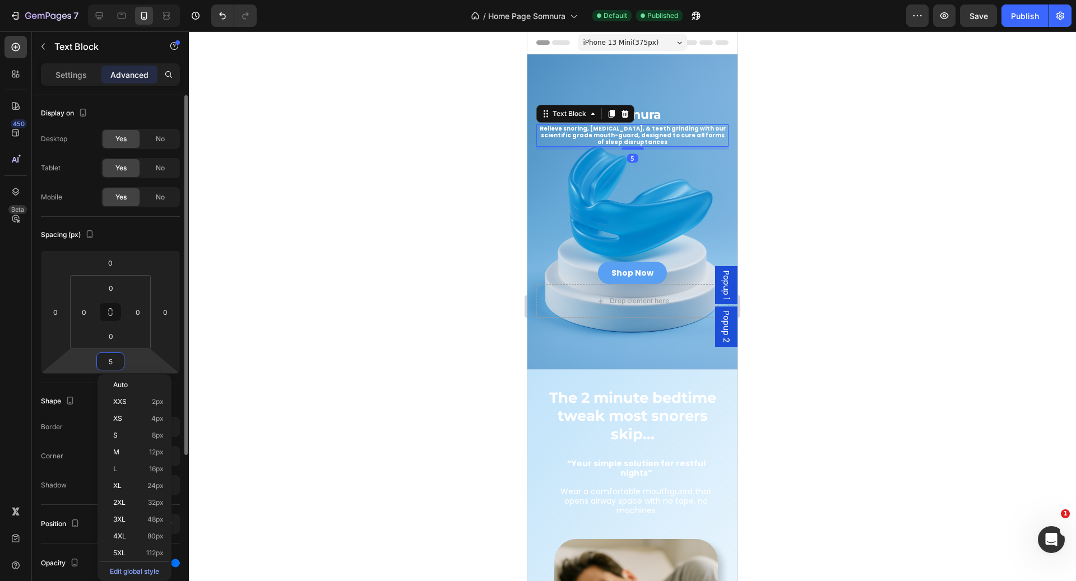
type input "50"
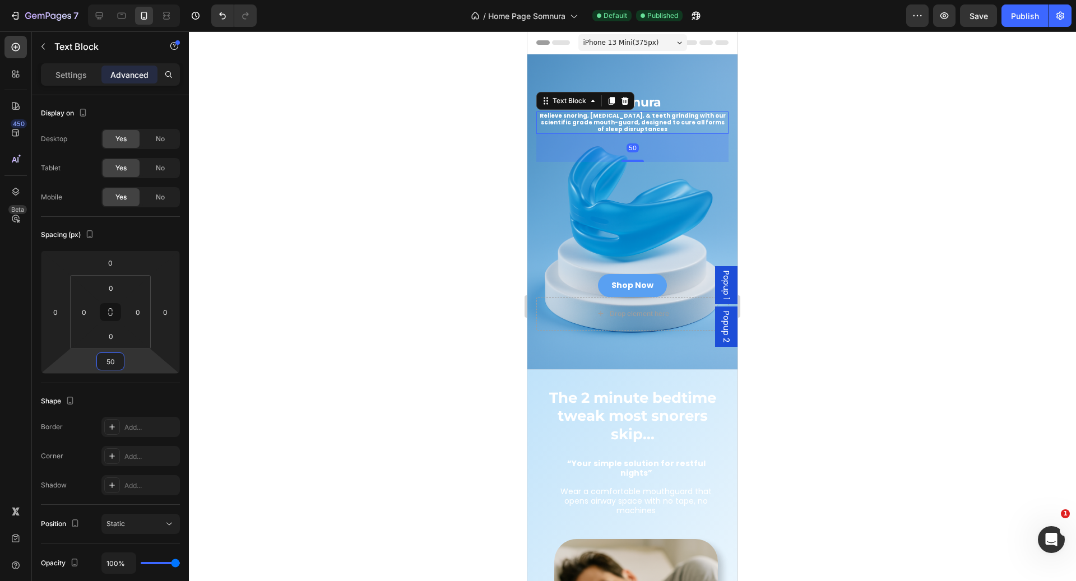
click at [961, 121] on div at bounding box center [632, 306] width 887 height 550
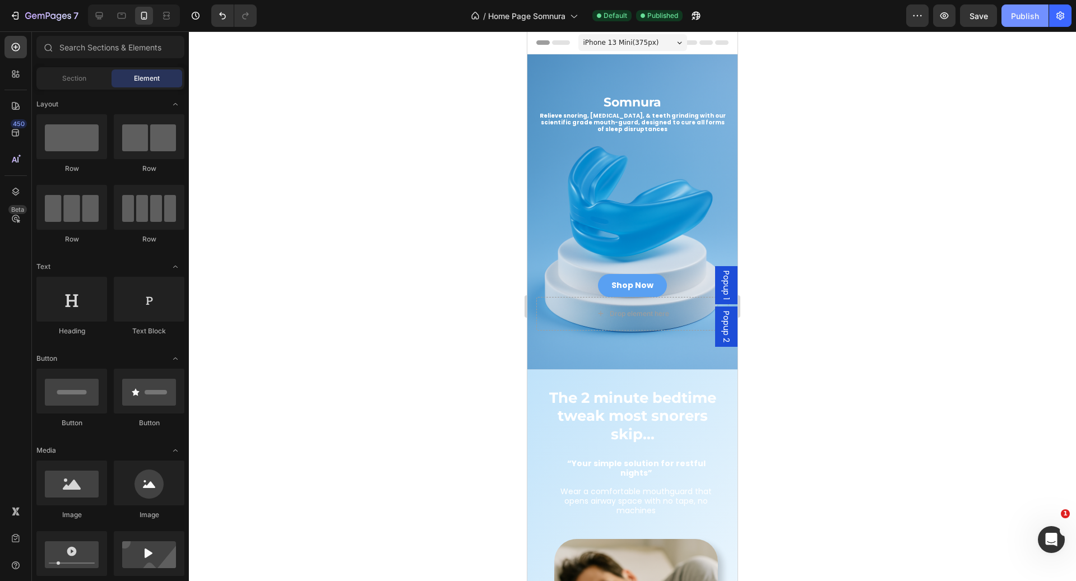
click at [1034, 17] on div "Publish" at bounding box center [1025, 16] width 28 height 12
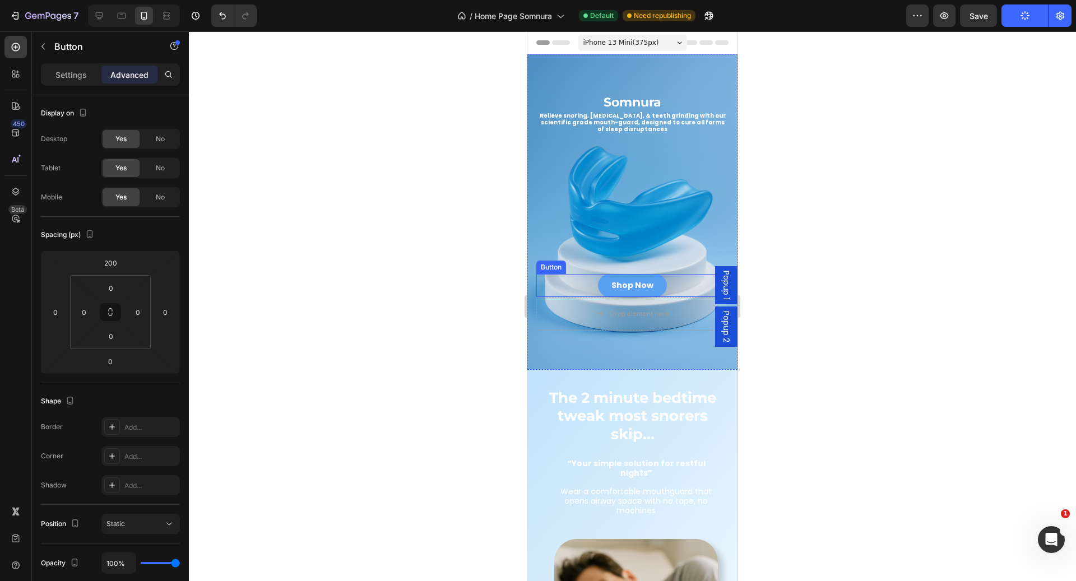
click at [670, 277] on div "Shop Now Button" at bounding box center [632, 285] width 192 height 23
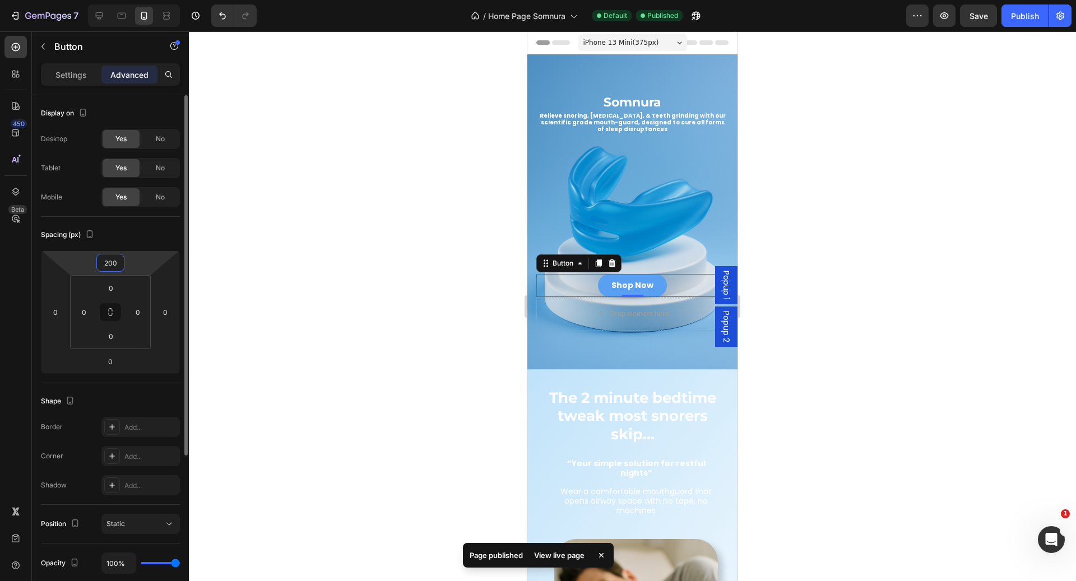
click at [118, 264] on input "200" at bounding box center [110, 262] width 22 height 17
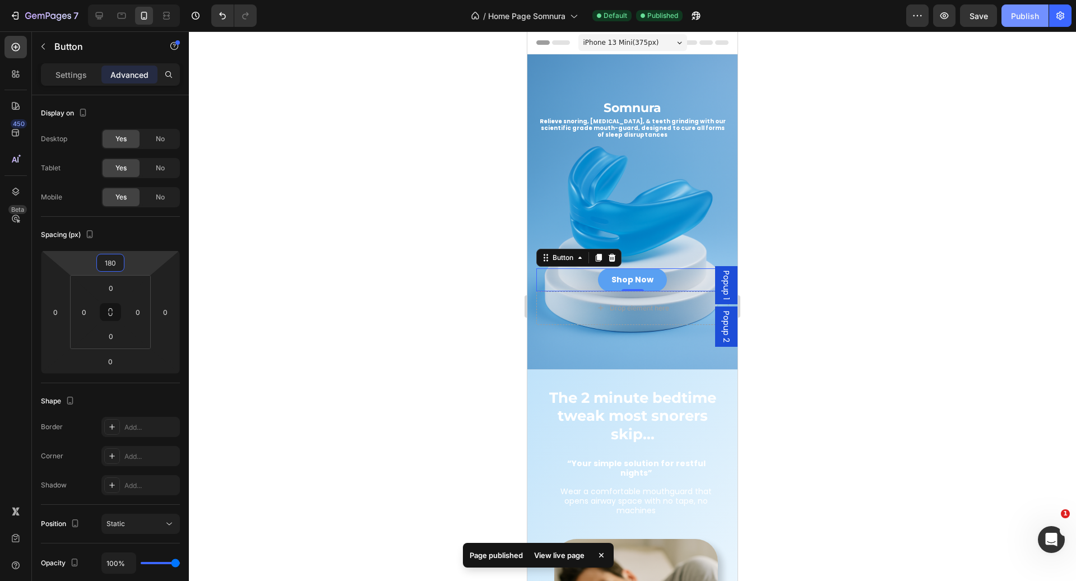
type input "180"
click at [1029, 19] on div "Publish" at bounding box center [1025, 16] width 28 height 12
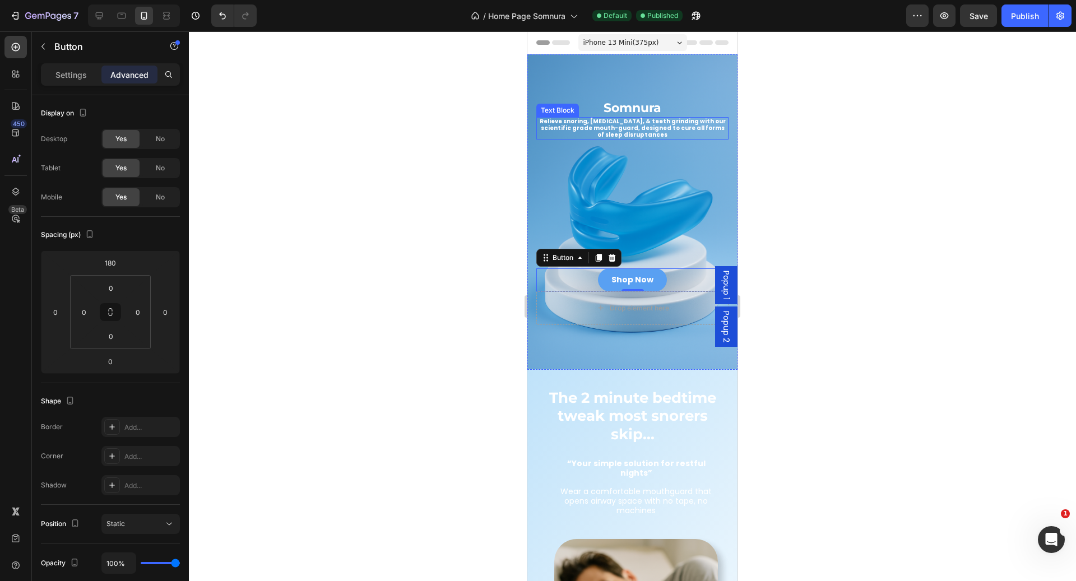
click at [673, 129] on p "Relieve snoring, [MEDICAL_DATA], & teeth grinding with our scientific grade mou…" at bounding box center [632, 128] width 190 height 20
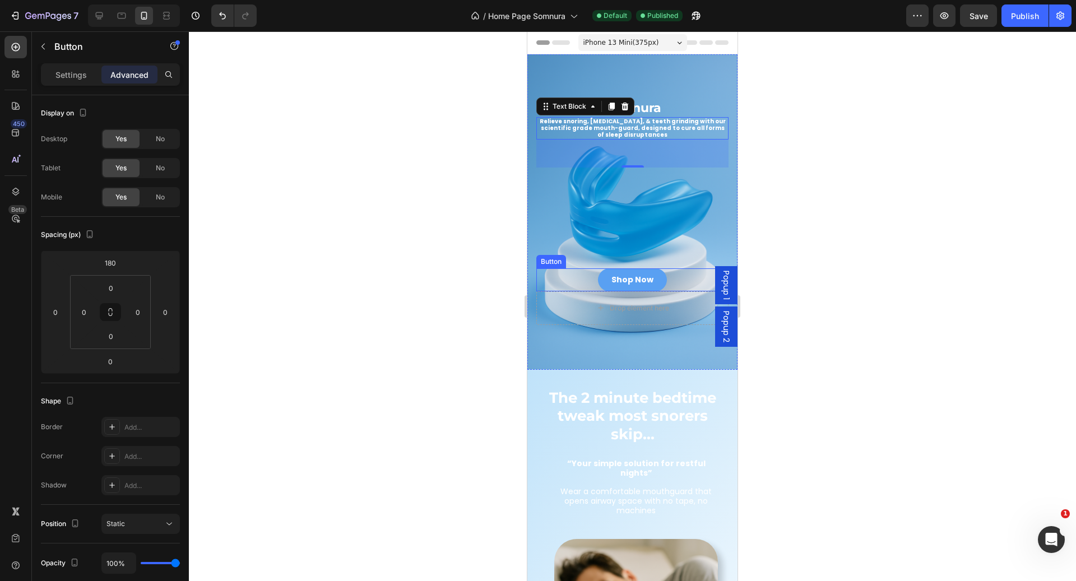
click at [681, 269] on div "Shop Now Button" at bounding box center [632, 279] width 192 height 23
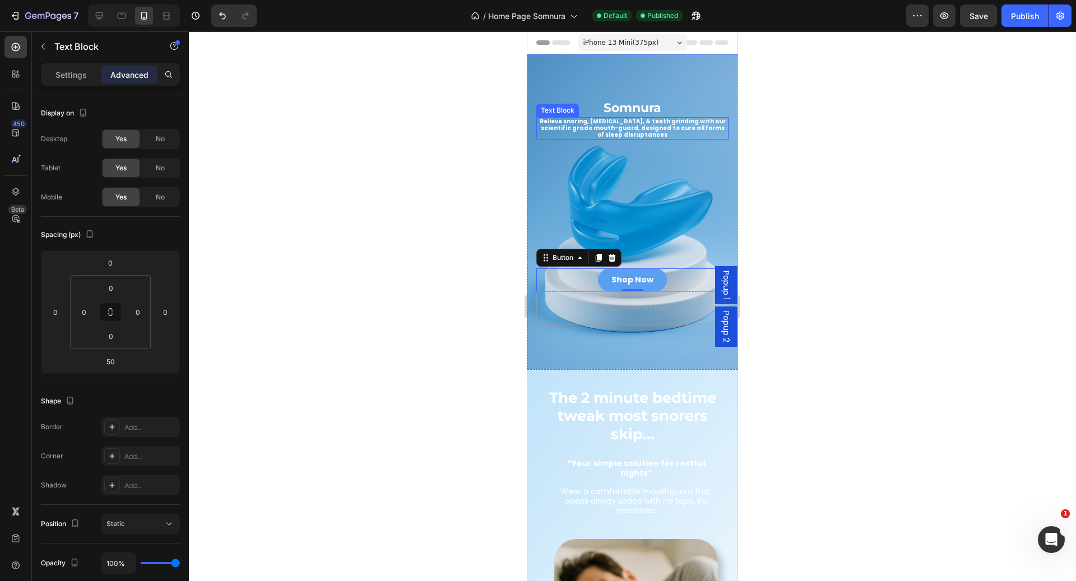
click at [664, 128] on p "Relieve snoring, [MEDICAL_DATA], & teeth grinding with our scientific grade mou…" at bounding box center [632, 128] width 190 height 20
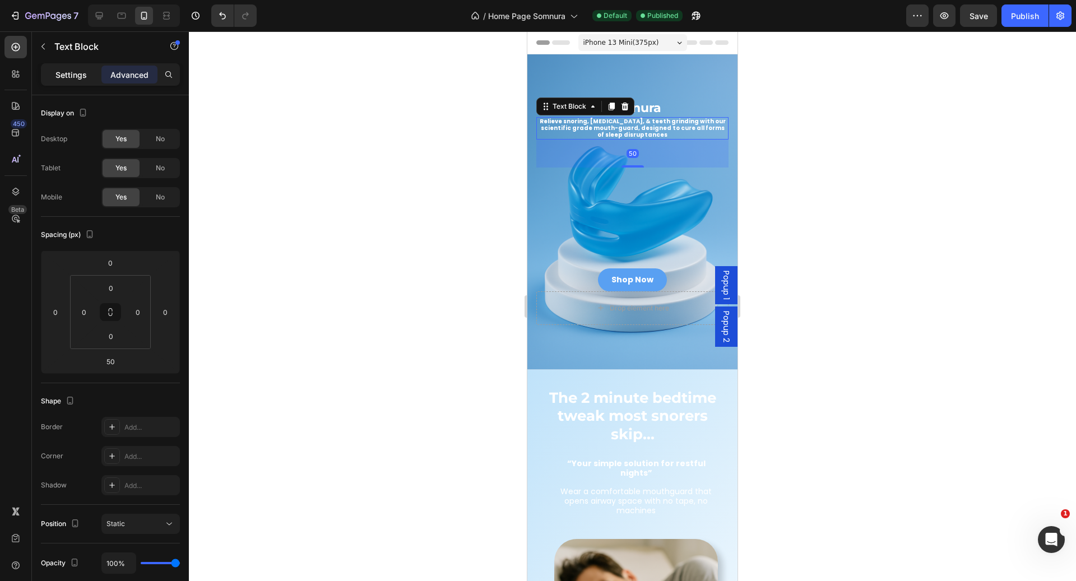
click at [88, 69] on div "Settings" at bounding box center [71, 75] width 56 height 18
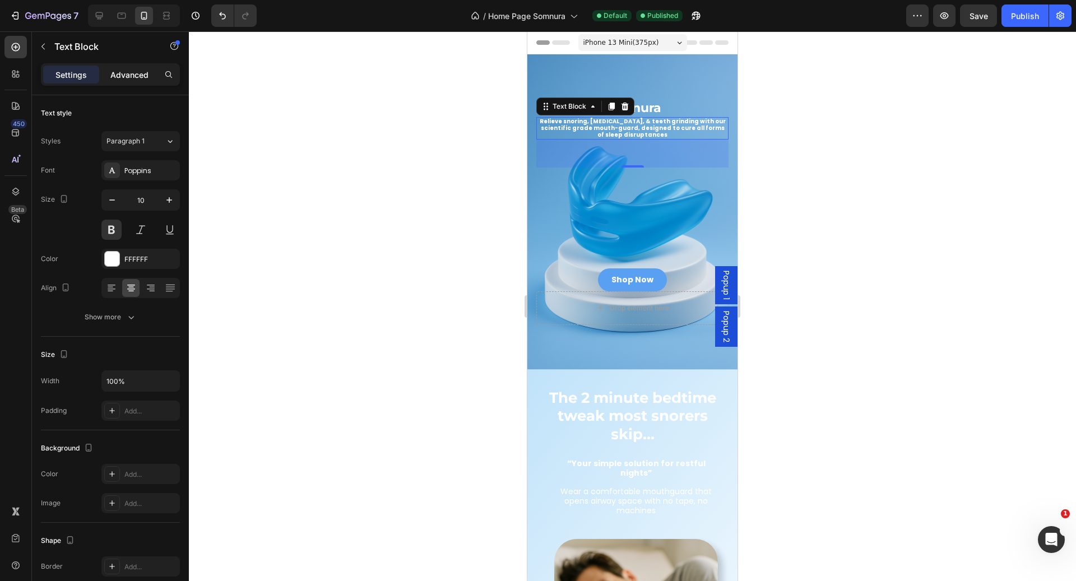
click at [131, 71] on p "Advanced" at bounding box center [129, 75] width 38 height 12
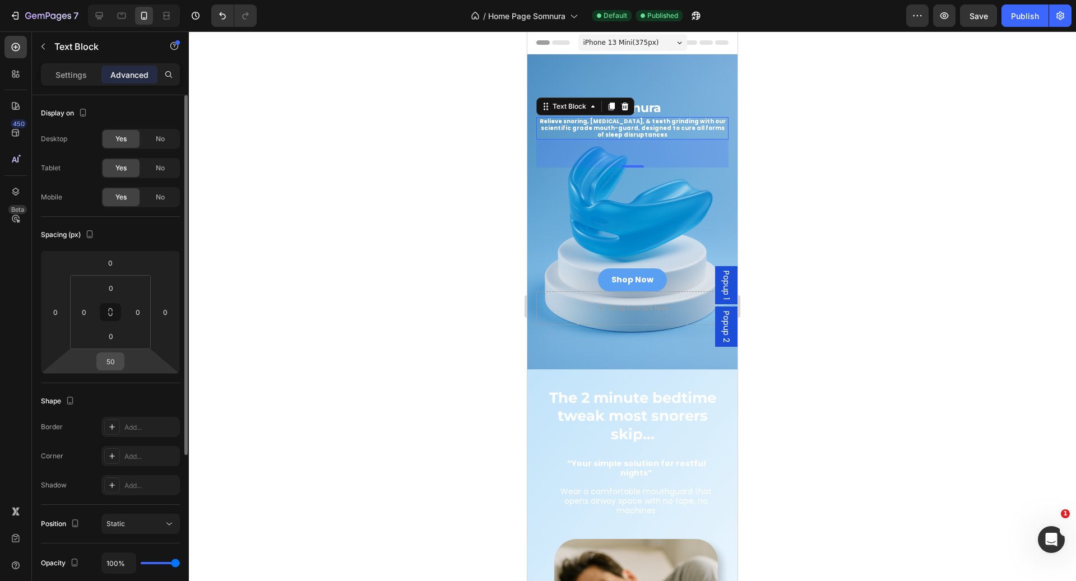
click at [113, 360] on input "50" at bounding box center [110, 361] width 22 height 17
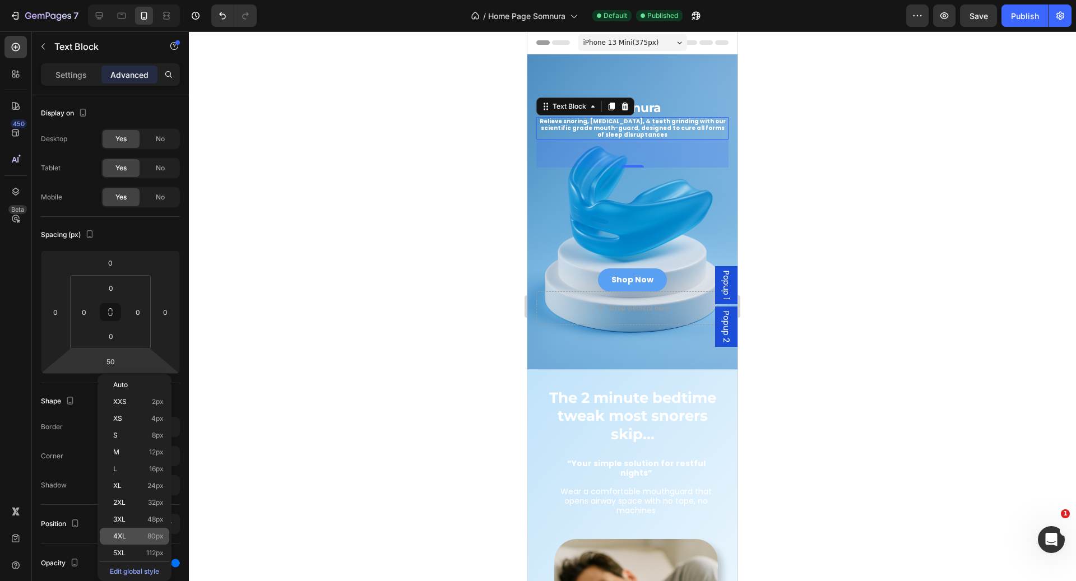
click at [164, 533] on div "4XL 80px" at bounding box center [134, 536] width 69 height 17
type input "80"
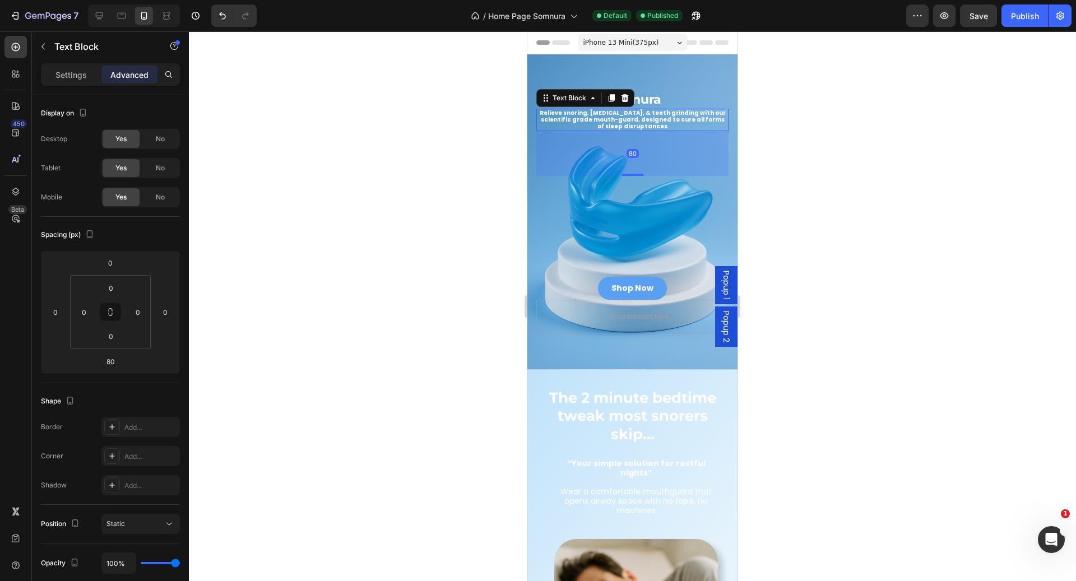
click at [935, 216] on div at bounding box center [632, 306] width 887 height 550
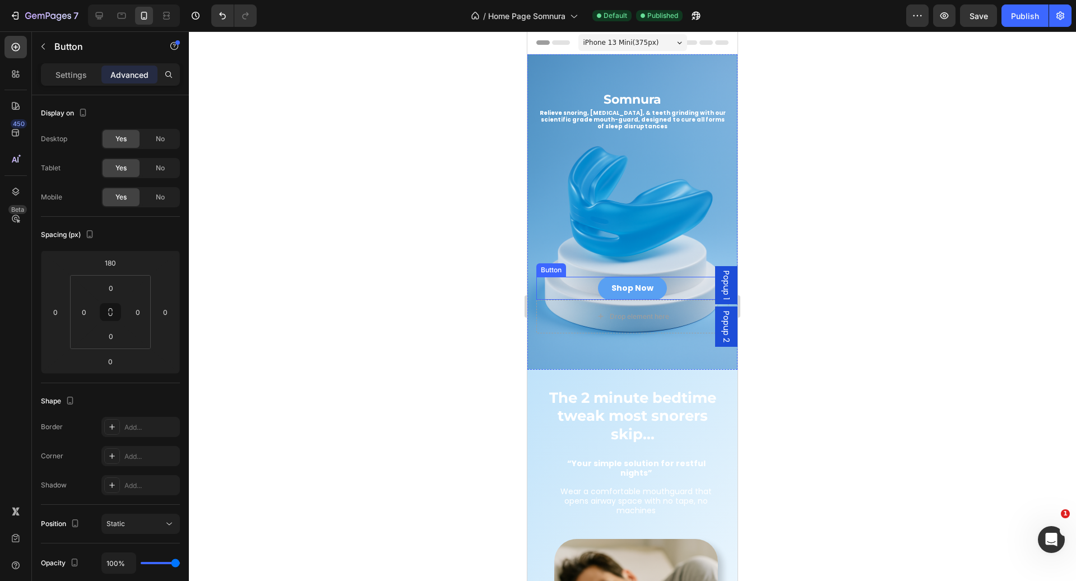
click at [669, 277] on div "Shop Now Button" at bounding box center [632, 288] width 192 height 23
click at [644, 39] on span "iPhone 13 Mini ( 375 px)" at bounding box center [621, 42] width 76 height 11
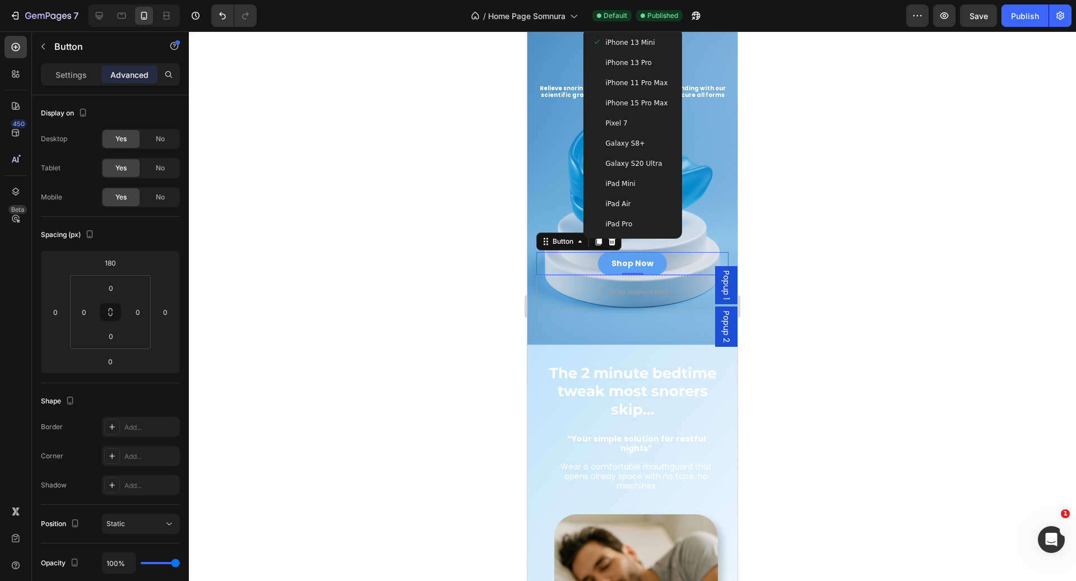
scroll to position [28, 0]
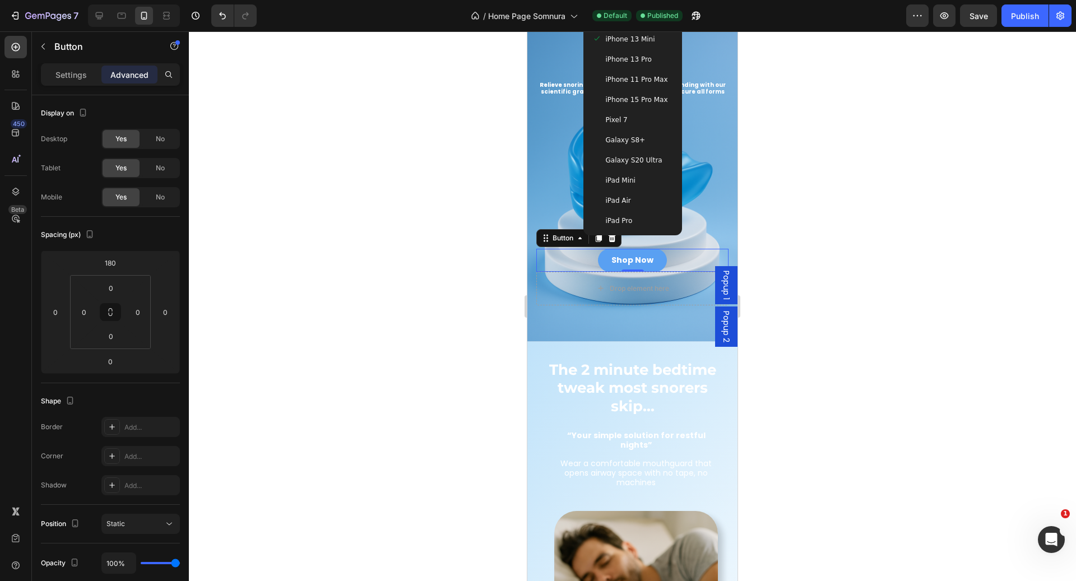
click at [656, 101] on span "iPhone 15 Pro Max" at bounding box center [637, 99] width 62 height 11
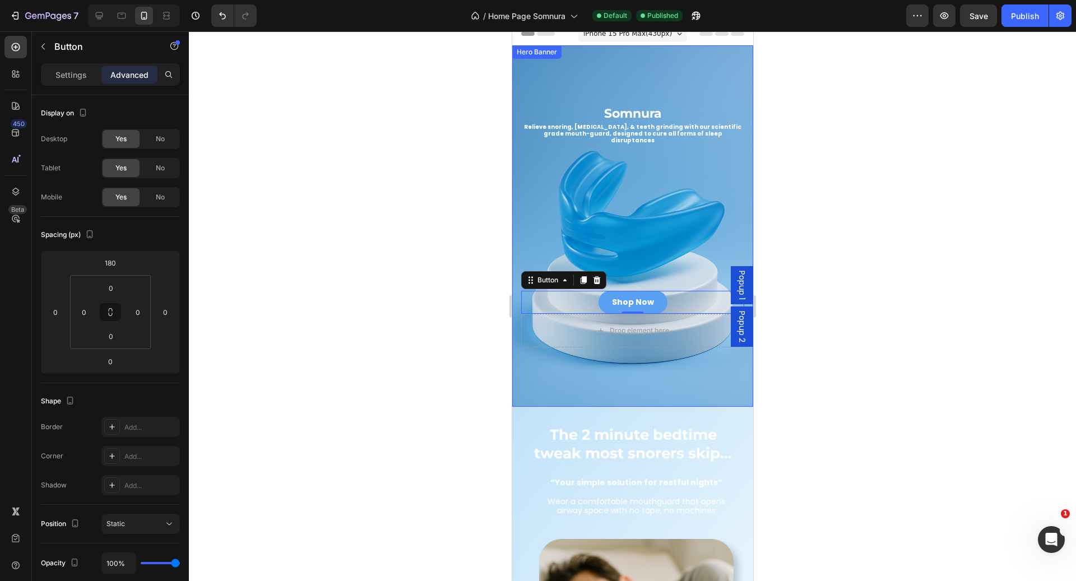
scroll to position [1, 0]
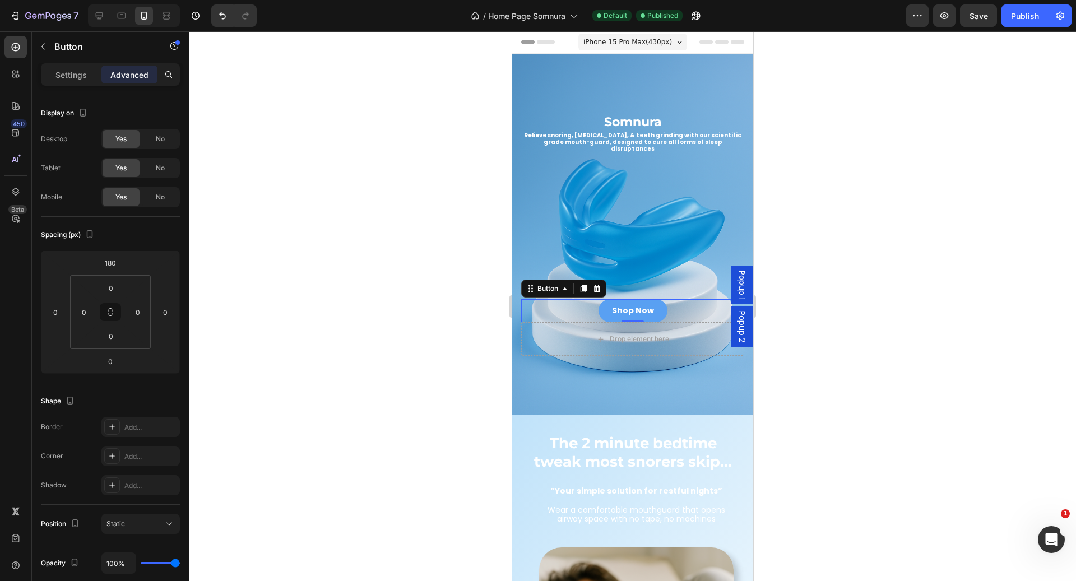
click at [664, 299] on div "Shop Now Button 0" at bounding box center [631, 310] width 223 height 23
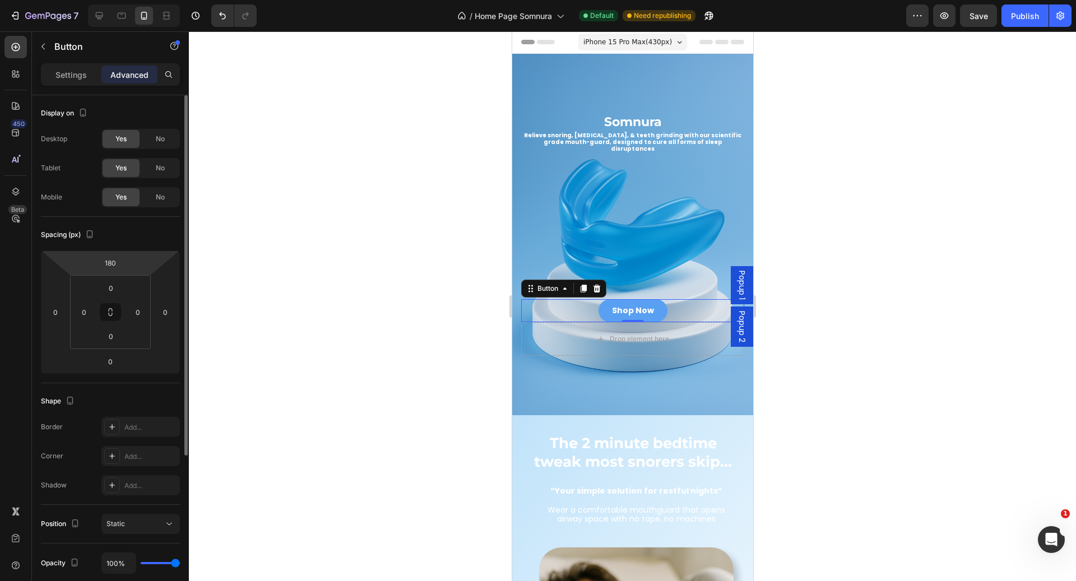
click at [126, 0] on html "7 Version history / Home Page Somnura Default Need republishing Preview Save Pu…" at bounding box center [538, 0] width 1076 height 0
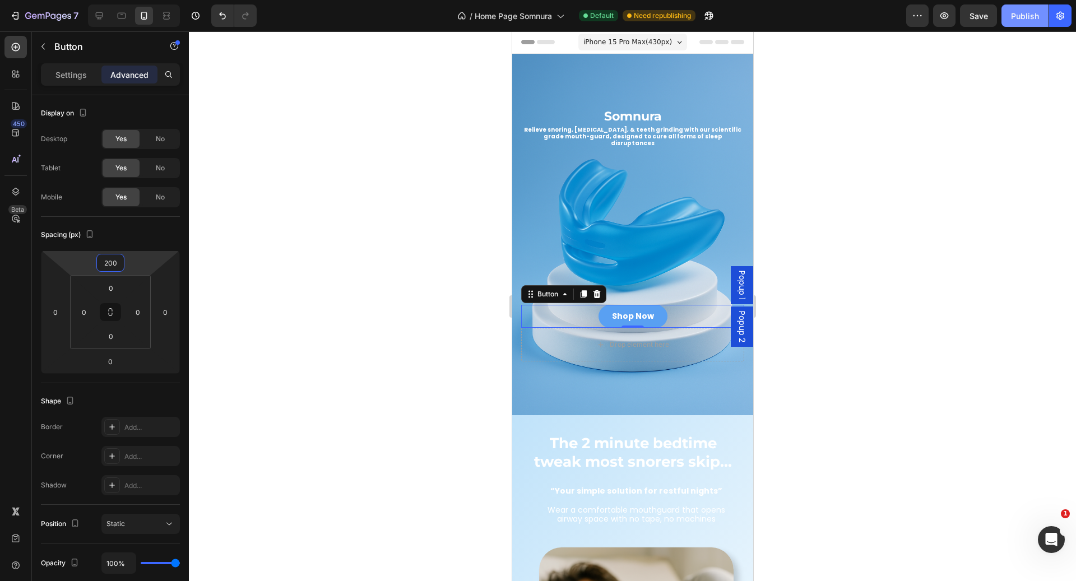
type input "200"
click at [1034, 21] on div "Publish" at bounding box center [1025, 16] width 28 height 12
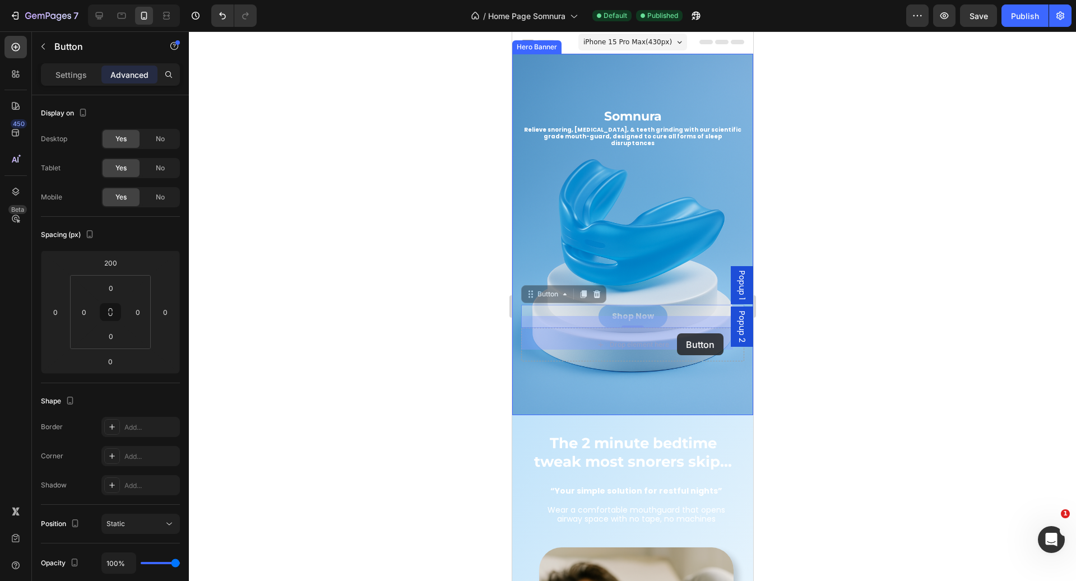
drag, startPoint x: 676, startPoint y: 304, endPoint x: 676, endPoint y: 333, distance: 29.1
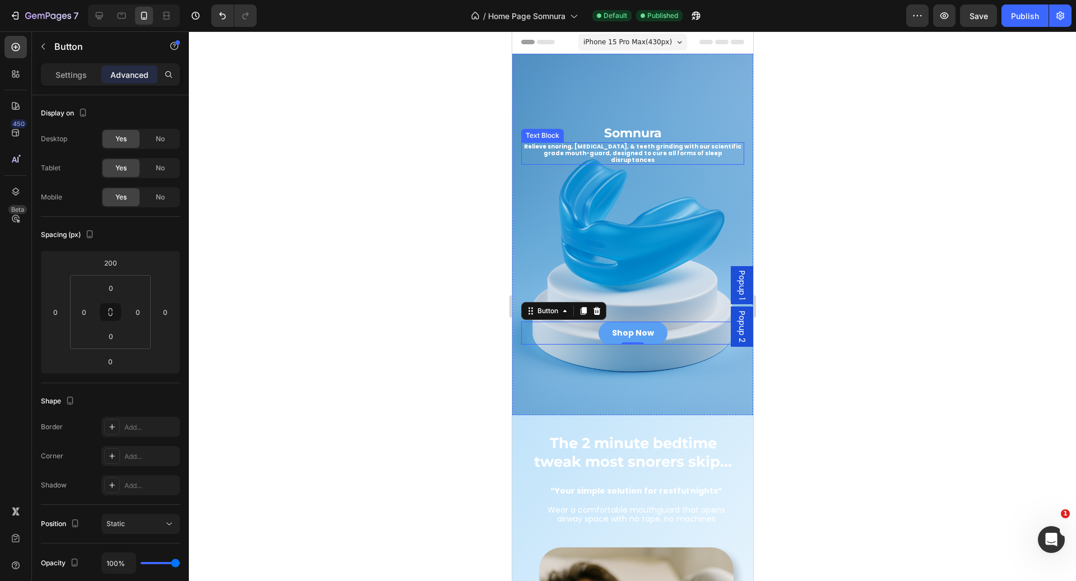
click at [715, 147] on p "Relieve snoring, [MEDICAL_DATA], & teeth grinding with our scientific grade mou…" at bounding box center [632, 153] width 221 height 20
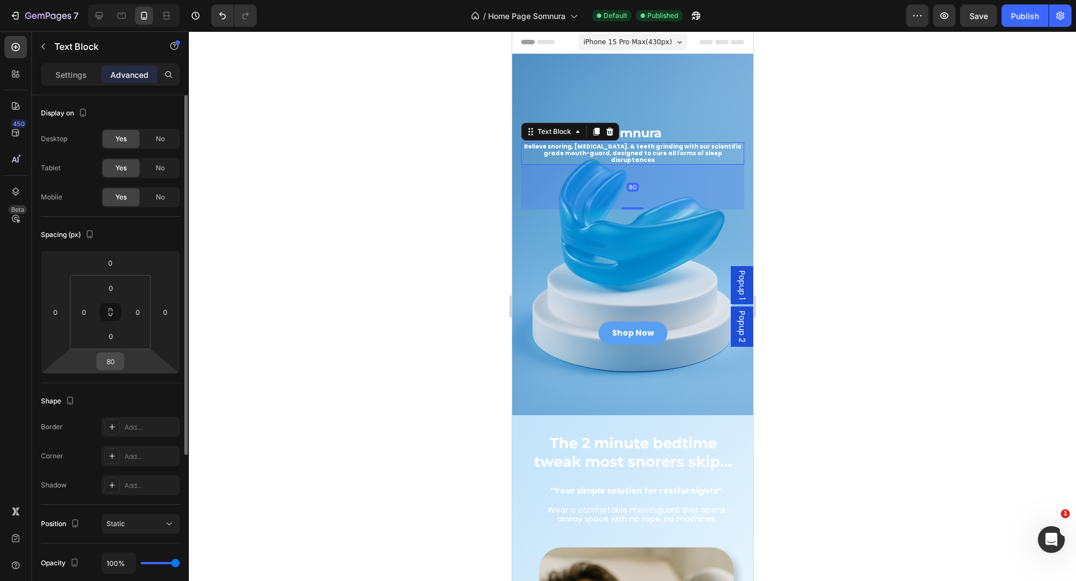
click at [117, 366] on input "80" at bounding box center [110, 361] width 22 height 17
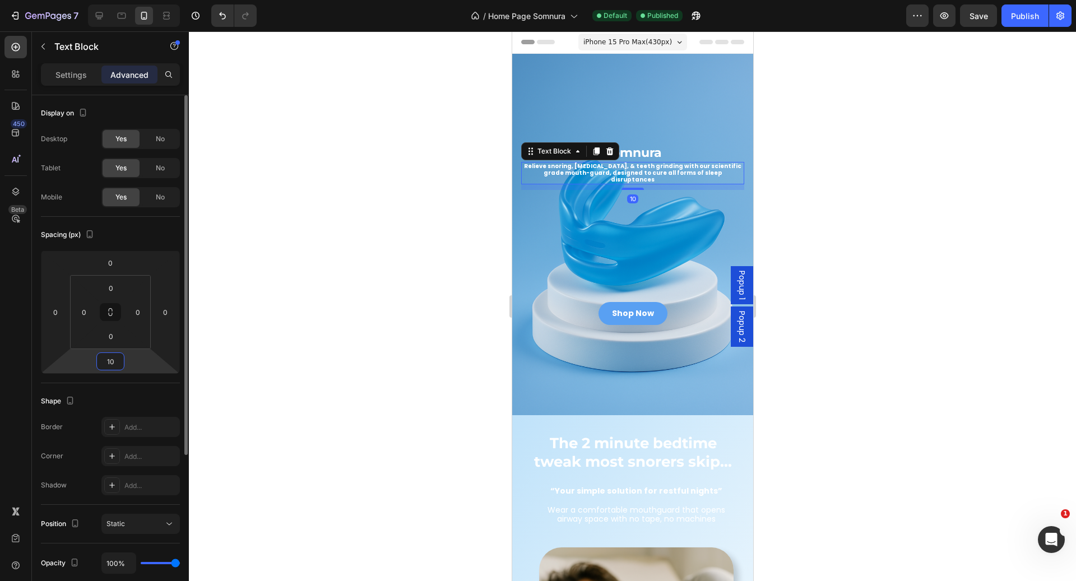
type input "1"
type input "200"
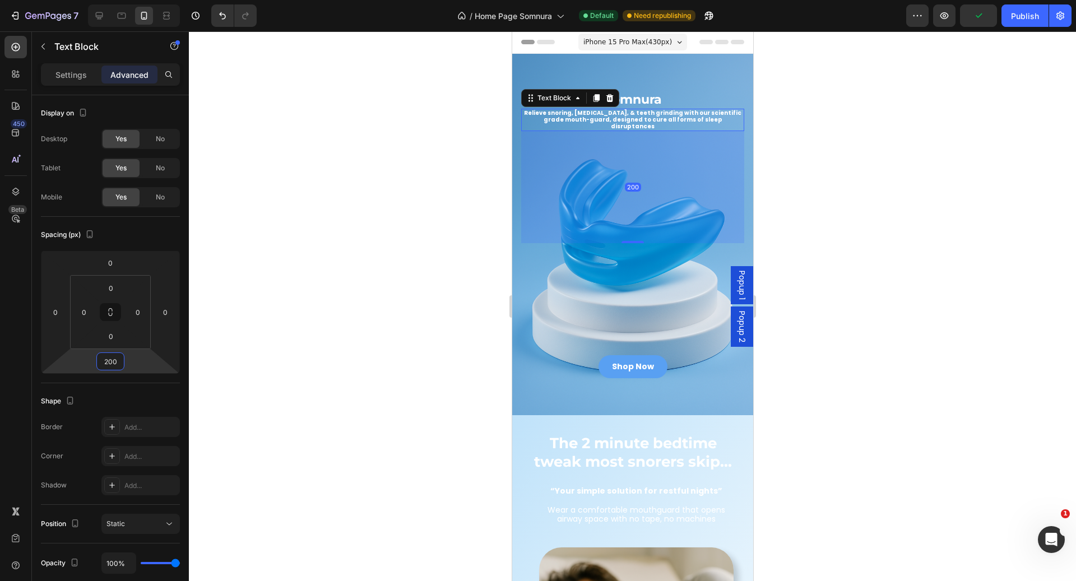
click at [878, 362] on div at bounding box center [632, 306] width 887 height 550
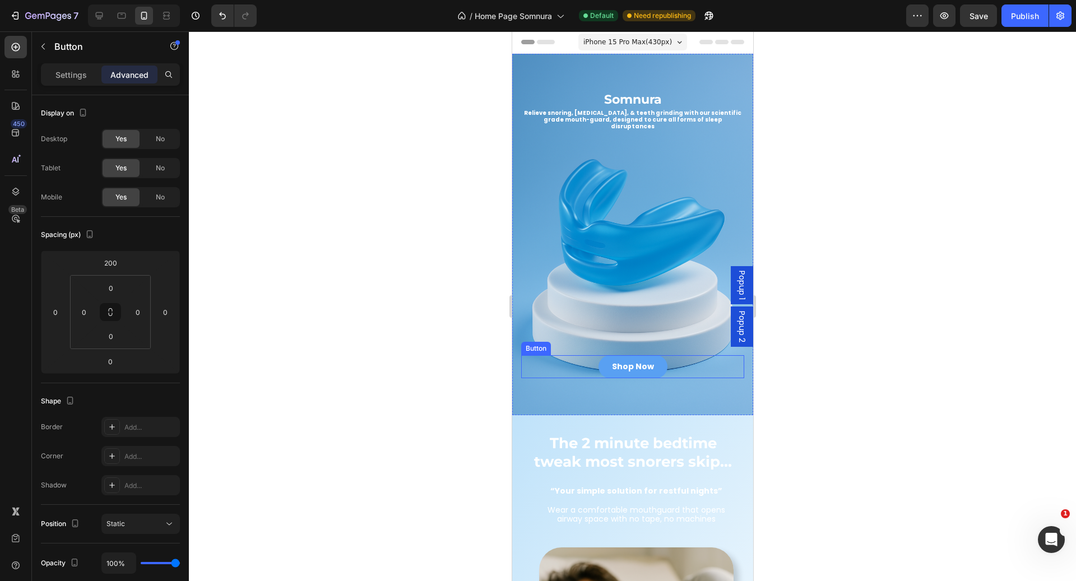
click at [669, 355] on div "Shop Now Button" at bounding box center [631, 366] width 223 height 23
click at [580, 341] on icon at bounding box center [583, 345] width 6 height 8
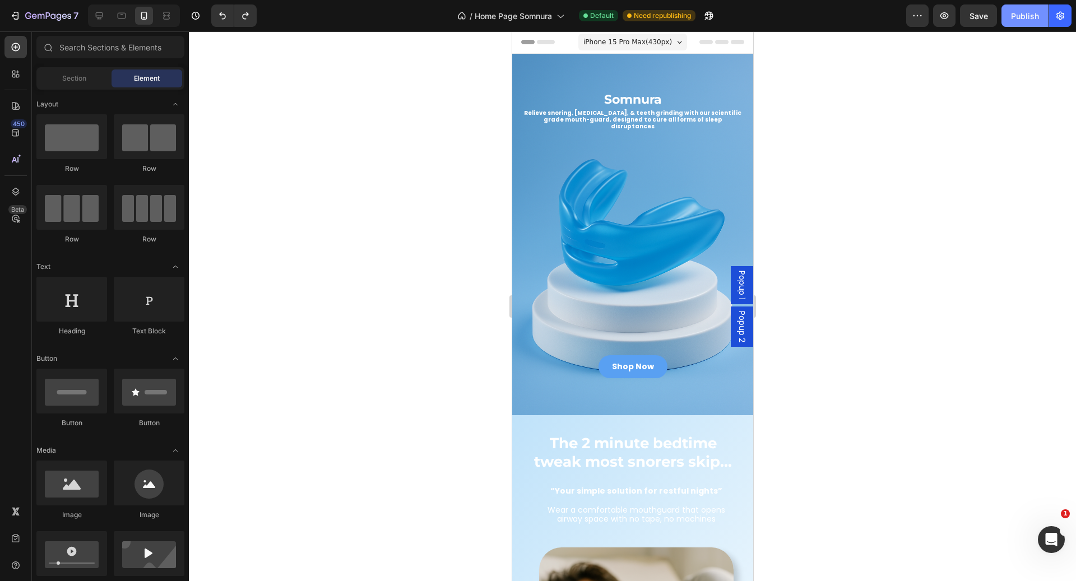
click at [1039, 16] on button "Publish" at bounding box center [1024, 15] width 47 height 22
click at [633, 43] on span "iPhone 15 Pro Max ( 430 px)" at bounding box center [627, 41] width 89 height 11
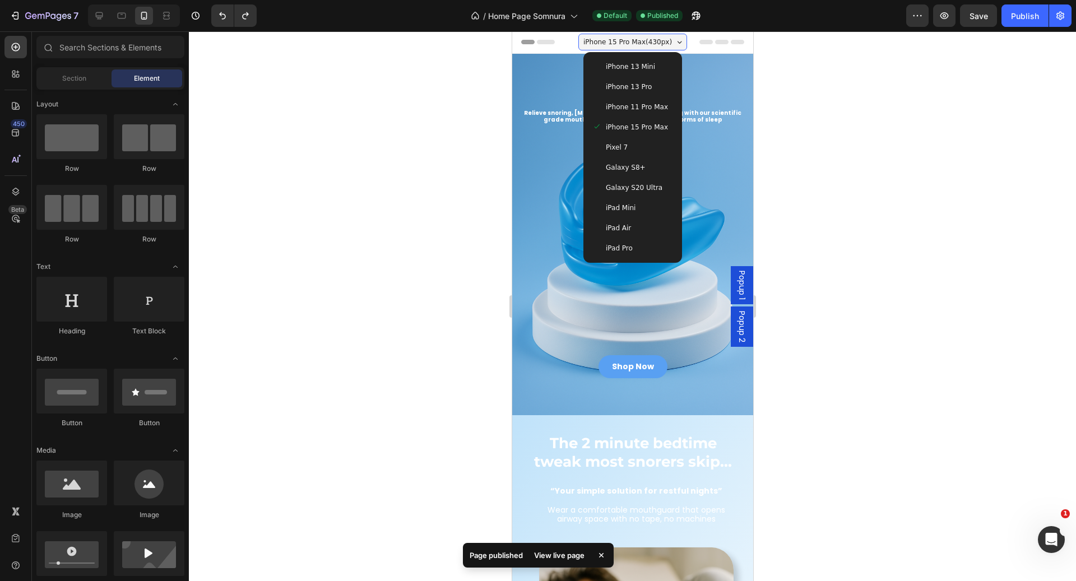
click at [866, 103] on div at bounding box center [632, 306] width 887 height 550
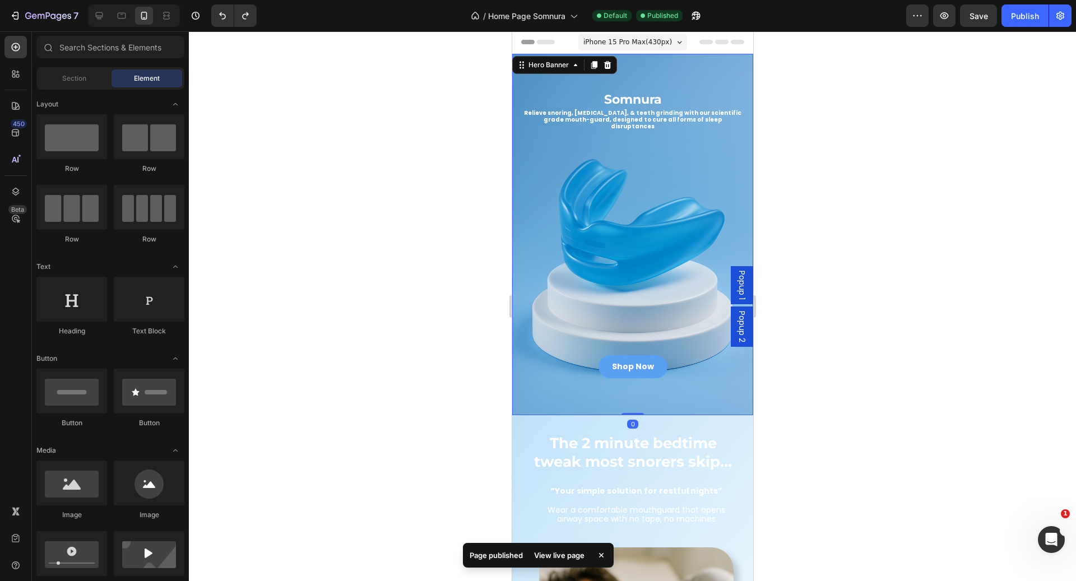
click at [686, 341] on div "Shop Now Button" at bounding box center [631, 310] width 223 height 135
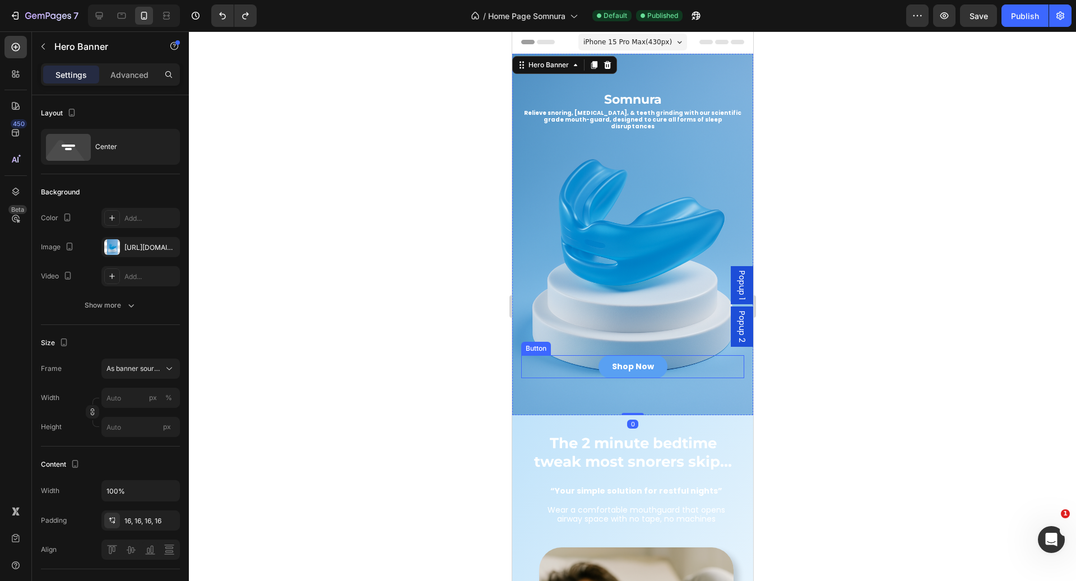
click at [681, 355] on div "Shop Now Button" at bounding box center [631, 366] width 223 height 23
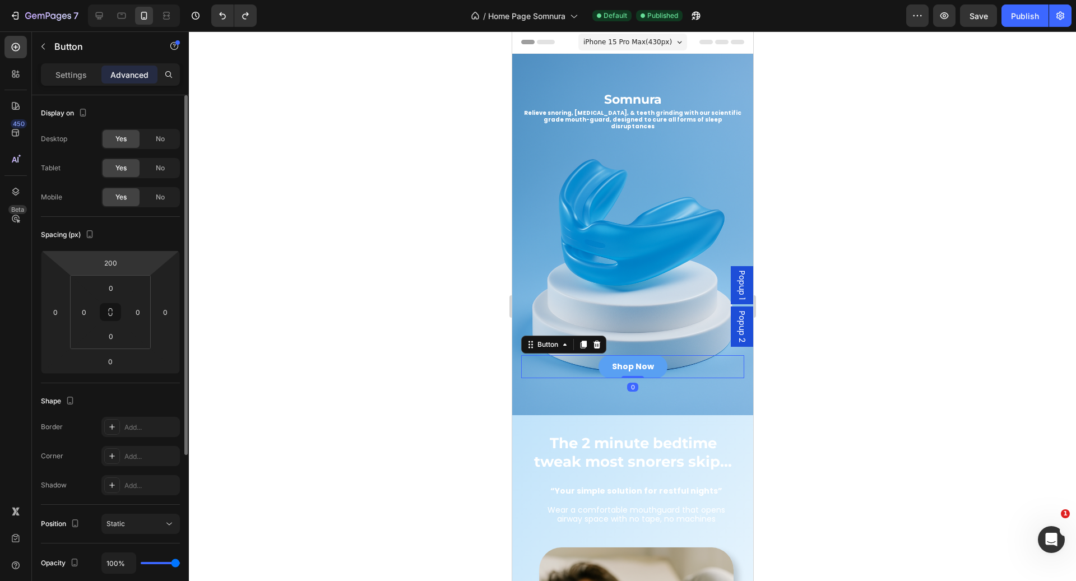
click at [131, 0] on html "7 Version history / Home Page Somnura Default Published Preview Save Publish 45…" at bounding box center [538, 0] width 1076 height 0
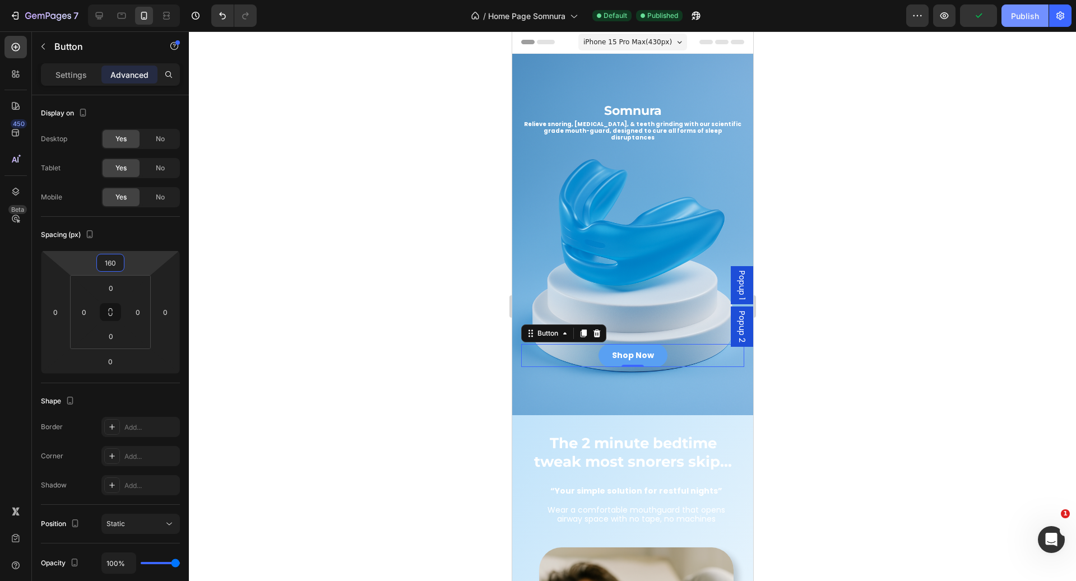
click at [1042, 20] on button "Publish" at bounding box center [1024, 15] width 47 height 22
click at [125, 0] on html "7 Version history / Home Page Somnura Default Published Preview Save Publish 45…" at bounding box center [538, 0] width 1076 height 0
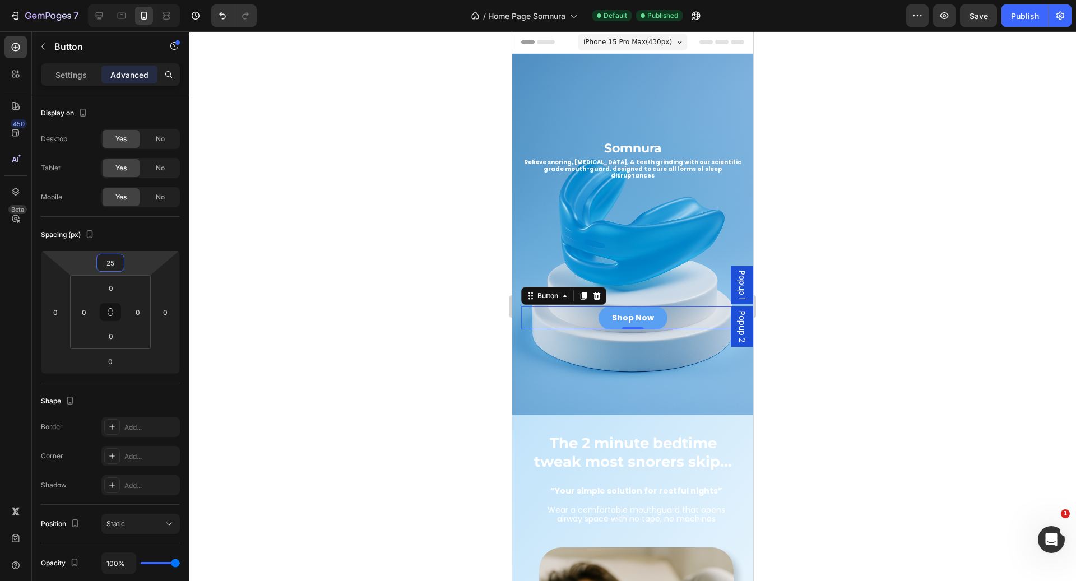
type input "250"
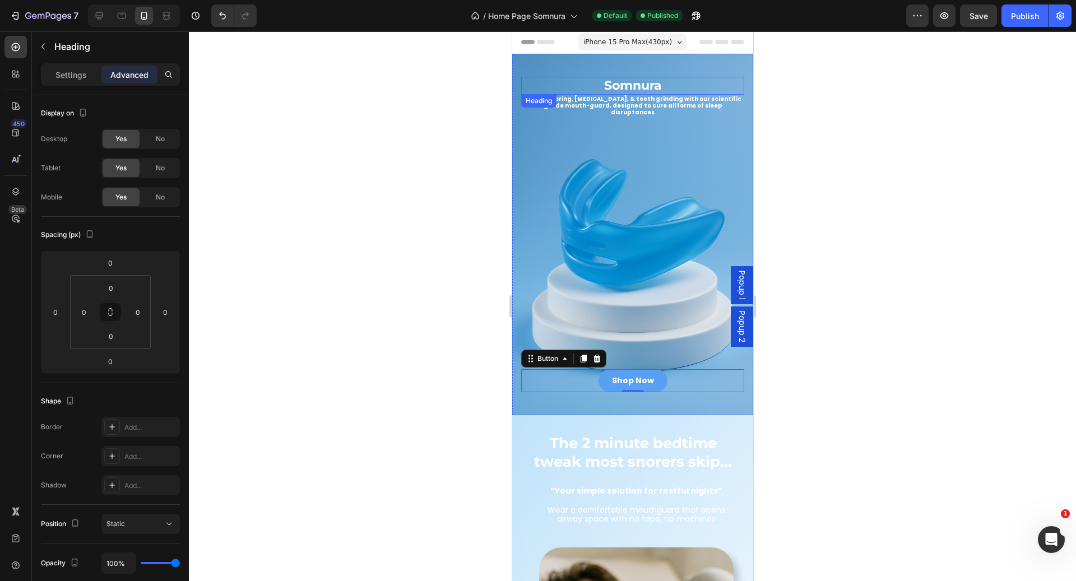
click at [688, 82] on h2 "Somnura" at bounding box center [631, 86] width 223 height 18
click at [682, 103] on p "Relieve snoring, [MEDICAL_DATA], & teeth grinding with our scientific grade mou…" at bounding box center [632, 106] width 221 height 20
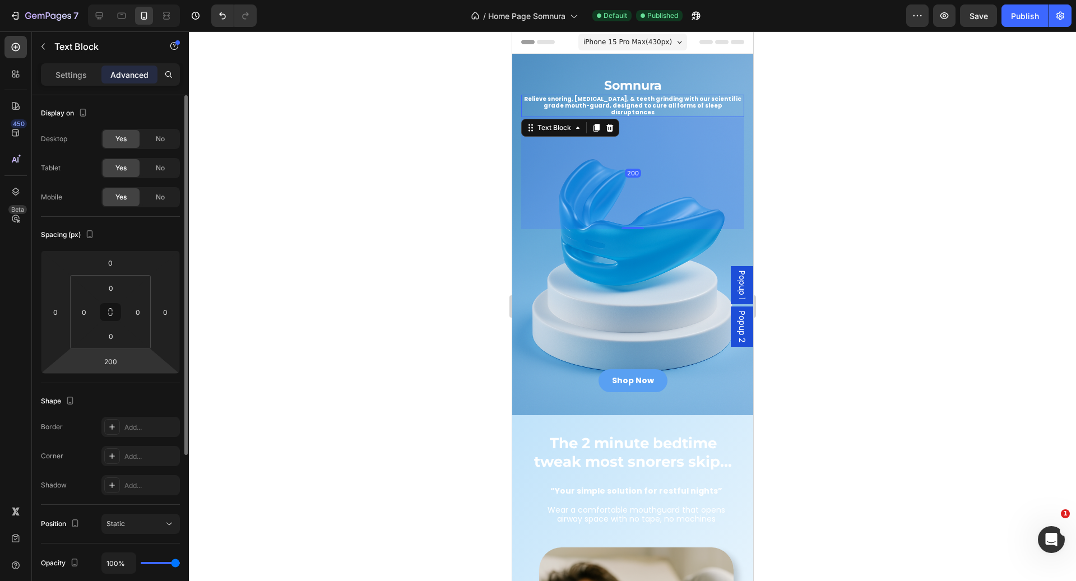
click at [108, 0] on html "7 Version history / Home Page Somnura Default Published Preview Save Publish 45…" at bounding box center [538, 0] width 1076 height 0
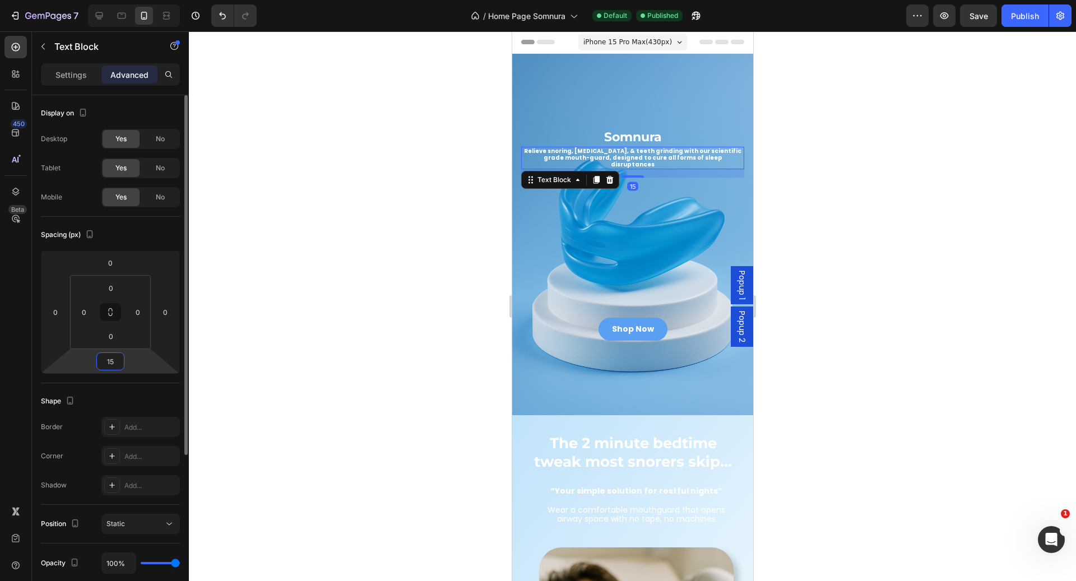
type input "150"
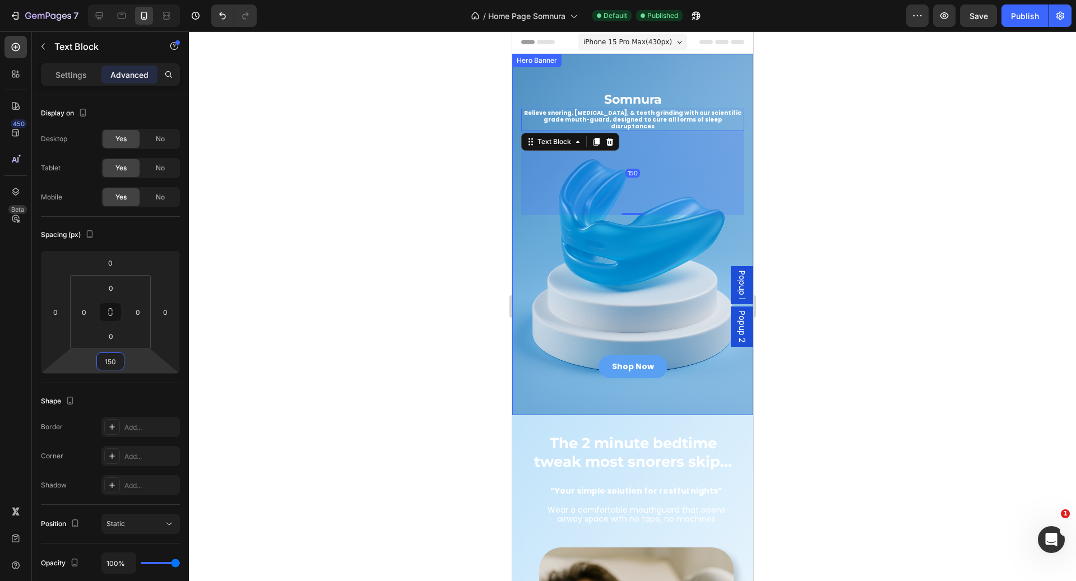
click at [670, 355] on div "Shop Now Button" at bounding box center [631, 366] width 223 height 23
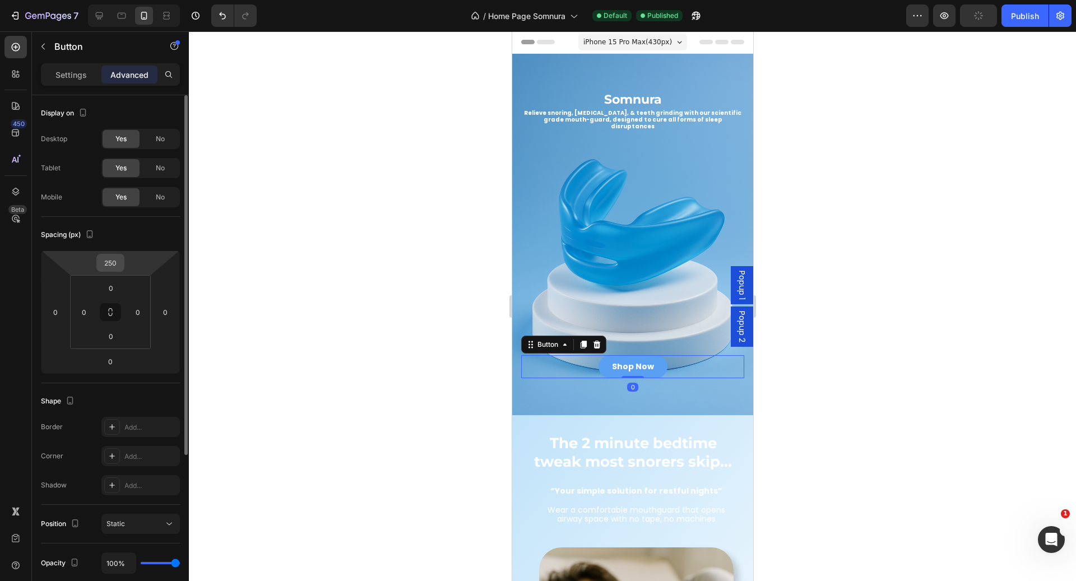
click at [117, 258] on input "250" at bounding box center [110, 262] width 22 height 17
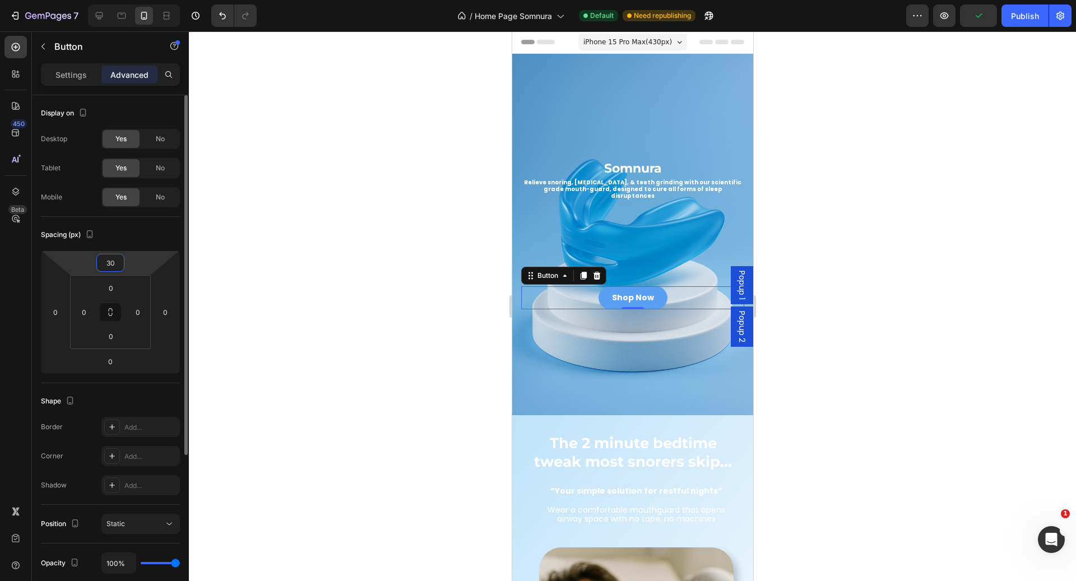
type input "300"
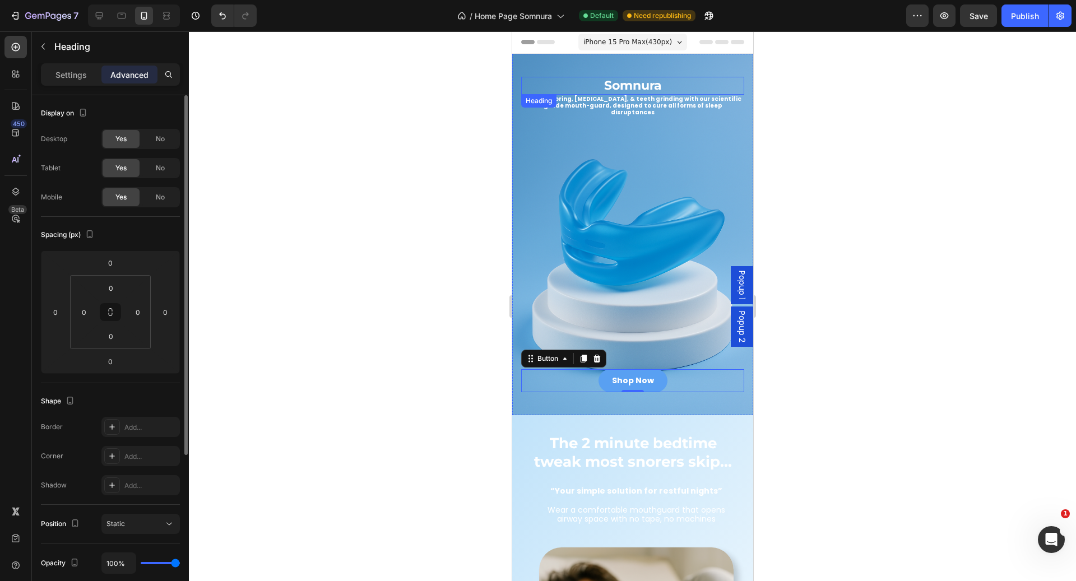
click at [686, 77] on h2 "Somnura" at bounding box center [631, 86] width 223 height 18
click at [686, 95] on div "Relieve snoring, [MEDICAL_DATA], & teeth grinding with our scientific grade mou…" at bounding box center [631, 106] width 223 height 22
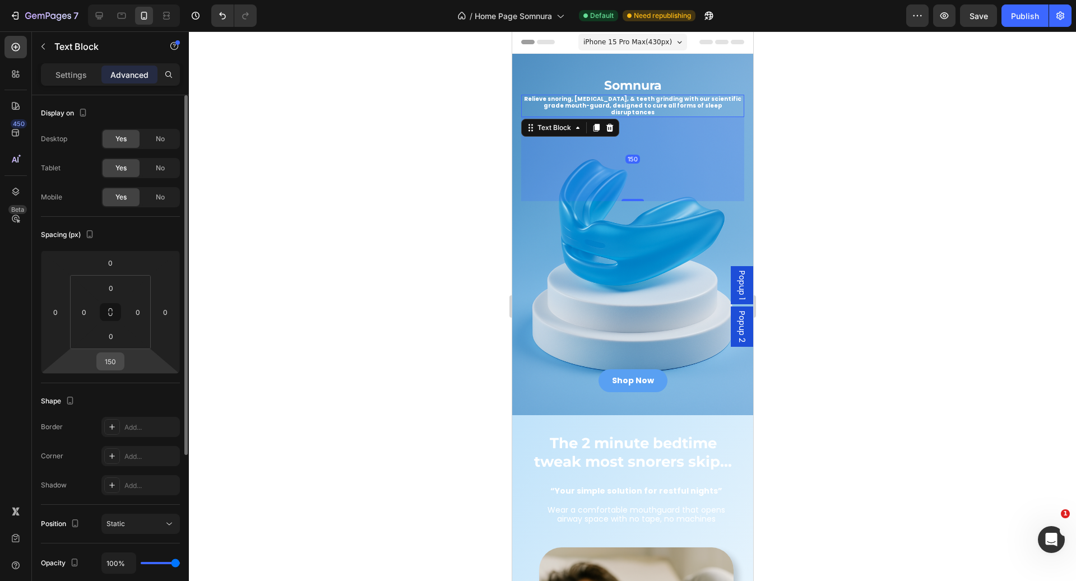
click at [124, 359] on div "150" at bounding box center [110, 361] width 28 height 18
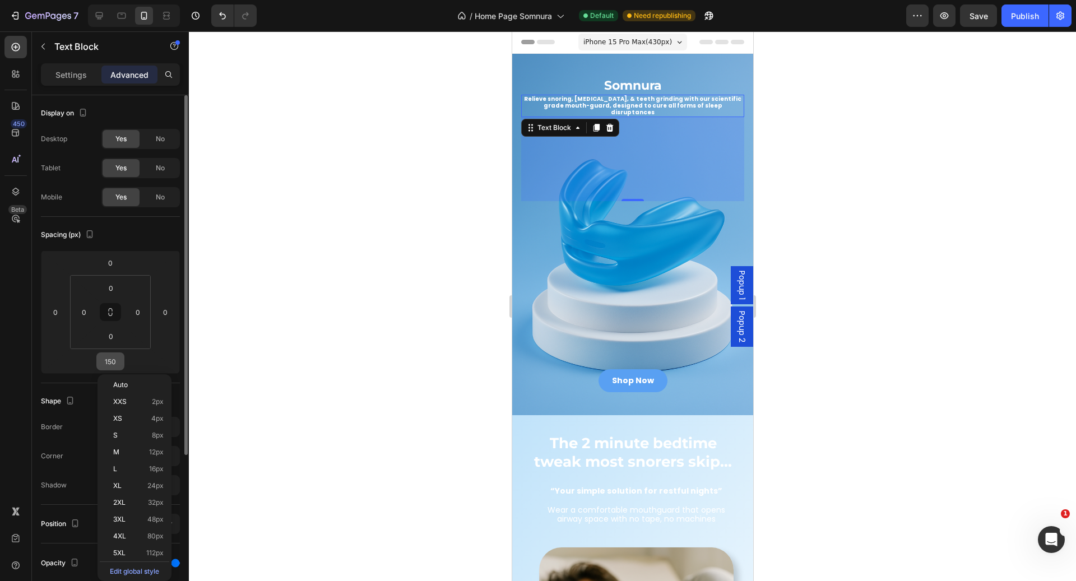
click at [110, 367] on input "150" at bounding box center [110, 361] width 22 height 17
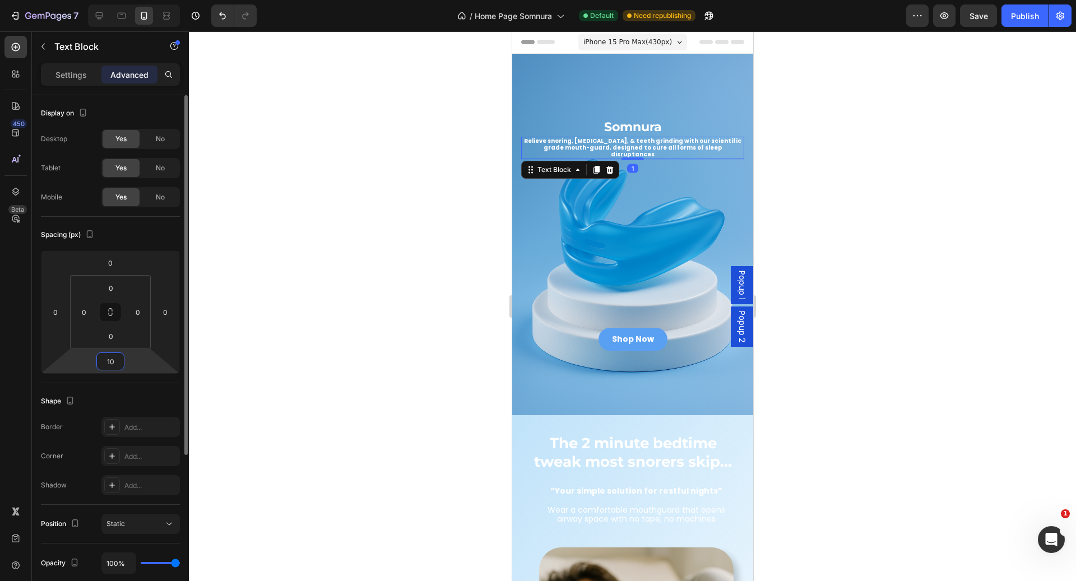
type input "100"
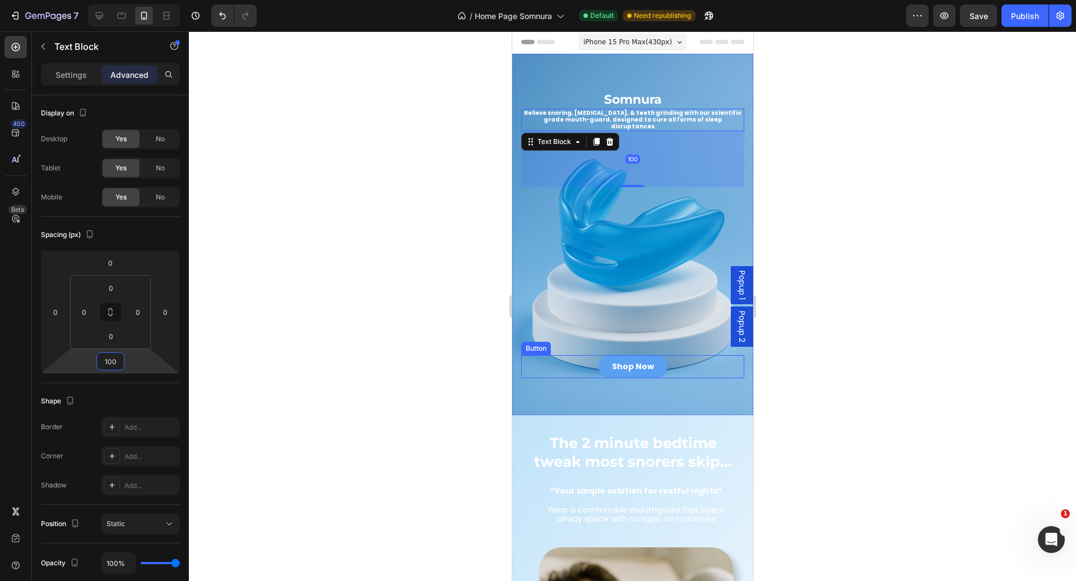
click at [680, 355] on div "Shop Now Button" at bounding box center [631, 366] width 223 height 23
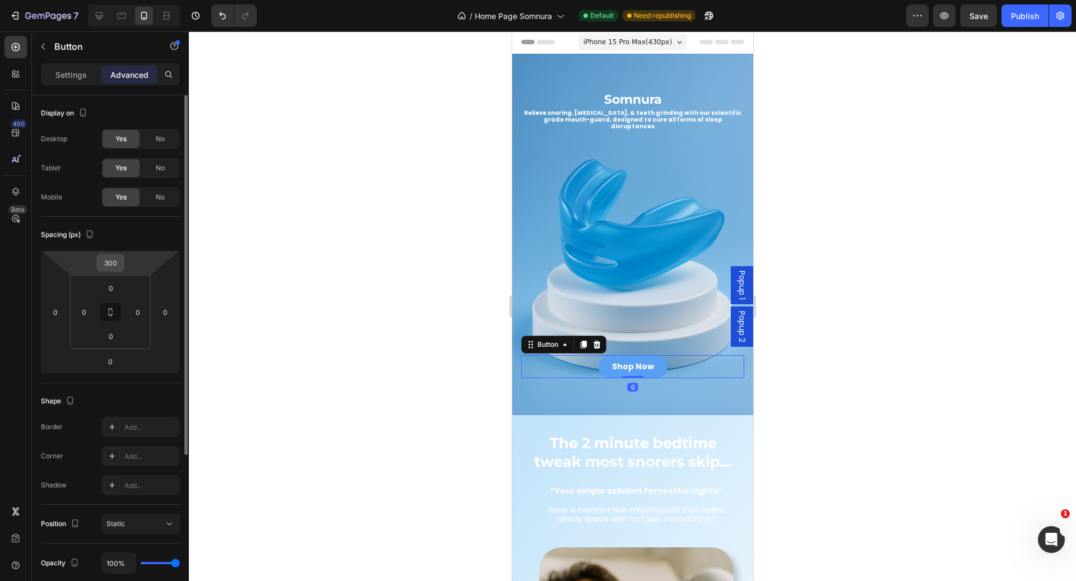
click at [119, 267] on input "300" at bounding box center [110, 262] width 22 height 17
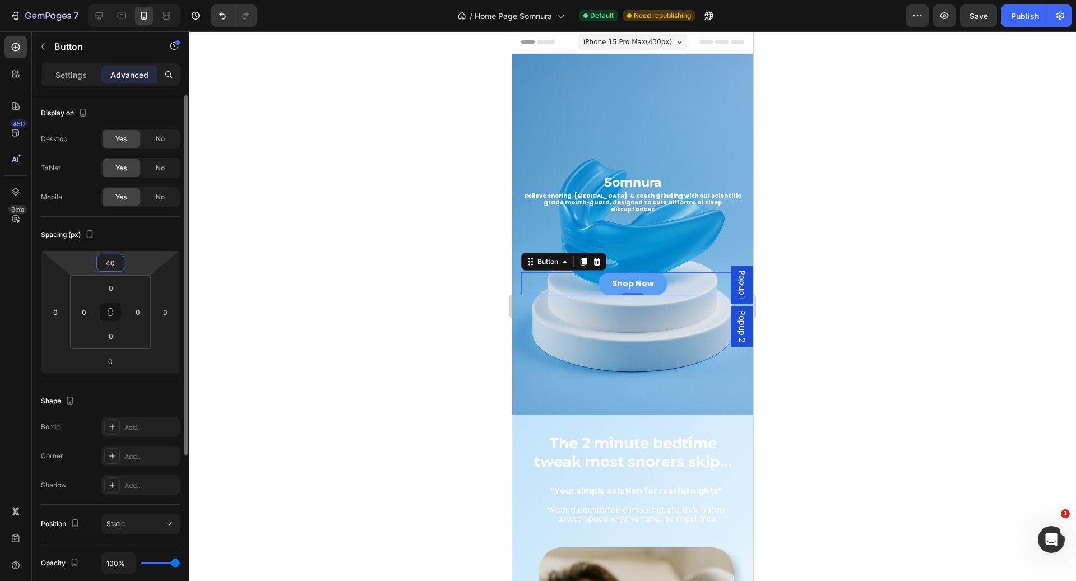
type input "400"
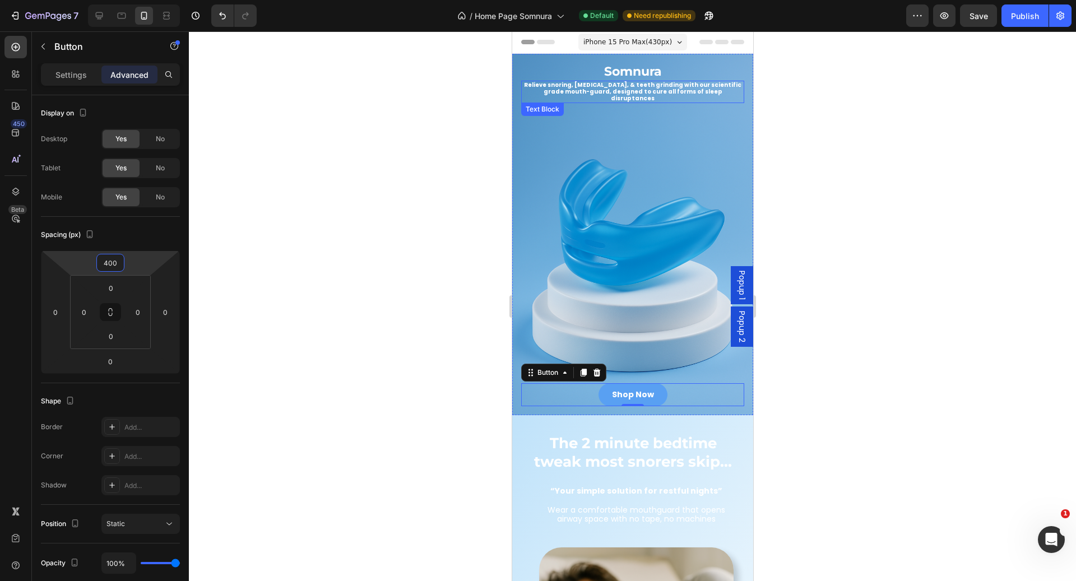
click at [599, 82] on p "Relieve snoring, [MEDICAL_DATA], & teeth grinding with our scientific grade mou…" at bounding box center [632, 92] width 221 height 20
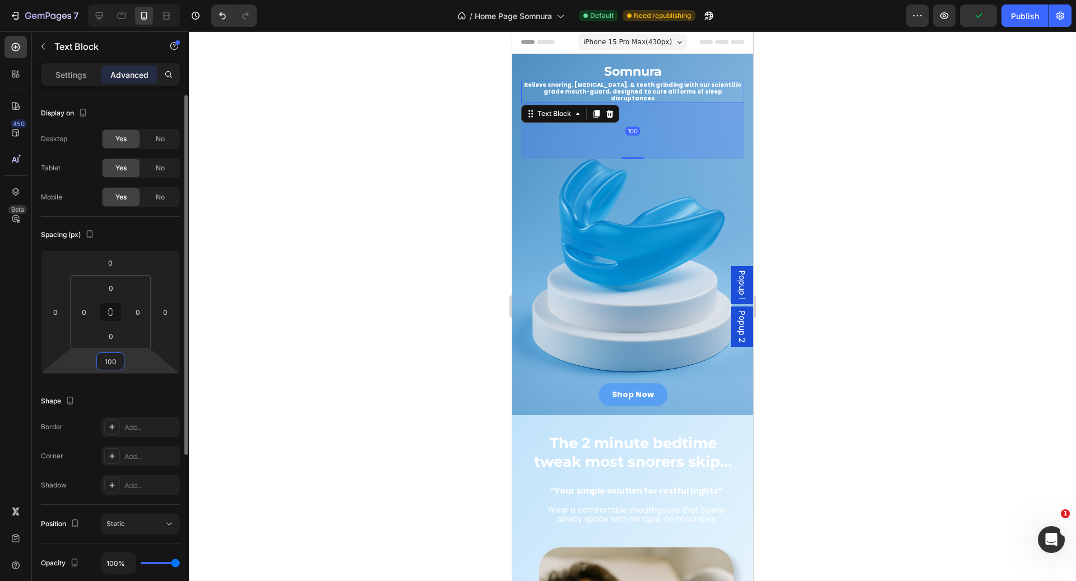
click at [108, 362] on input "100" at bounding box center [110, 361] width 22 height 17
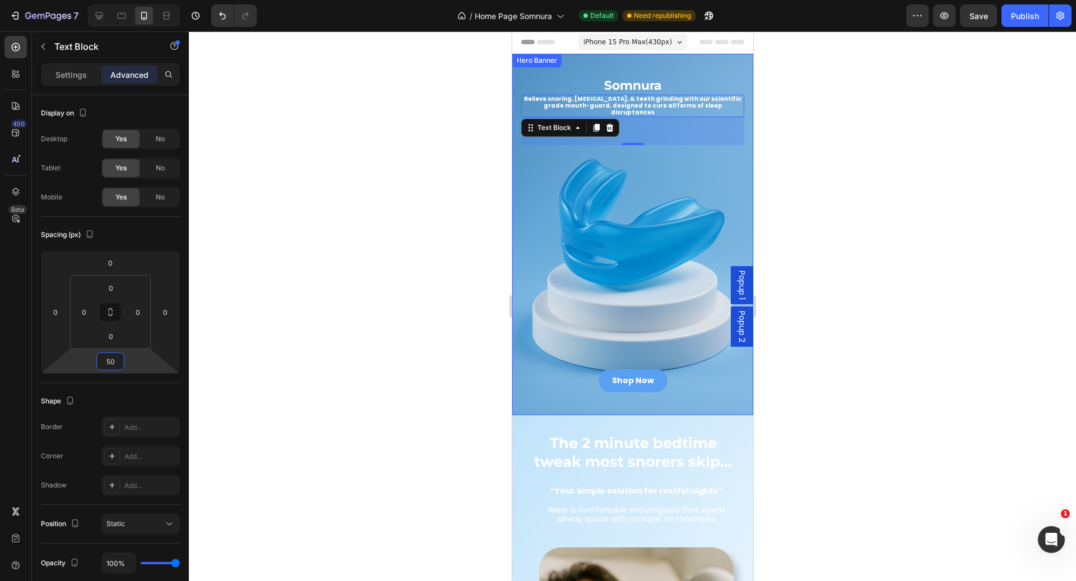
type input "5"
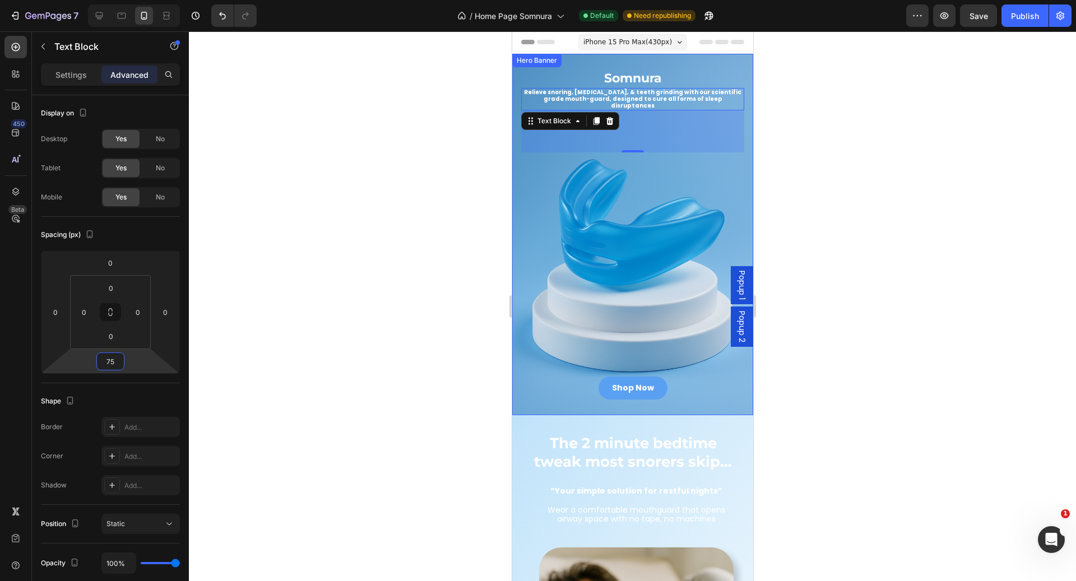
type input "7"
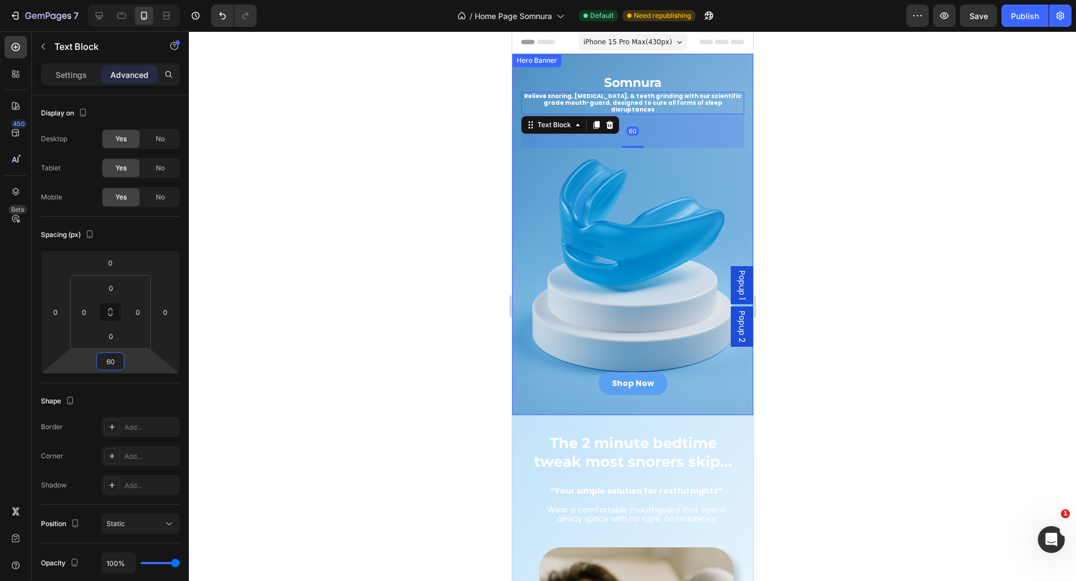
type input "6"
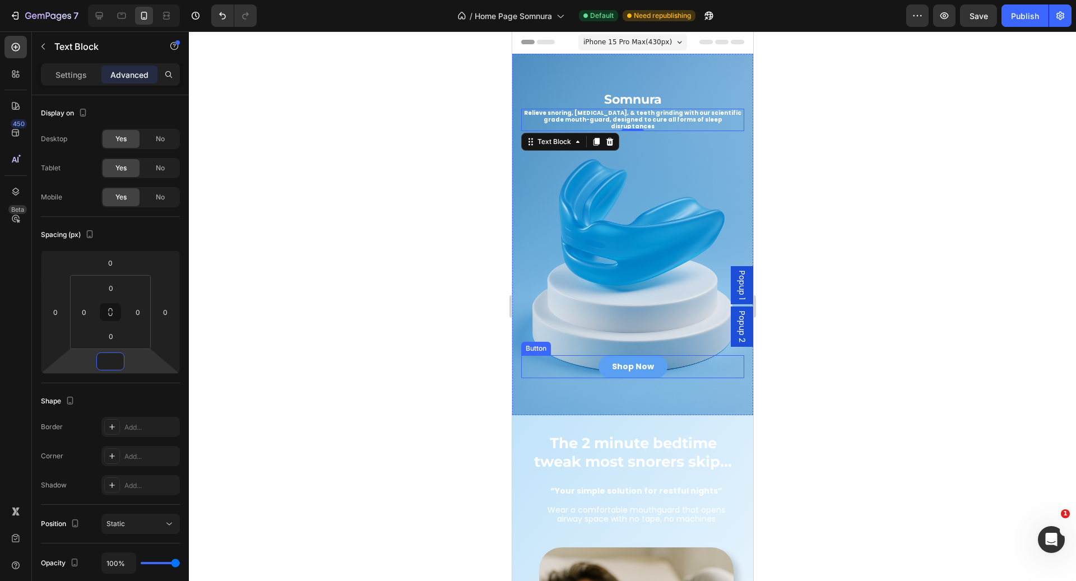
click at [674, 355] on div "Shop Now Button" at bounding box center [631, 366] width 223 height 23
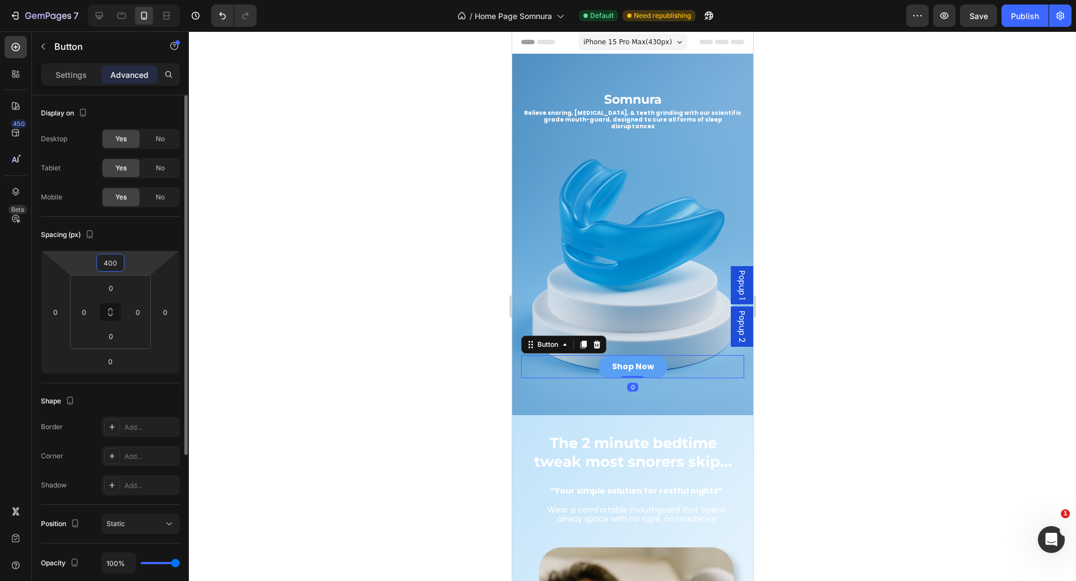
click at [109, 270] on input "400" at bounding box center [110, 262] width 22 height 17
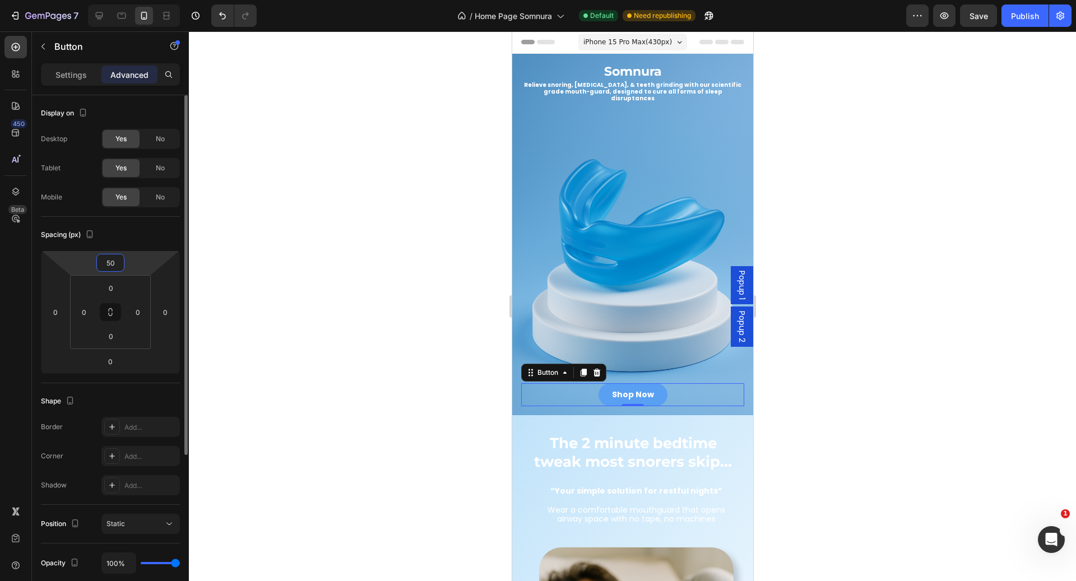
type input "5"
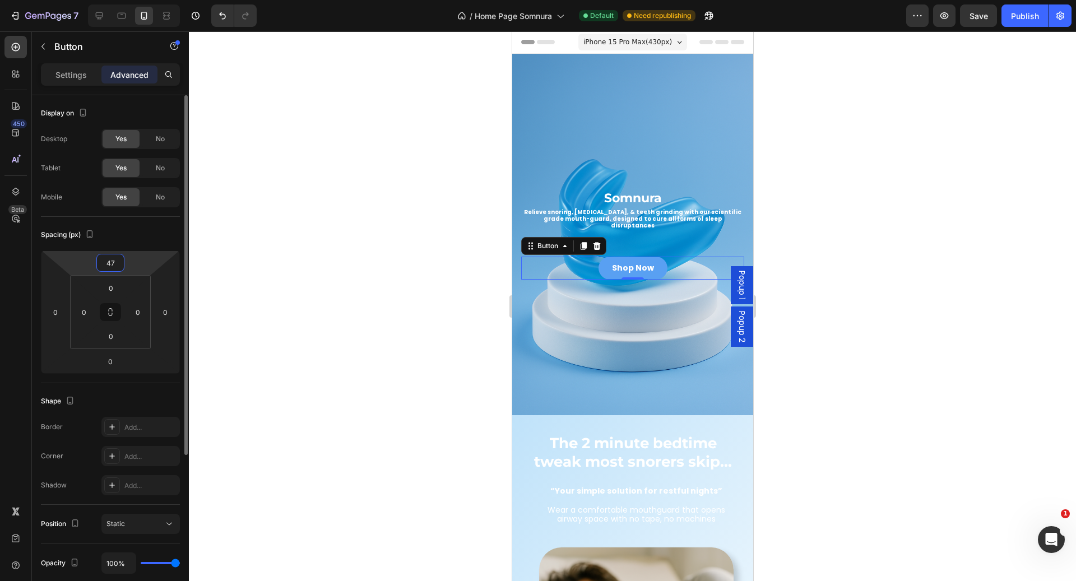
type input "475"
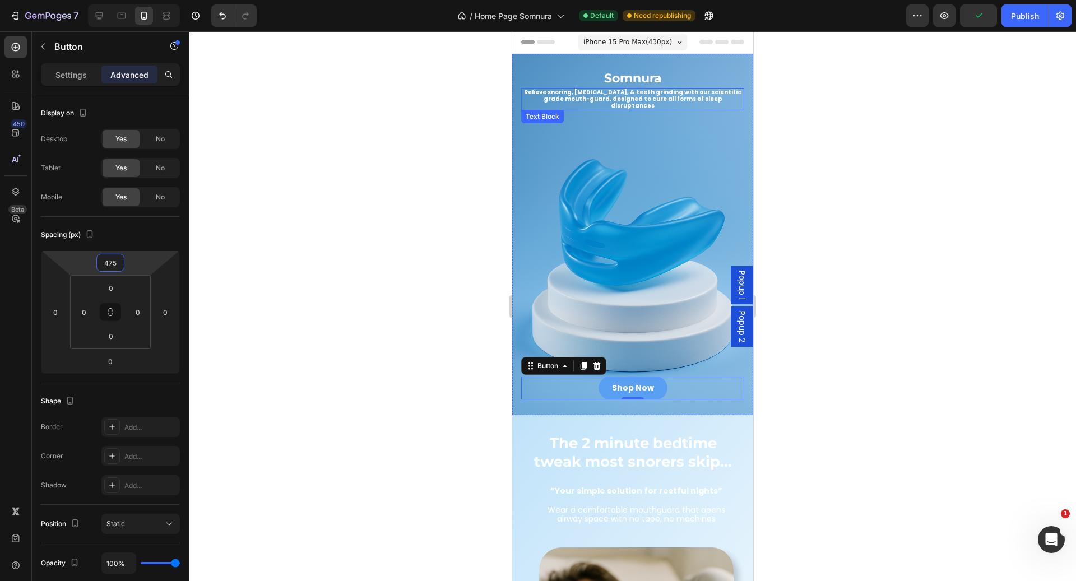
click at [663, 89] on p "Relieve snoring, [MEDICAL_DATA], & teeth grinding with our scientific grade mou…" at bounding box center [632, 99] width 221 height 20
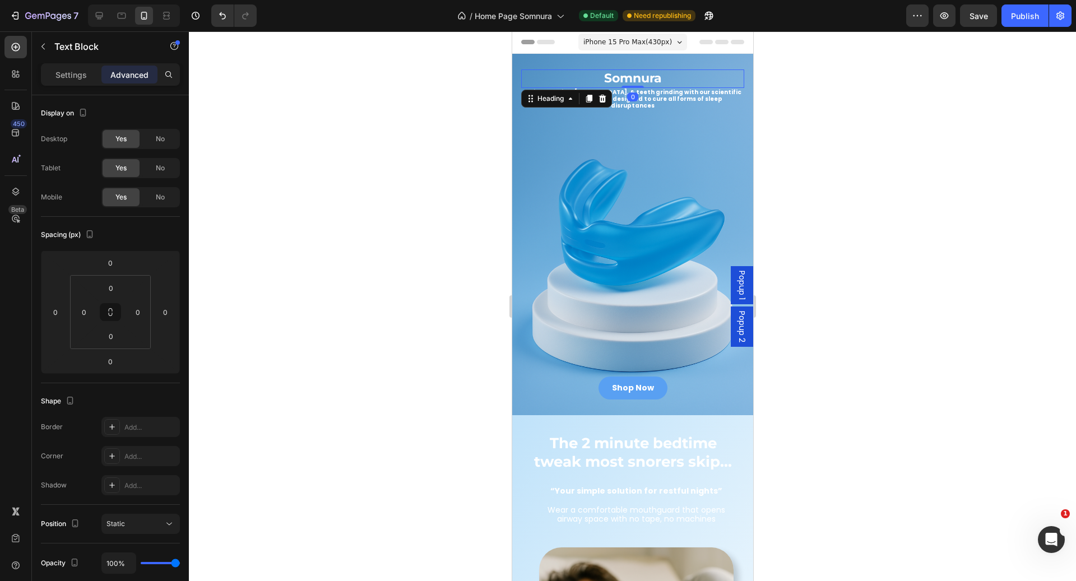
click at [662, 73] on h2 "Somnura" at bounding box center [631, 78] width 223 height 18
click at [666, 89] on p "Relieve snoring, [MEDICAL_DATA], & teeth grinding with our scientific grade mou…" at bounding box center [632, 99] width 221 height 20
click at [669, 376] on div "Shop Now Button 0" at bounding box center [631, 387] width 223 height 23
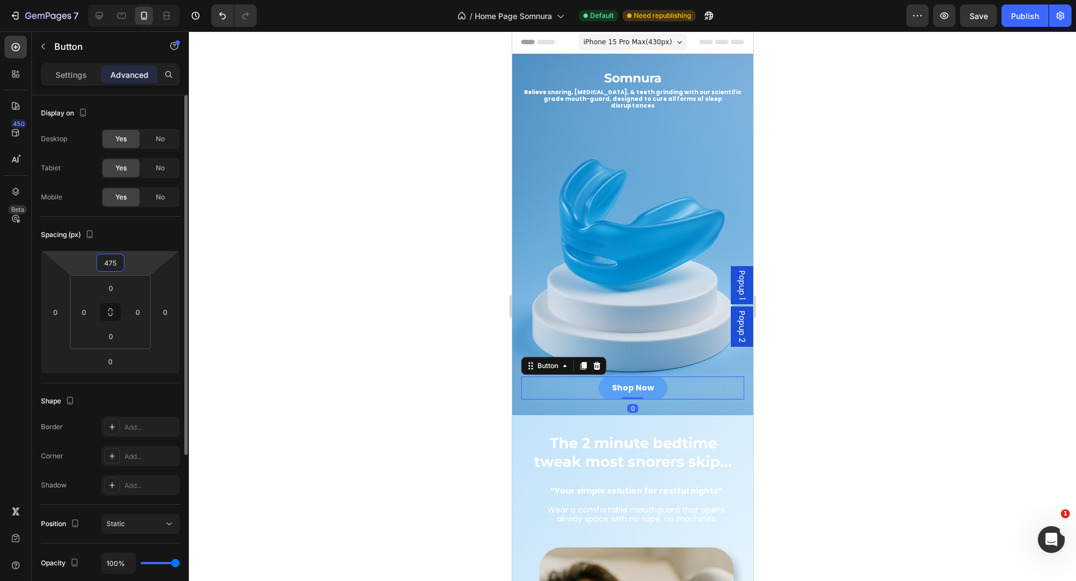
click at [141, 0] on html "7 Version history / Home Page Somnura Default Need republishing Preview Save Pu…" at bounding box center [538, 0] width 1076 height 0
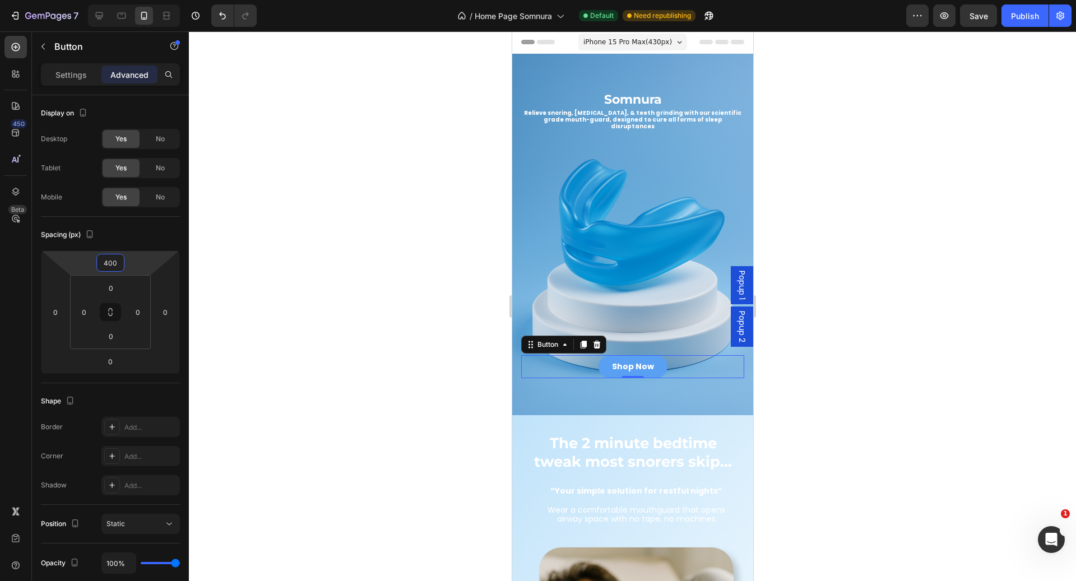
type input "400"
click at [691, 355] on div "Shop Now Button 0" at bounding box center [631, 366] width 223 height 23
click at [641, 118] on p "Relieve snoring, [MEDICAL_DATA], & teeth grinding with our scientific grade mou…" at bounding box center [632, 120] width 221 height 20
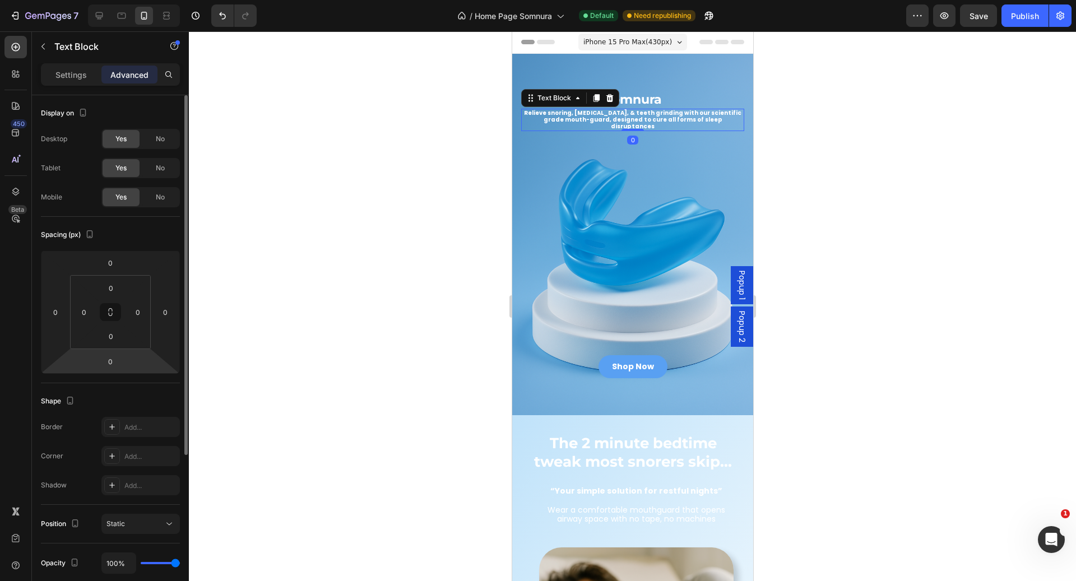
click at [118, 0] on html "7 Version history / Home Page Somnura Default Need republishing Preview Save Pu…" at bounding box center [538, 0] width 1076 height 0
type input "50"
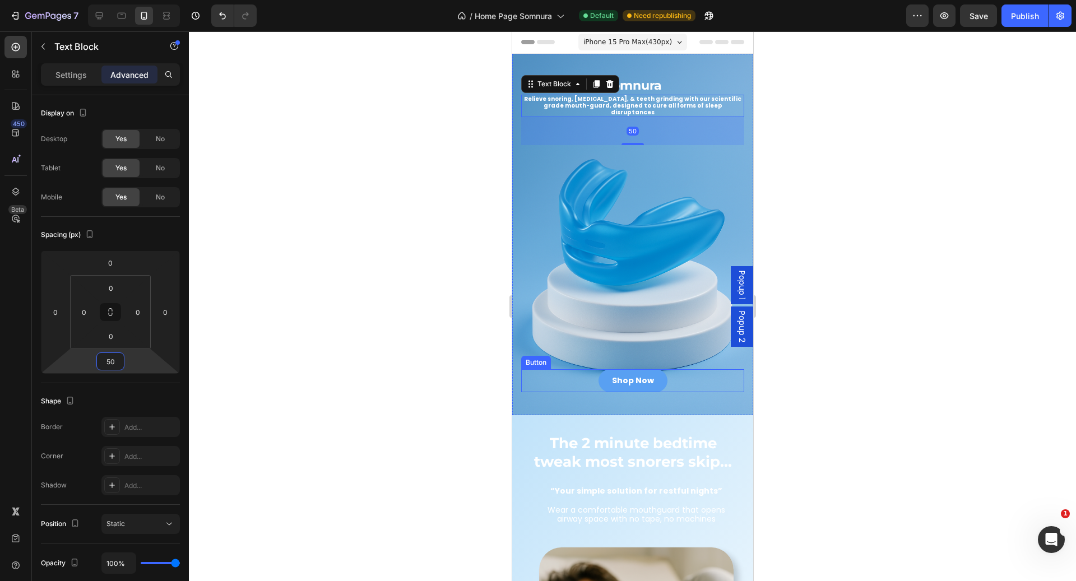
click at [679, 369] on div "Shop Now Button" at bounding box center [631, 380] width 223 height 23
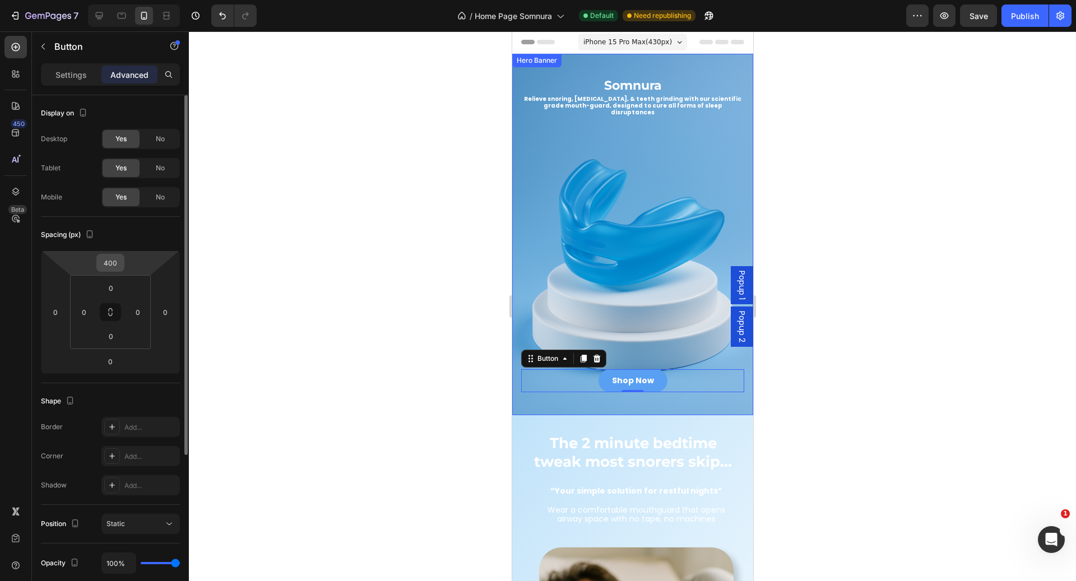
click at [120, 260] on input "400" at bounding box center [110, 262] width 22 height 17
type input "300"
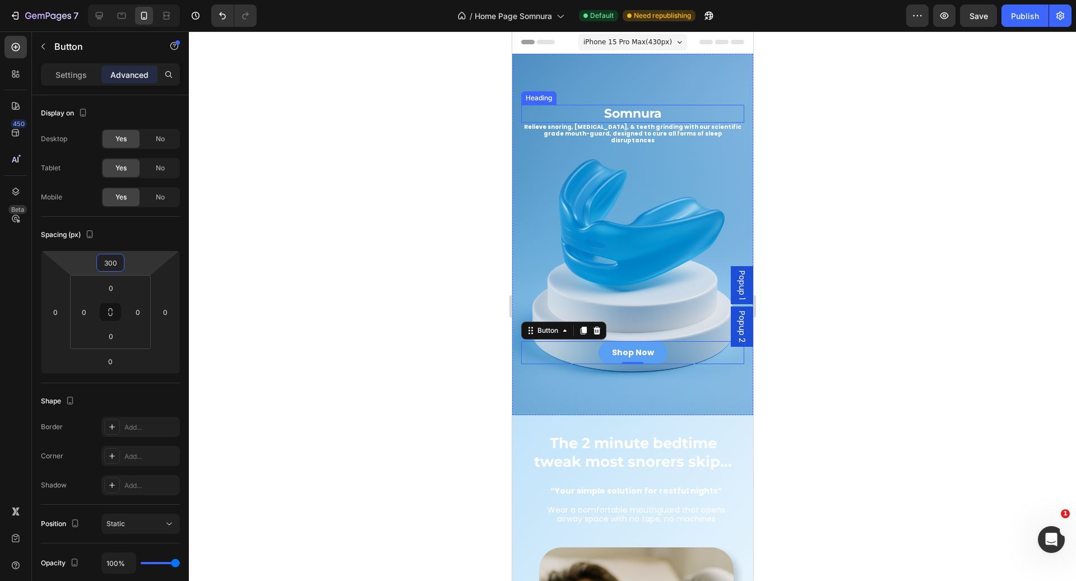
click at [631, 124] on p "Relieve snoring, [MEDICAL_DATA], & teeth grinding with our scientific grade mou…" at bounding box center [632, 134] width 221 height 20
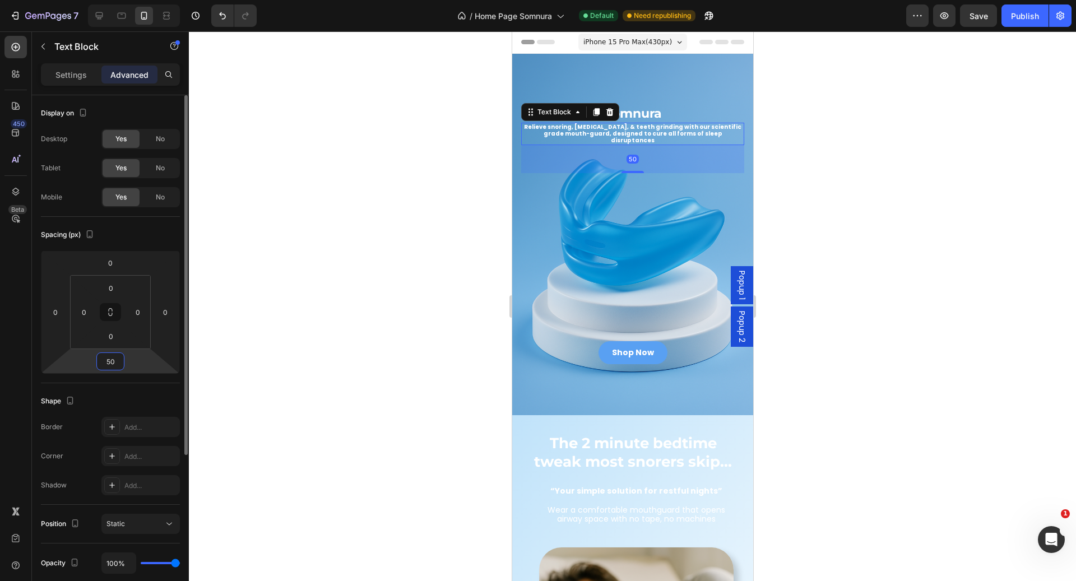
click at [126, 0] on html "7 Version history / Home Page Somnura Default Need republishing Preview Save Pu…" at bounding box center [538, 0] width 1076 height 0
type input "1"
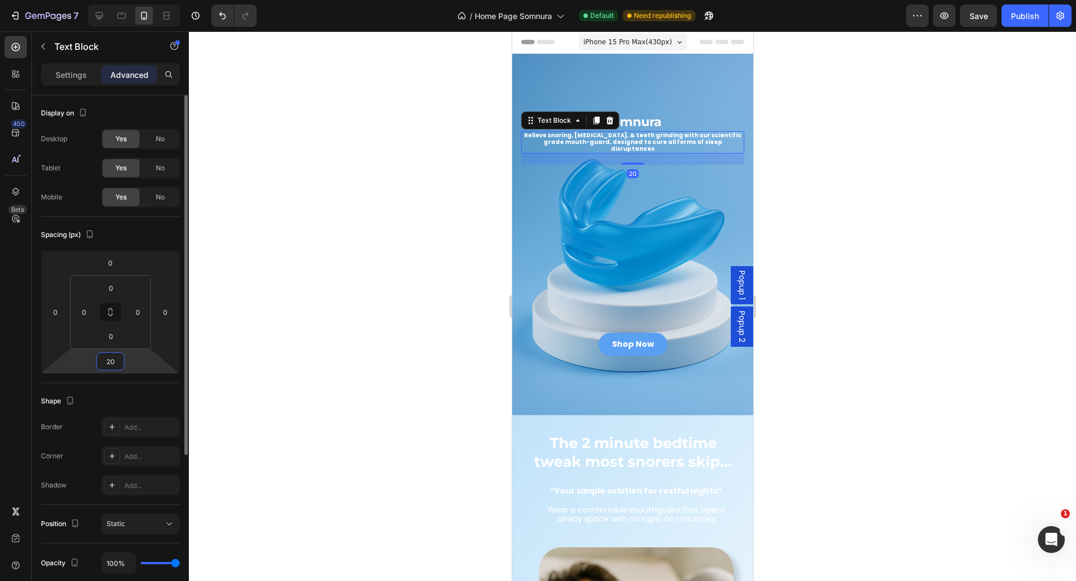
type input "2"
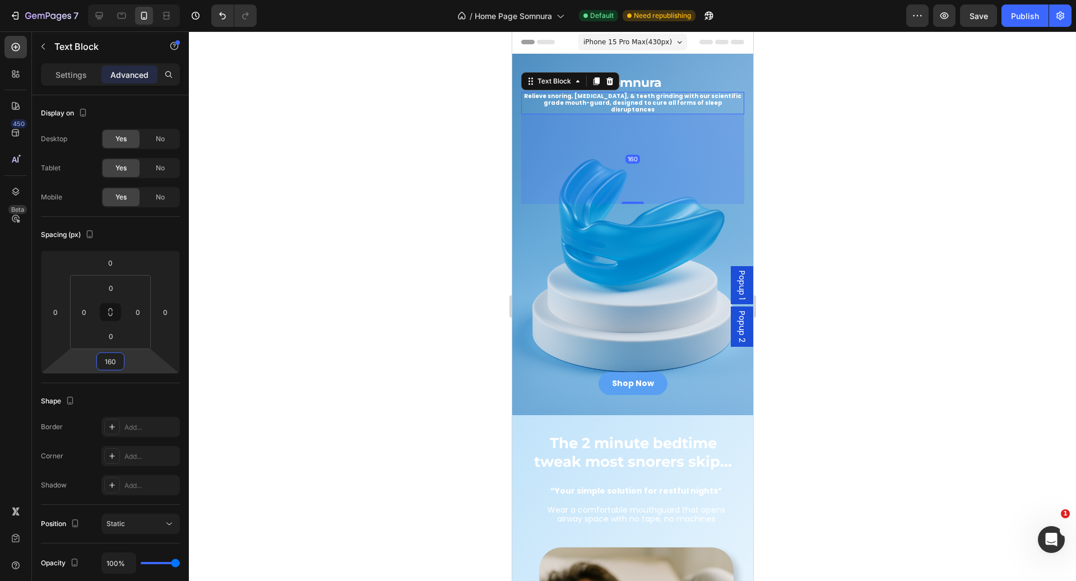
type input "160"
click at [865, 197] on div at bounding box center [632, 306] width 887 height 550
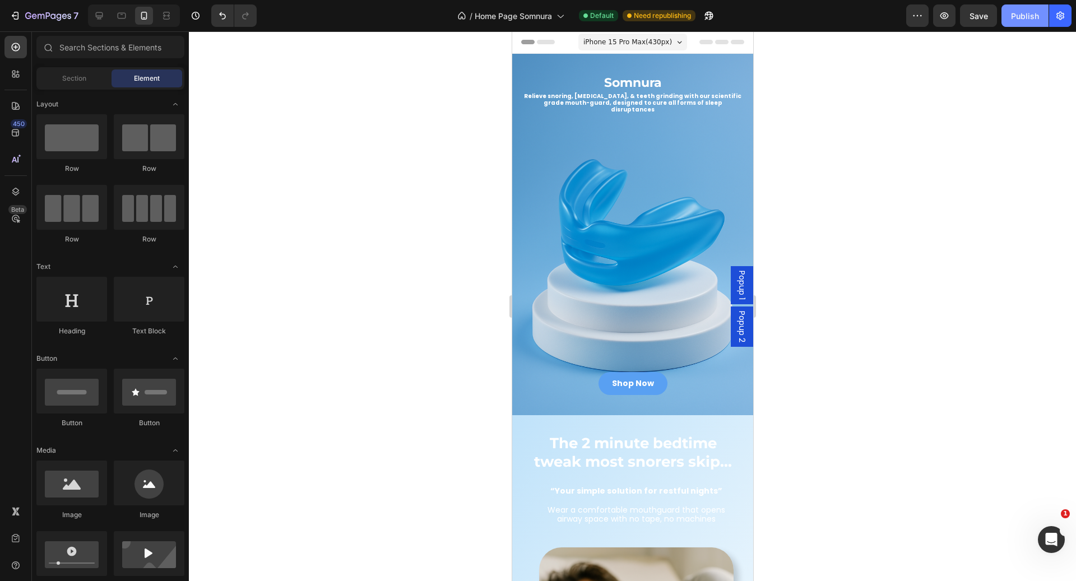
click at [1024, 12] on div "Publish" at bounding box center [1025, 16] width 28 height 12
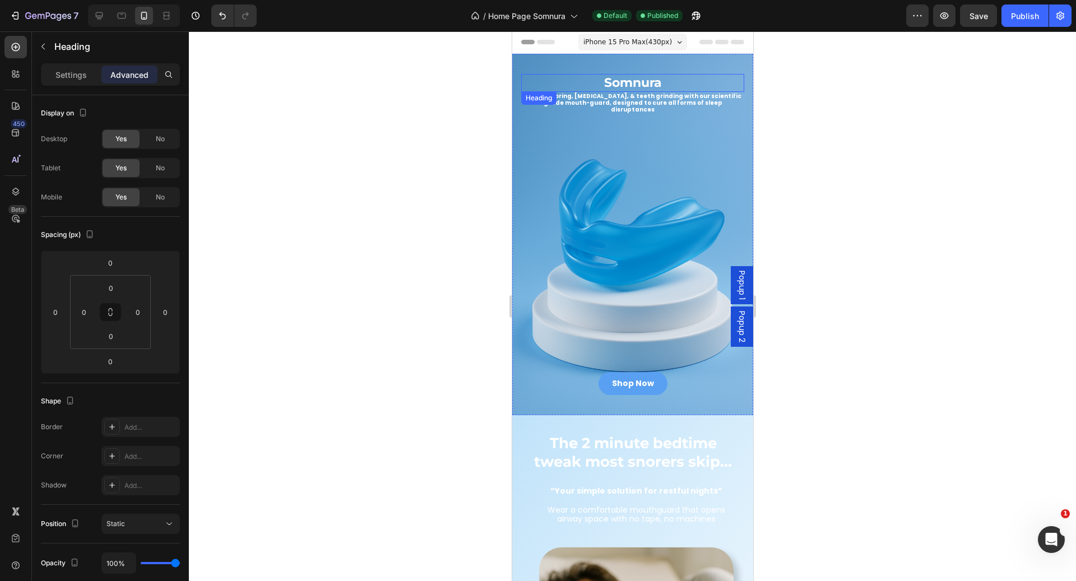
click at [664, 81] on h2 "Somnura" at bounding box center [631, 83] width 223 height 18
click at [602, 100] on icon at bounding box center [601, 103] width 7 height 8
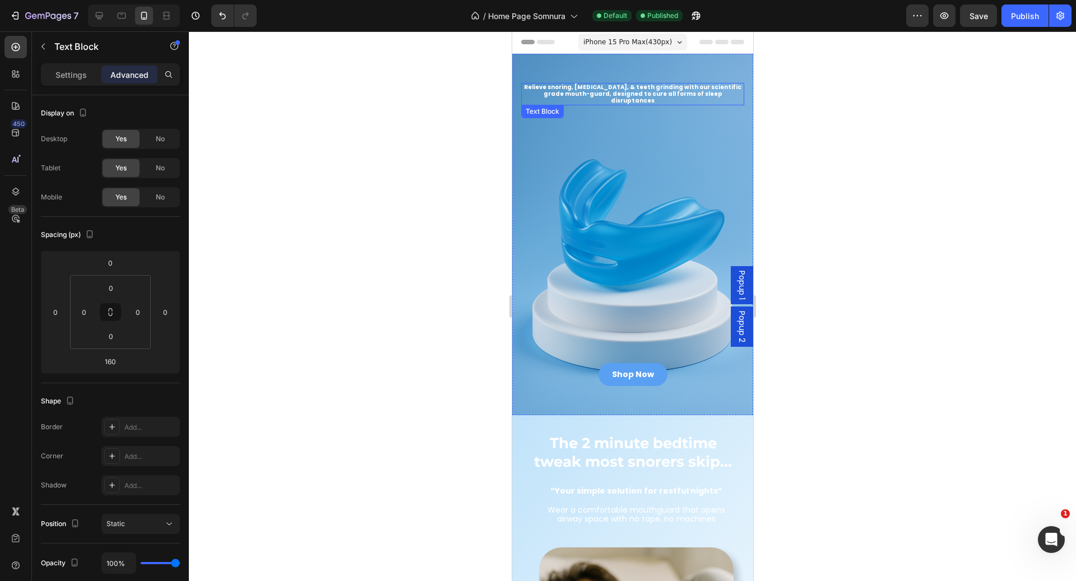
click at [613, 88] on p "Relieve snoring, [MEDICAL_DATA], & teeth grinding with our scientific grade mou…" at bounding box center [632, 94] width 221 height 20
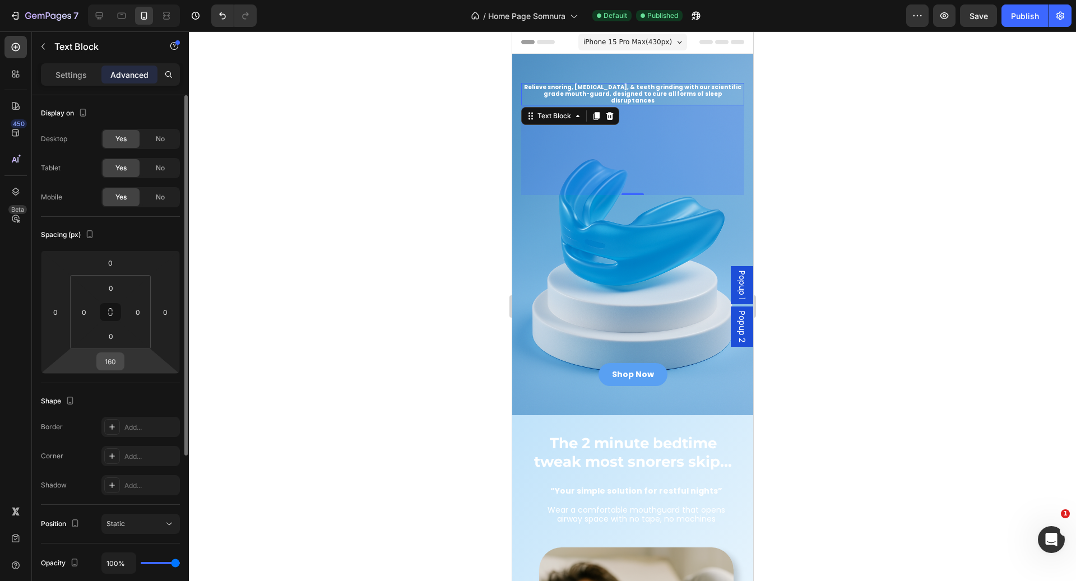
click at [119, 361] on input "160" at bounding box center [110, 361] width 22 height 17
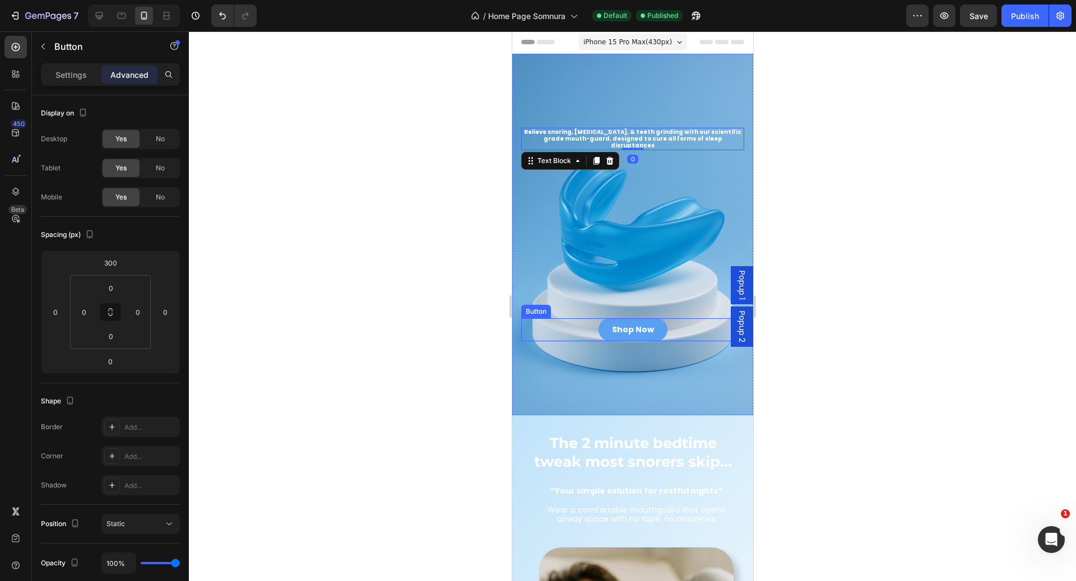
click at [673, 318] on div "Shop Now Button" at bounding box center [631, 329] width 223 height 23
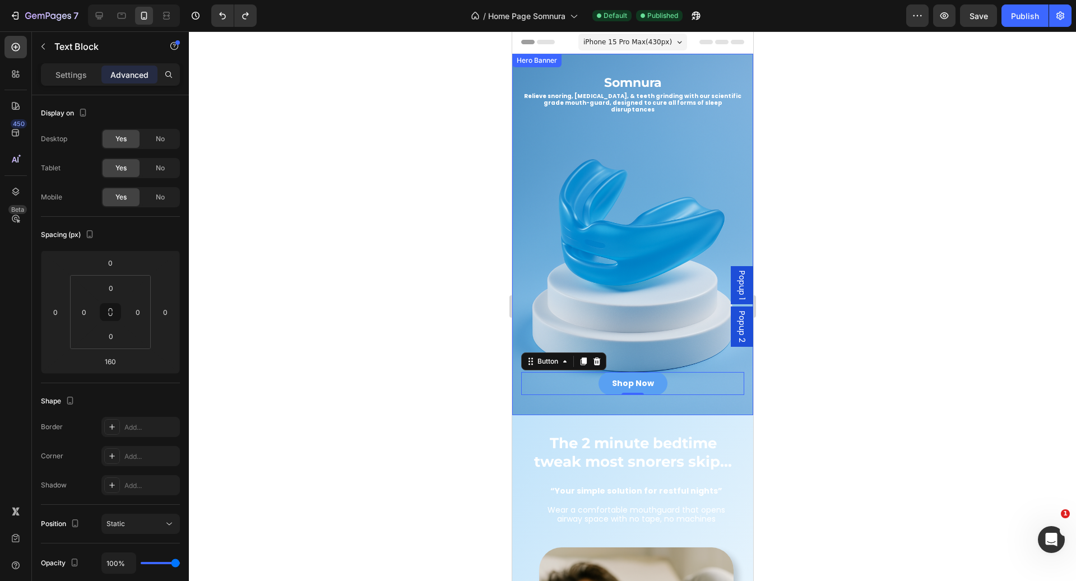
click at [658, 96] on p "Relieve snoring, [MEDICAL_DATA], & teeth grinding with our scientific grade mou…" at bounding box center [632, 103] width 221 height 20
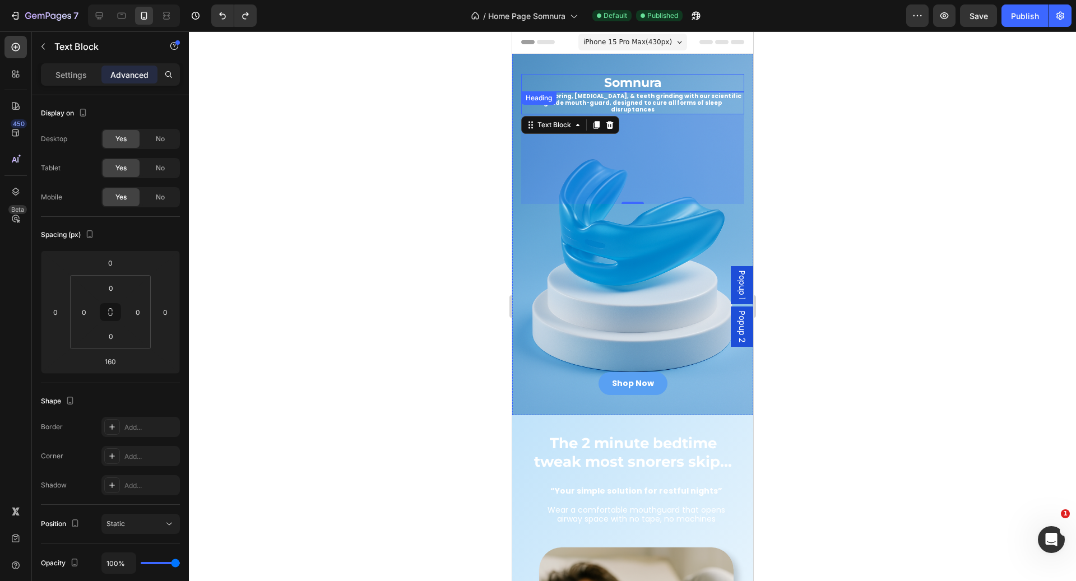
click at [587, 76] on h2 "Somnura" at bounding box center [631, 83] width 223 height 18
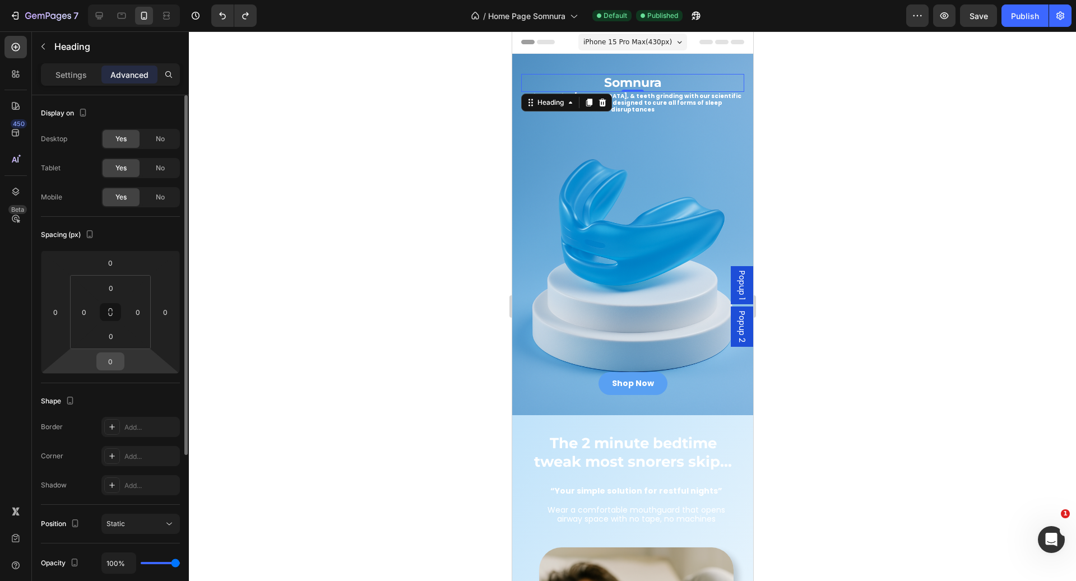
click at [114, 355] on input "0" at bounding box center [110, 361] width 22 height 17
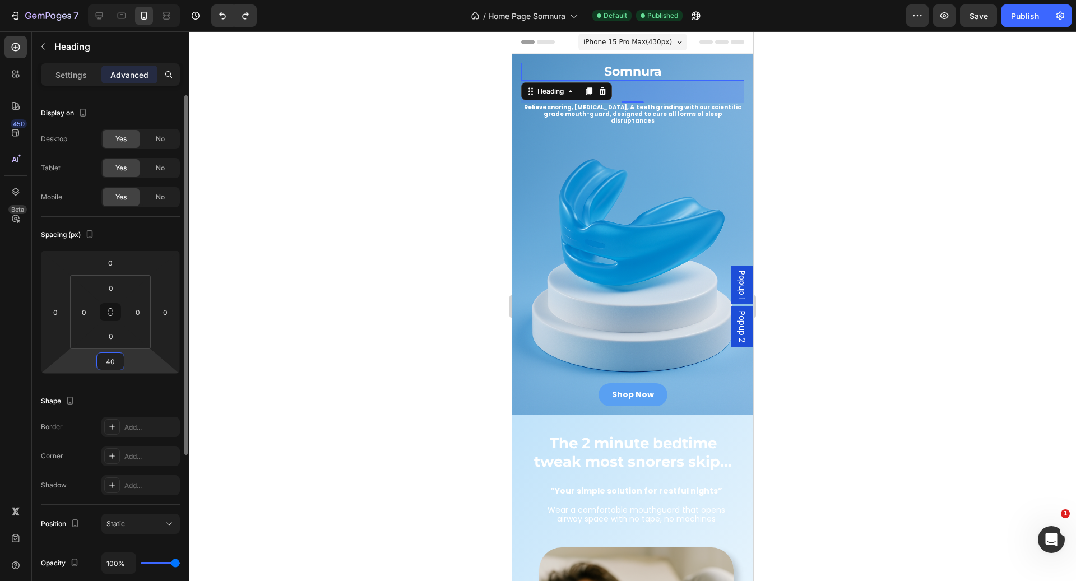
type input "4"
type input "2"
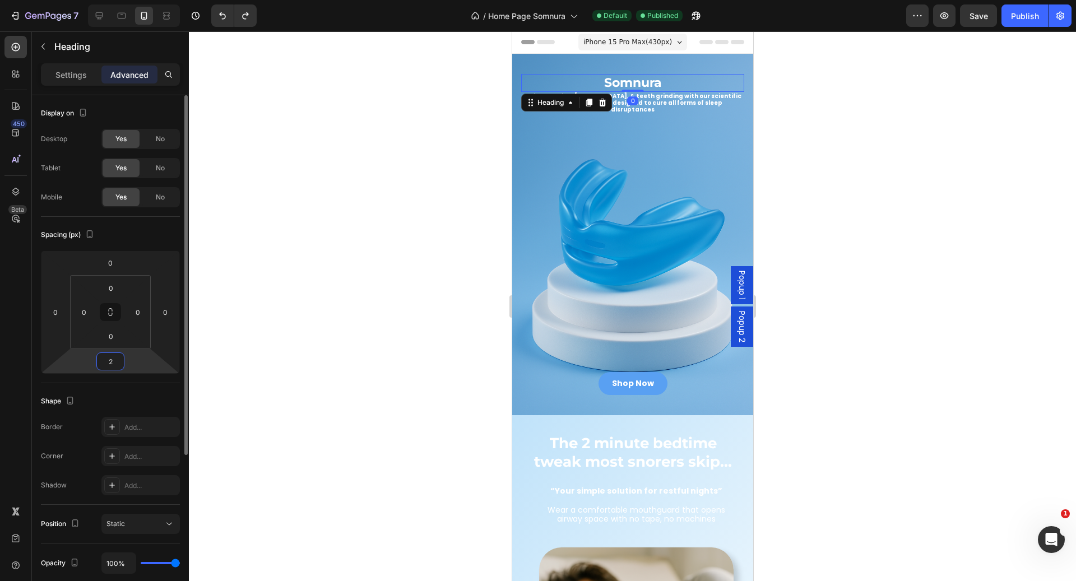
type input "20"
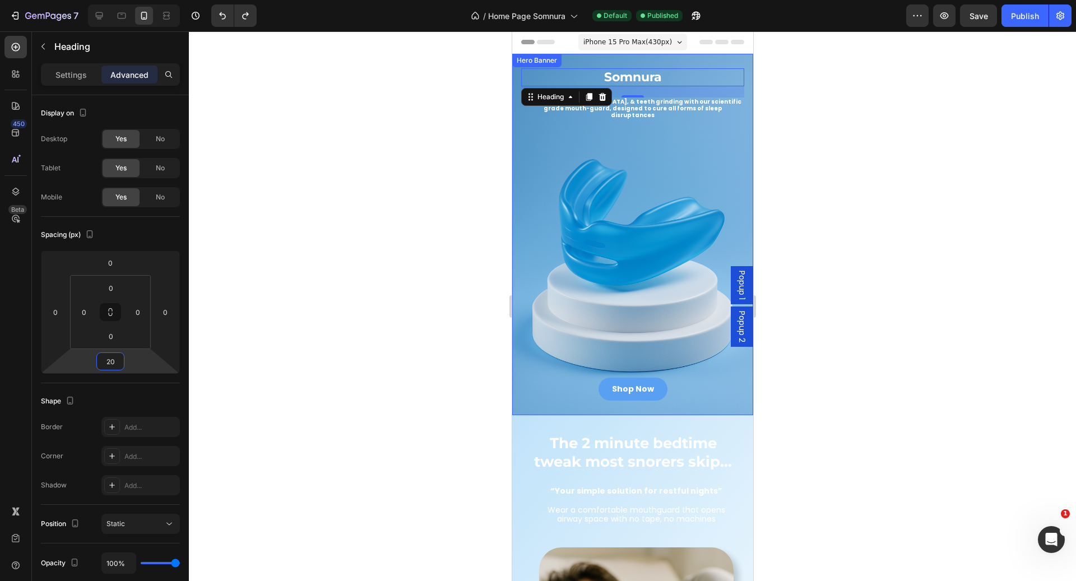
click at [675, 108] on div "Somnura Heading 20 Relieve snoring, sleep apnea, & teeth grinding with our scie…" at bounding box center [631, 139] width 223 height 142
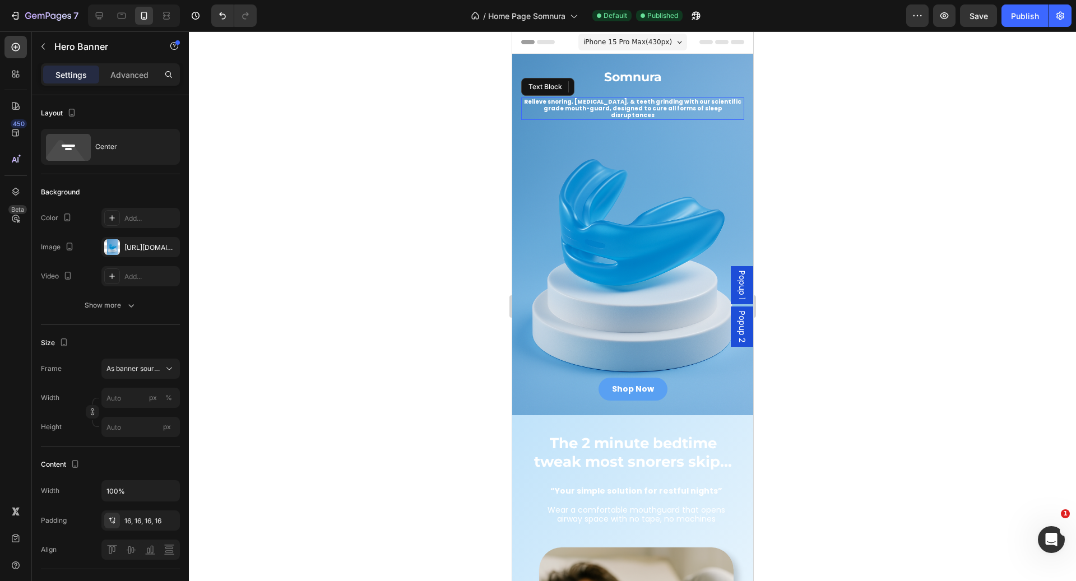
click at [675, 103] on p "Relieve snoring, [MEDICAL_DATA], & teeth grinding with our scientific grade mou…" at bounding box center [632, 109] width 221 height 20
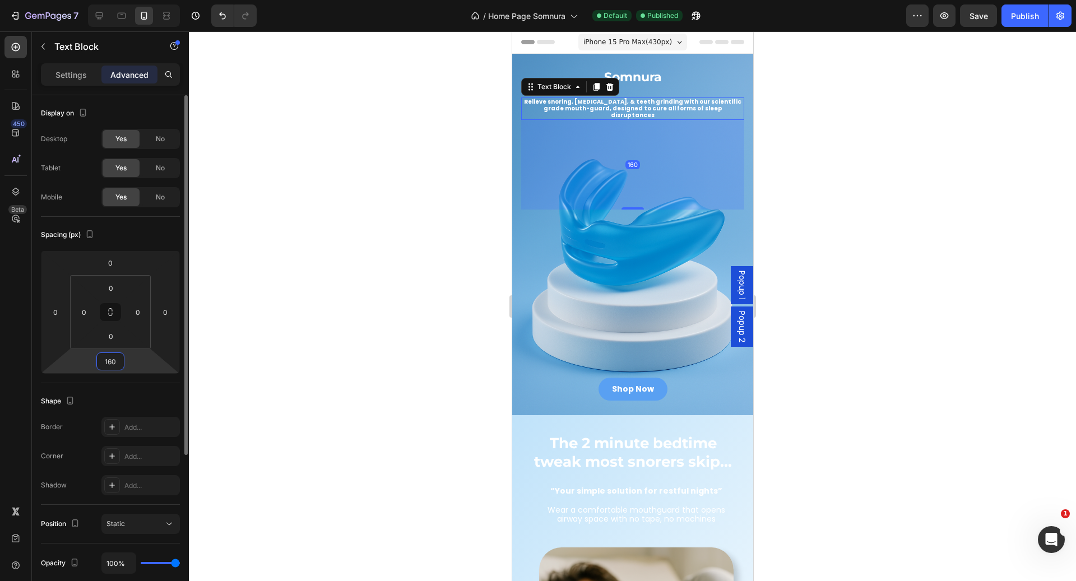
click at [118, 361] on input "160" at bounding box center [110, 361] width 22 height 17
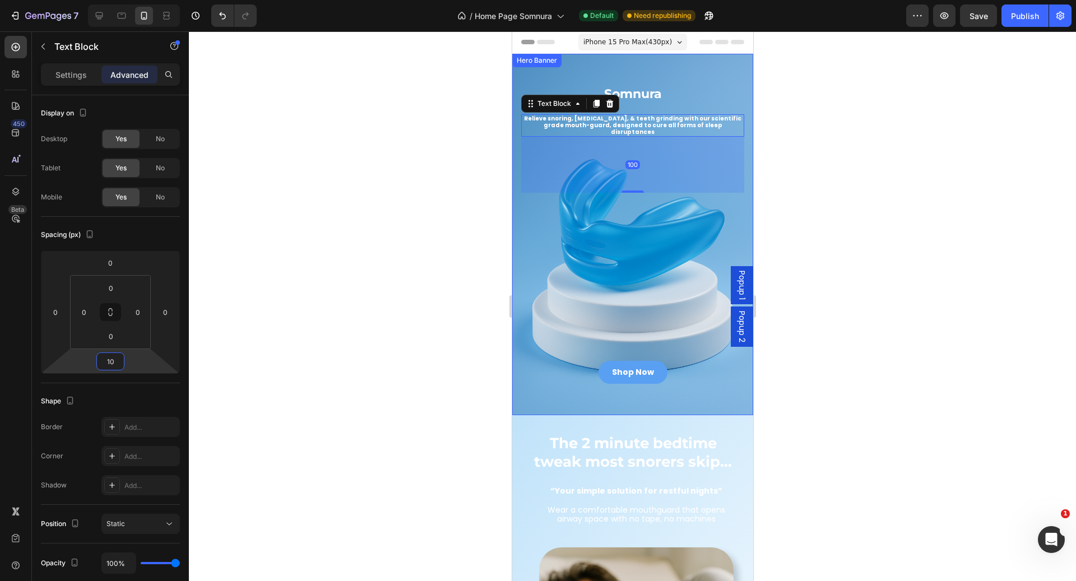
type input "1"
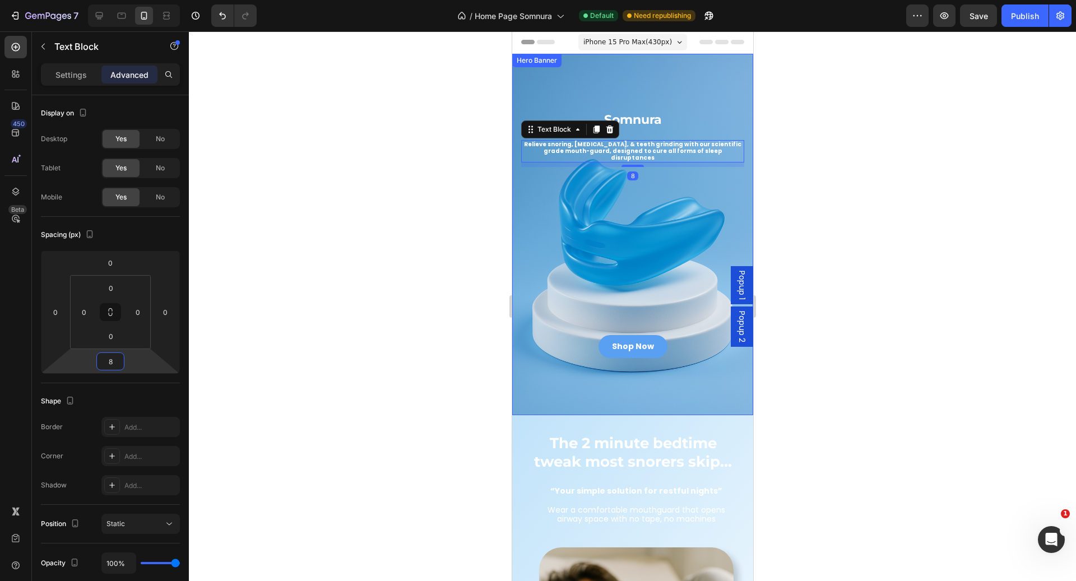
type input "80"
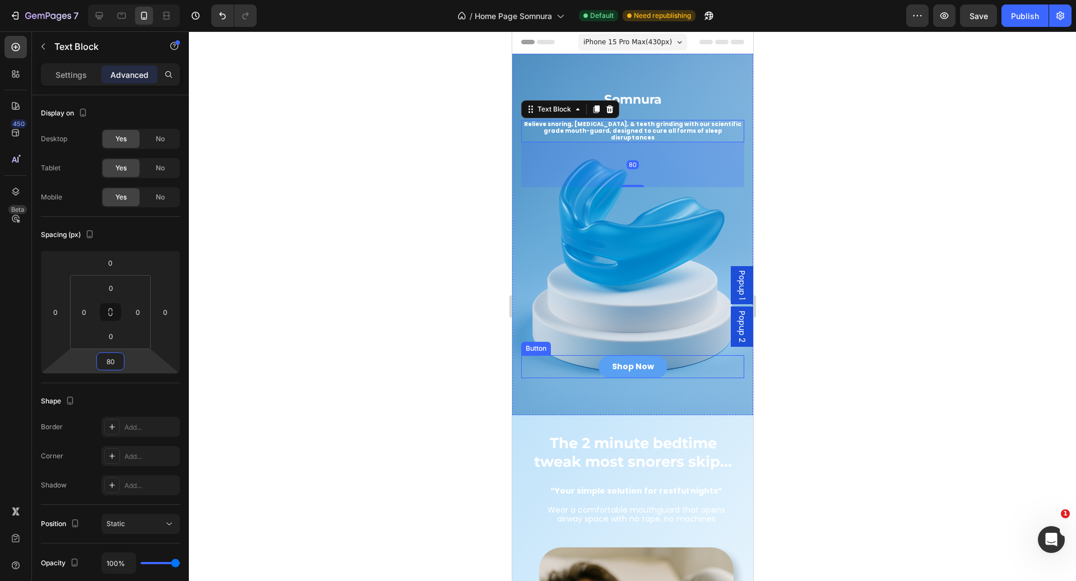
click at [673, 358] on div "Shop Now Button" at bounding box center [631, 366] width 223 height 23
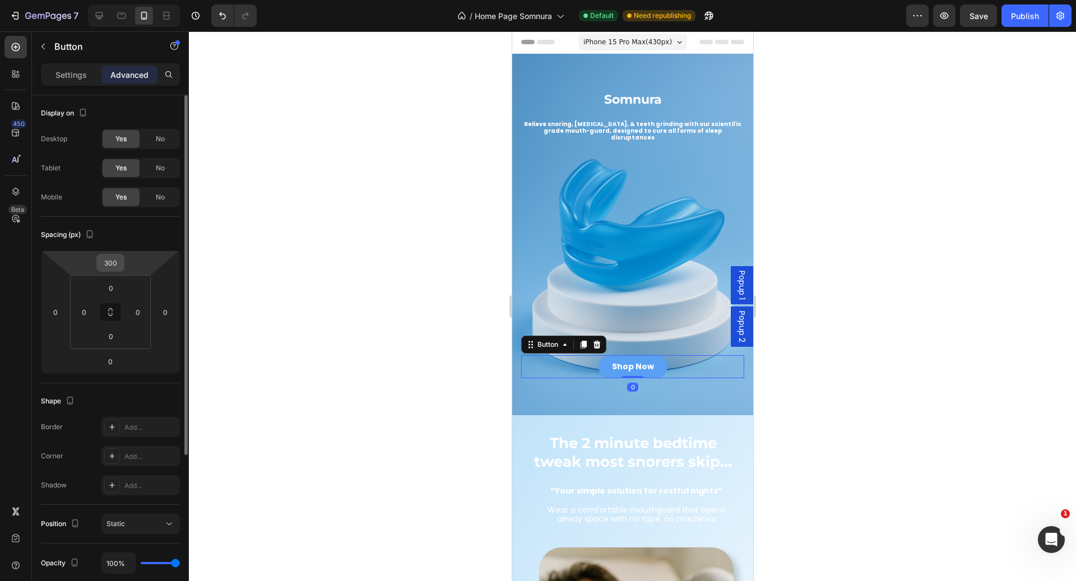
click at [117, 261] on input "300" at bounding box center [110, 262] width 22 height 17
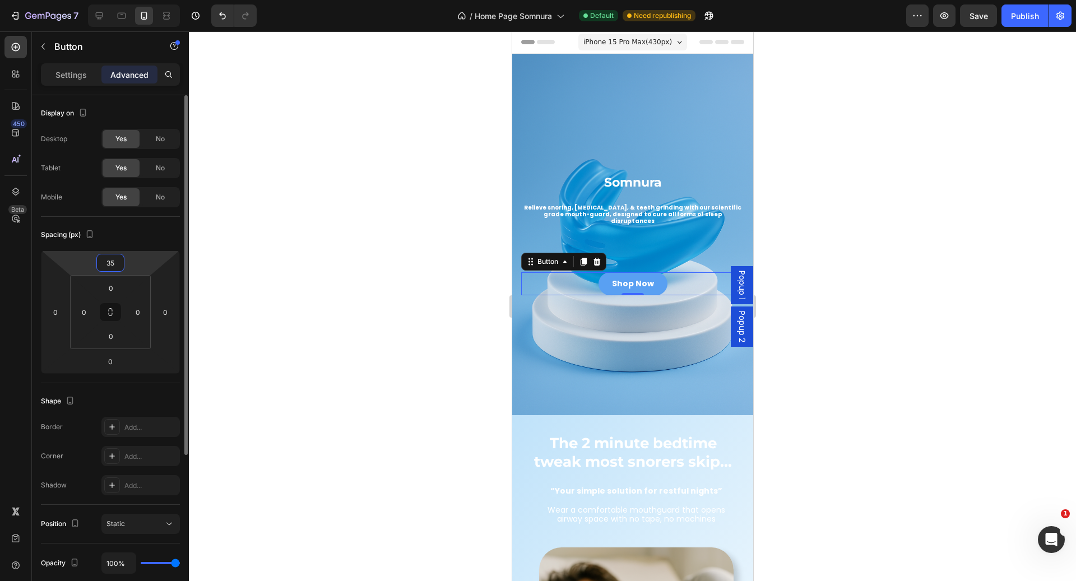
type input "350"
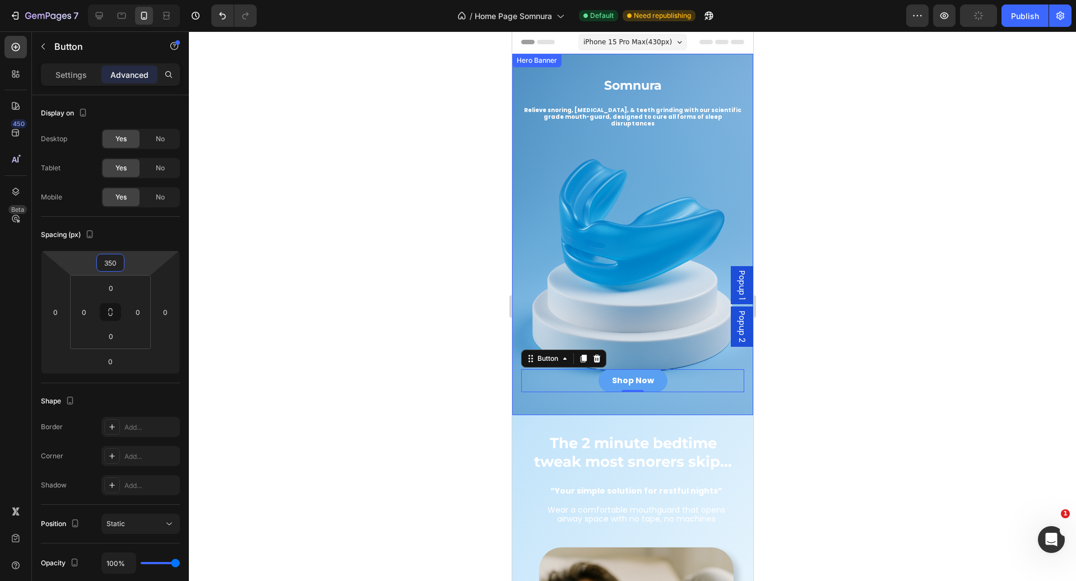
click at [606, 93] on div "Somnura Heading Relieve snoring, sleep apnea, & teeth grinding with our scienti…" at bounding box center [631, 125] width 223 height 97
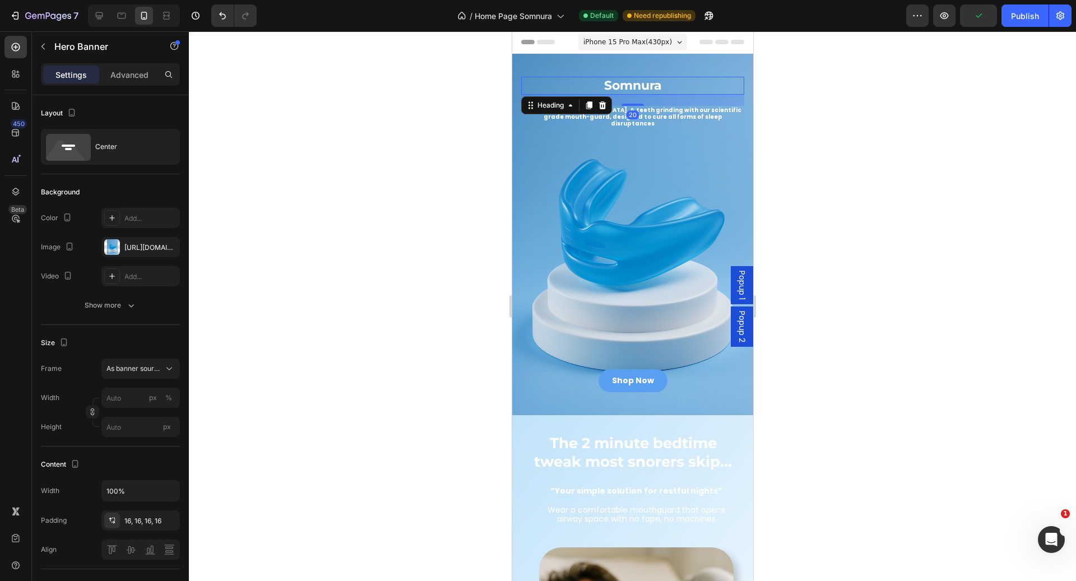
click at [572, 82] on h2 "Somnura" at bounding box center [631, 86] width 223 height 18
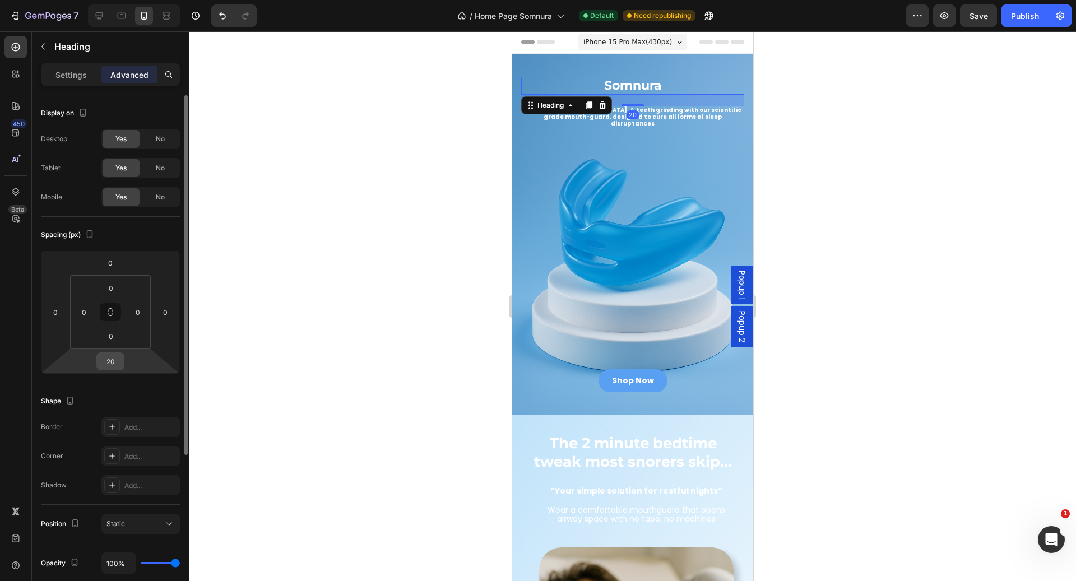
click at [111, 362] on input "20" at bounding box center [110, 361] width 22 height 17
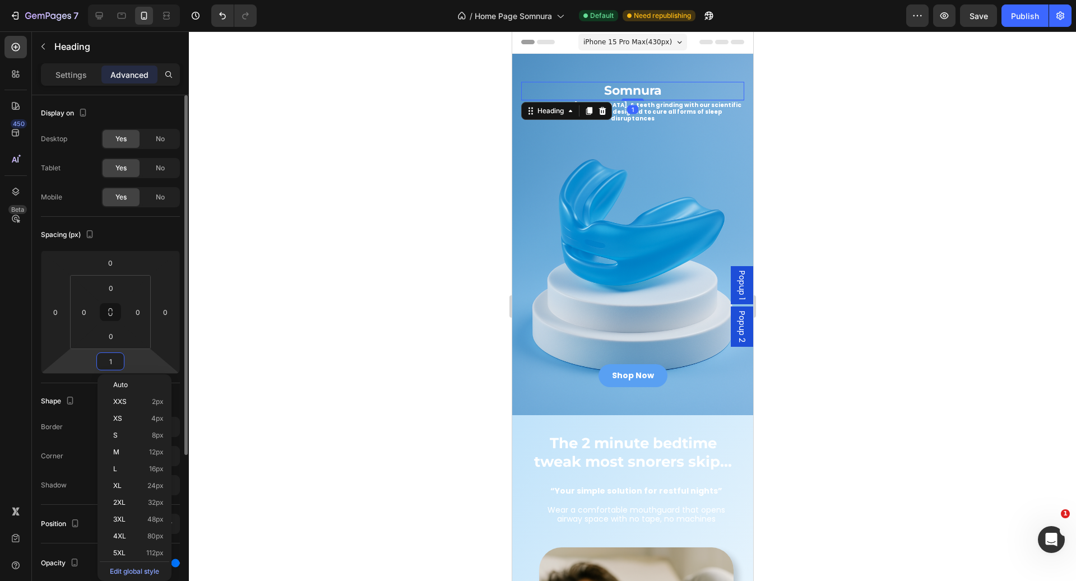
type input "10"
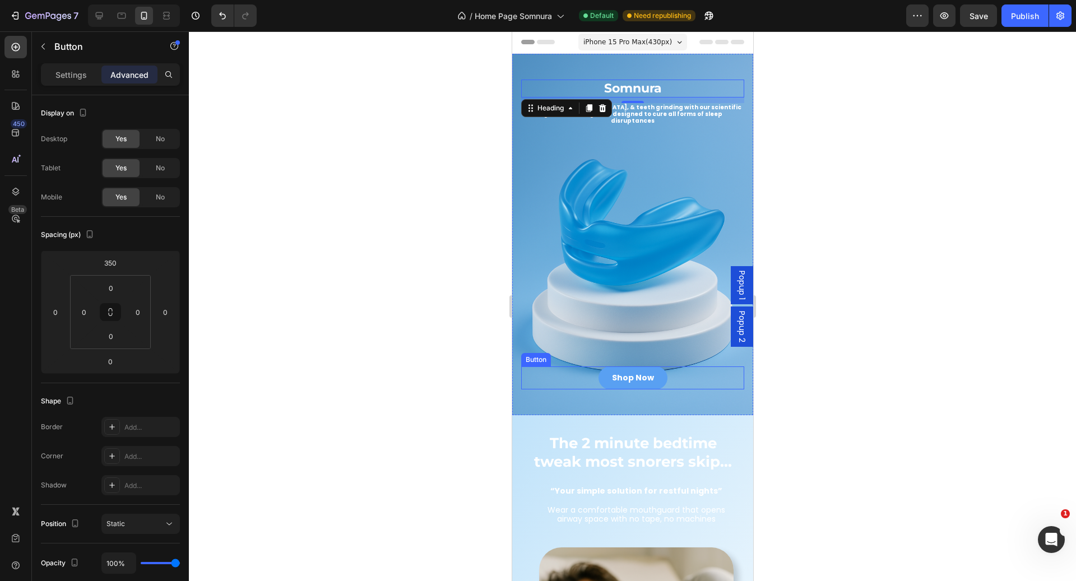
click at [669, 369] on div "Shop Now Button" at bounding box center [631, 377] width 223 height 23
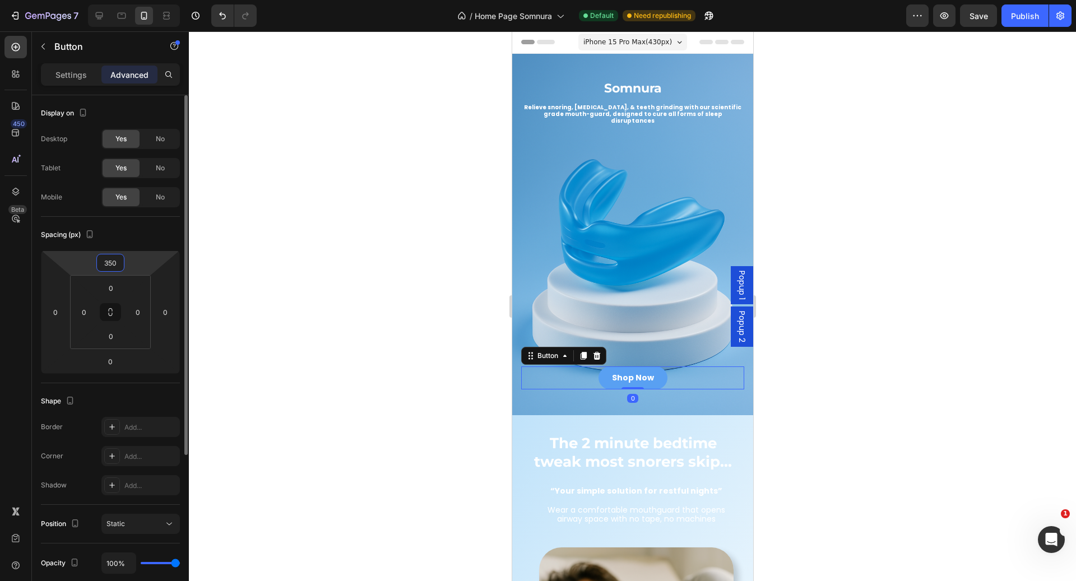
click at [118, 0] on html "7 Version history / Home Page Somnura Default Need republishing Preview Save Pu…" at bounding box center [538, 0] width 1076 height 0
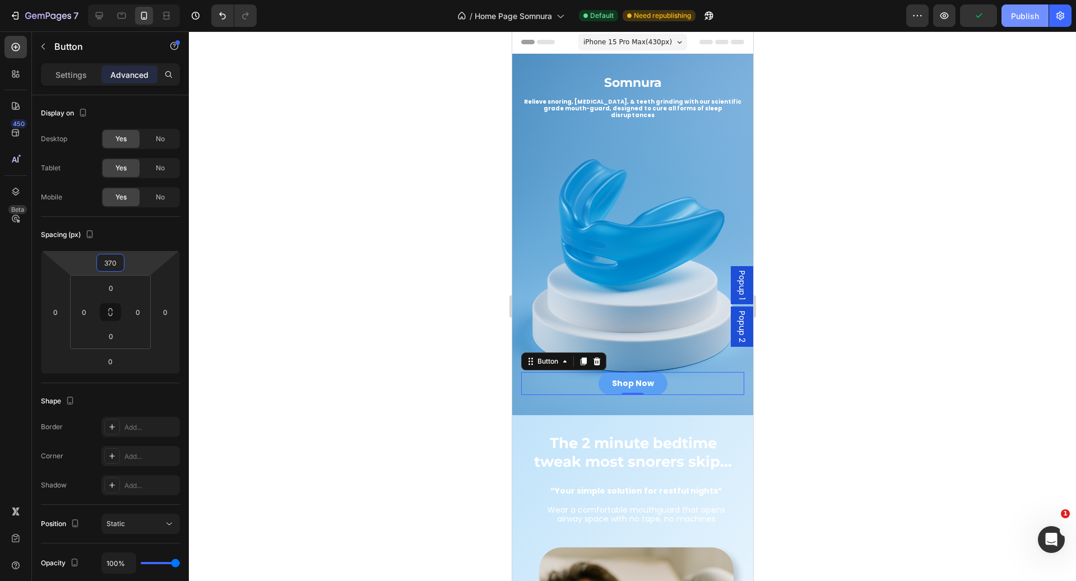
type input "370"
click at [1034, 21] on div "Publish" at bounding box center [1025, 16] width 28 height 12
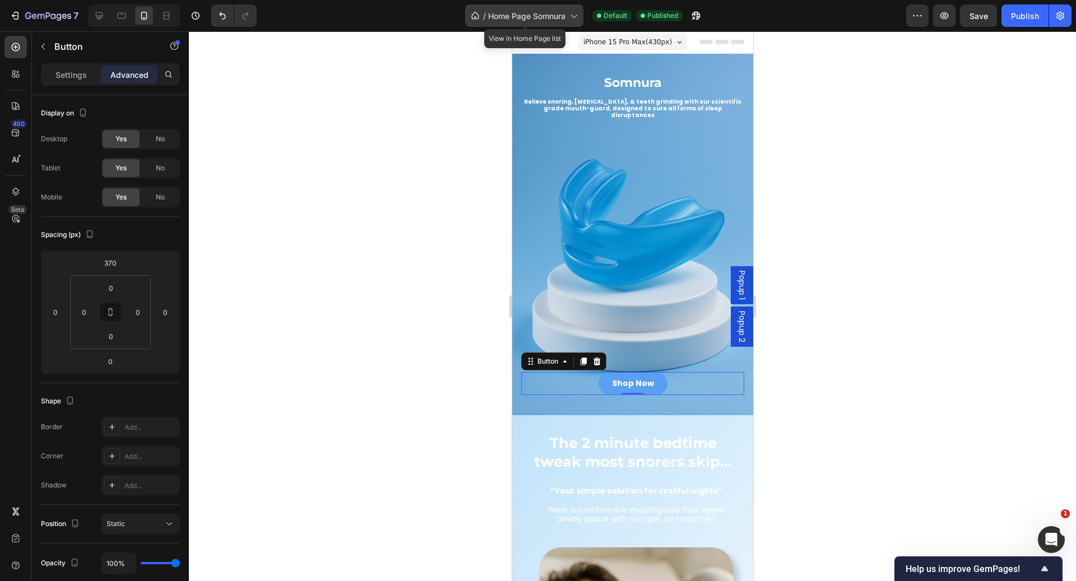
click at [561, 7] on div "/ Home Page Somnura" at bounding box center [524, 15] width 118 height 22
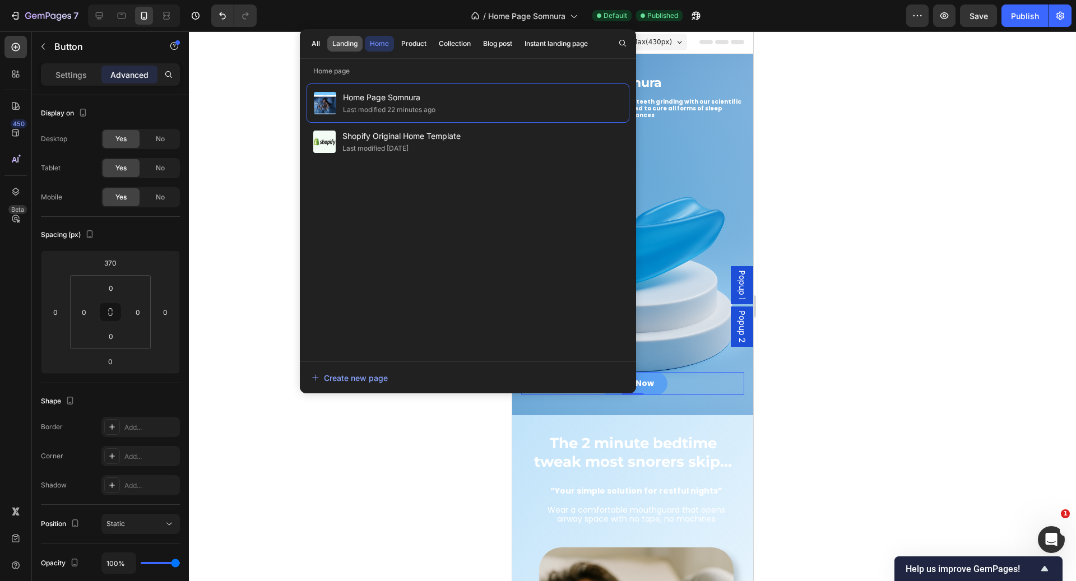
click at [346, 45] on div "Landing" at bounding box center [344, 44] width 25 height 10
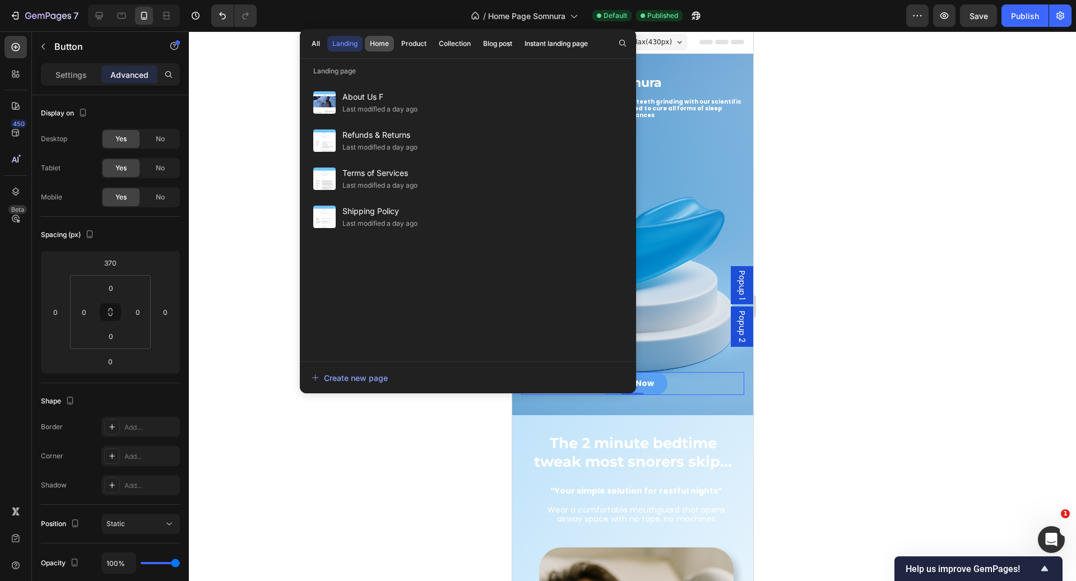
click at [384, 48] on div "Home" at bounding box center [379, 44] width 19 height 10
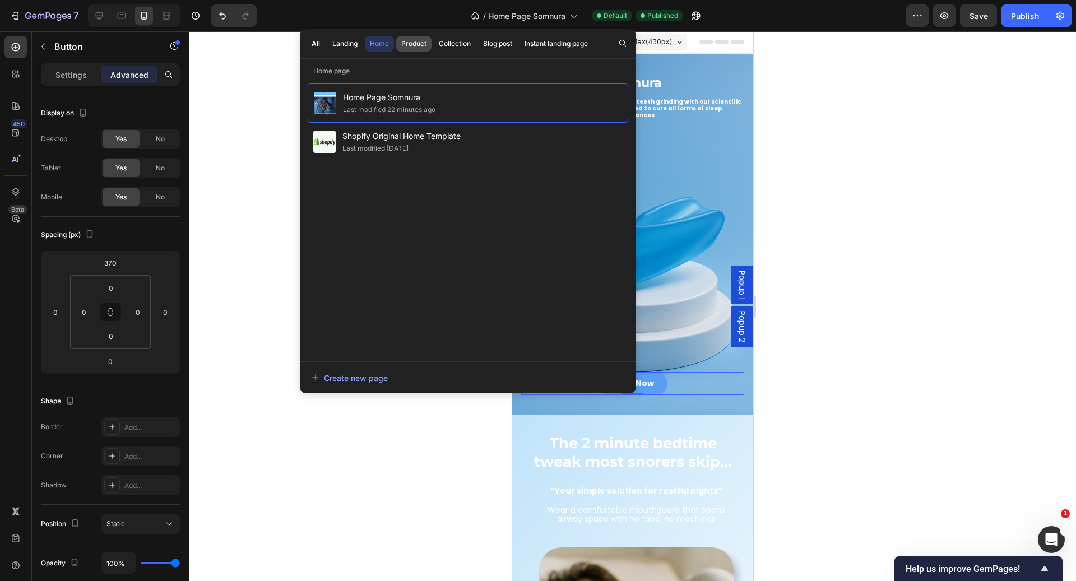
click at [416, 48] on div "Product" at bounding box center [413, 44] width 25 height 10
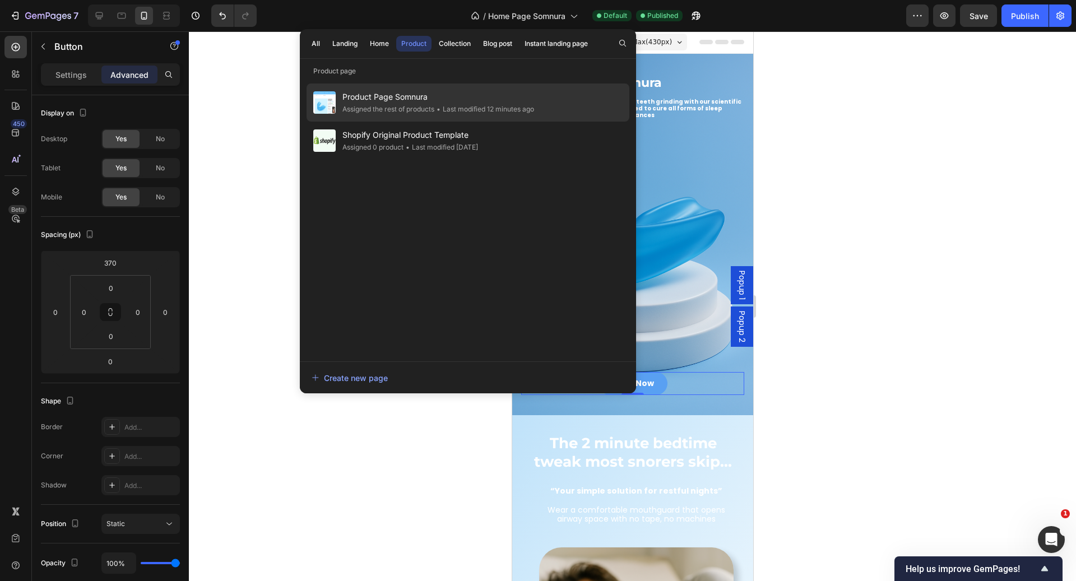
click at [406, 101] on span "Product Page Somnura" at bounding box center [438, 96] width 192 height 13
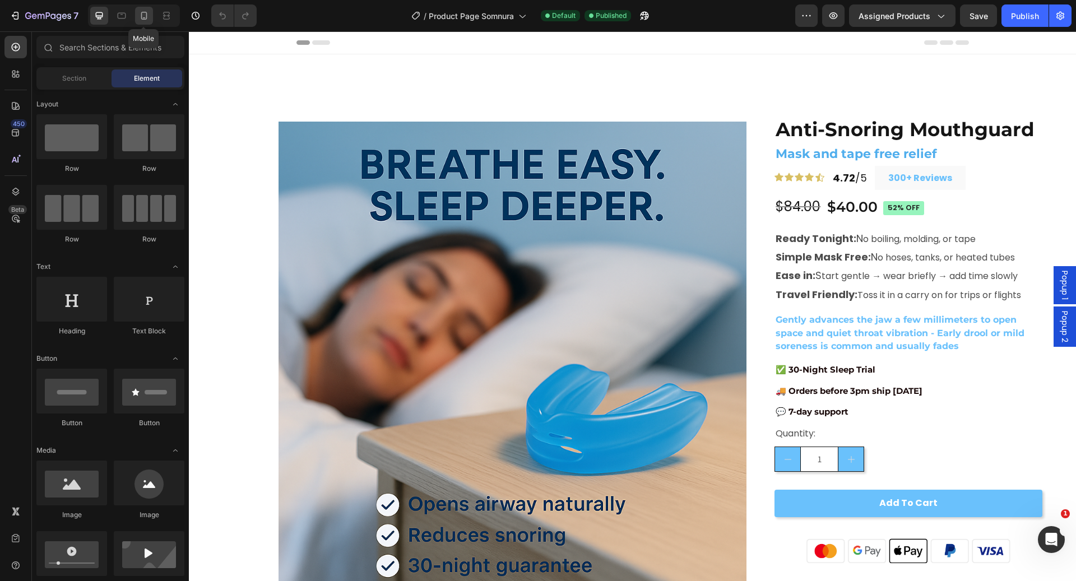
click at [138, 13] on icon at bounding box center [143, 15] width 11 height 11
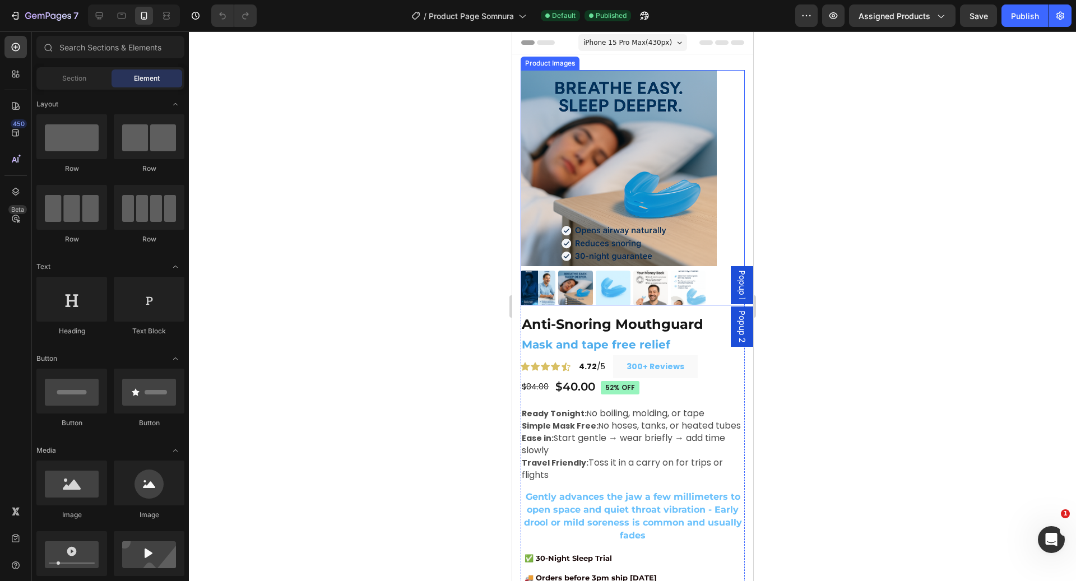
click at [723, 127] on div "Product Images" at bounding box center [632, 187] width 224 height 235
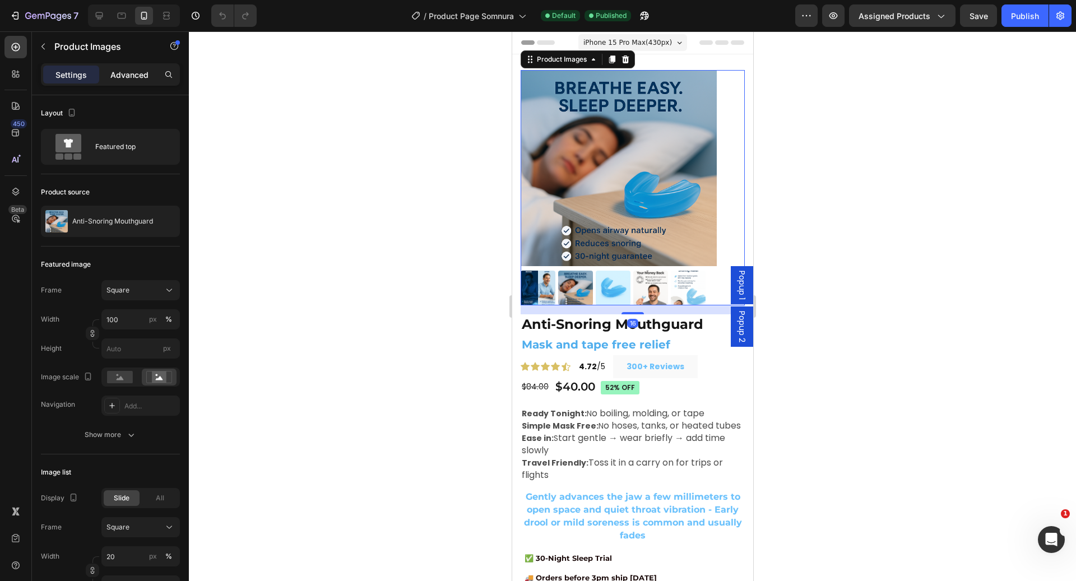
click at [118, 78] on p "Advanced" at bounding box center [129, 75] width 38 height 12
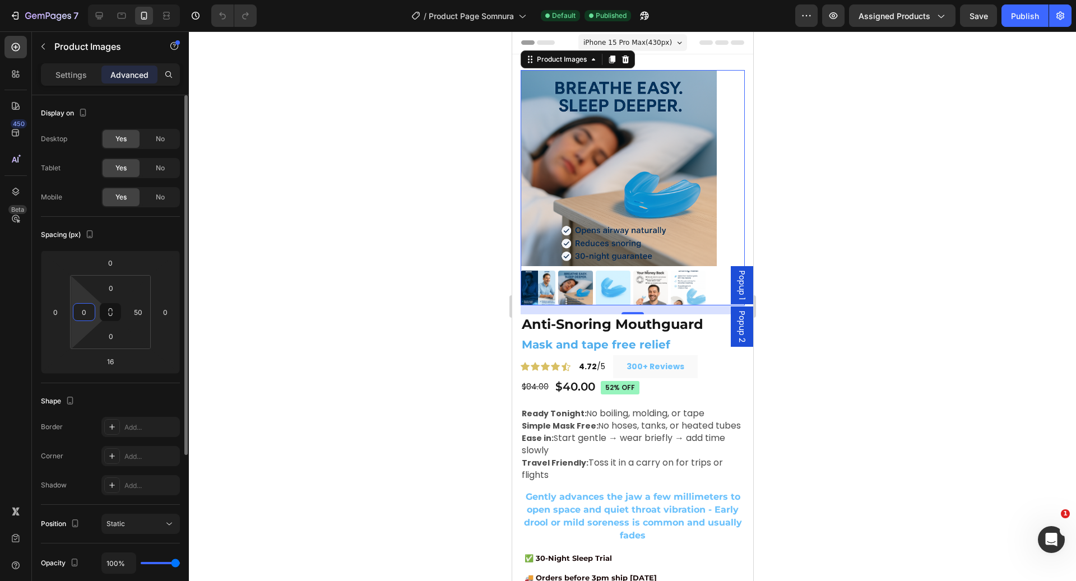
click at [85, 315] on input "0" at bounding box center [84, 312] width 17 height 17
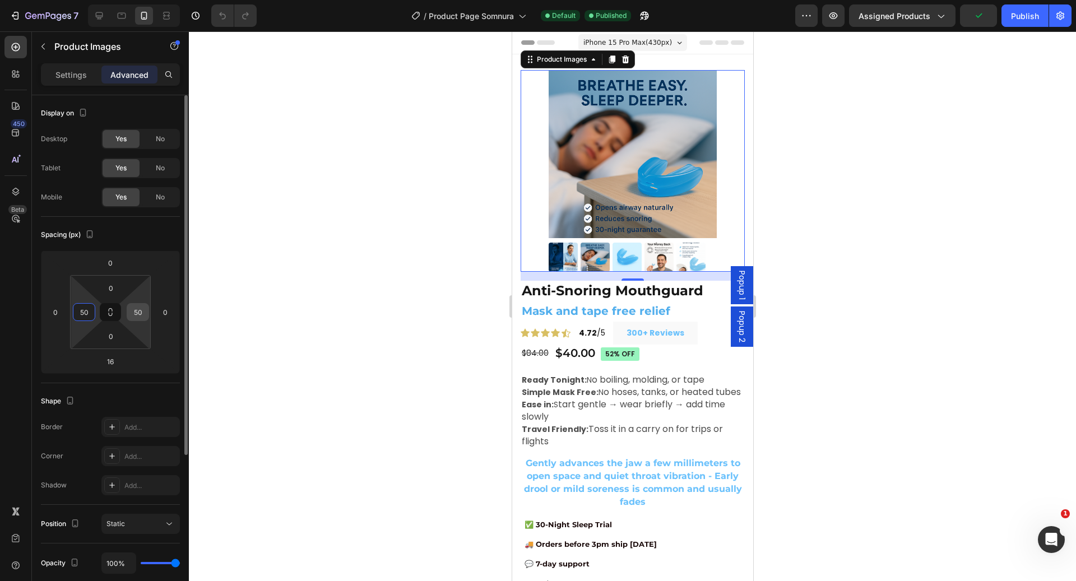
type input "50"
click at [140, 316] on input "50" at bounding box center [137, 312] width 17 height 17
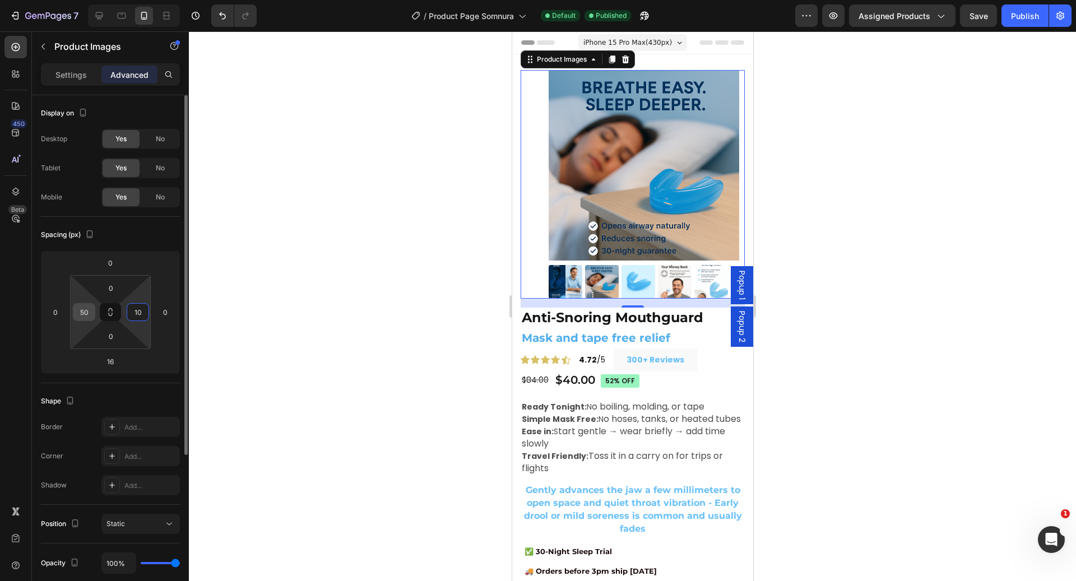
type input "10"
click at [82, 311] on input "50" at bounding box center [84, 312] width 17 height 17
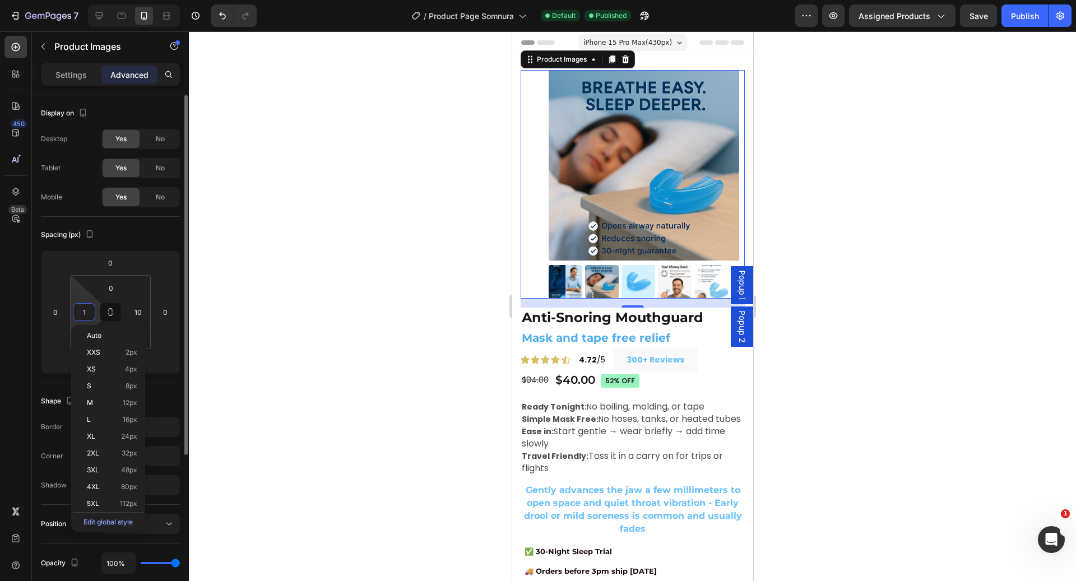
type input "10"
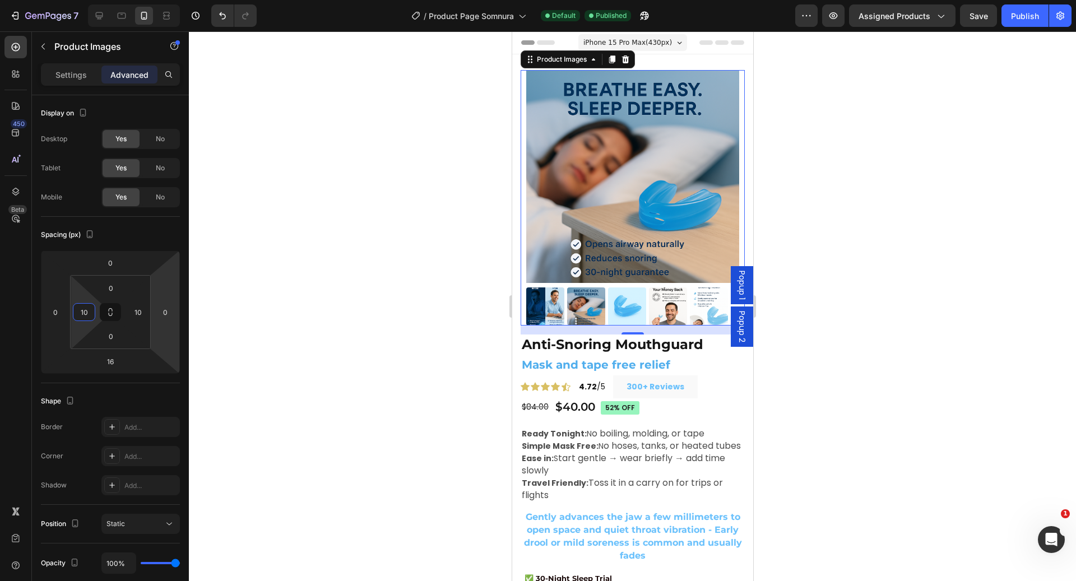
click at [832, 225] on div at bounding box center [632, 306] width 887 height 550
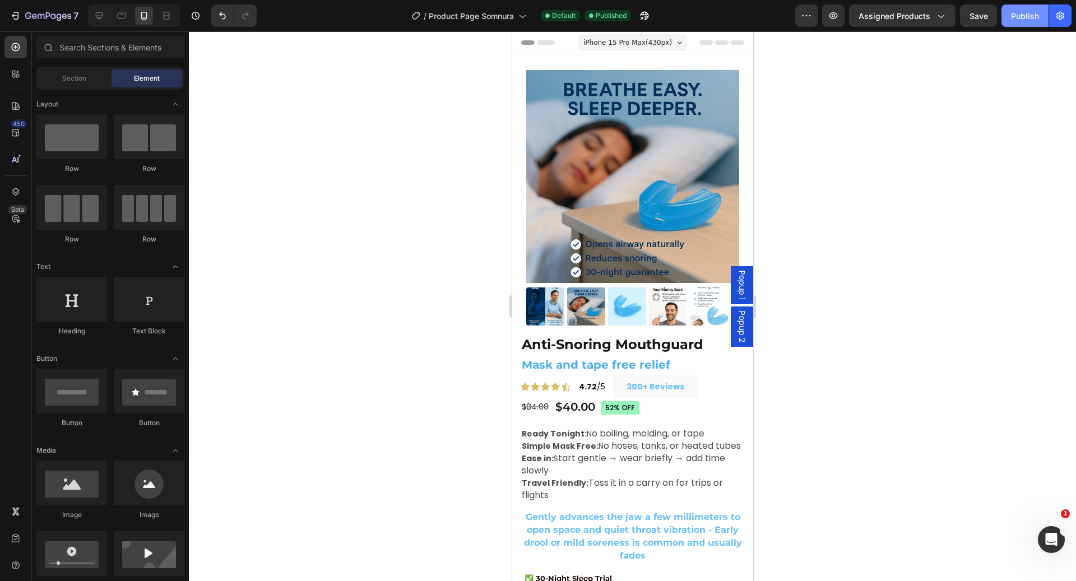
click at [1026, 21] on div "Publish" at bounding box center [1025, 16] width 28 height 12
click at [450, 20] on span "Product Page Somnura" at bounding box center [471, 16] width 85 height 12
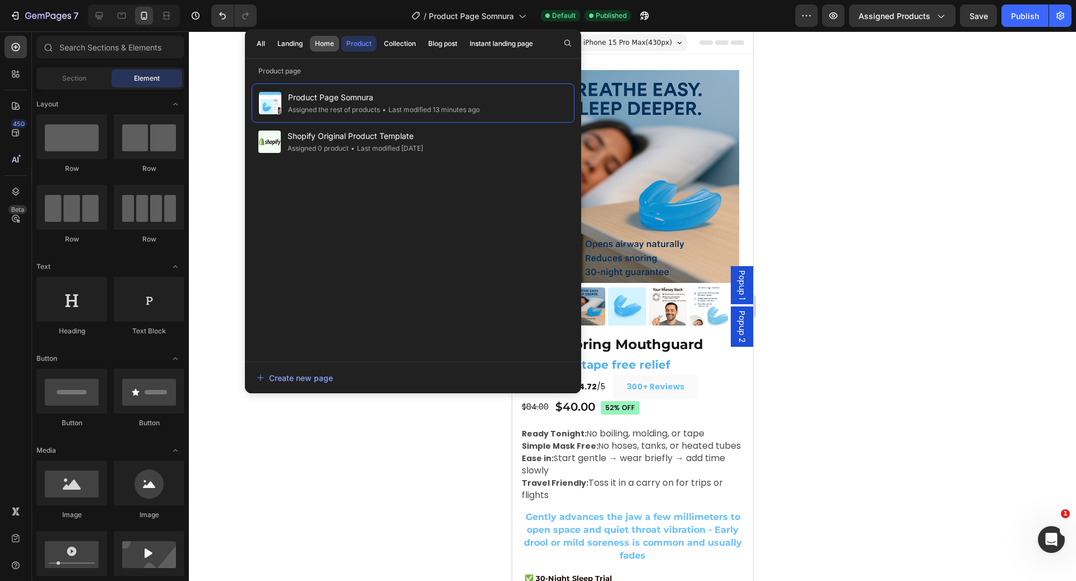
click at [313, 44] on button "Home" at bounding box center [324, 44] width 29 height 16
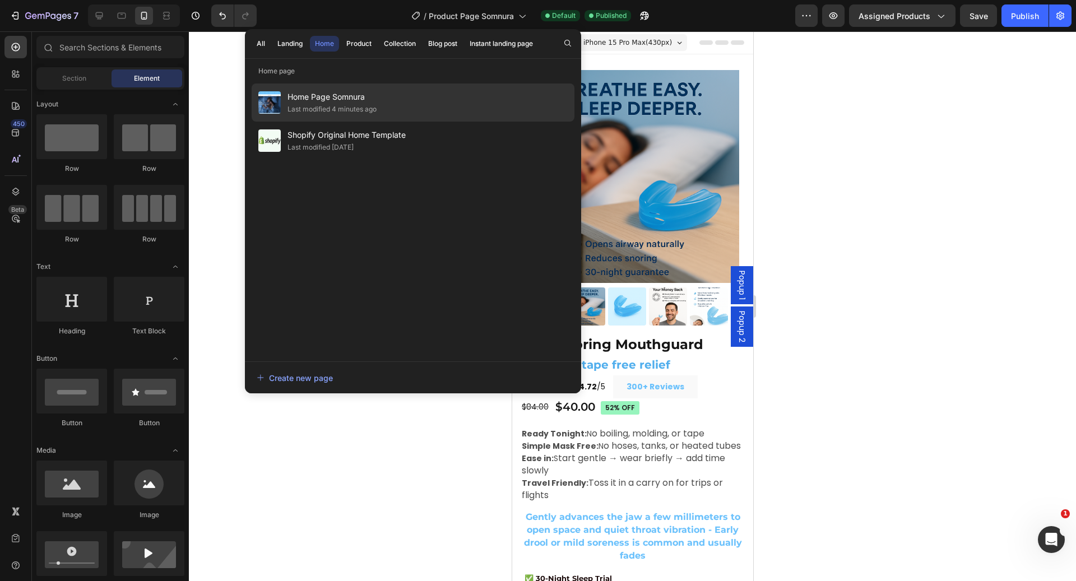
click at [327, 100] on span "Home Page Somnura" at bounding box center [331, 96] width 89 height 13
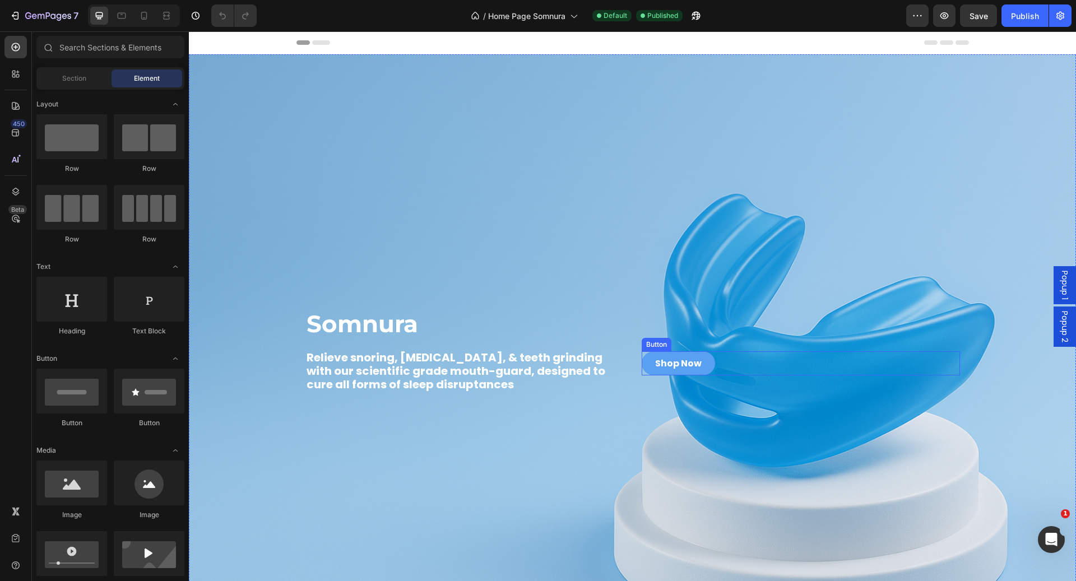
click at [743, 356] on div "Shop Now Button" at bounding box center [800, 363] width 318 height 24
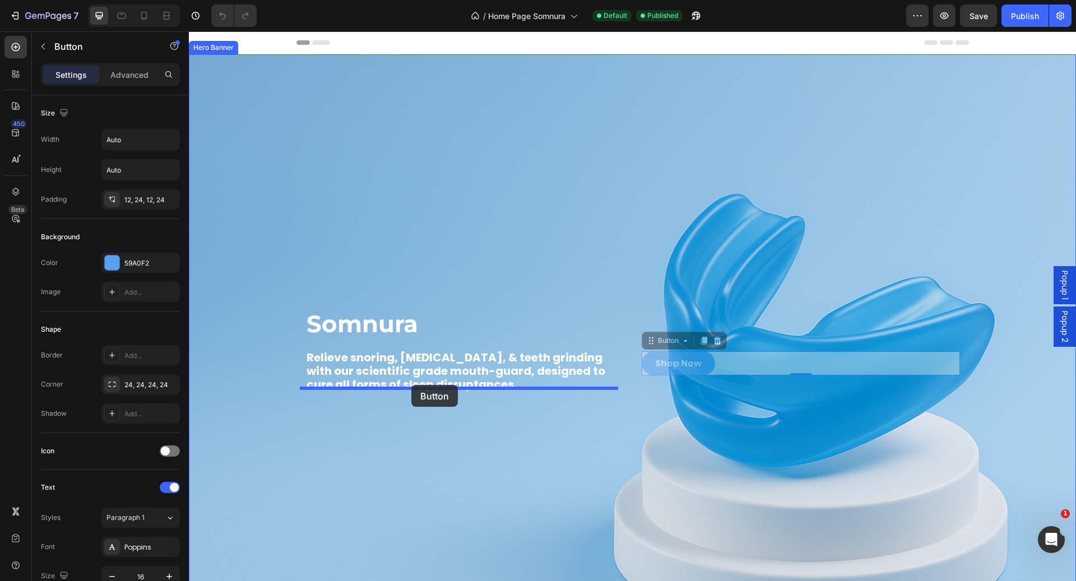
drag, startPoint x: 741, startPoint y: 360, endPoint x: 411, endPoint y: 385, distance: 330.4
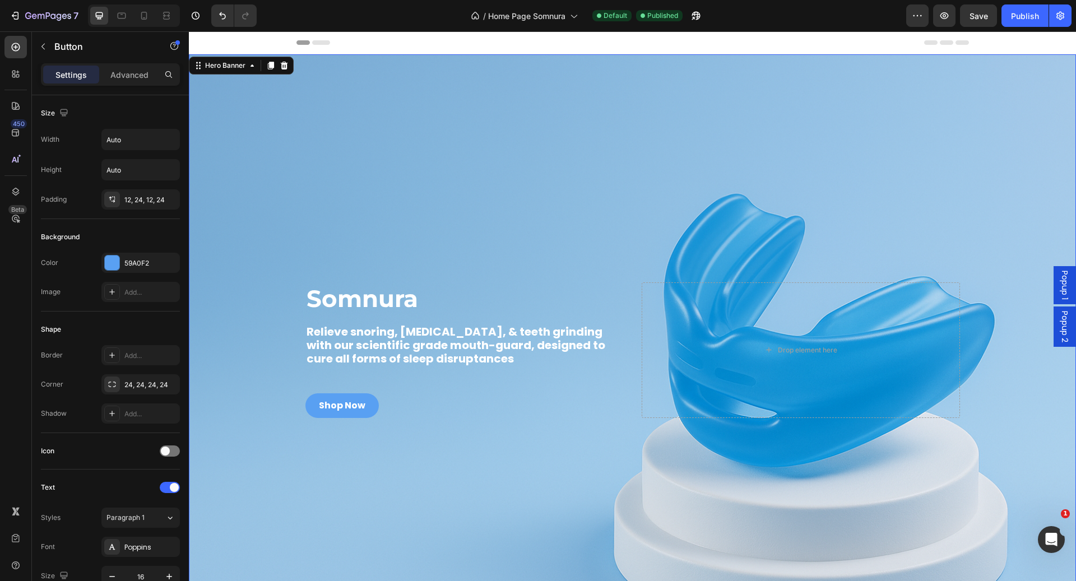
click at [376, 445] on div "Background Image" at bounding box center [632, 349] width 887 height 591
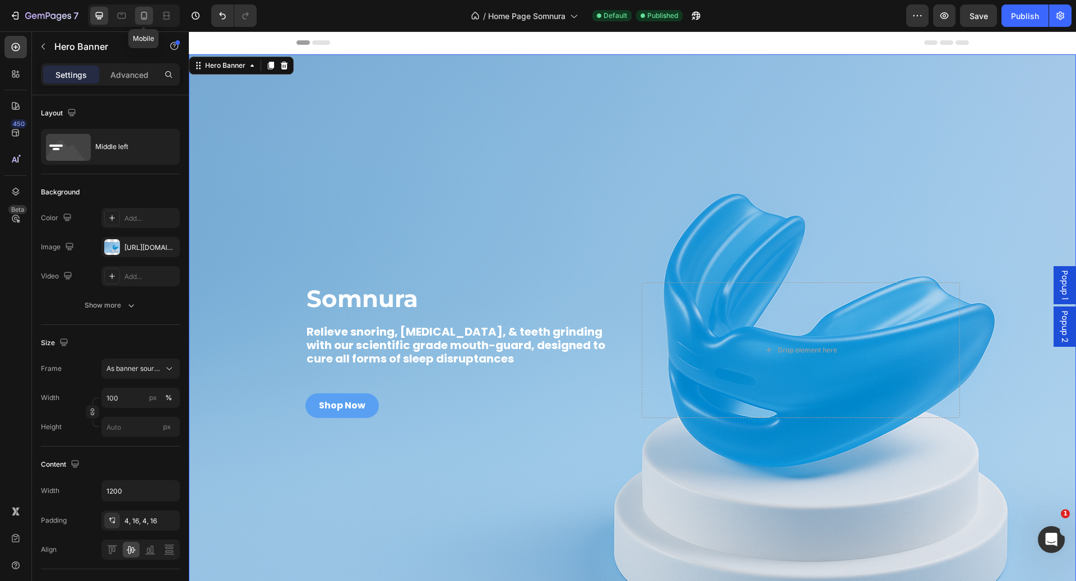
click at [137, 12] on div at bounding box center [144, 16] width 18 height 18
type input "100%"
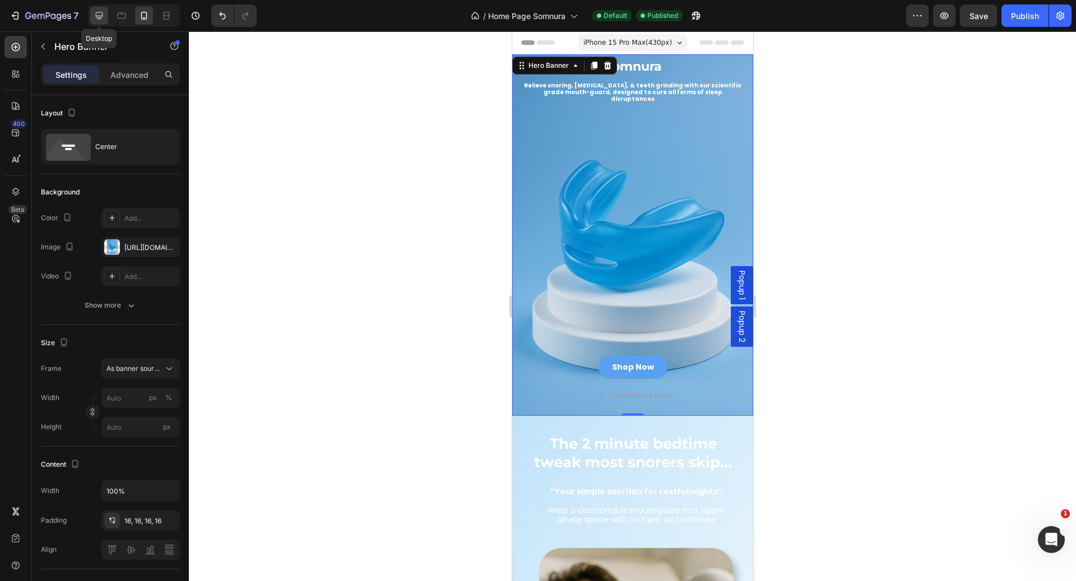
click at [95, 12] on icon at bounding box center [99, 15] width 11 height 11
type input "100"
type input "1200"
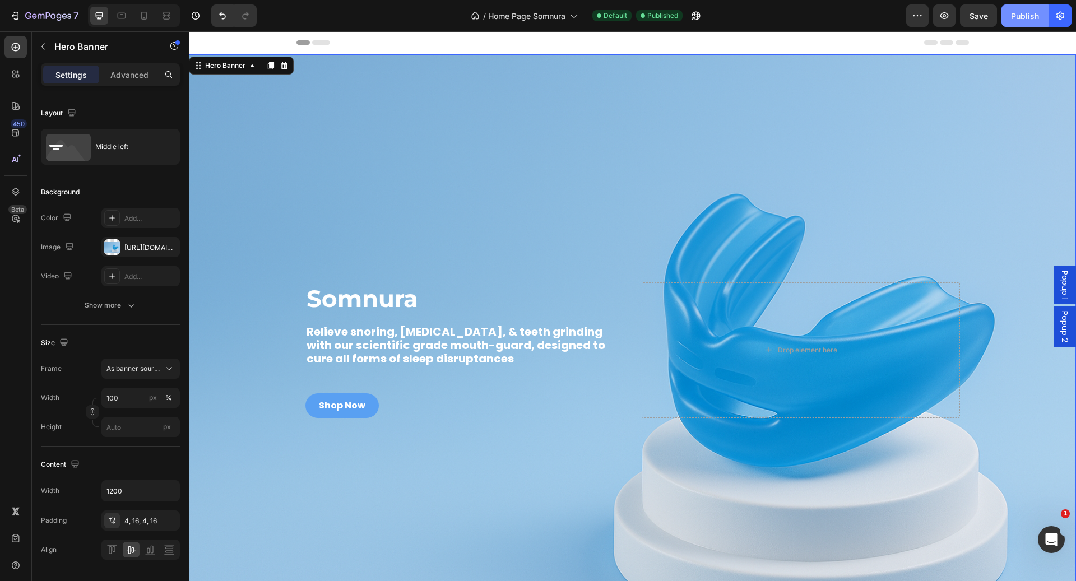
click at [1027, 18] on div "Publish" at bounding box center [1025, 16] width 28 height 12
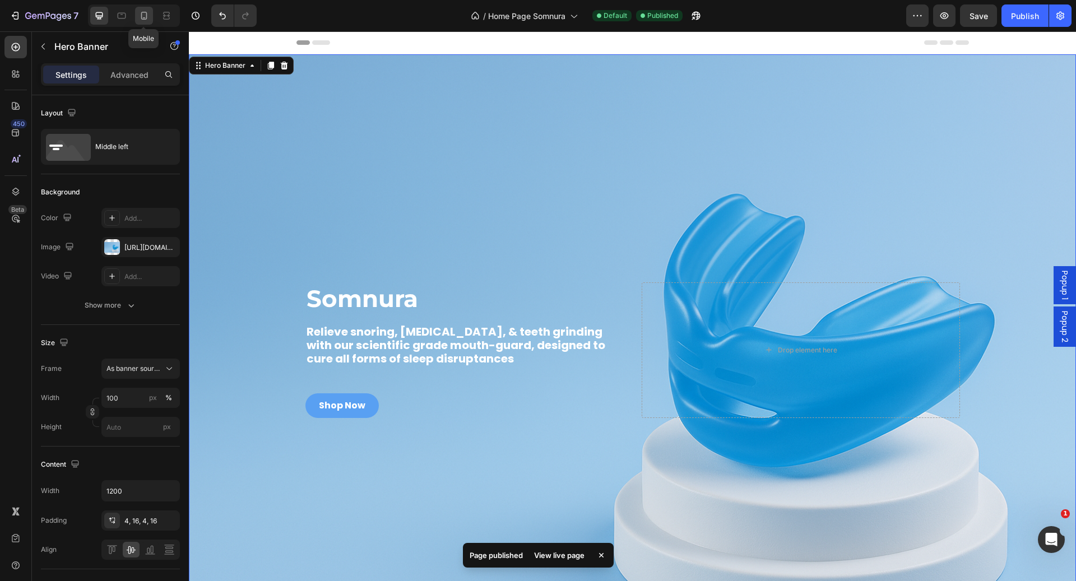
click at [143, 17] on icon at bounding box center [144, 17] width 3 height 1
type input "100%"
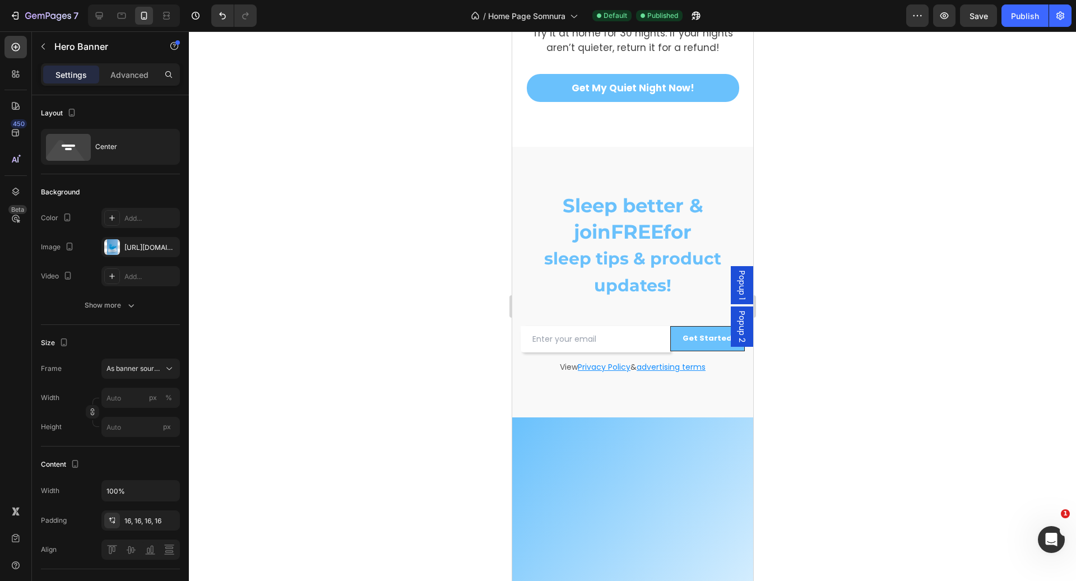
scroll to position [1490, 0]
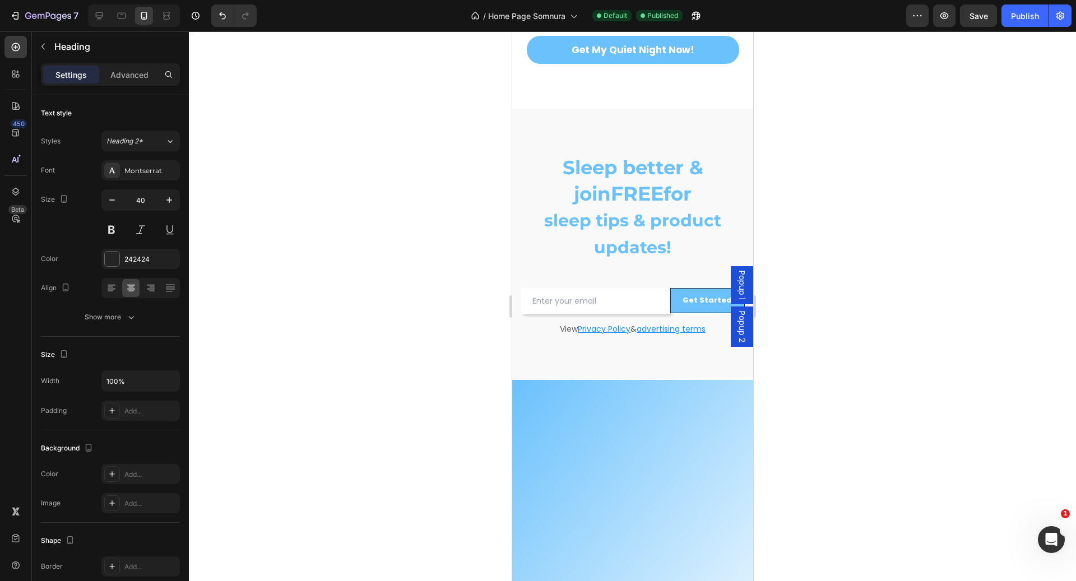
scroll to position [1411, 0]
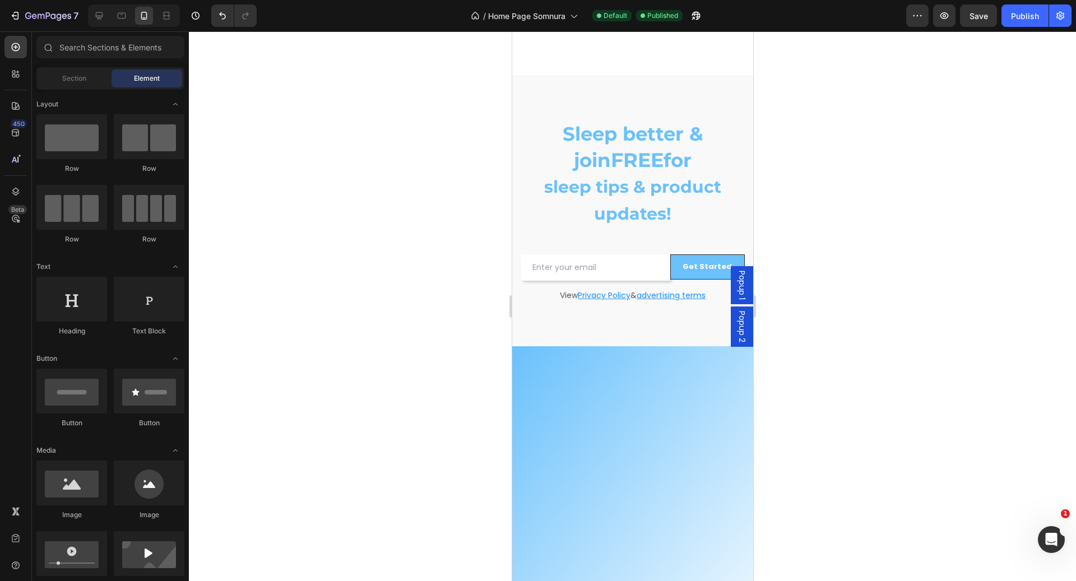
scroll to position [1174, 0]
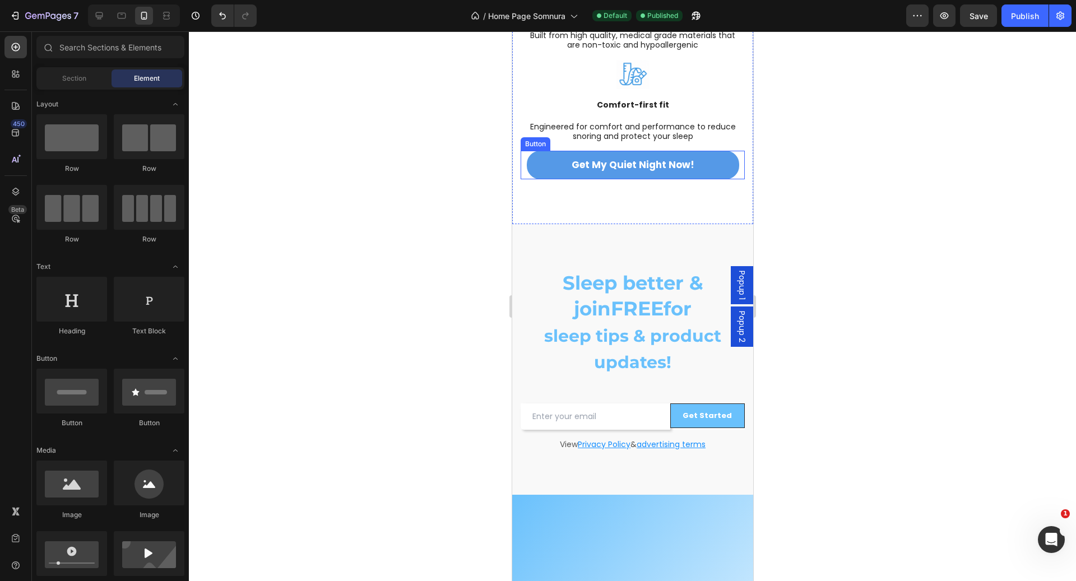
click at [701, 179] on link "Get My Quiet Night Now!" at bounding box center [632, 165] width 212 height 28
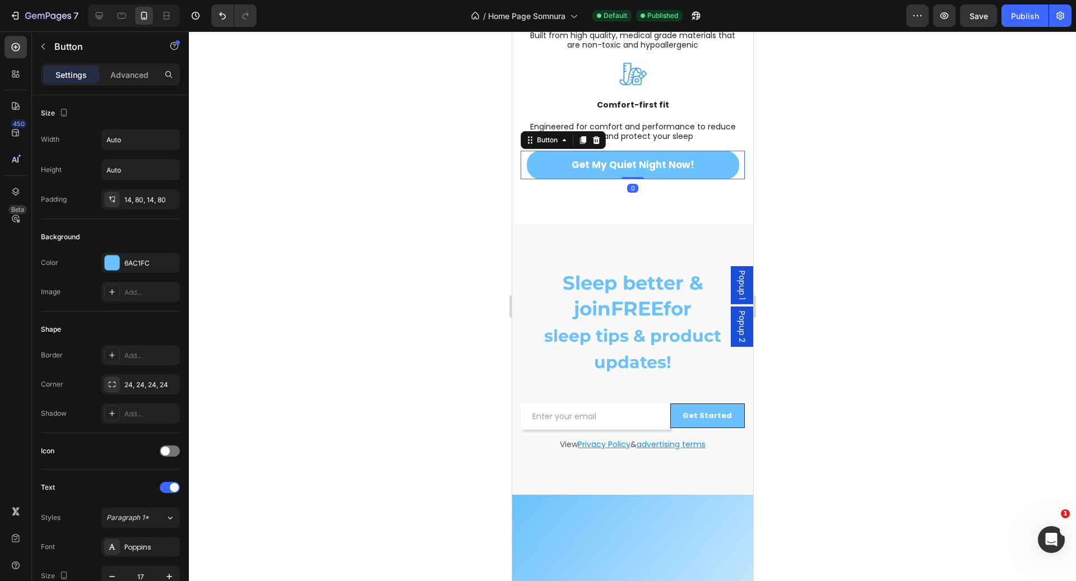
drag, startPoint x: 133, startPoint y: 78, endPoint x: 133, endPoint y: 93, distance: 15.1
click at [133, 77] on p "Advanced" at bounding box center [129, 75] width 38 height 12
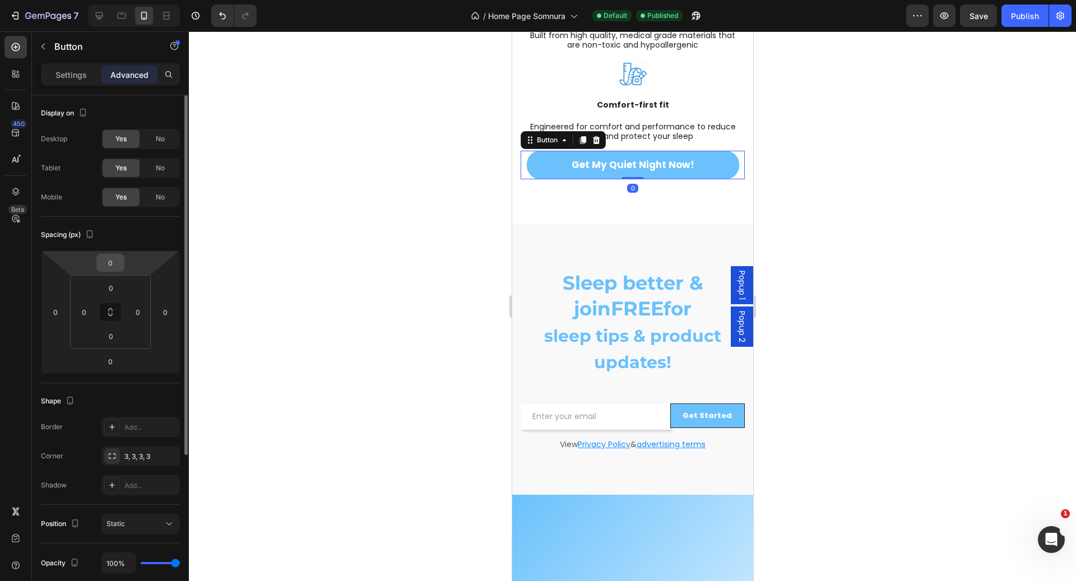
click at [111, 270] on input "0" at bounding box center [110, 262] width 22 height 17
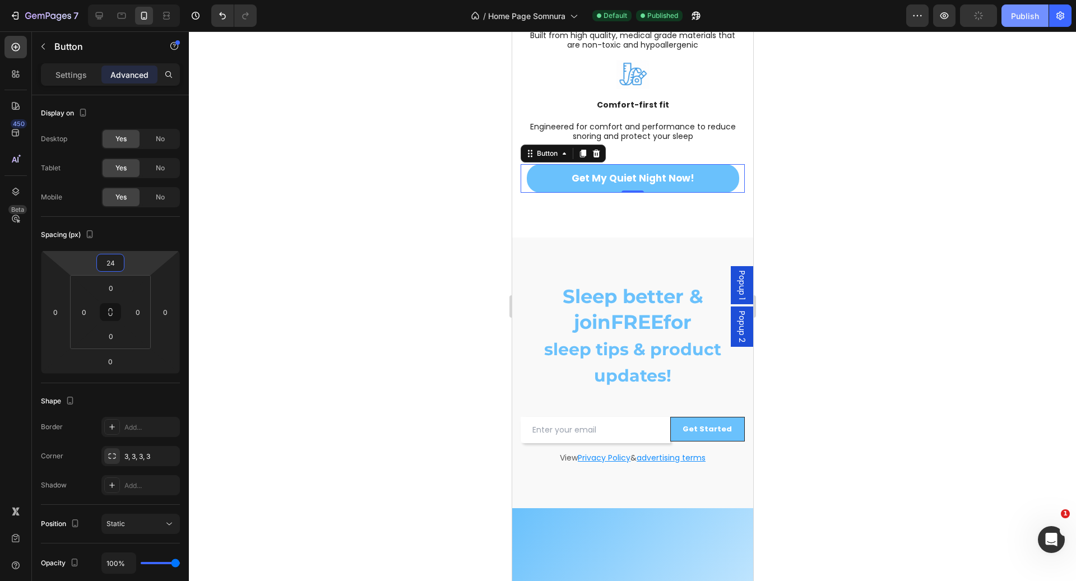
type input "24"
click at [1023, 21] on button "Publish" at bounding box center [1024, 15] width 47 height 22
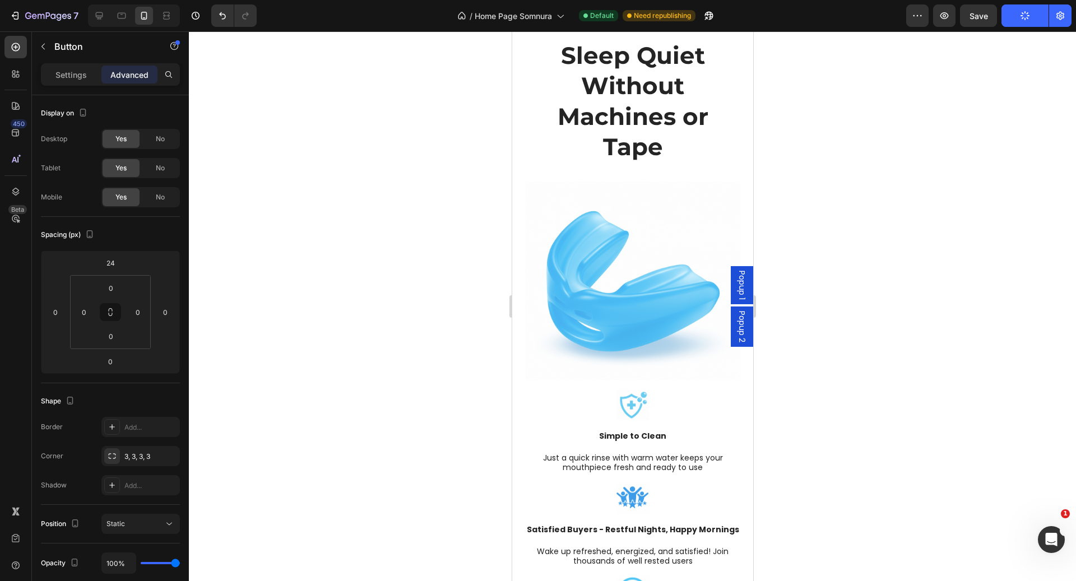
scroll to position [672, 0]
